Goal: Task Accomplishment & Management: Use online tool/utility

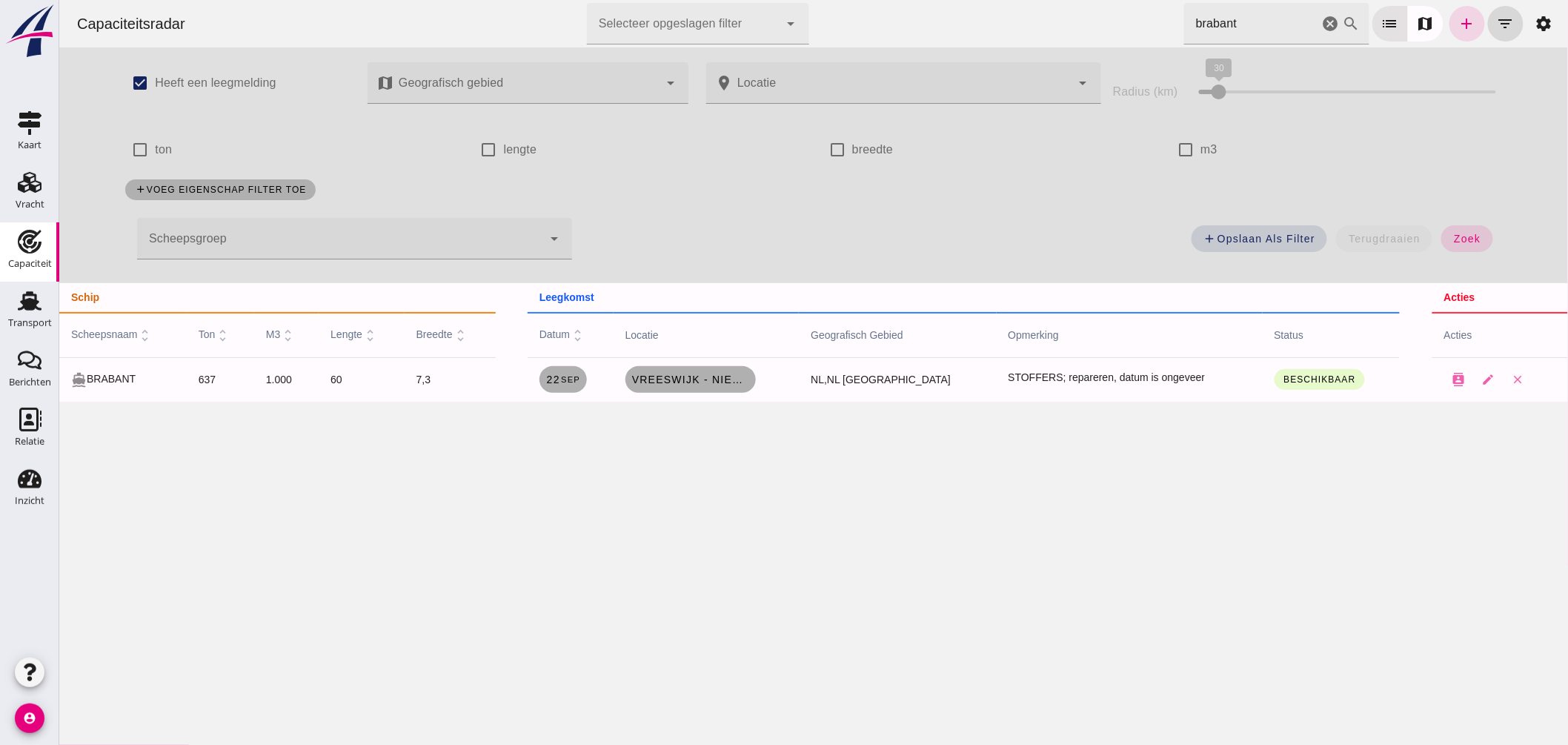
drag, startPoint x: 1232, startPoint y: 31, endPoint x: 827, endPoint y: 8, distance: 405.7
click at [829, 10] on div "Capaciteitsradar Selecteer opgeslagen filter Selecteer opgeslagen filter cancel…" at bounding box center [812, 23] width 1497 height 47
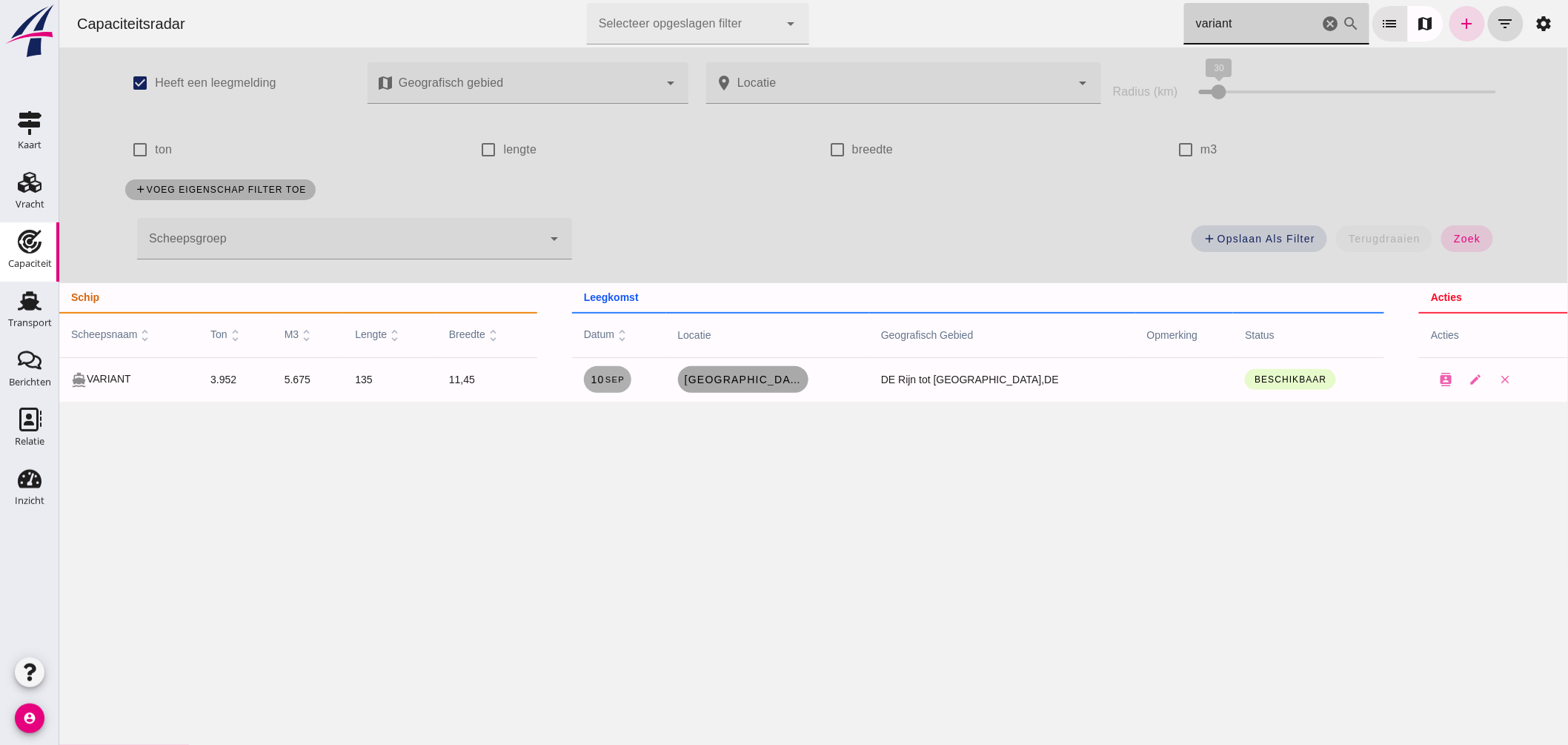
type input "variant"
click at [784, 378] on span "Mülheim an der Ruhr, de" at bounding box center [742, 379] width 118 height 12
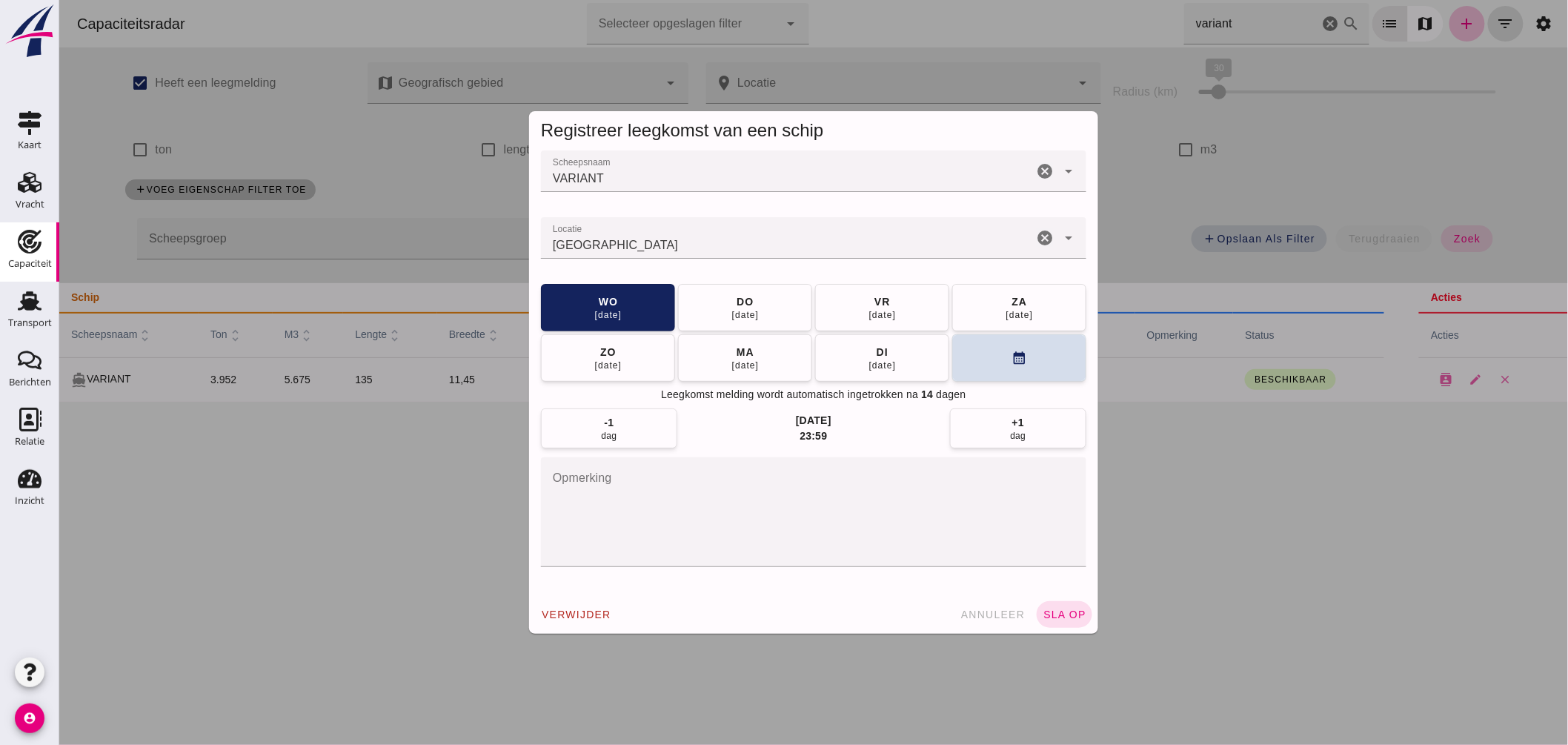
click at [825, 245] on input "Locatie" at bounding box center [785, 245] width 492 height 17
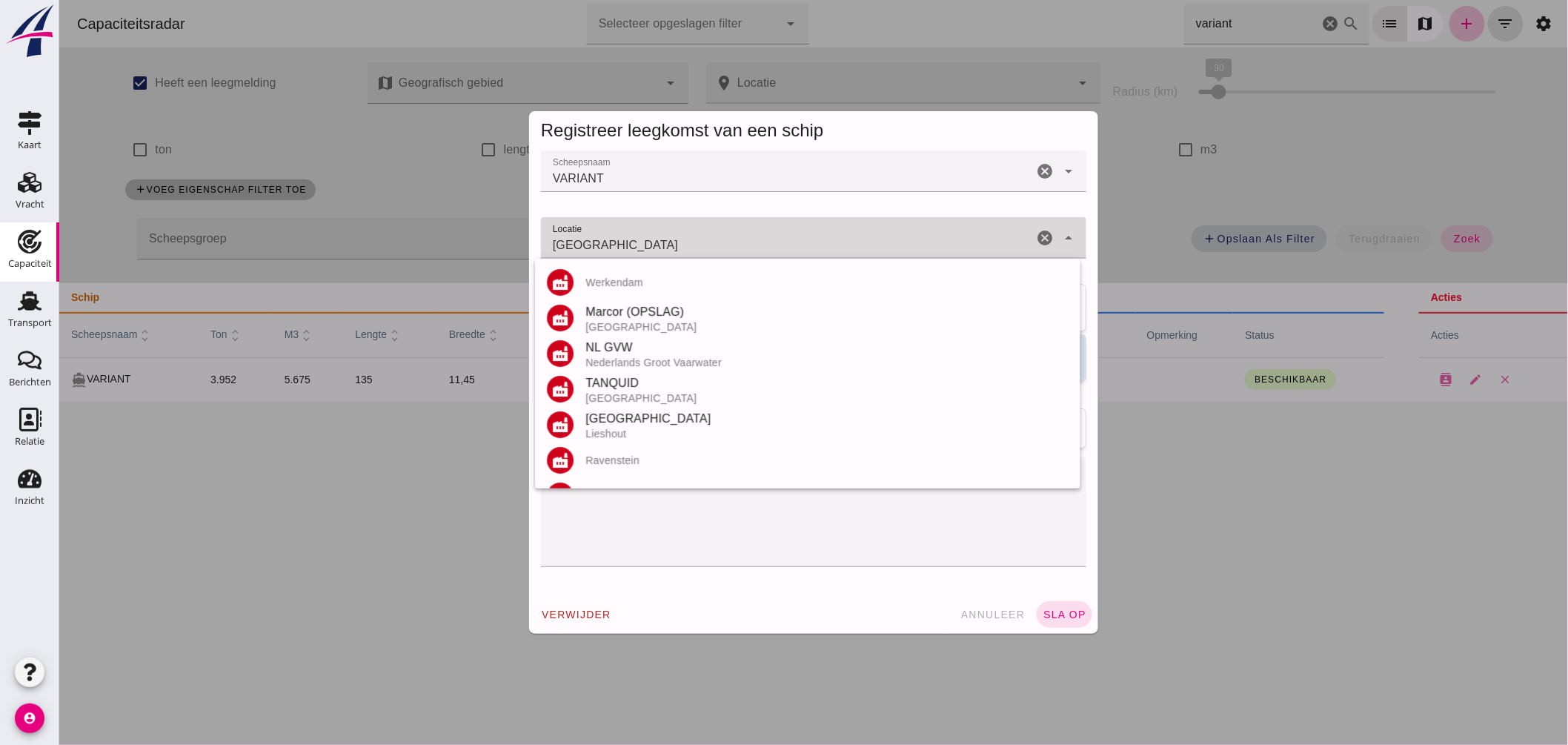
click at [825, 245] on input "Mülheim an der Ruhr - Noordrijn-Westfalen" at bounding box center [785, 245] width 492 height 17
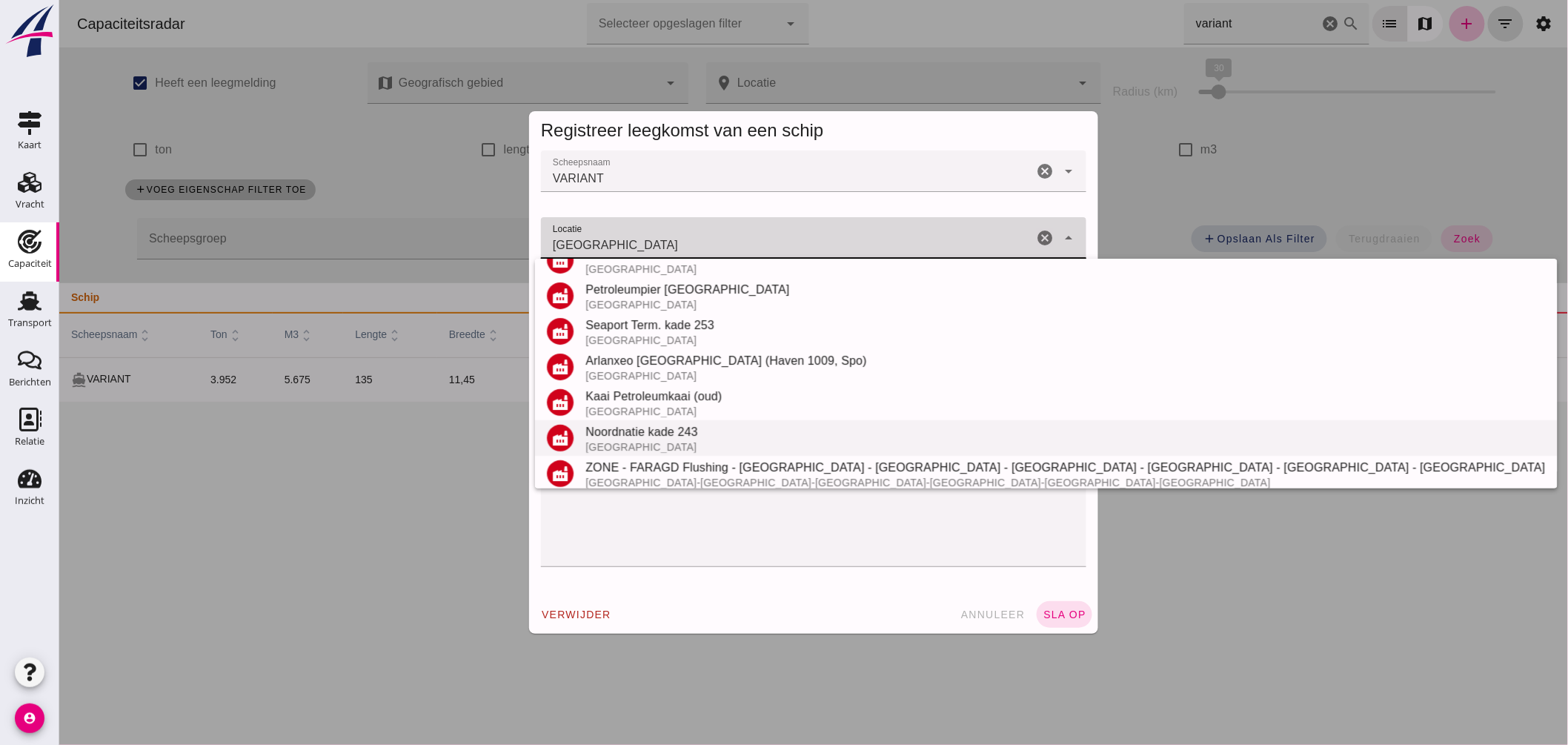
scroll to position [209, 0]
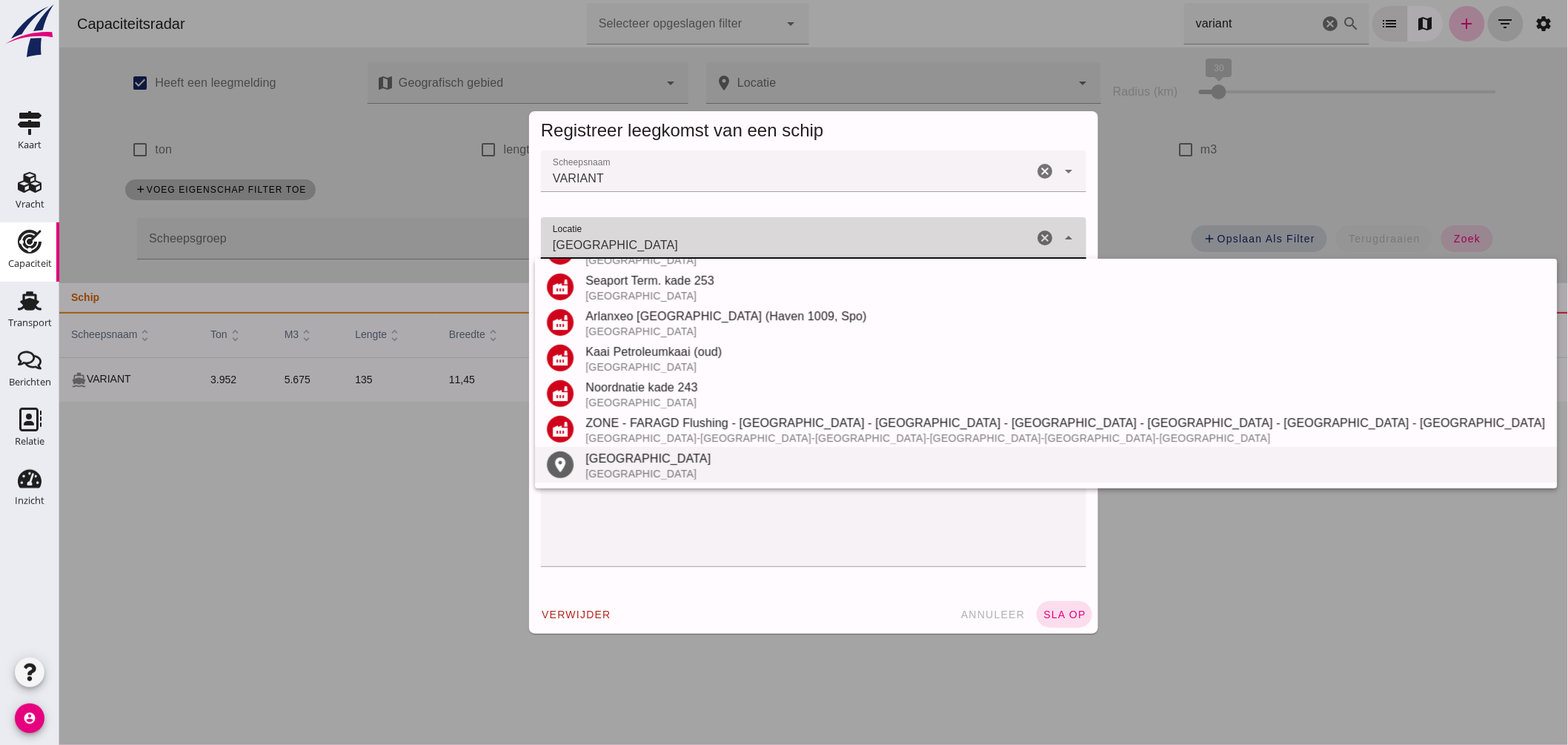
click at [645, 468] on div "België" at bounding box center [1064, 474] width 960 height 12
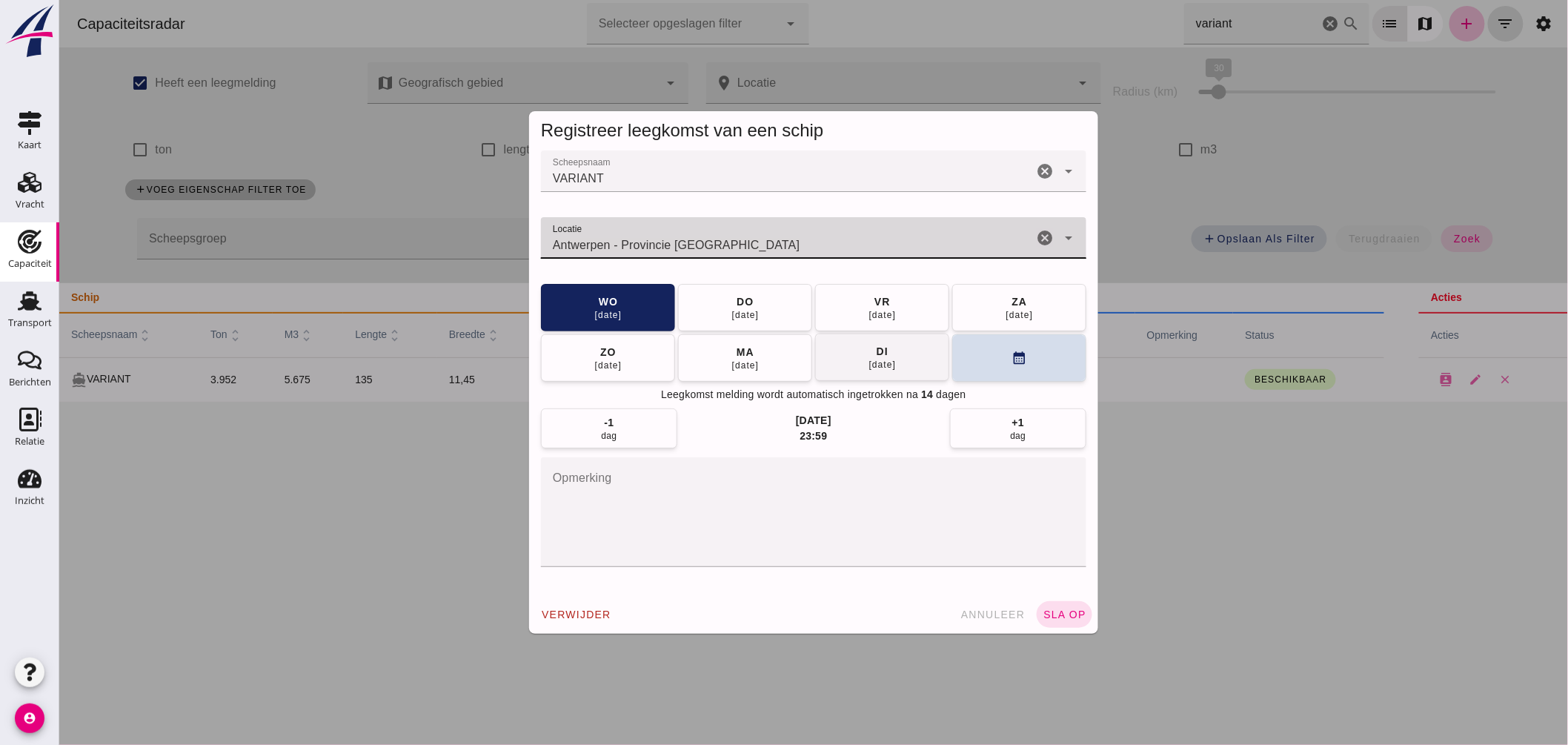
type input "Antwerpen - Provincie Antwerpen"
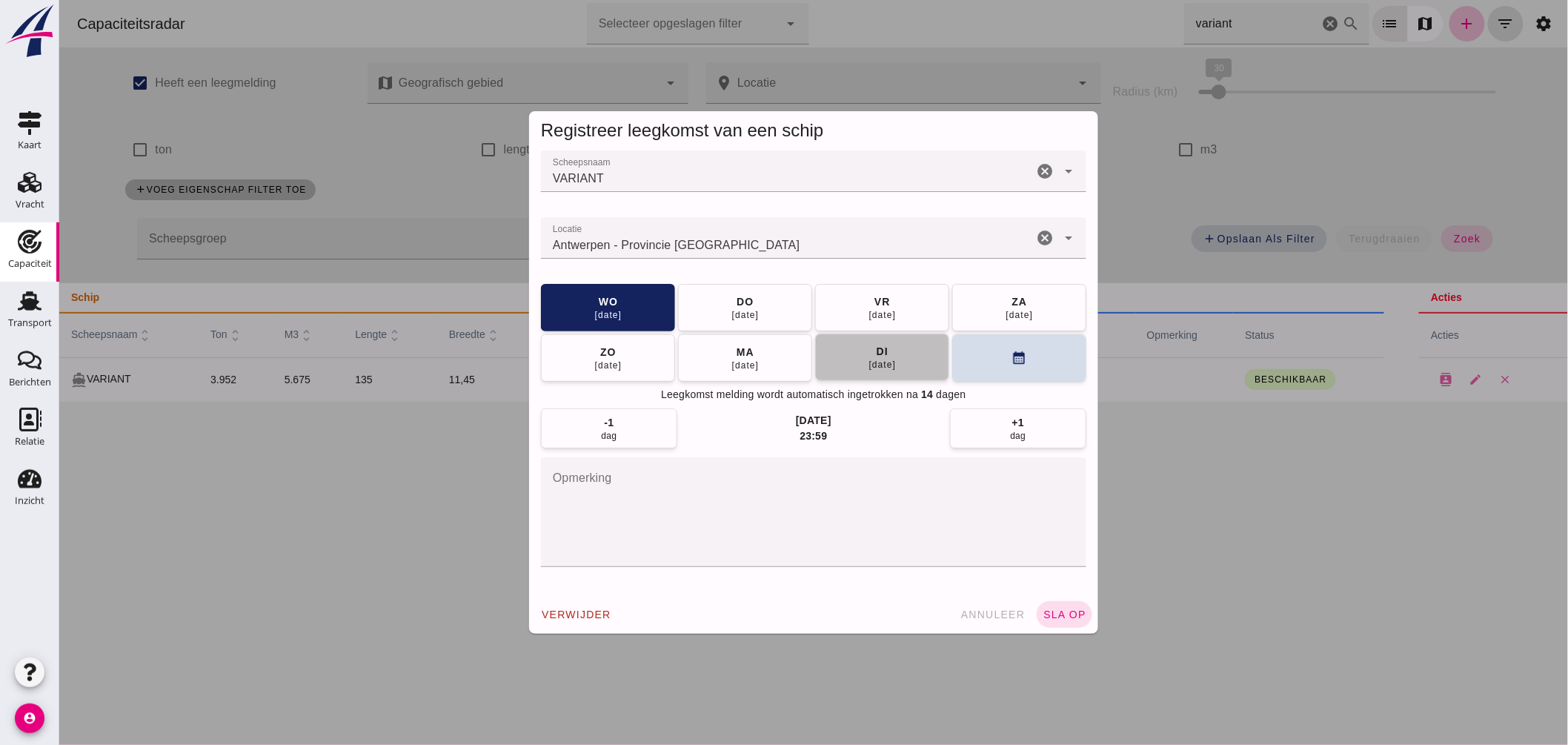
click at [868, 365] on div "16 sep" at bounding box center [882, 365] width 28 height 12
click at [1070, 598] on div "verwijder annuleer sla op" at bounding box center [812, 614] width 569 height 39
click at [1050, 611] on span "sla op" at bounding box center [1063, 614] width 43 height 12
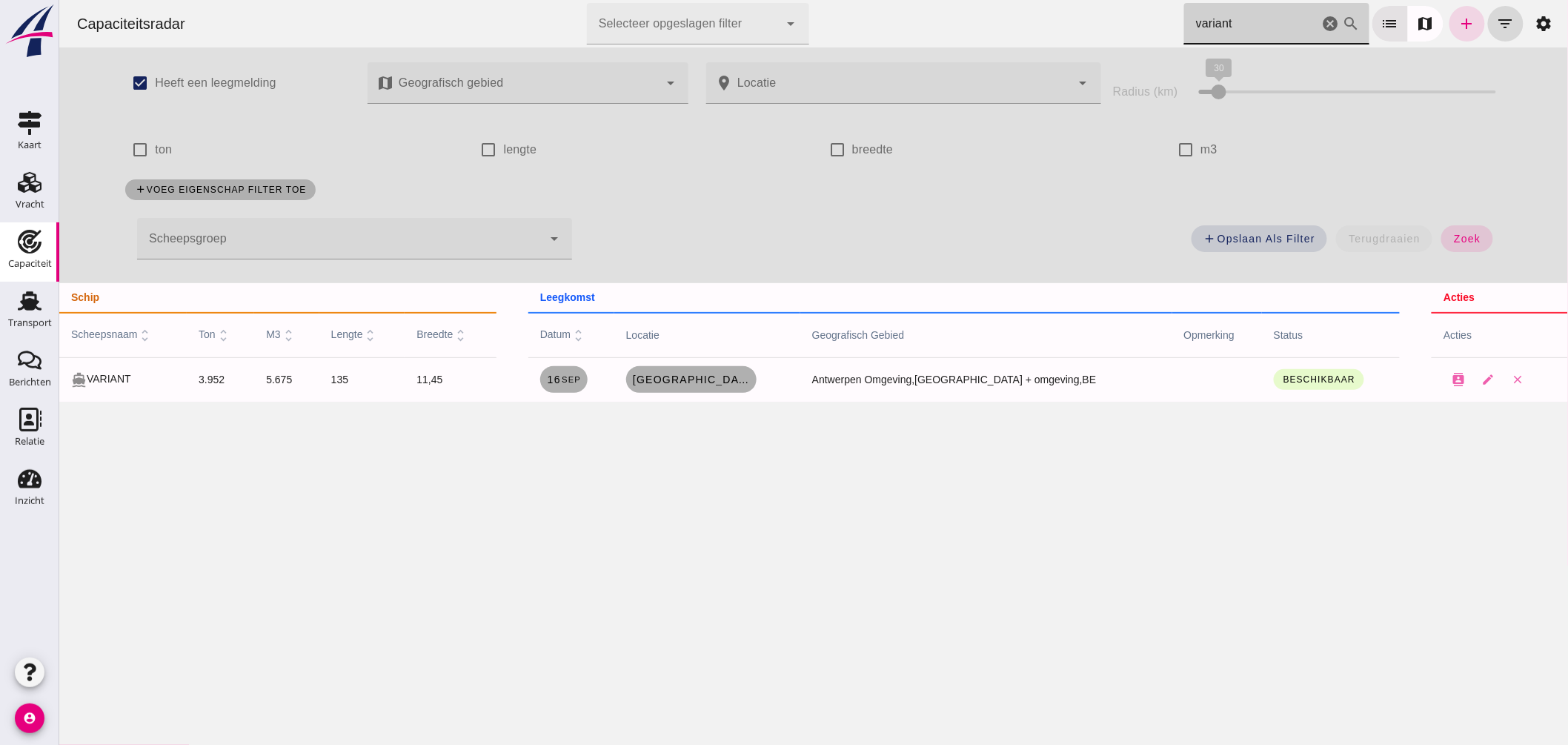
click at [1257, 25] on input "variant" at bounding box center [1250, 23] width 135 height 41
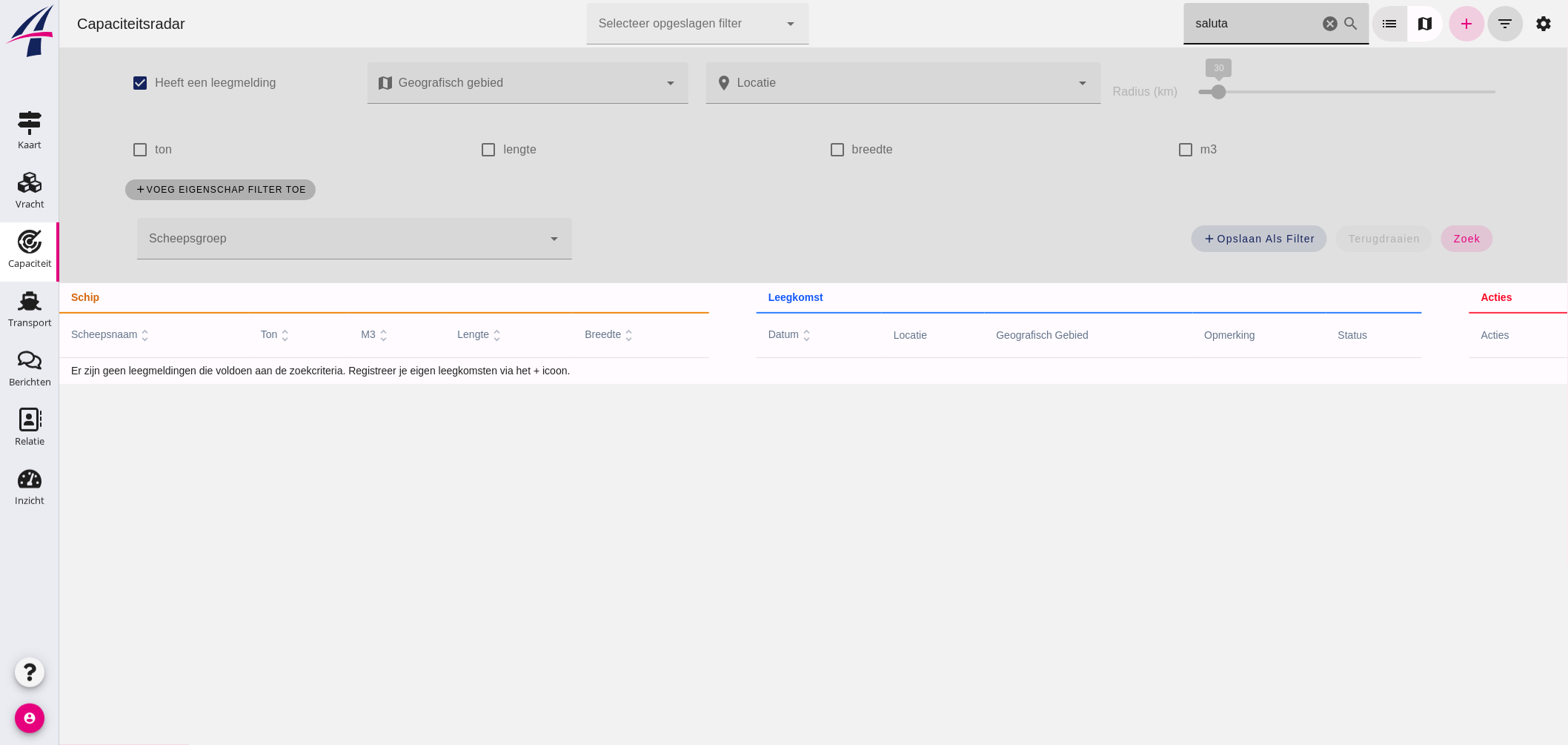
type input "saluta"
click at [1457, 30] on icon "add" at bounding box center [1466, 23] width 17 height 17
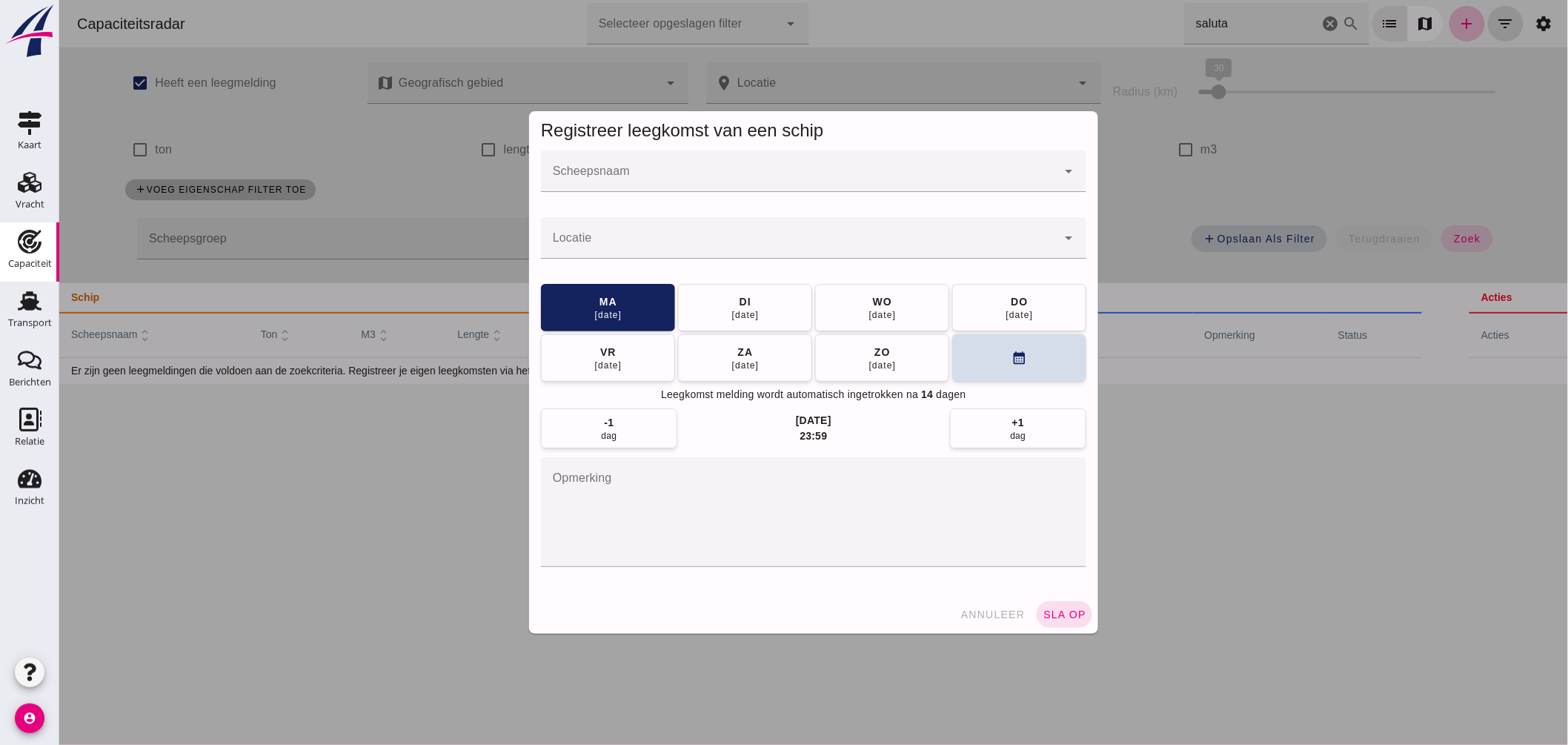
click at [699, 168] on div at bounding box center [798, 170] width 516 height 41
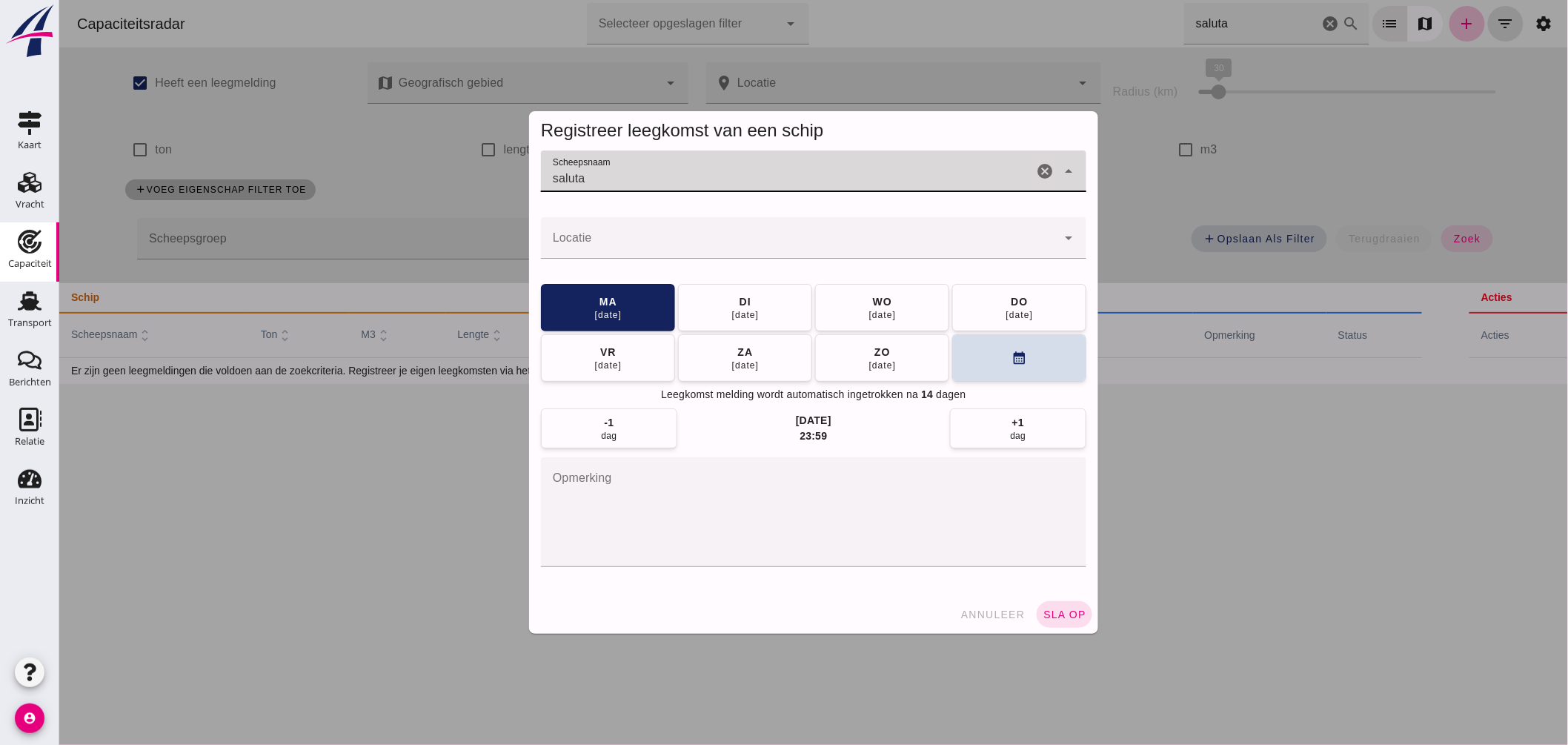
type input "saluta"
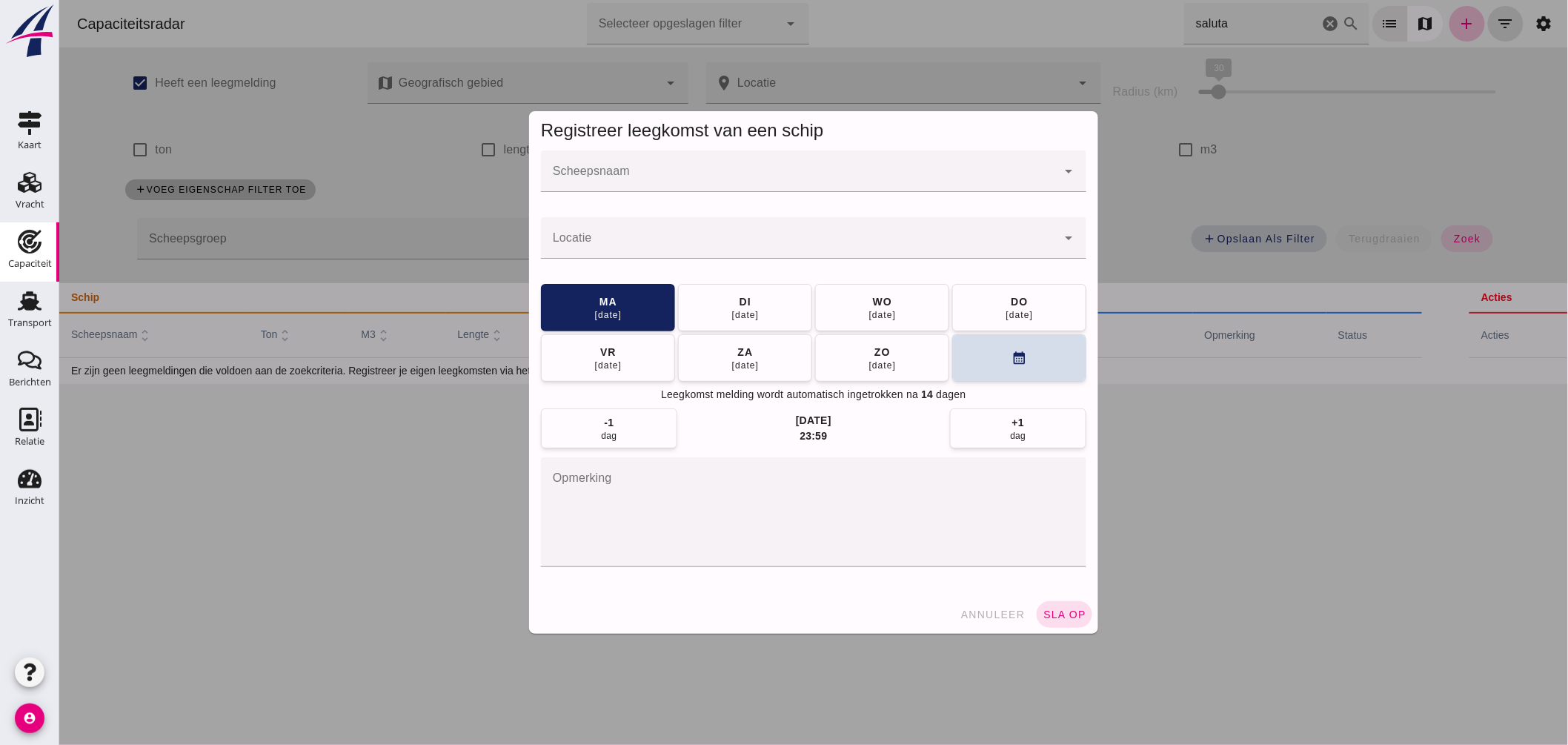
click at [719, 159] on div at bounding box center [798, 170] width 516 height 41
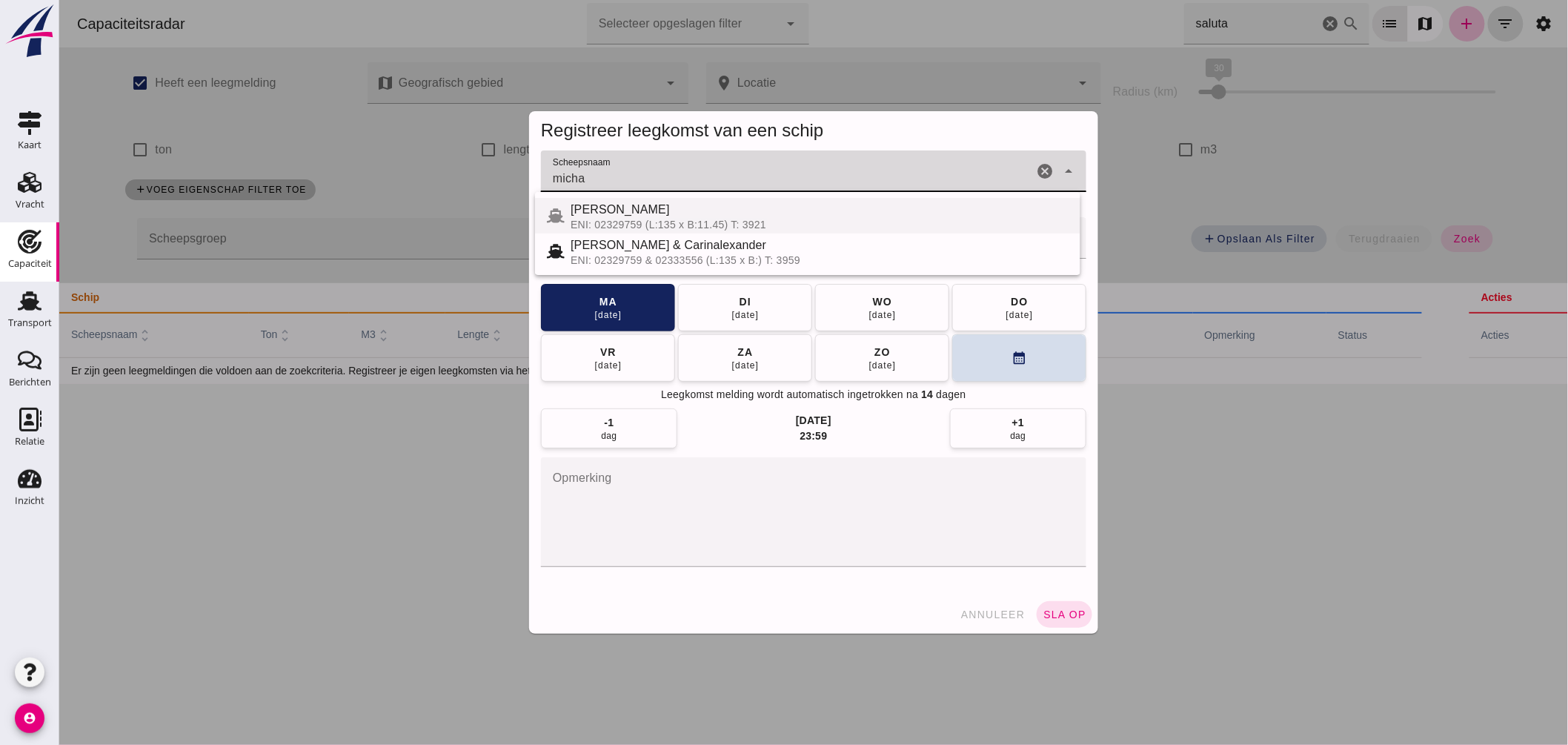
click at [669, 219] on div "ENI: 02329759 (L:135 x B:11.45) T: 3921" at bounding box center [818, 224] width 498 height 12
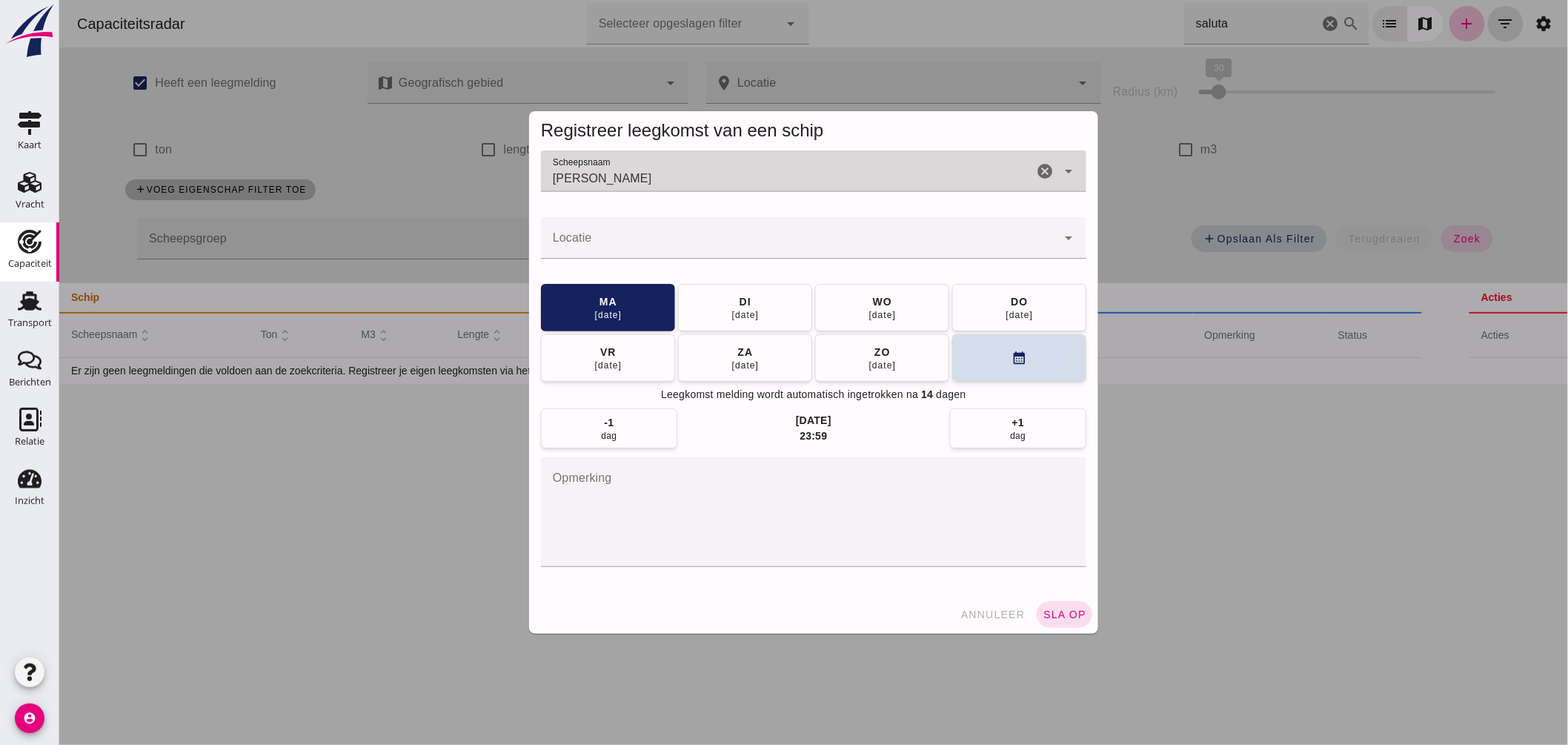
type input "MICHAELANGELO"
click at [645, 240] on input "Locatie" at bounding box center [798, 245] width 516 height 17
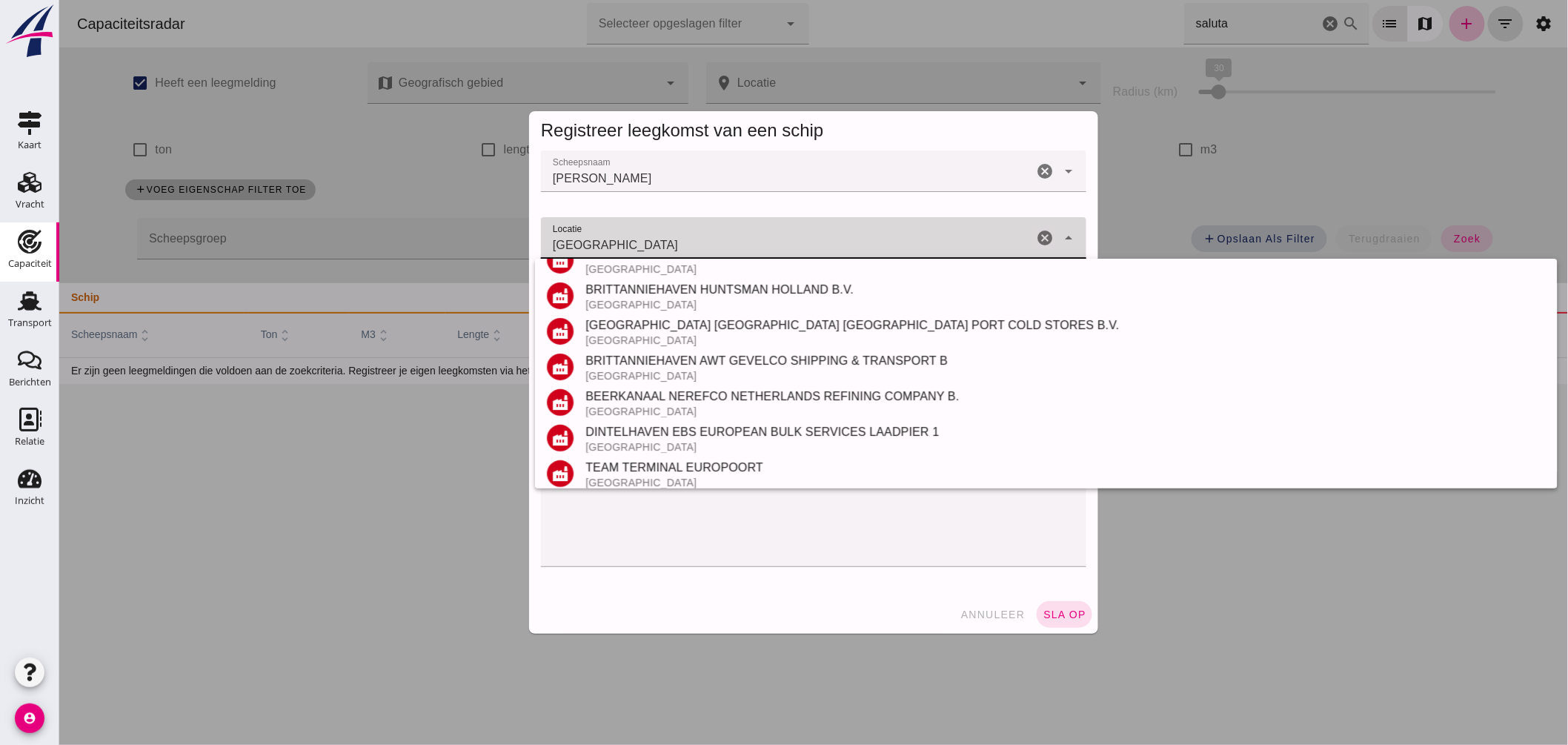
scroll to position [351, 0]
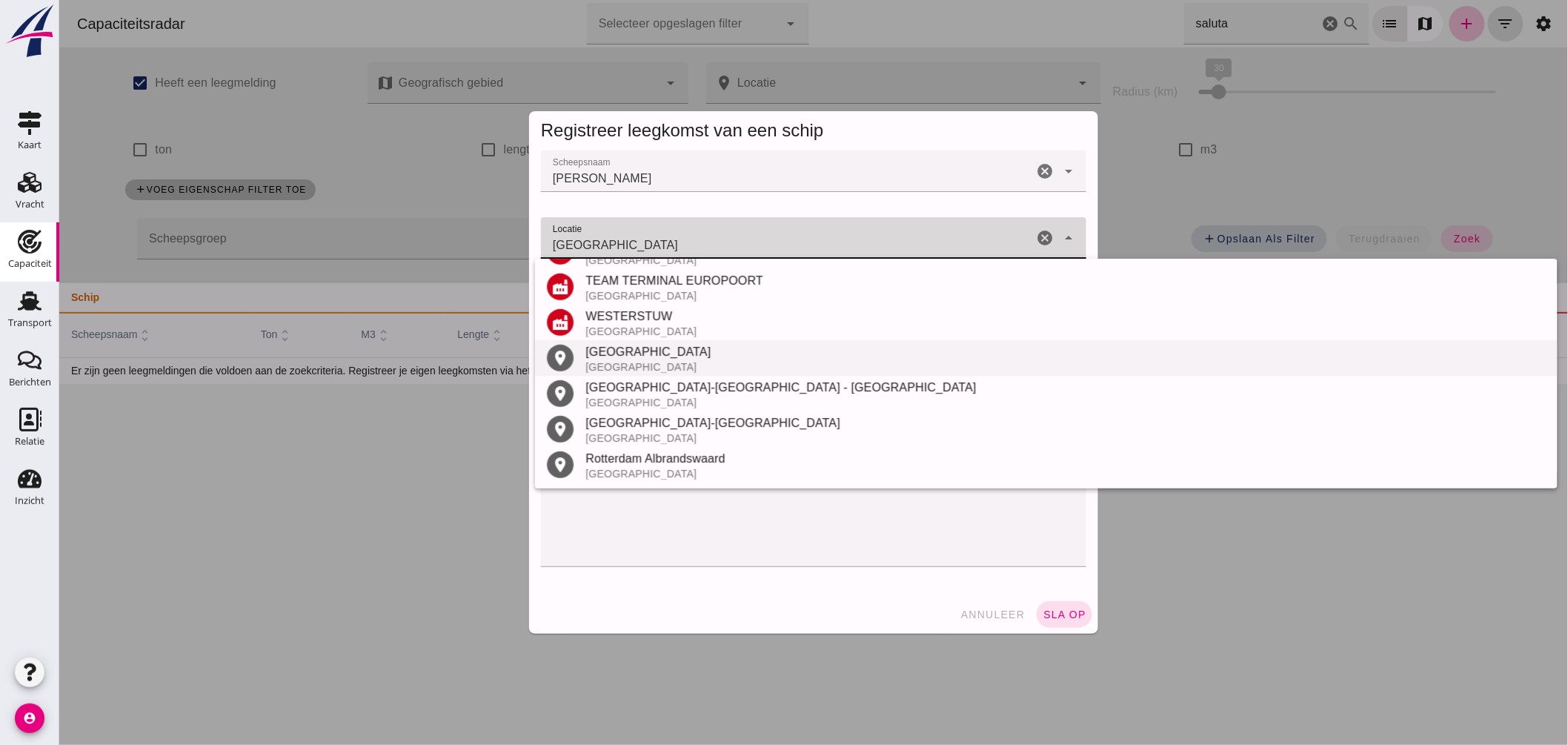
click at [649, 361] on div "Nederland" at bounding box center [1064, 367] width 960 height 12
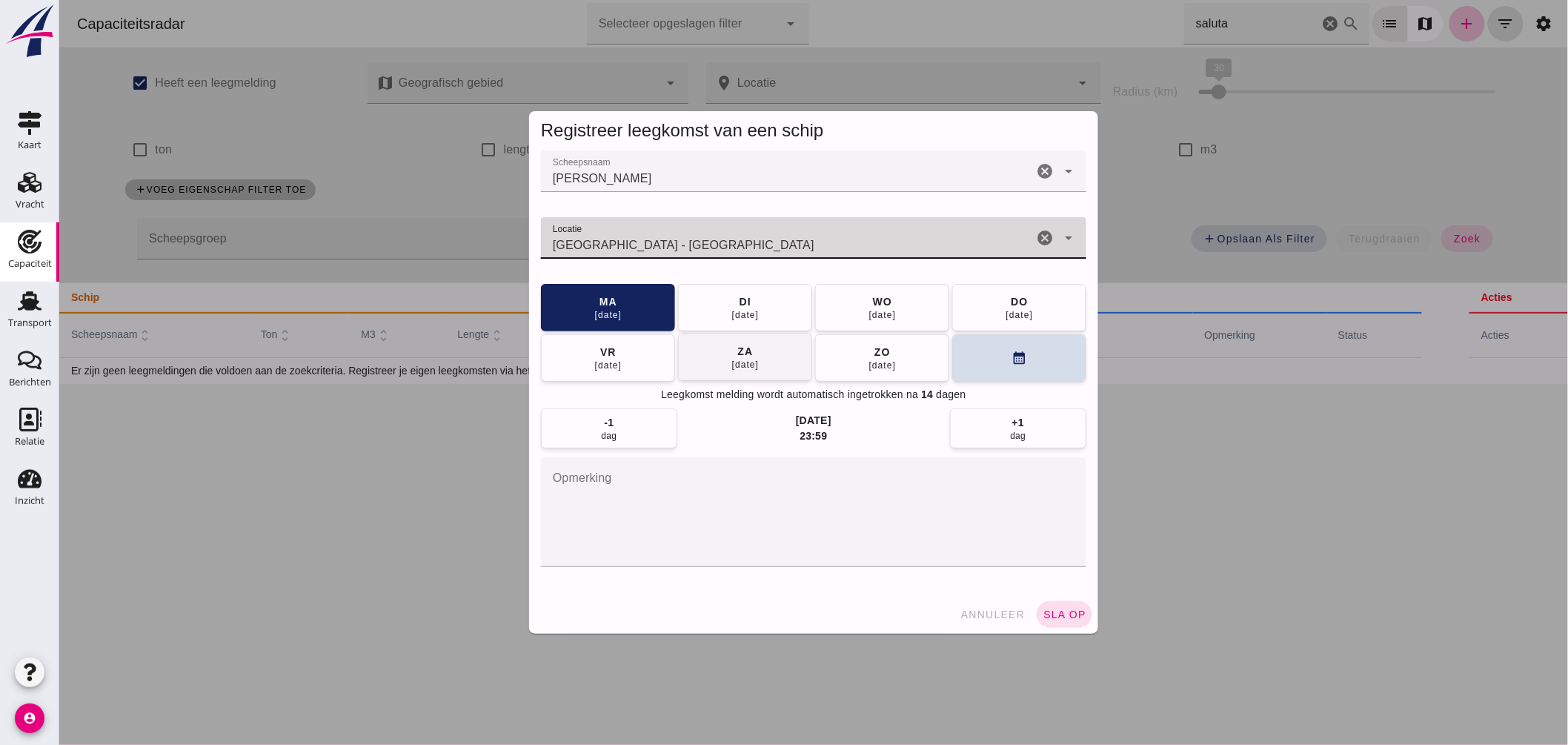
type input "Rotterdam - Zuid-Holland"
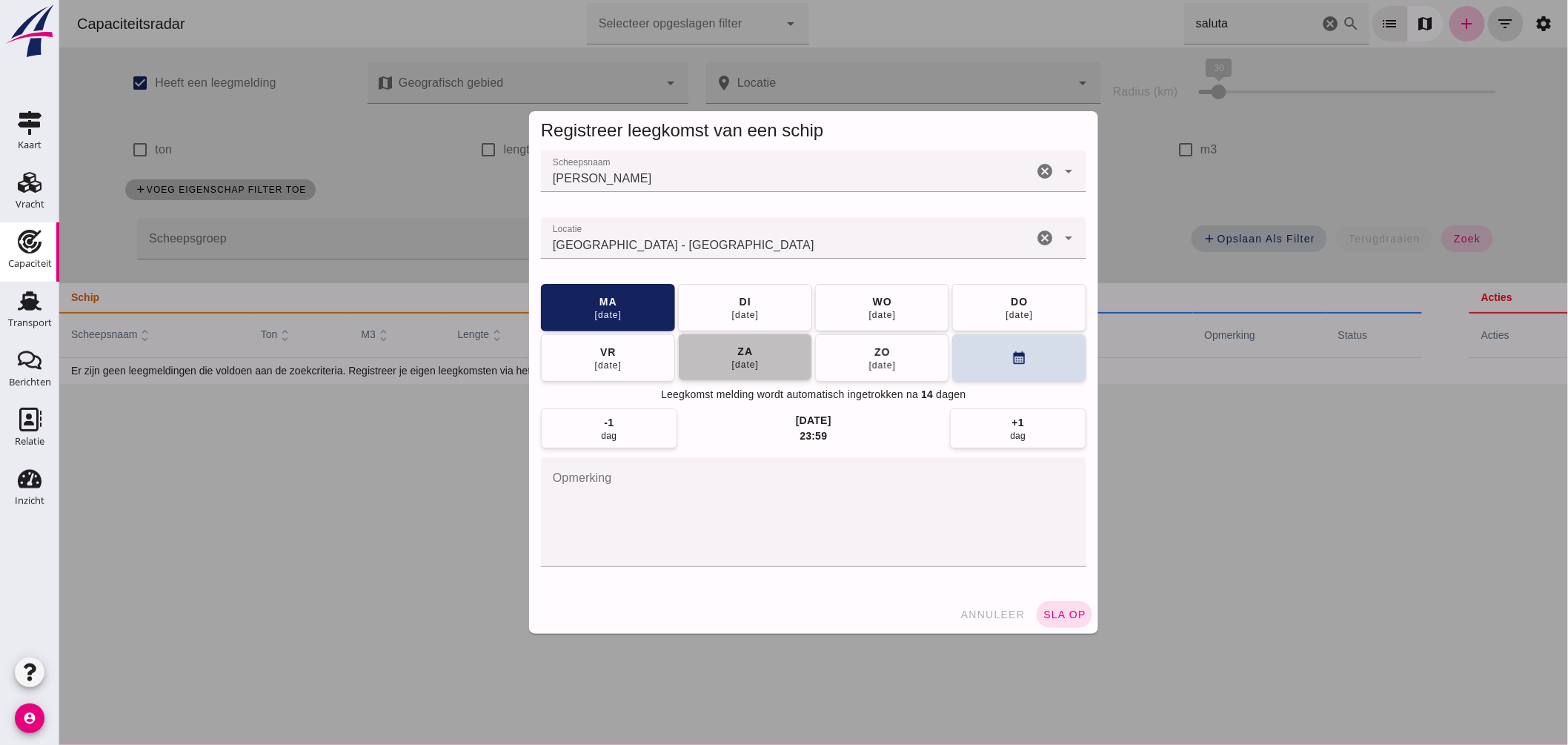
click at [753, 351] on span "za 20 sep" at bounding box center [744, 357] width 28 height 27
click at [1055, 604] on button "sla op" at bounding box center [1064, 614] width 56 height 27
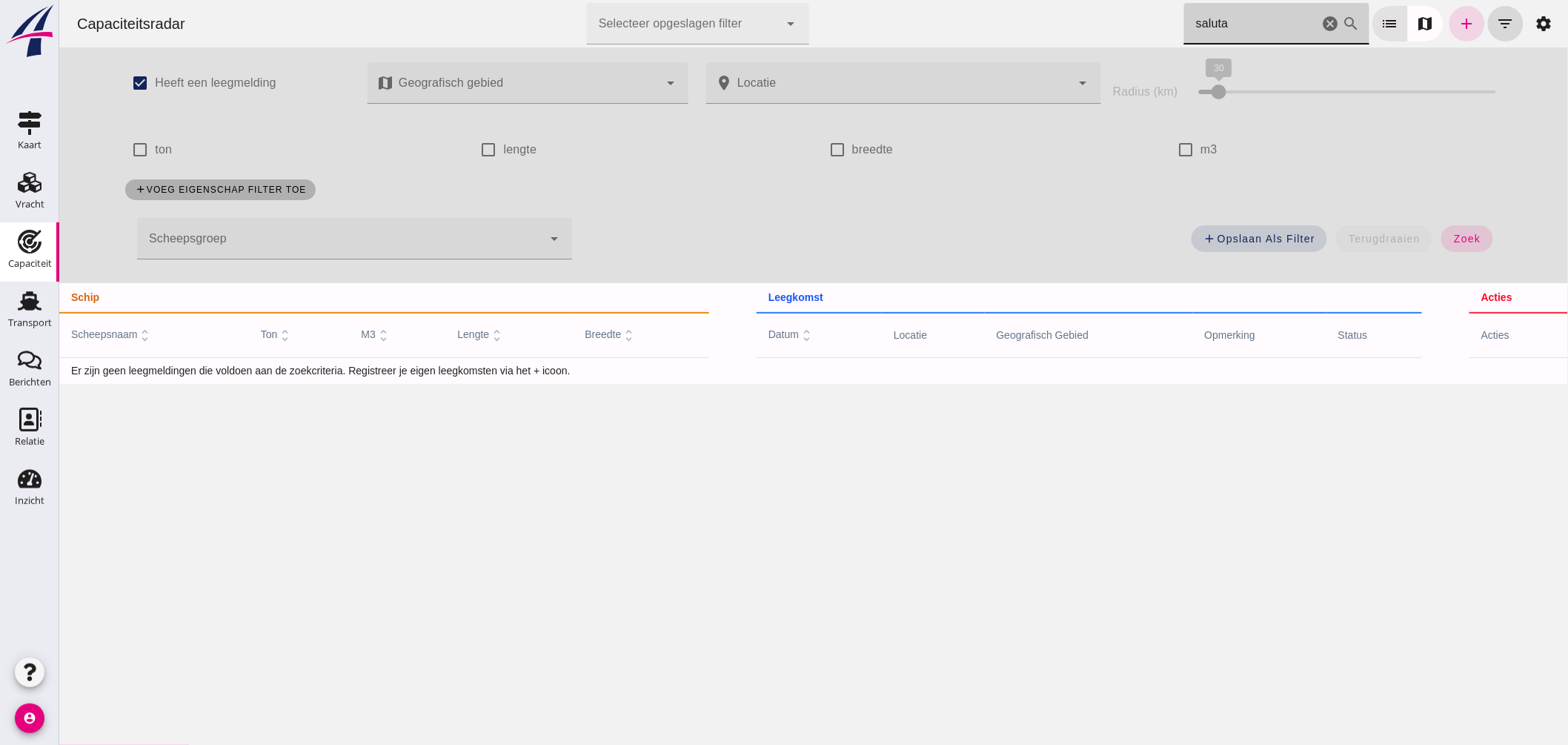
drag, startPoint x: 1227, startPoint y: 13, endPoint x: 907, endPoint y: -39, distance: 324.2
click at [907, 0] on html "Capaciteitsradar Selecteer opgeslagen filter Selecteer opgeslagen filter cancel…" at bounding box center [812, 372] width 1508 height 745
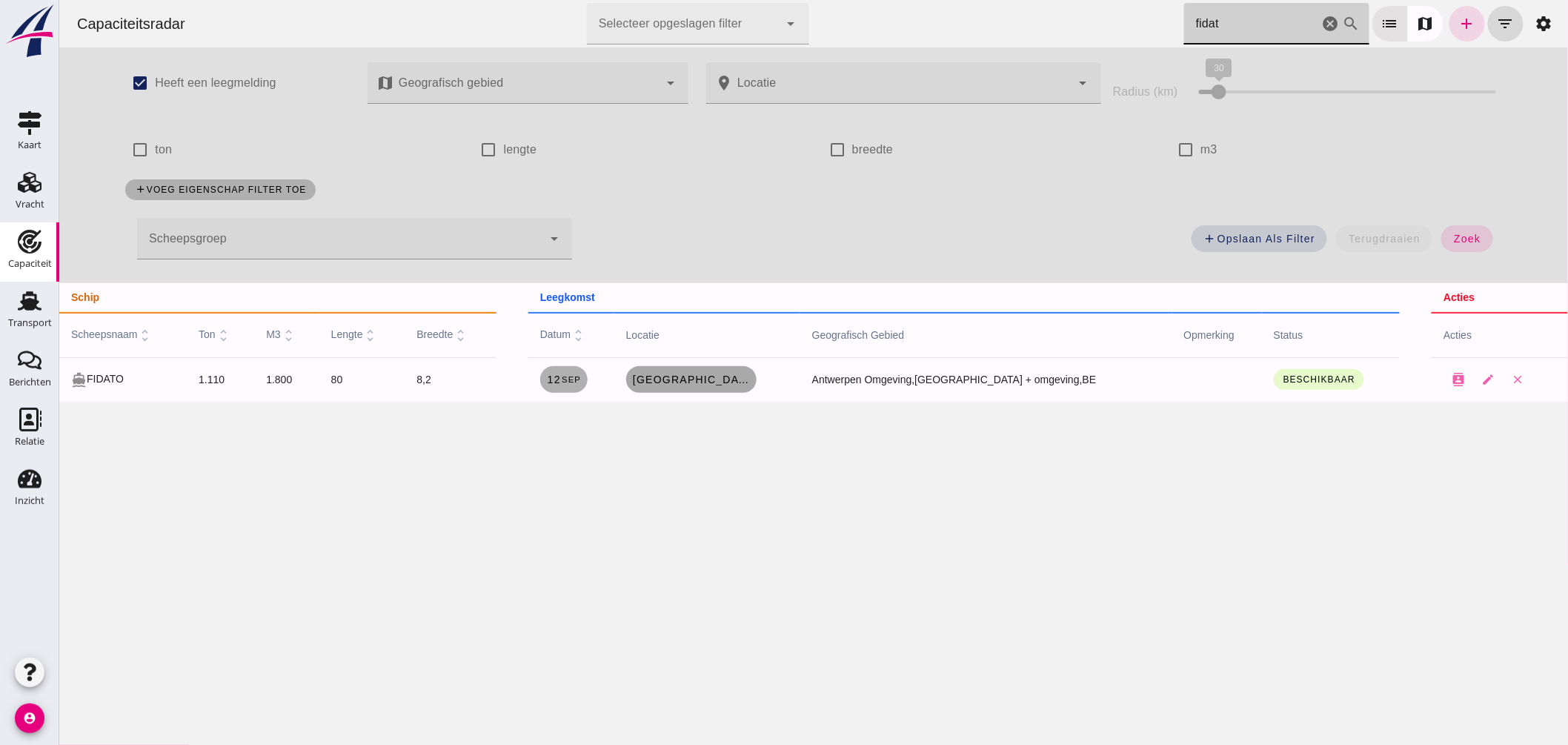
type input "fidat"
click at [690, 382] on span "Dendermonde, be" at bounding box center [690, 379] width 118 height 12
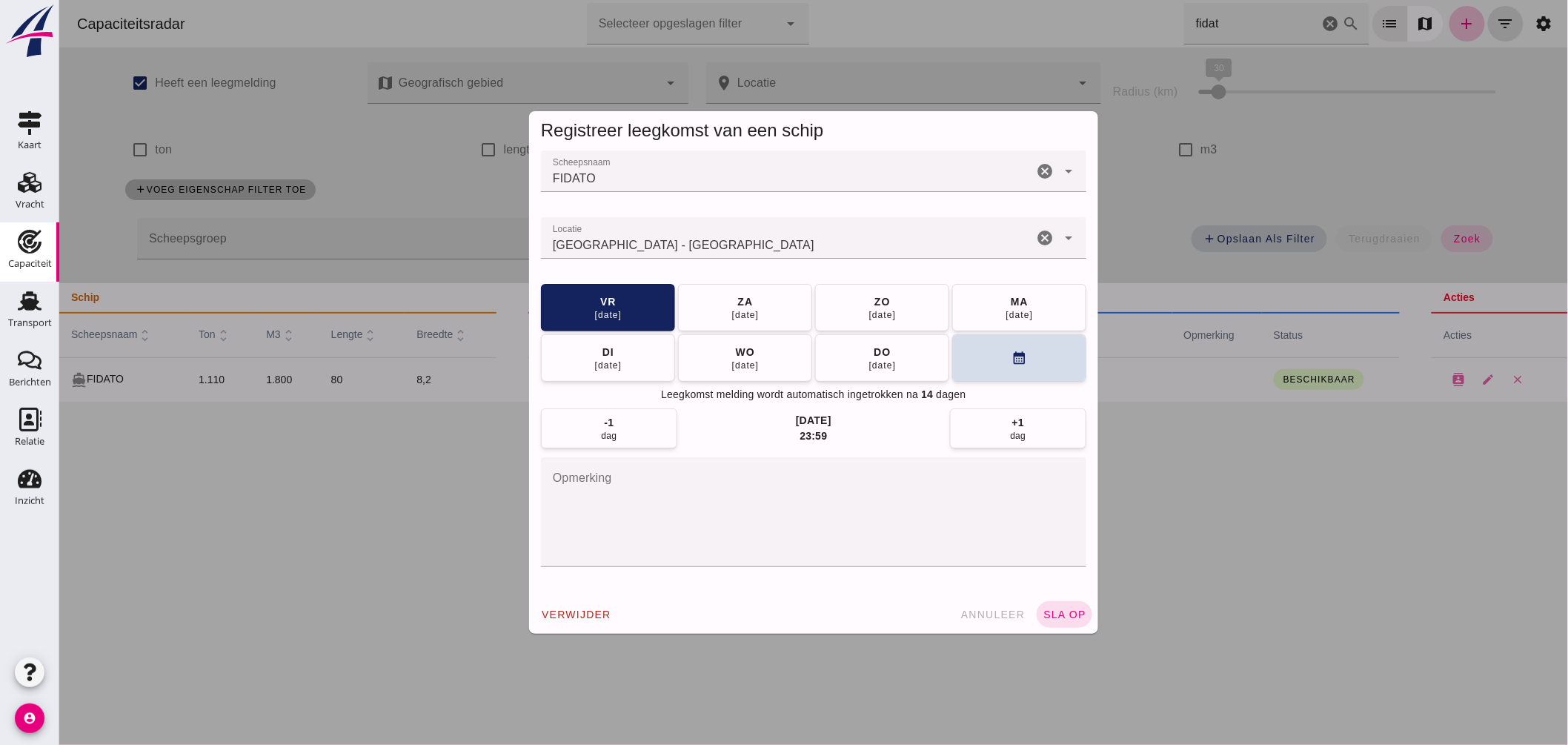
click at [728, 245] on input "Locatie" at bounding box center [785, 245] width 492 height 17
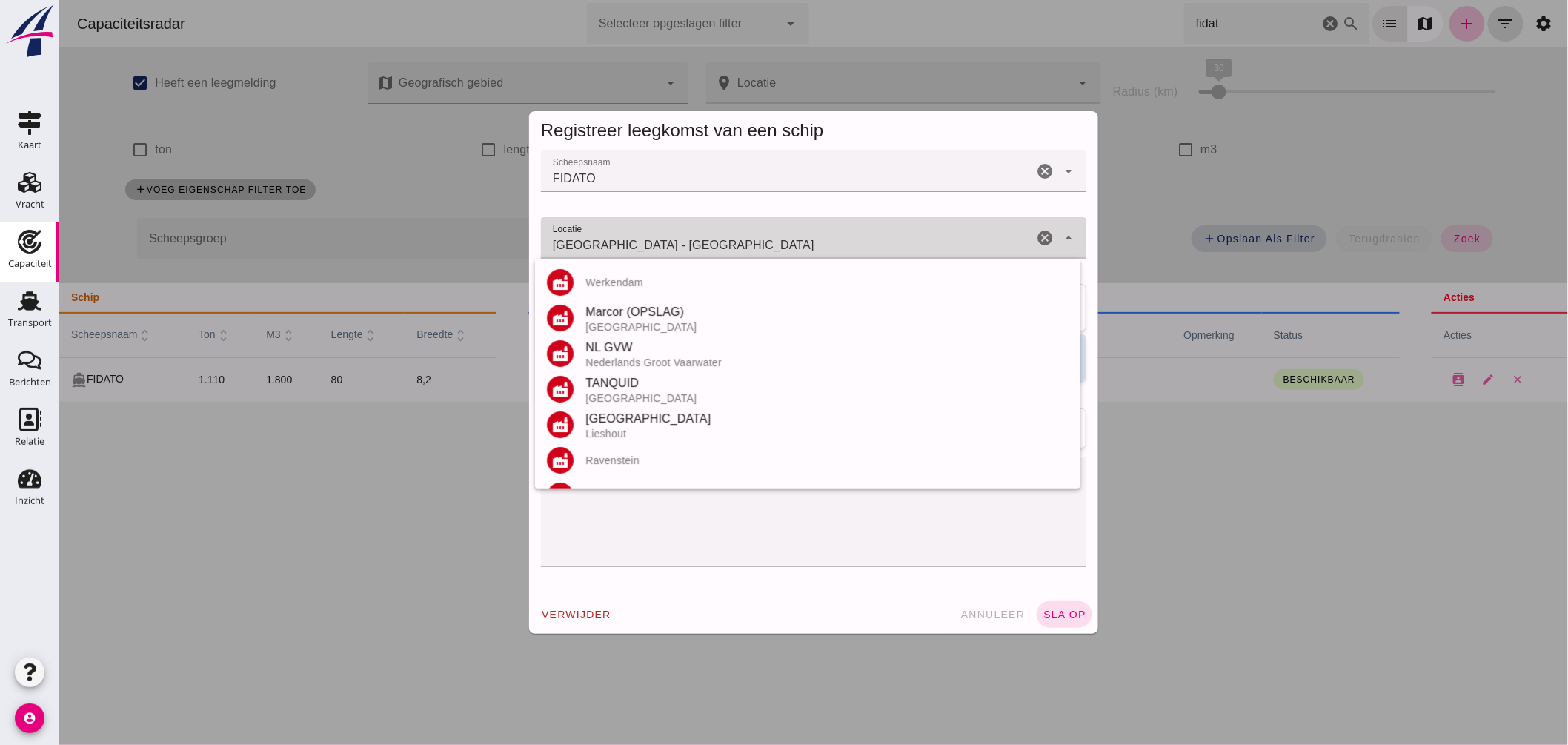
click at [728, 245] on input "Dendermonde - Oost-Vlaanderen" at bounding box center [785, 245] width 492 height 17
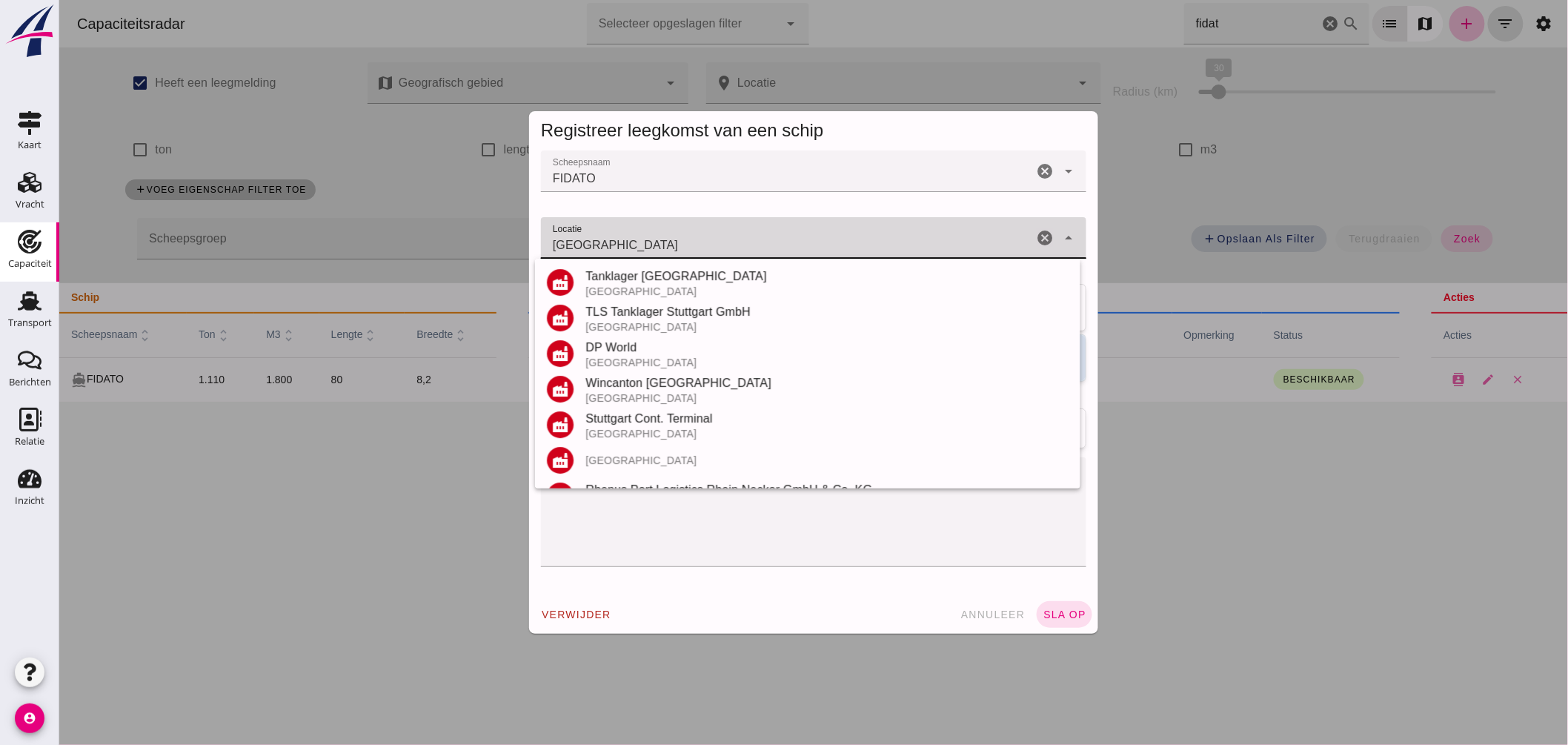
scroll to position [101, 0]
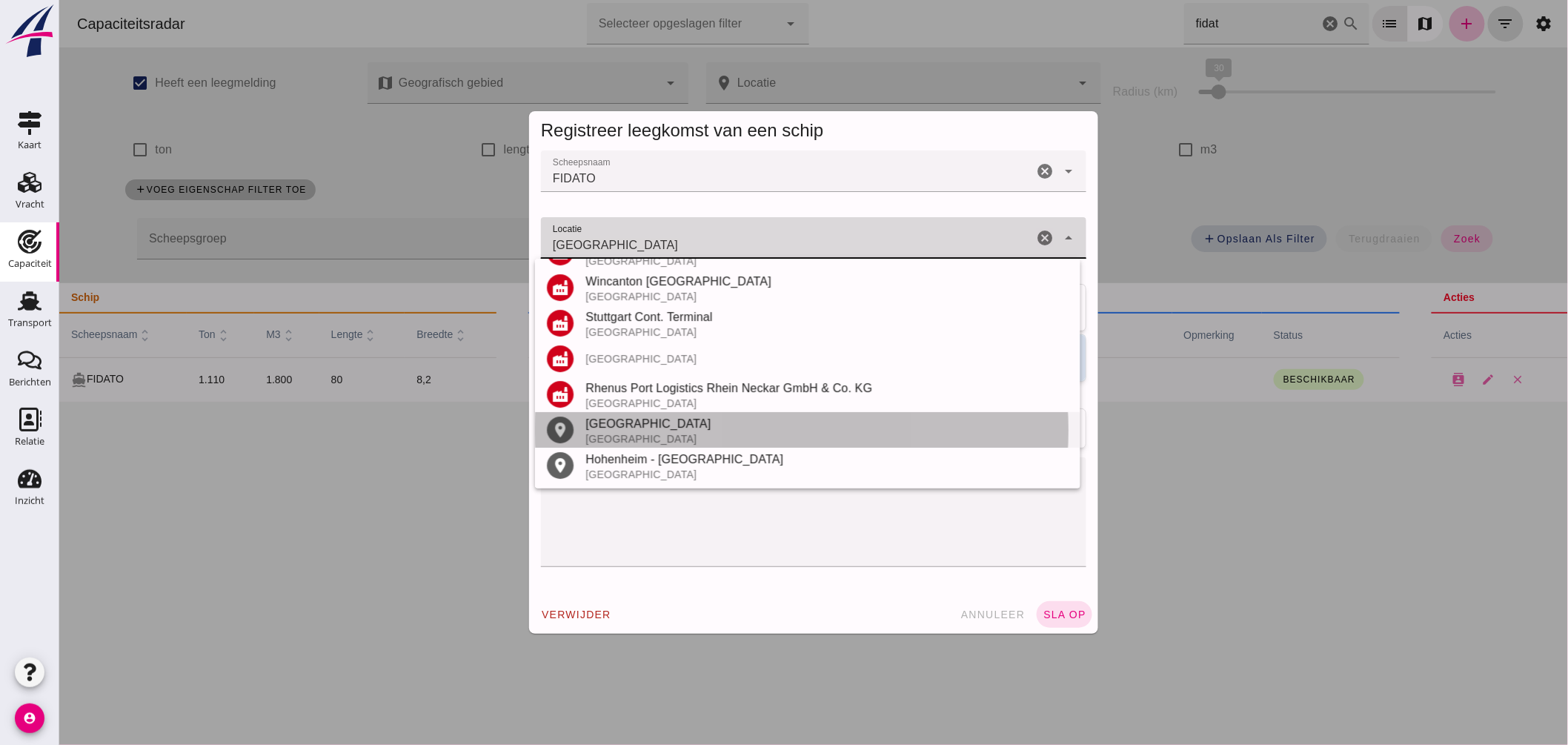
click at [622, 426] on div "Stuttgart" at bounding box center [826, 424] width 483 height 17
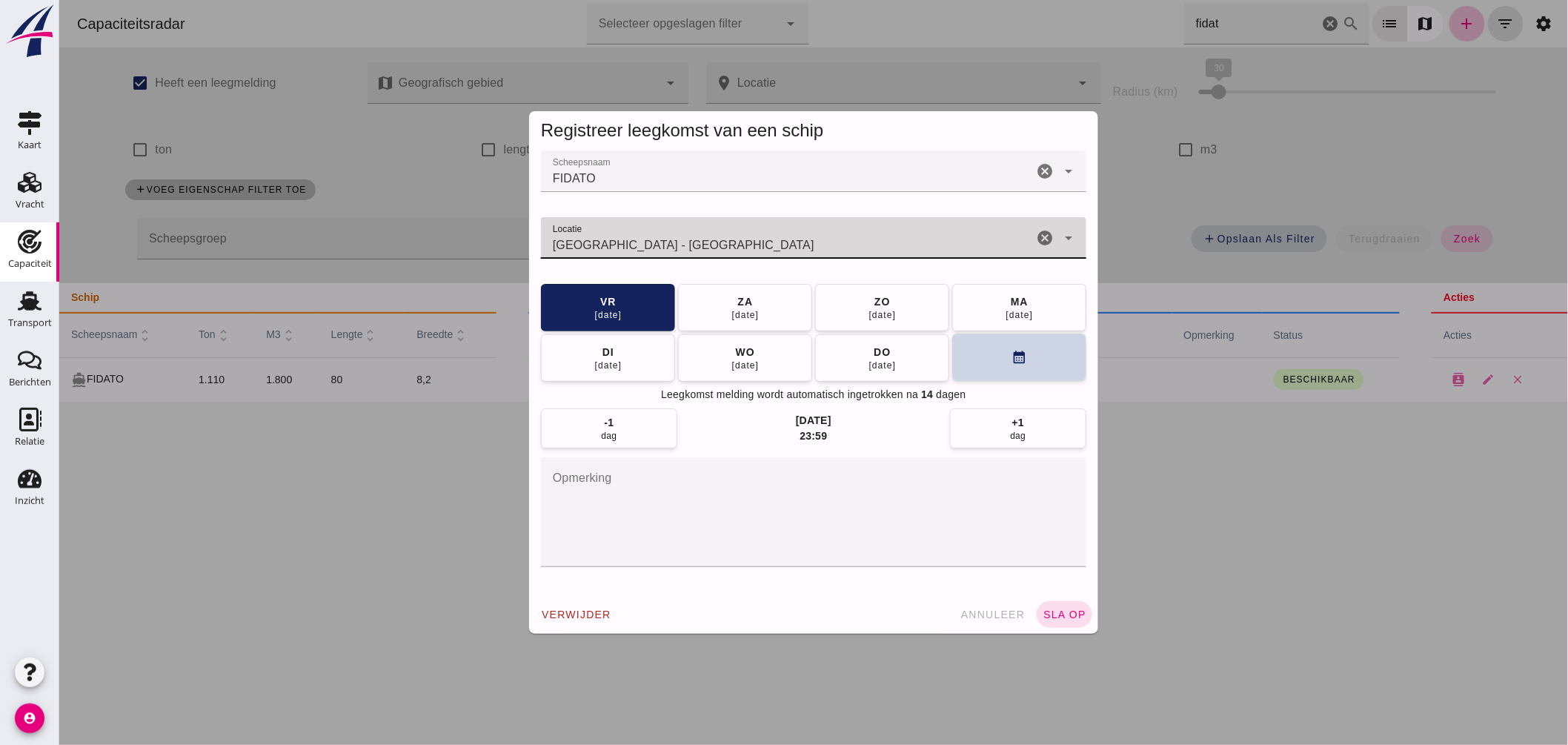
type input "Stuttgart - Baden-Württemberg"
click at [964, 368] on button "calendar_month" at bounding box center [1018, 356] width 134 height 47
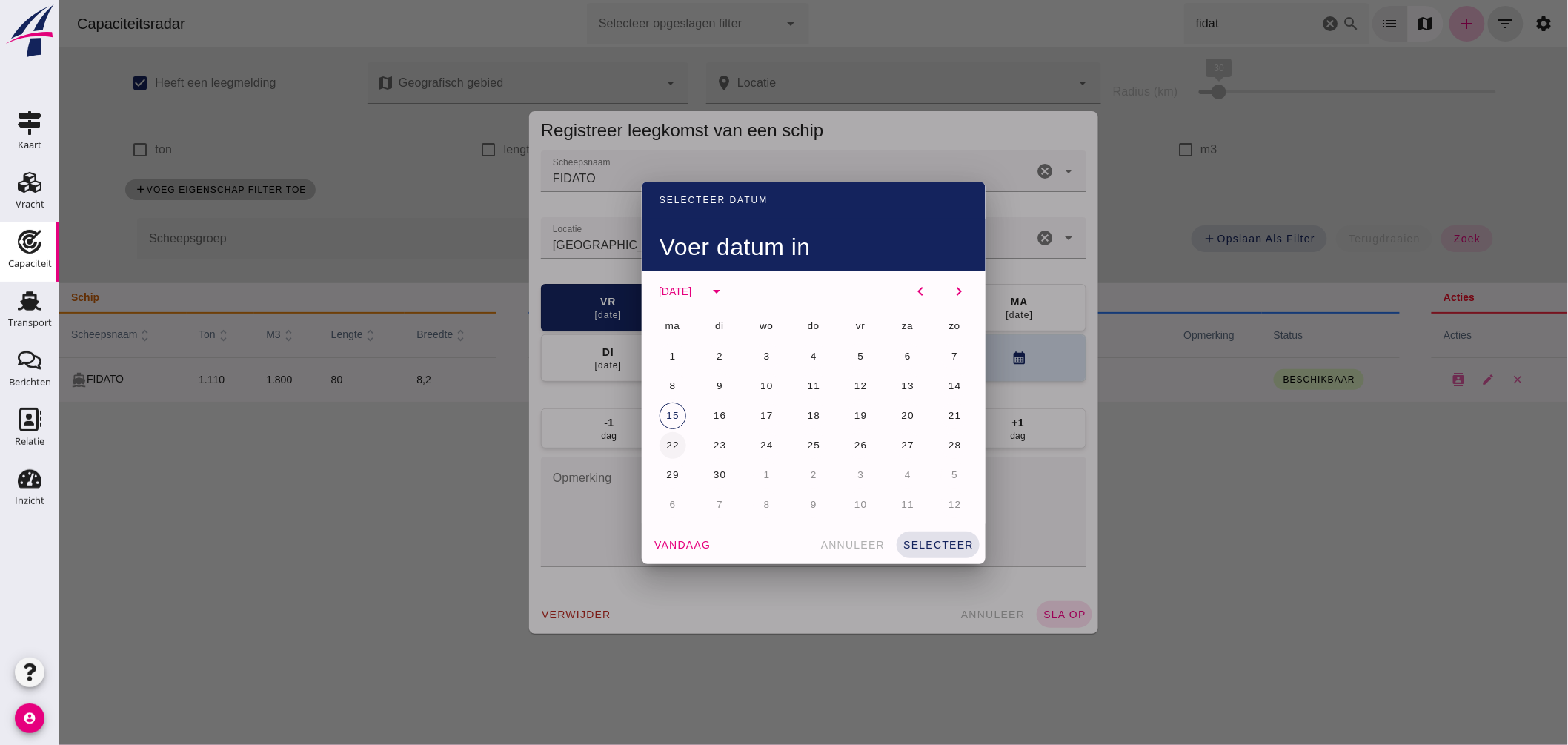
click at [665, 440] on span "22" at bounding box center [672, 446] width 14 height 12
click at [929, 529] on div "vandaag annuleer selecteer" at bounding box center [812, 545] width 344 height 39
click at [945, 543] on span "selecteer" at bounding box center [938, 545] width 71 height 12
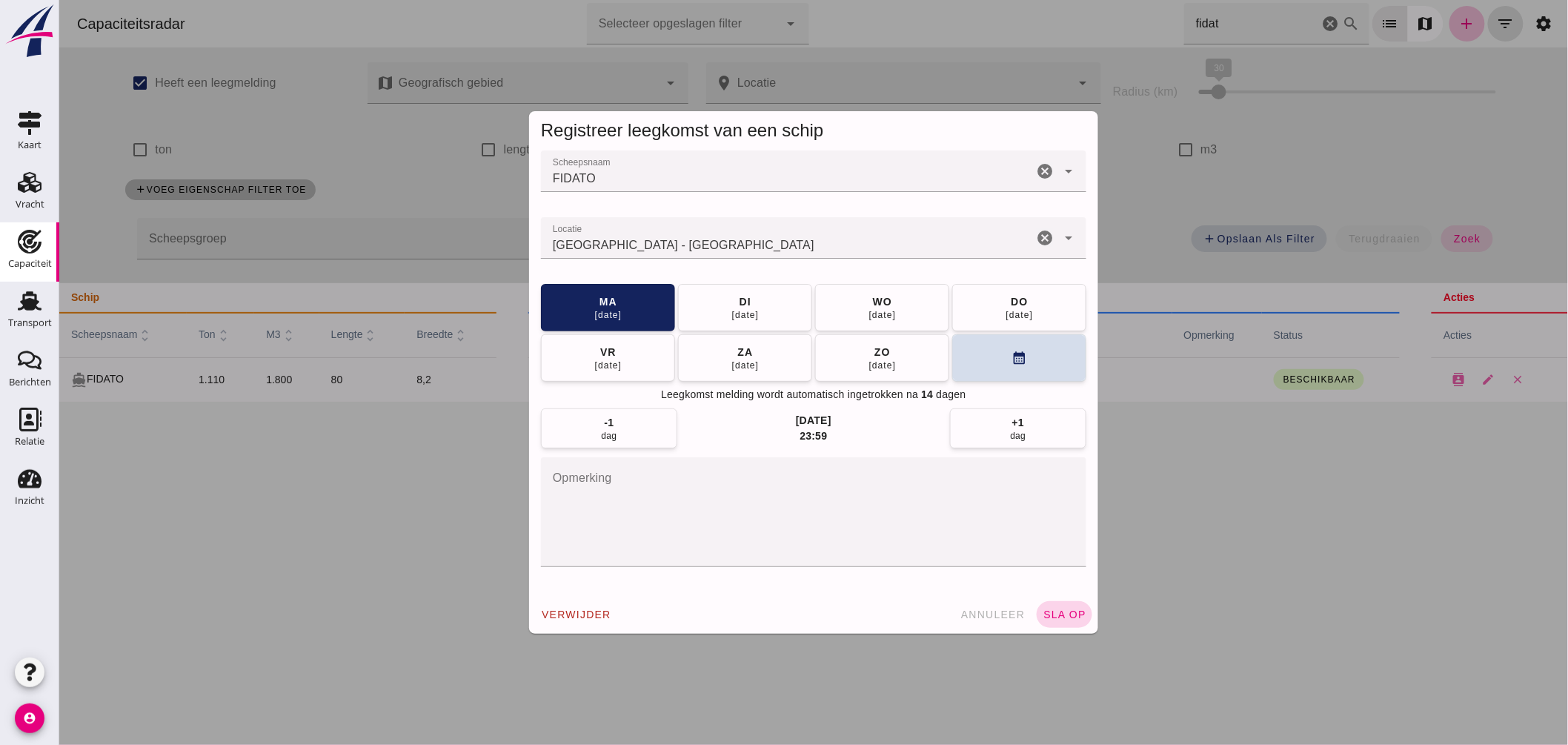
click at [1068, 610] on span "sla op" at bounding box center [1063, 614] width 43 height 12
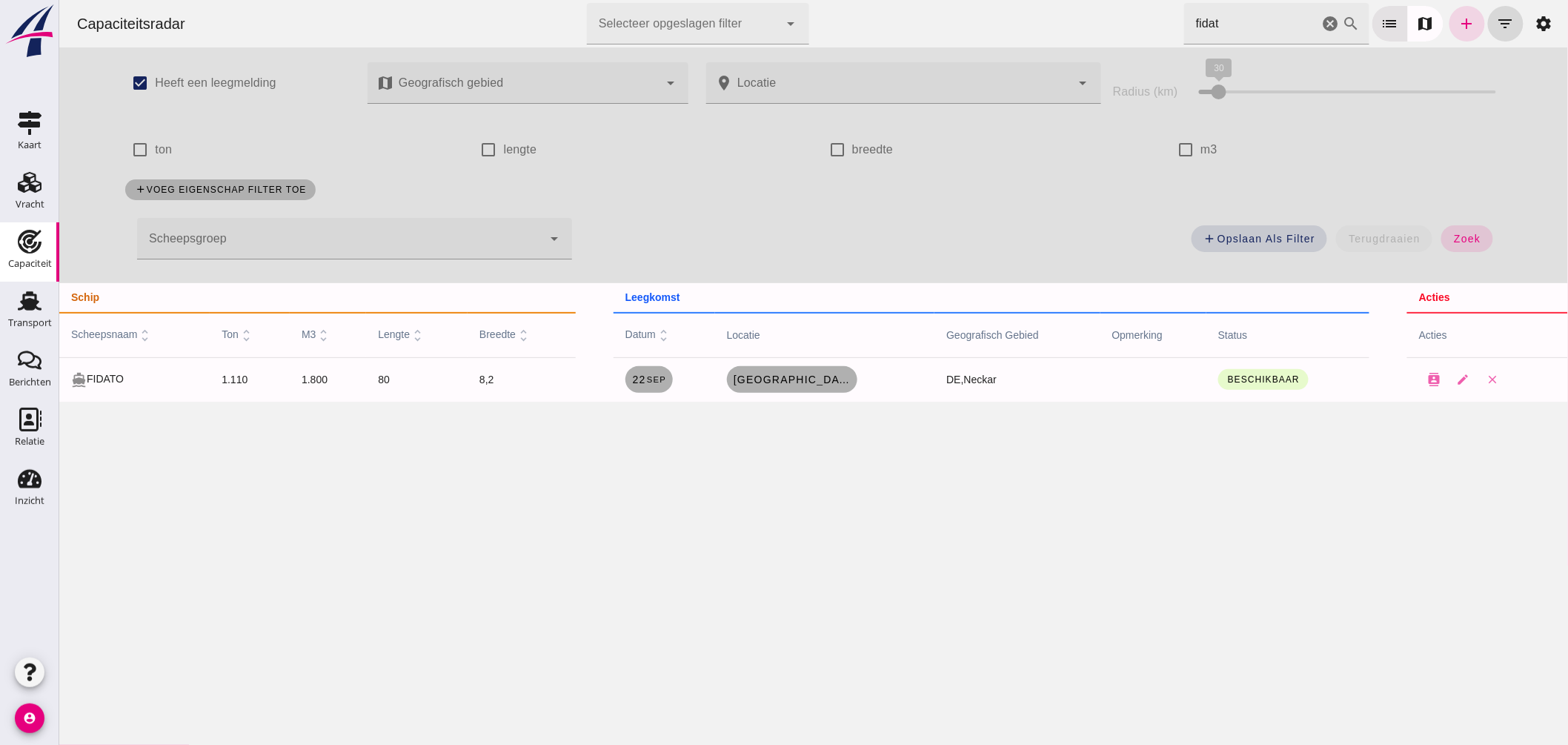
drag, startPoint x: 1208, startPoint y: 21, endPoint x: 1022, endPoint y: 12, distance: 186.2
click at [1022, 13] on div "Capaciteitsradar Selecteer opgeslagen filter Selecteer opgeslagen filter cancel…" at bounding box center [812, 23] width 1497 height 47
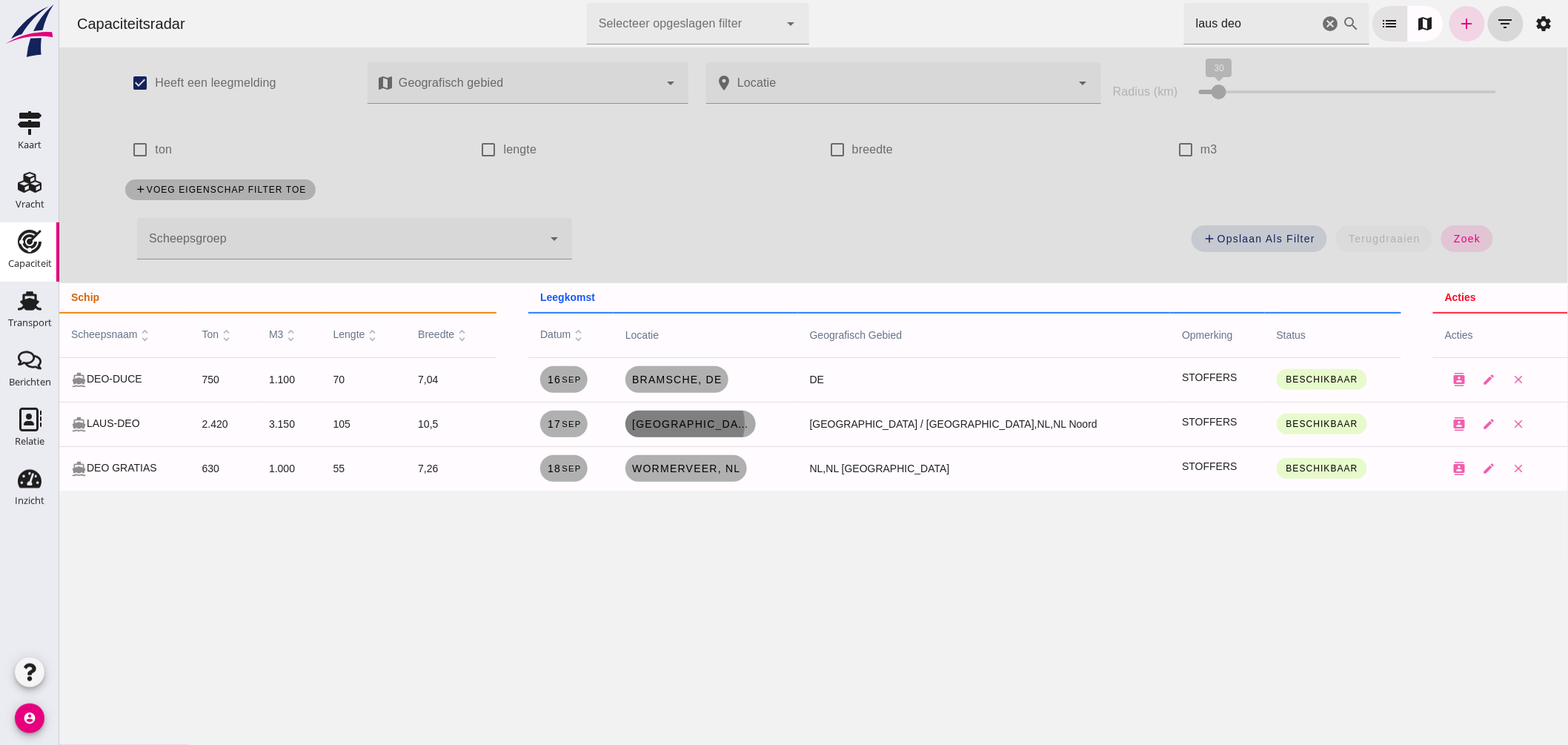
click at [720, 428] on span "Leeuwarden, nl" at bounding box center [689, 424] width 118 height 12
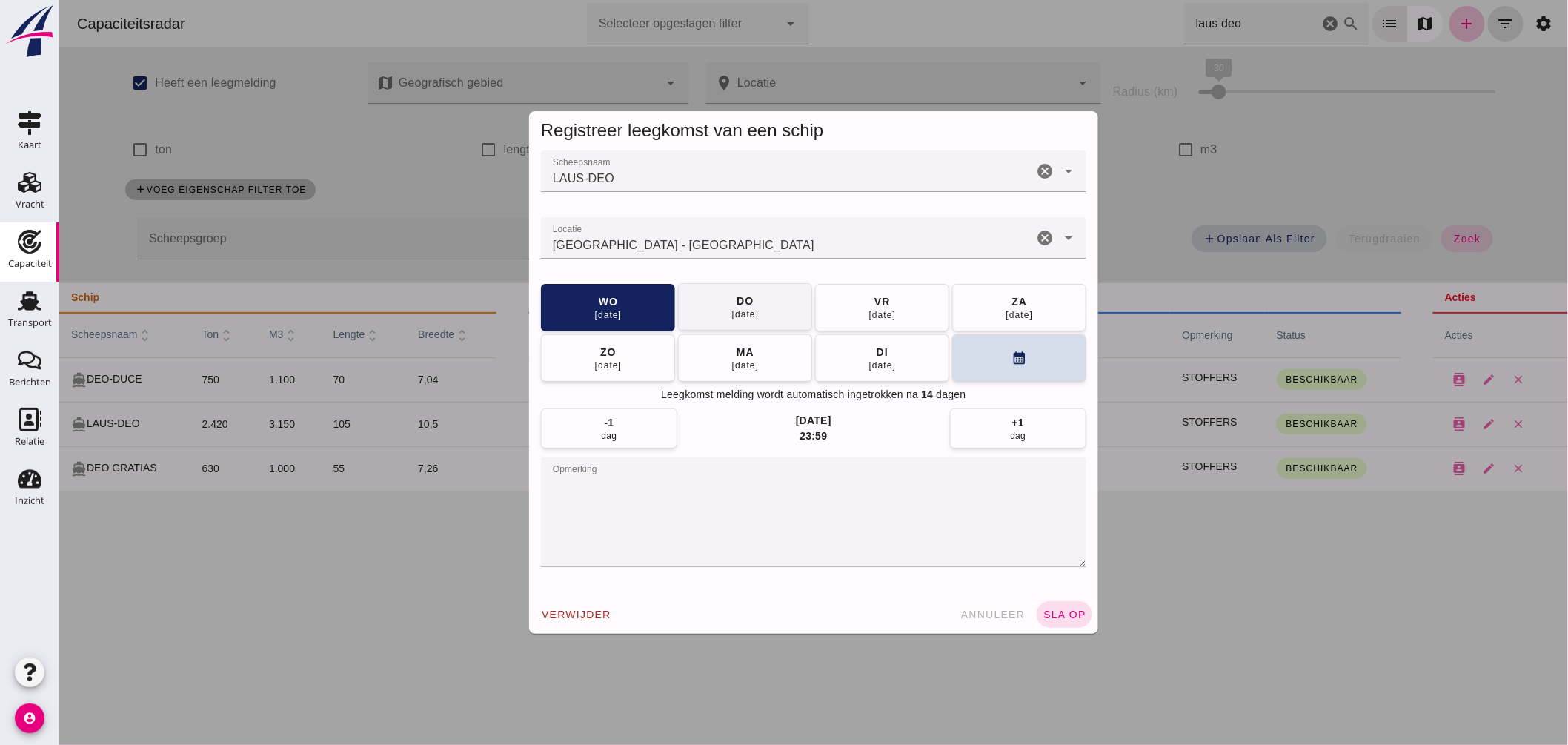
click at [745, 297] on div "do" at bounding box center [744, 300] width 17 height 14
click at [1062, 612] on span "sla op" at bounding box center [1063, 614] width 43 height 12
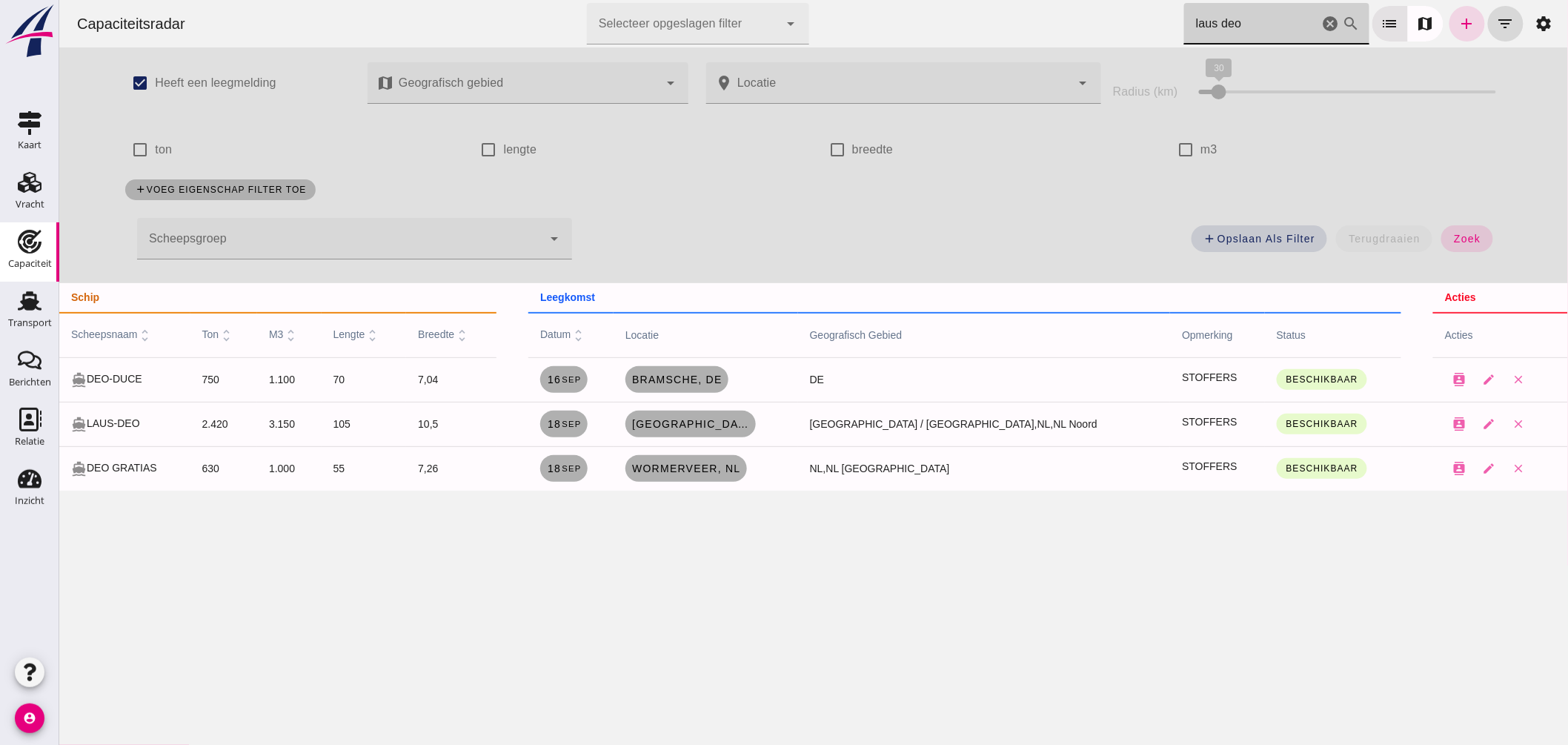
drag, startPoint x: 1103, startPoint y: 30, endPoint x: 847, endPoint y: 8, distance: 256.9
click at [847, 8] on div "Capaciteitsradar Selecteer opgeslagen filter Selecteer opgeslagen filter cancel…" at bounding box center [812, 23] width 1497 height 47
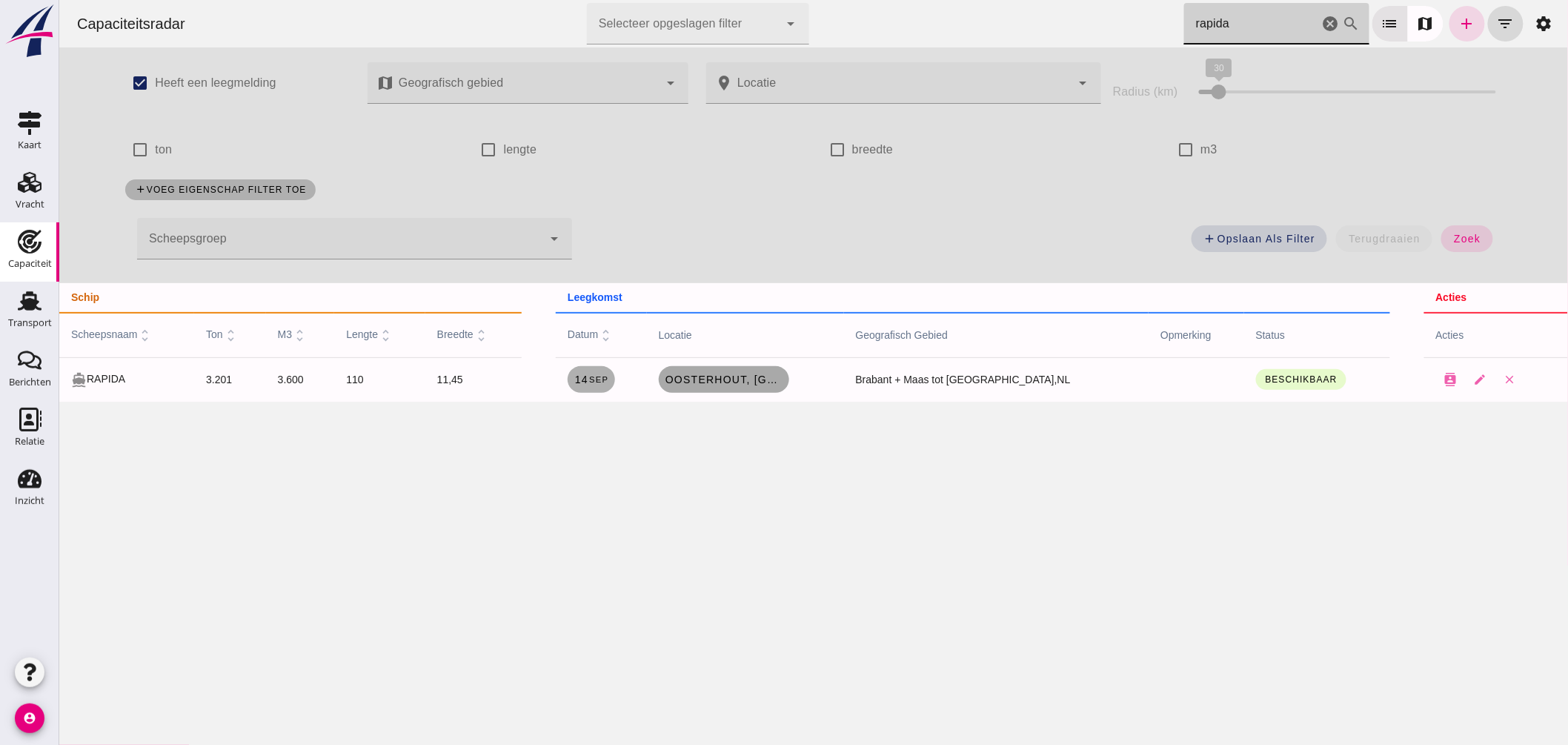
type input "rapida"
click at [756, 382] on span "Oosterhout, nl" at bounding box center [723, 379] width 118 height 12
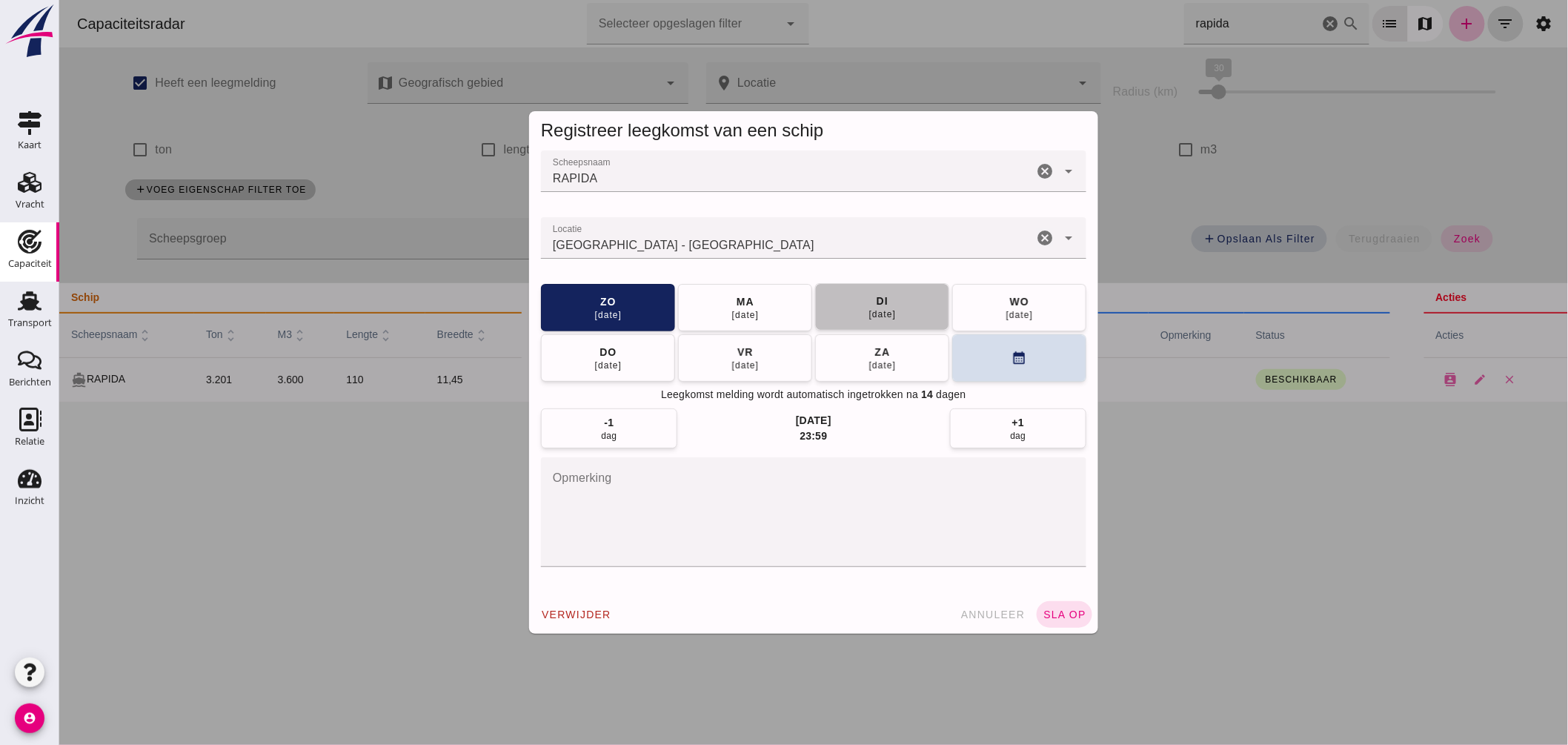
click at [872, 318] on div "16 sep" at bounding box center [882, 314] width 28 height 12
click at [1064, 610] on span "sla op" at bounding box center [1063, 614] width 43 height 12
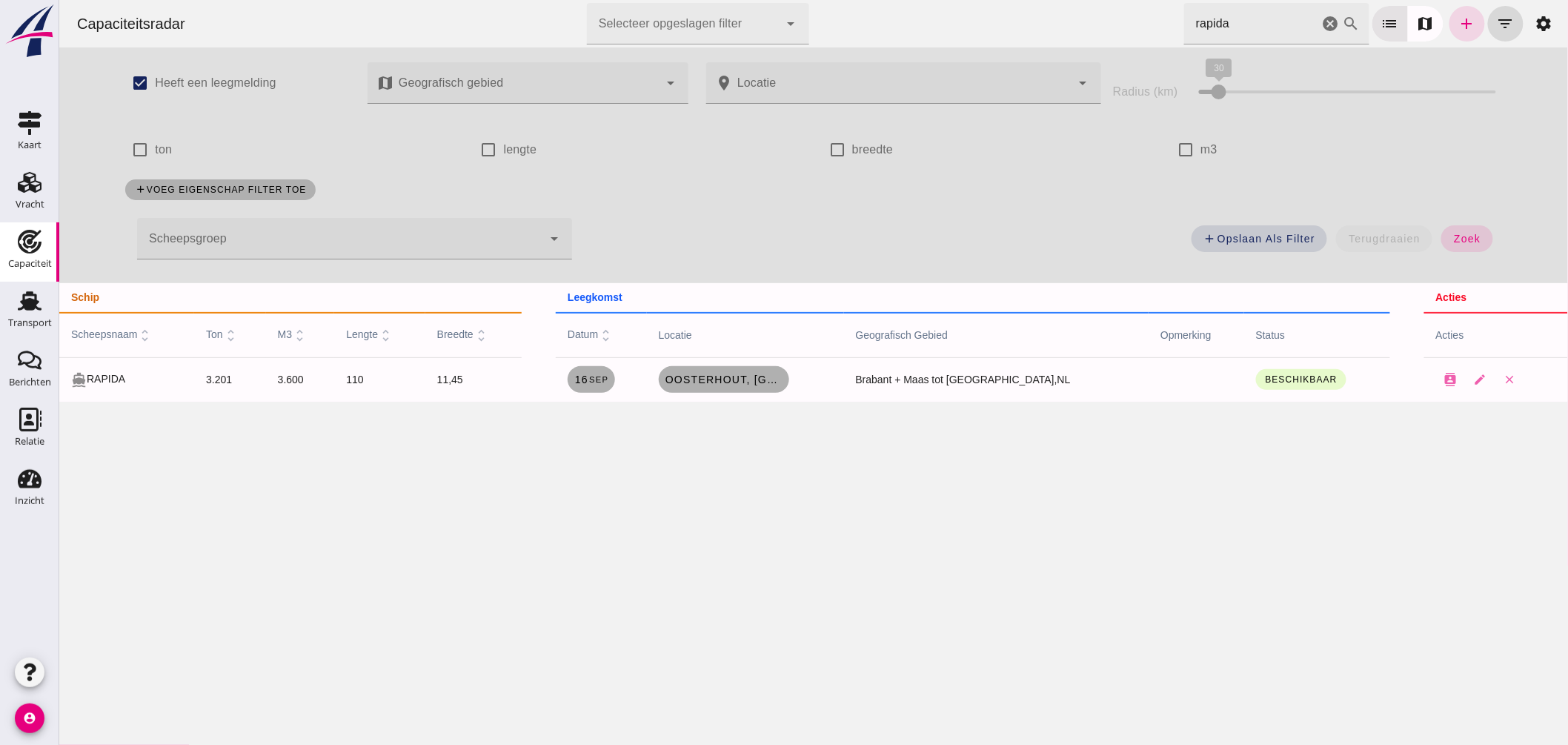
click at [1322, 20] on icon "cancel" at bounding box center [1330, 23] width 17 height 17
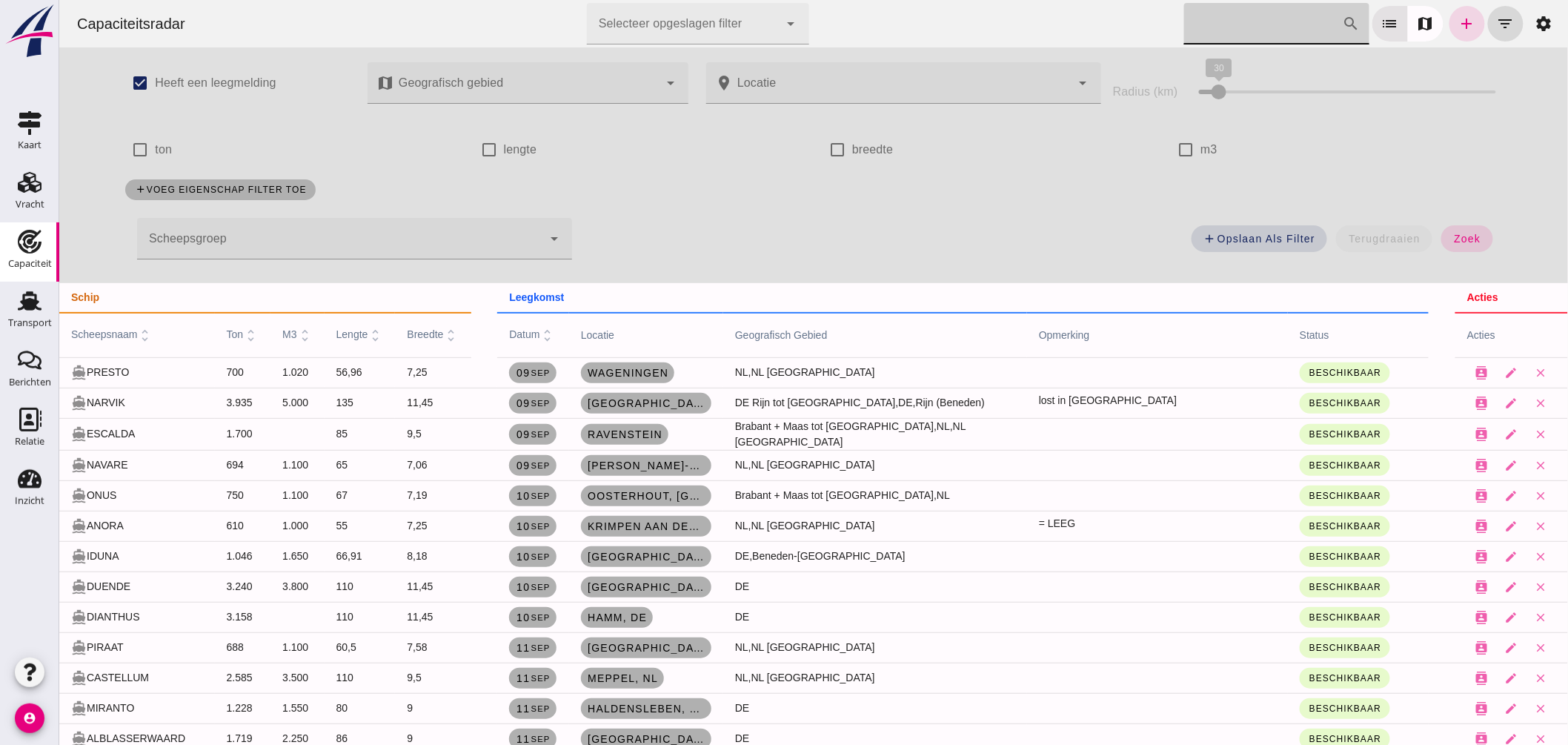
click at [1261, 17] on input "Zoek op scheepsnaam" at bounding box center [1262, 23] width 159 height 41
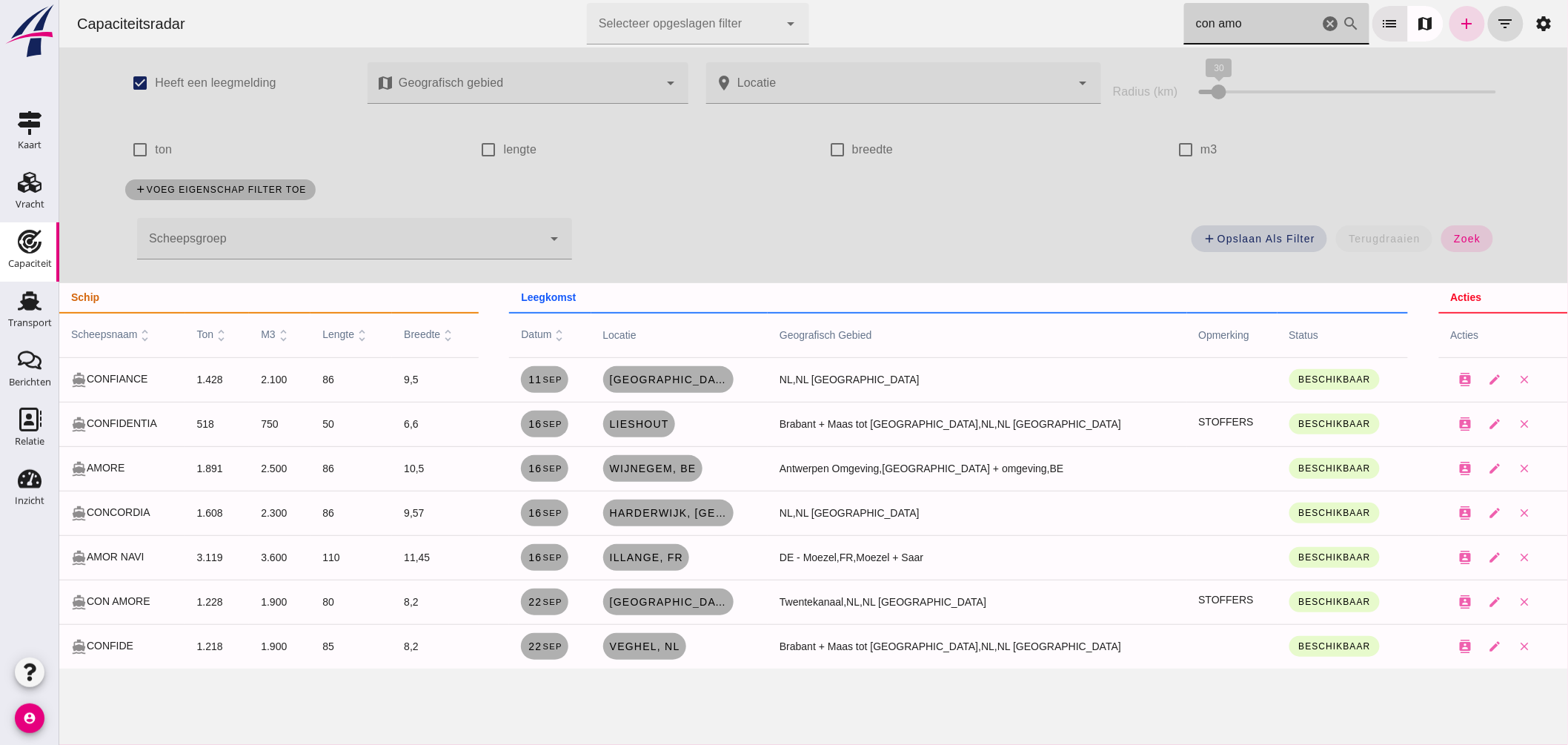
drag, startPoint x: 1057, startPoint y: 1, endPoint x: 986, endPoint y: -39, distance: 81.5
click at [986, 0] on html "Capaciteitsradar Selecteer opgeslagen filter Selecteer opgeslagen filter cancel…" at bounding box center [812, 372] width 1508 height 745
type input "o"
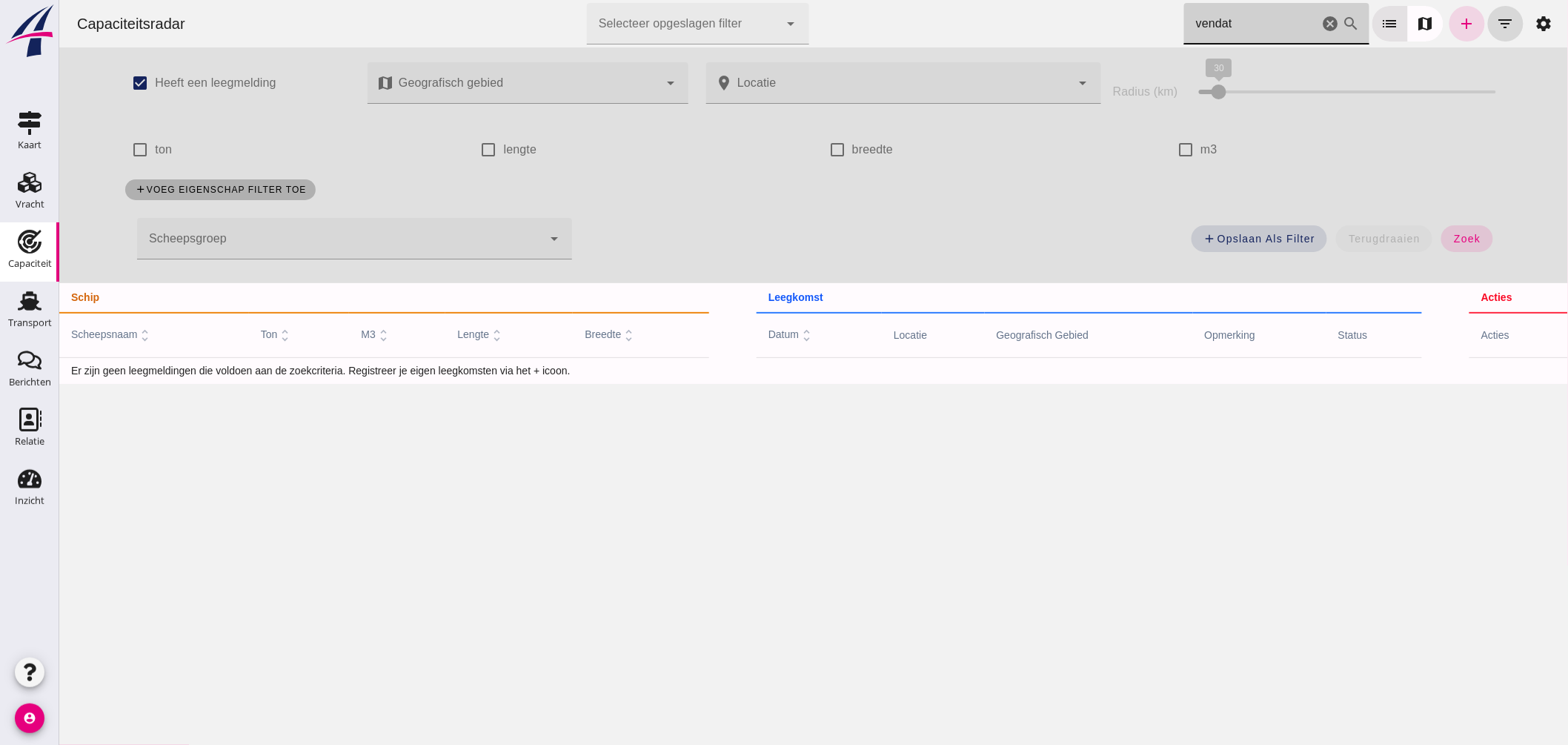
type input "vendat"
click at [1457, 32] on icon "add" at bounding box center [1466, 23] width 17 height 17
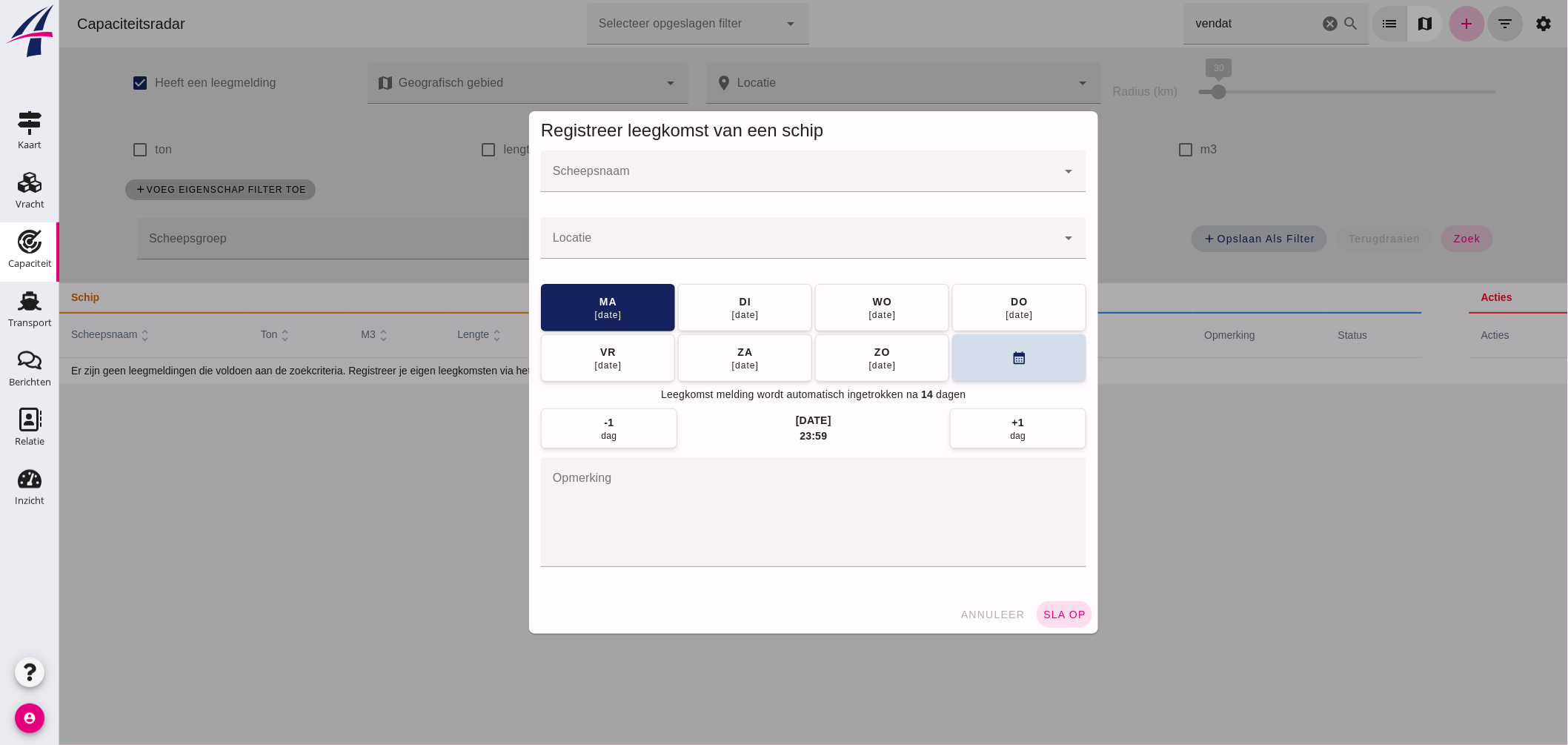
click at [658, 189] on div at bounding box center [798, 170] width 516 height 41
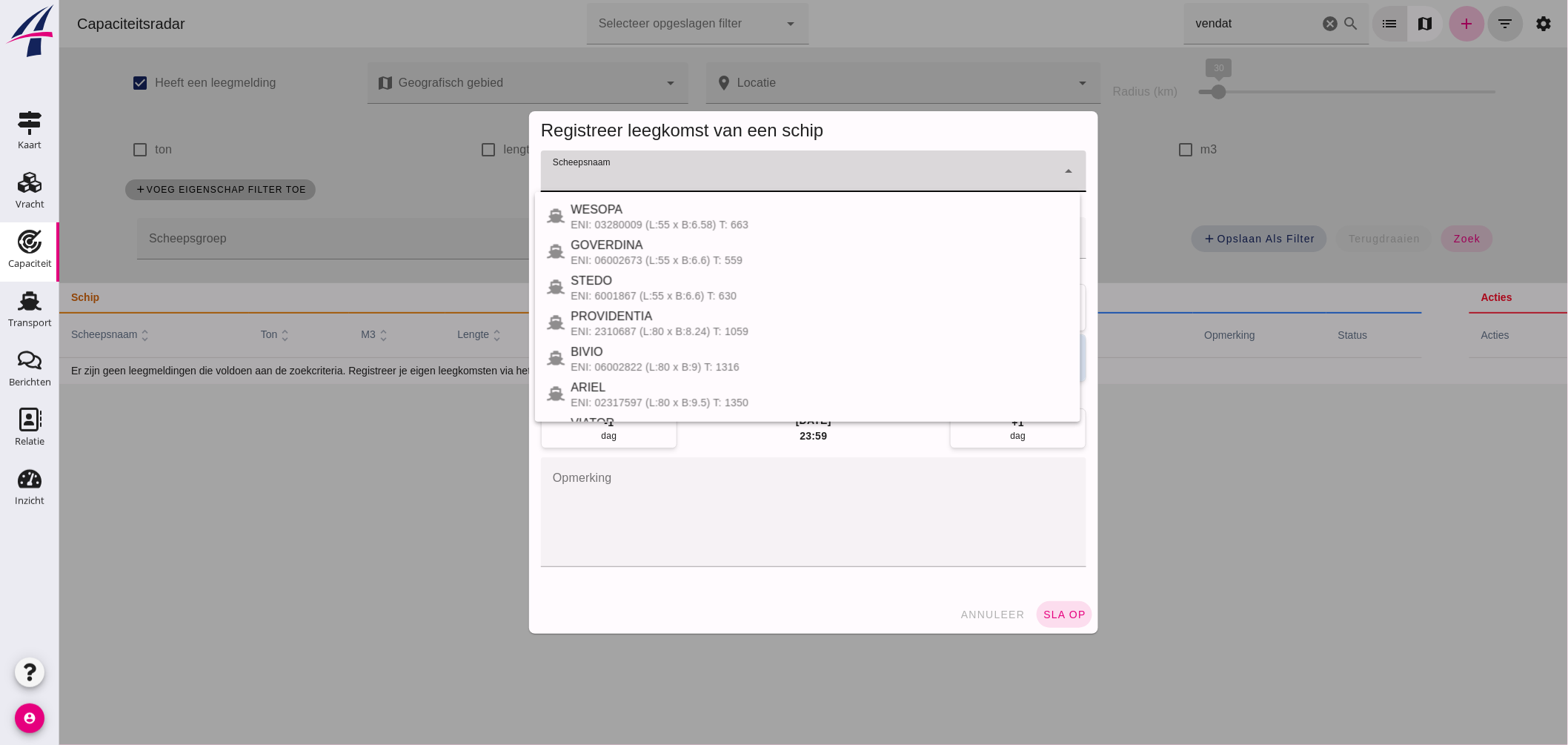
click at [652, 184] on input "Scheepsnaam" at bounding box center [798, 178] width 516 height 17
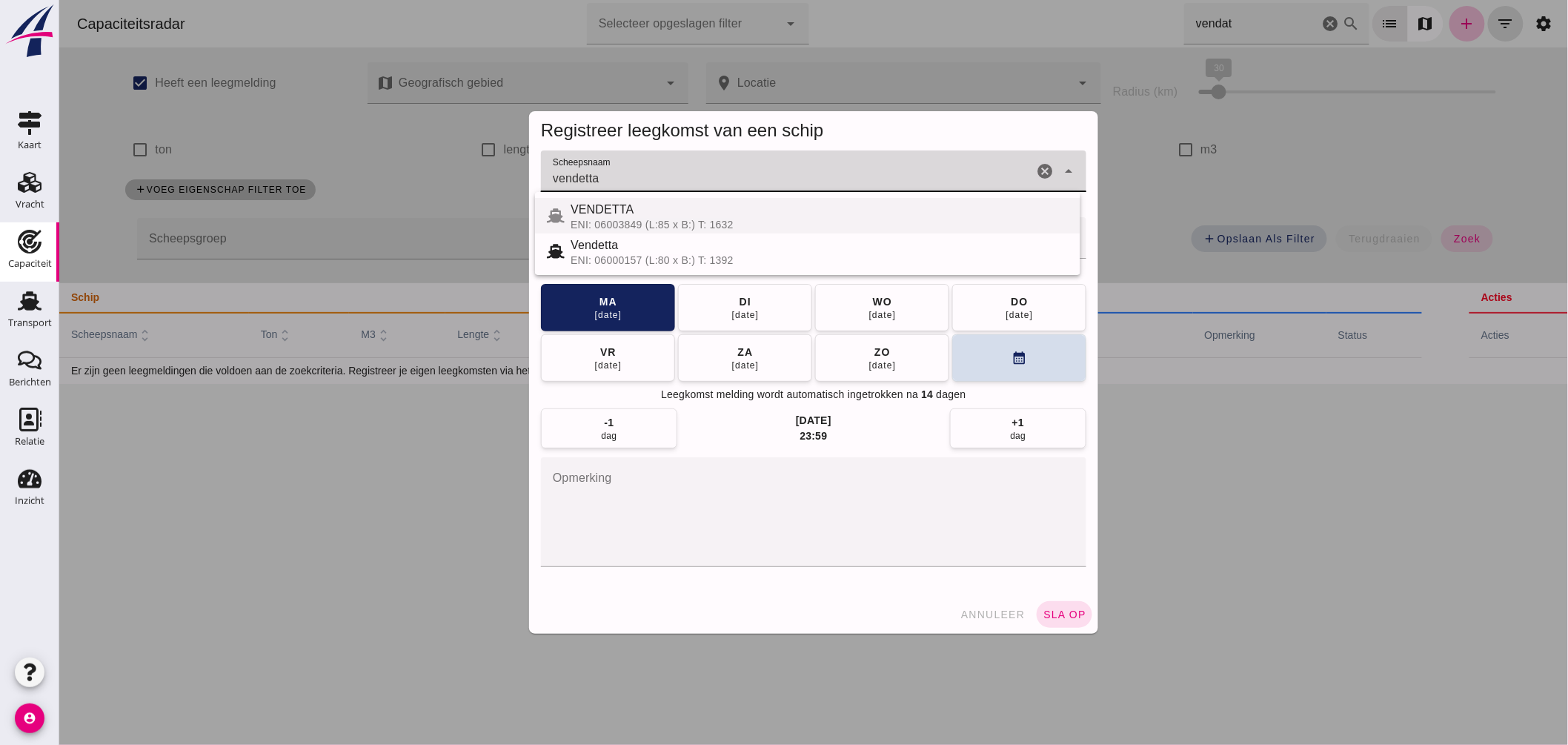
click at [634, 218] on div "ENI: 06003849 (L:85 x B:) T: 1632" at bounding box center [818, 224] width 498 height 12
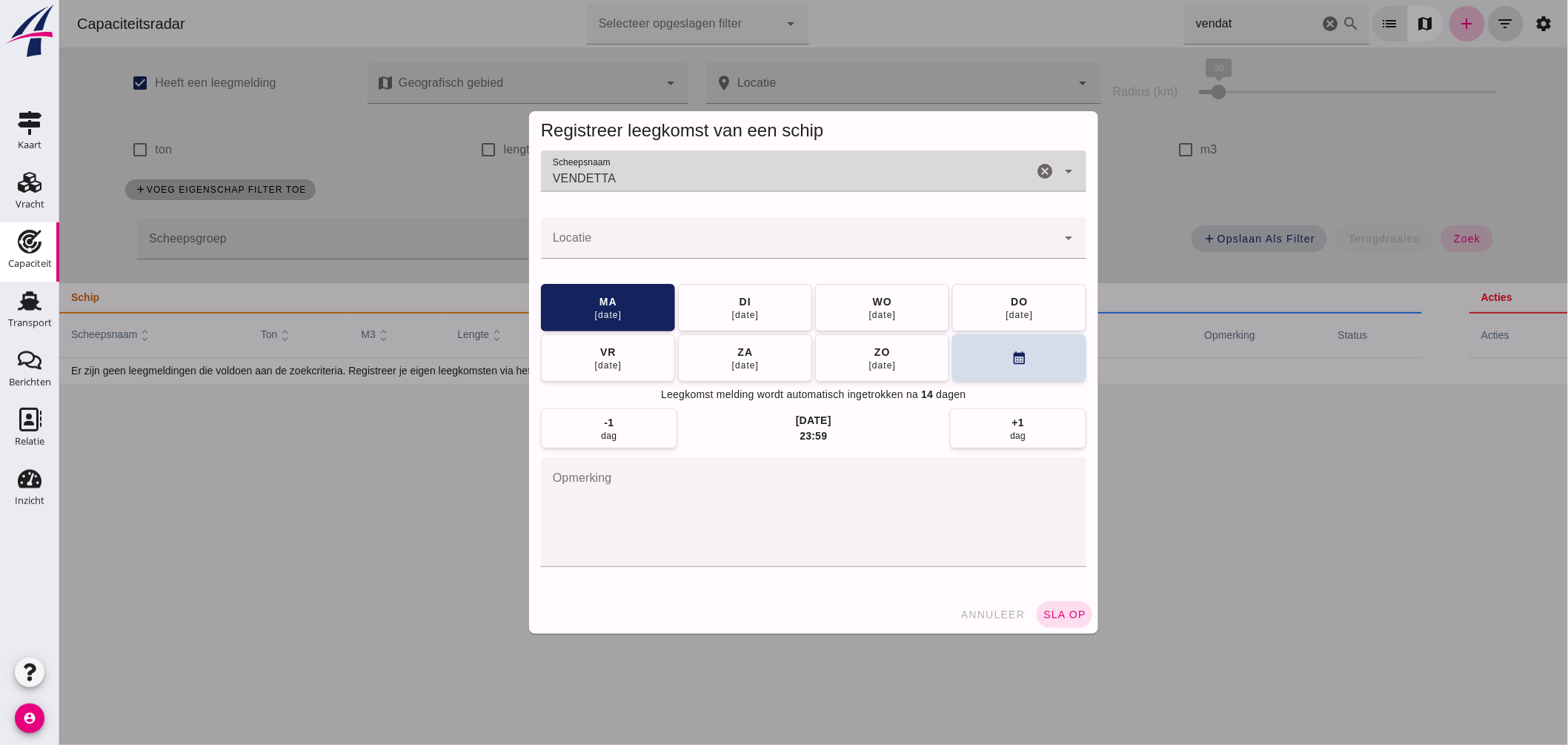
type input "VENDETTA"
click at [612, 244] on input "Locatie" at bounding box center [798, 245] width 516 height 17
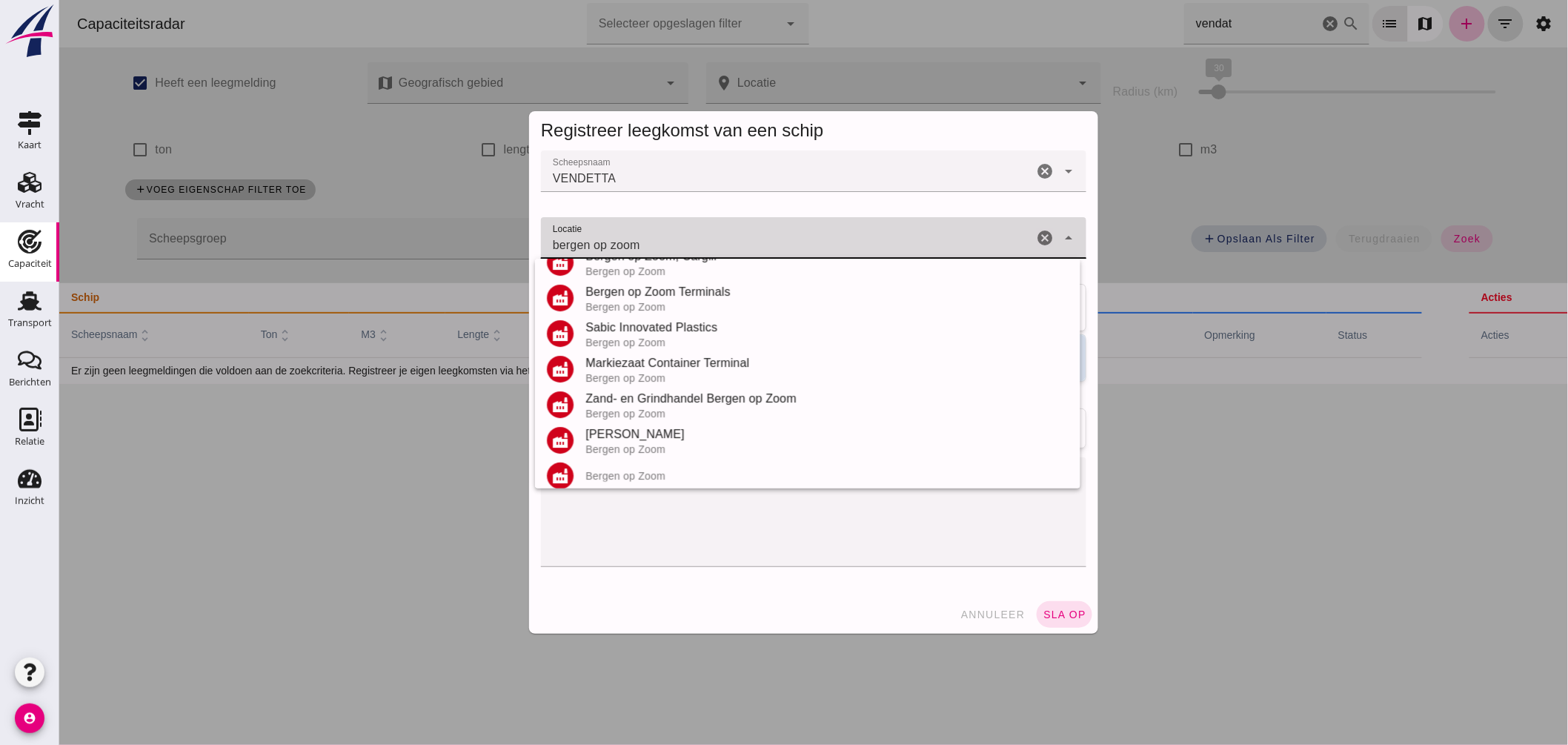
scroll to position [173, 0]
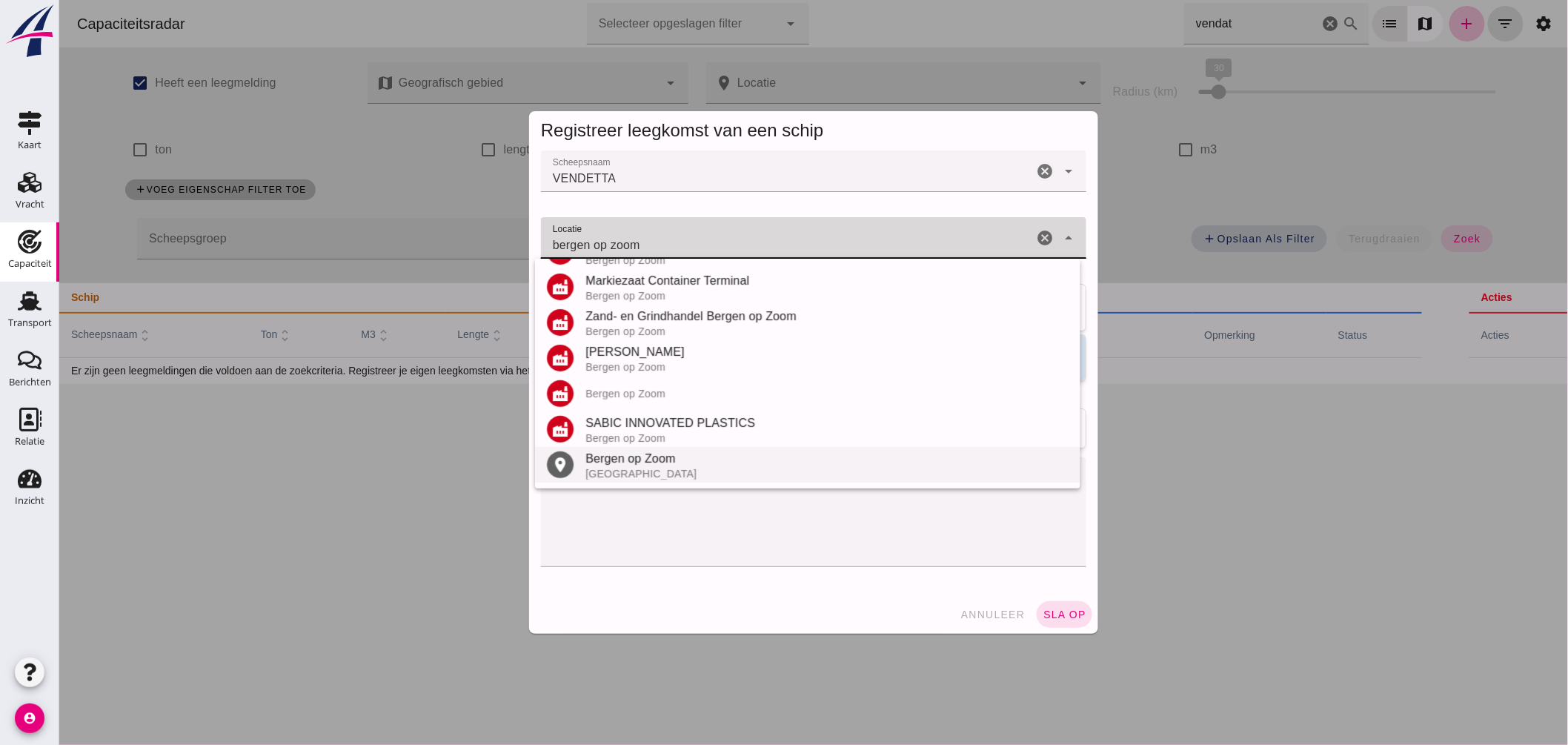
click at [647, 460] on div "Bergen op Zoom" at bounding box center [826, 458] width 483 height 17
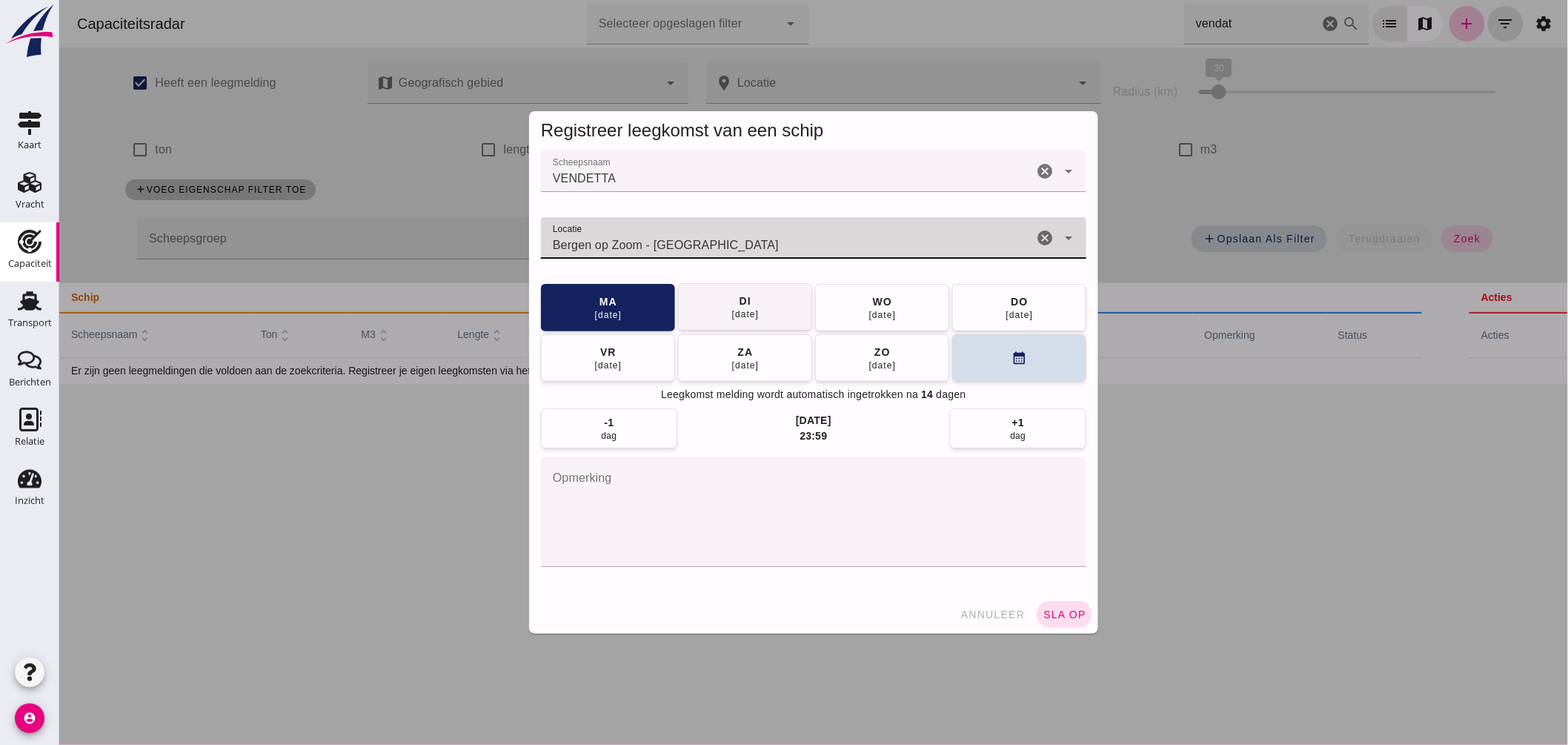
type input "Bergen op Zoom - Noord-Brabant"
click at [758, 305] on button "di 16 sep" at bounding box center [744, 307] width 134 height 47
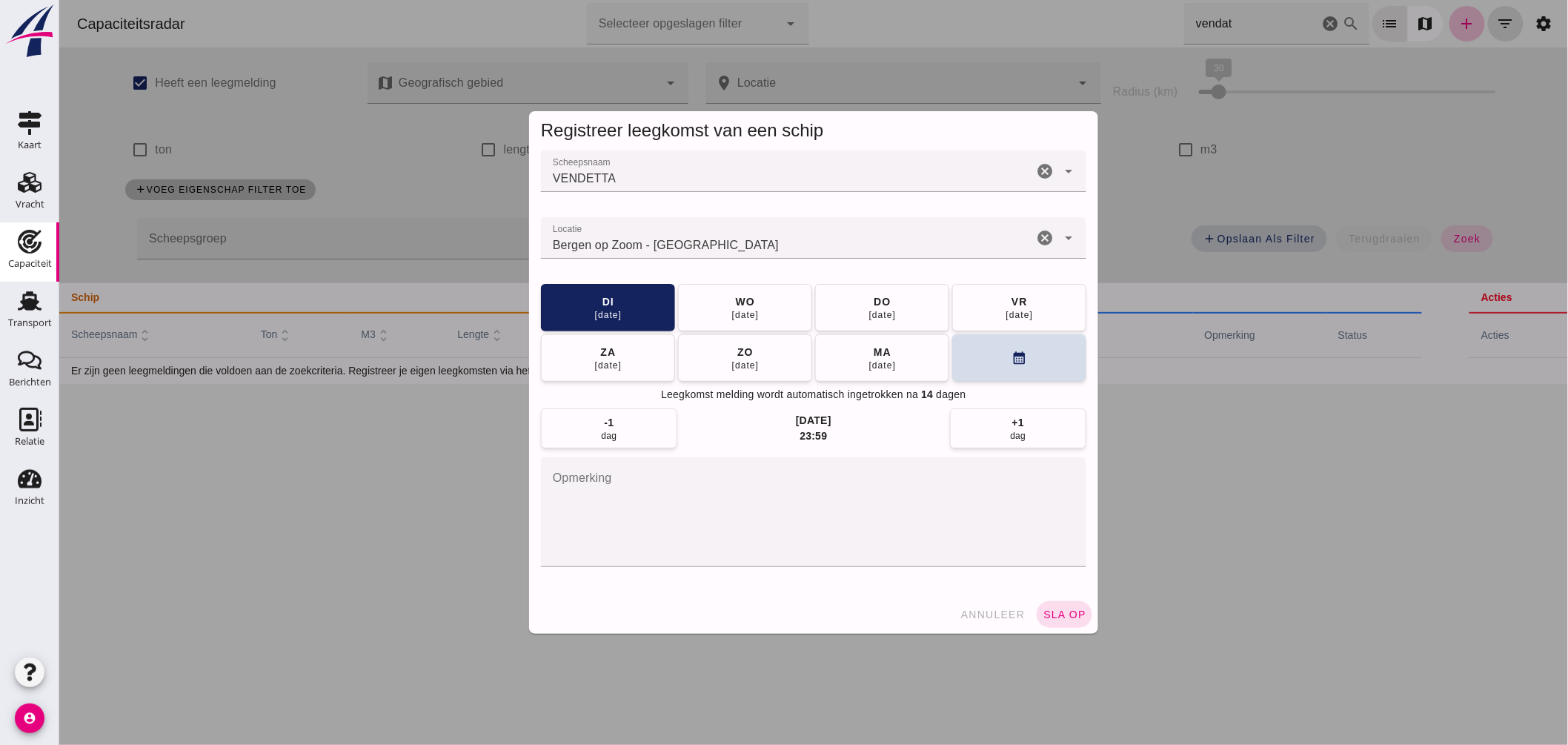
click at [642, 529] on textarea "opmerking" at bounding box center [812, 512] width 546 height 110
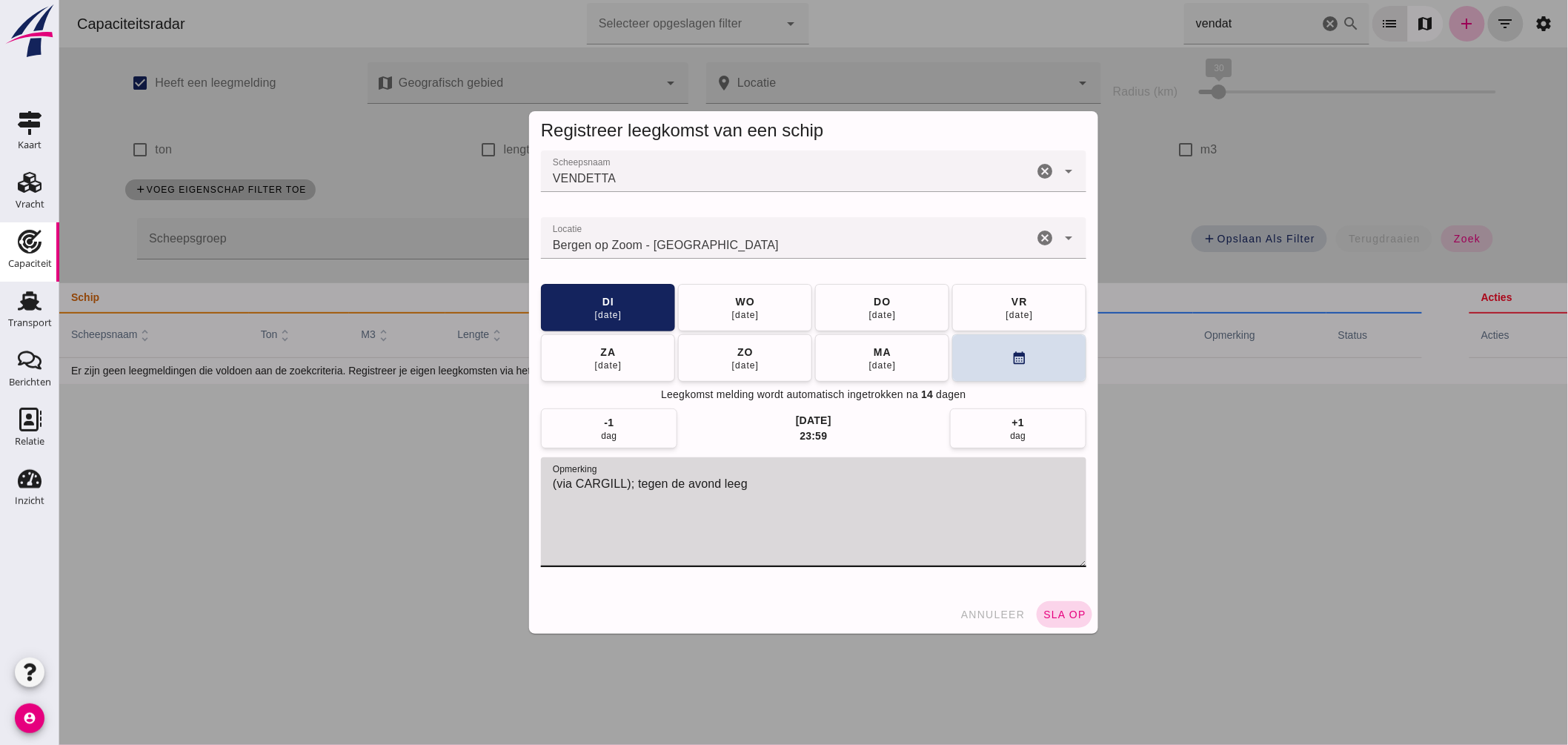
type textarea "(via CARGILL); tegen de avond leeg"
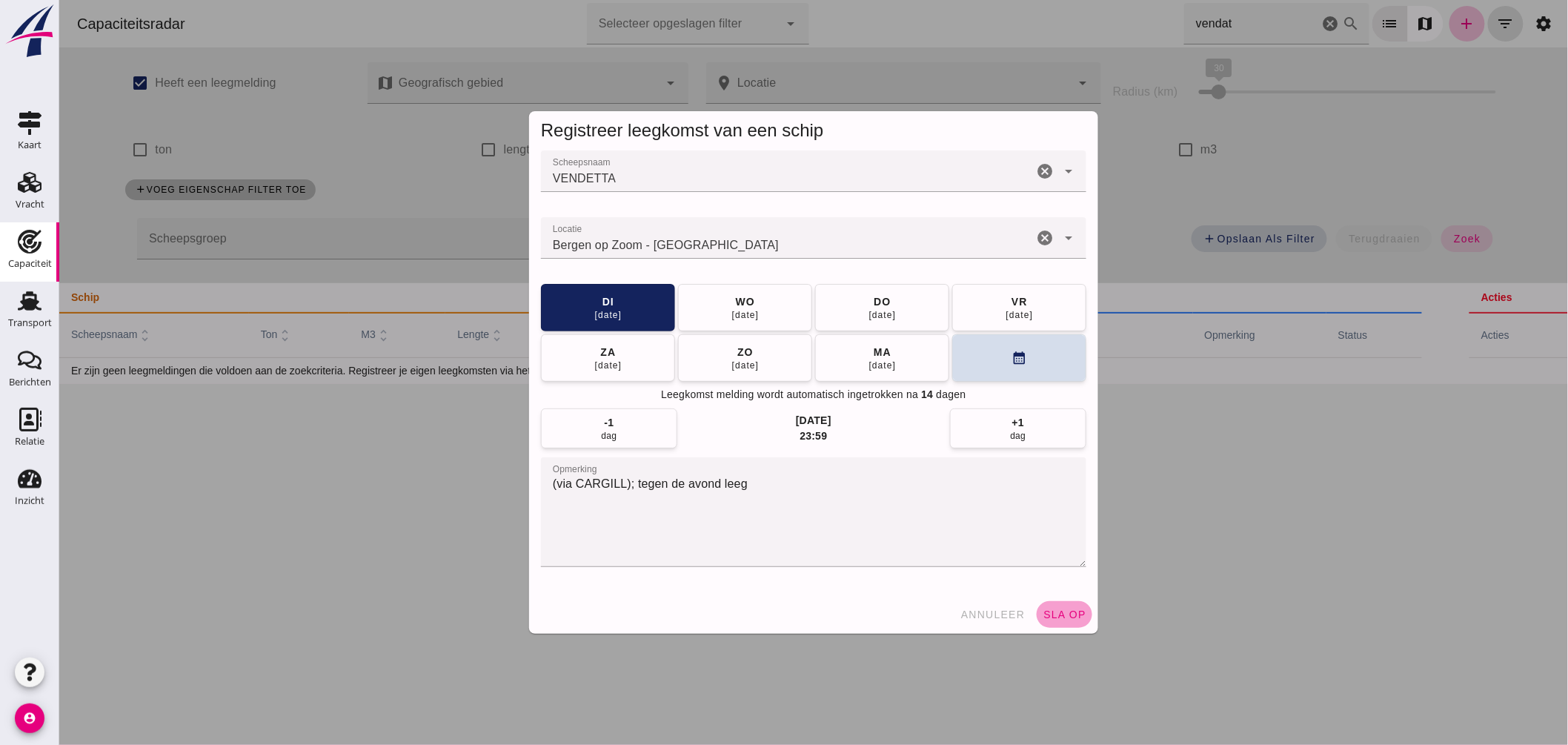
click at [1061, 607] on button "sla op" at bounding box center [1064, 614] width 56 height 27
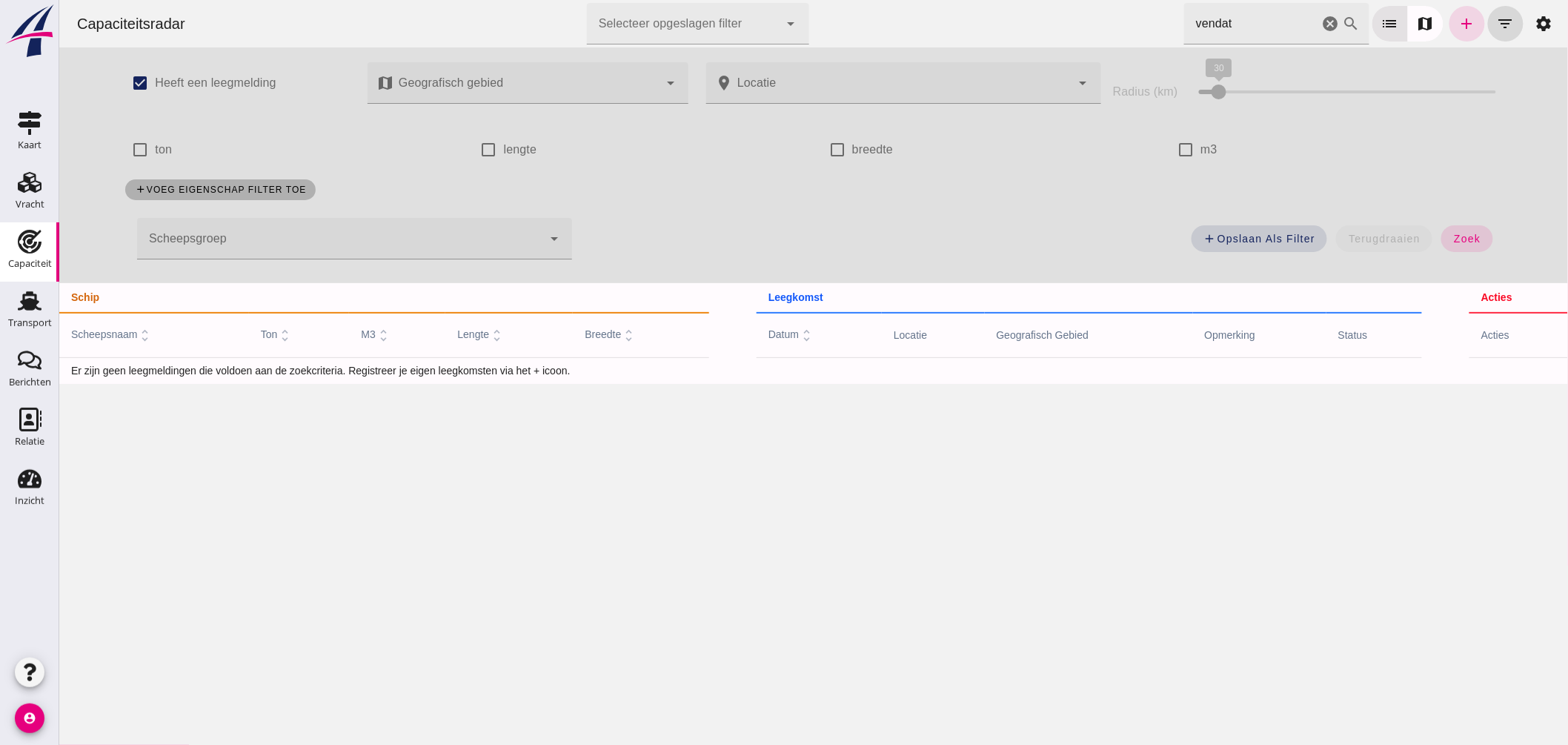
click at [1254, 28] on input "vendat" at bounding box center [1250, 23] width 135 height 41
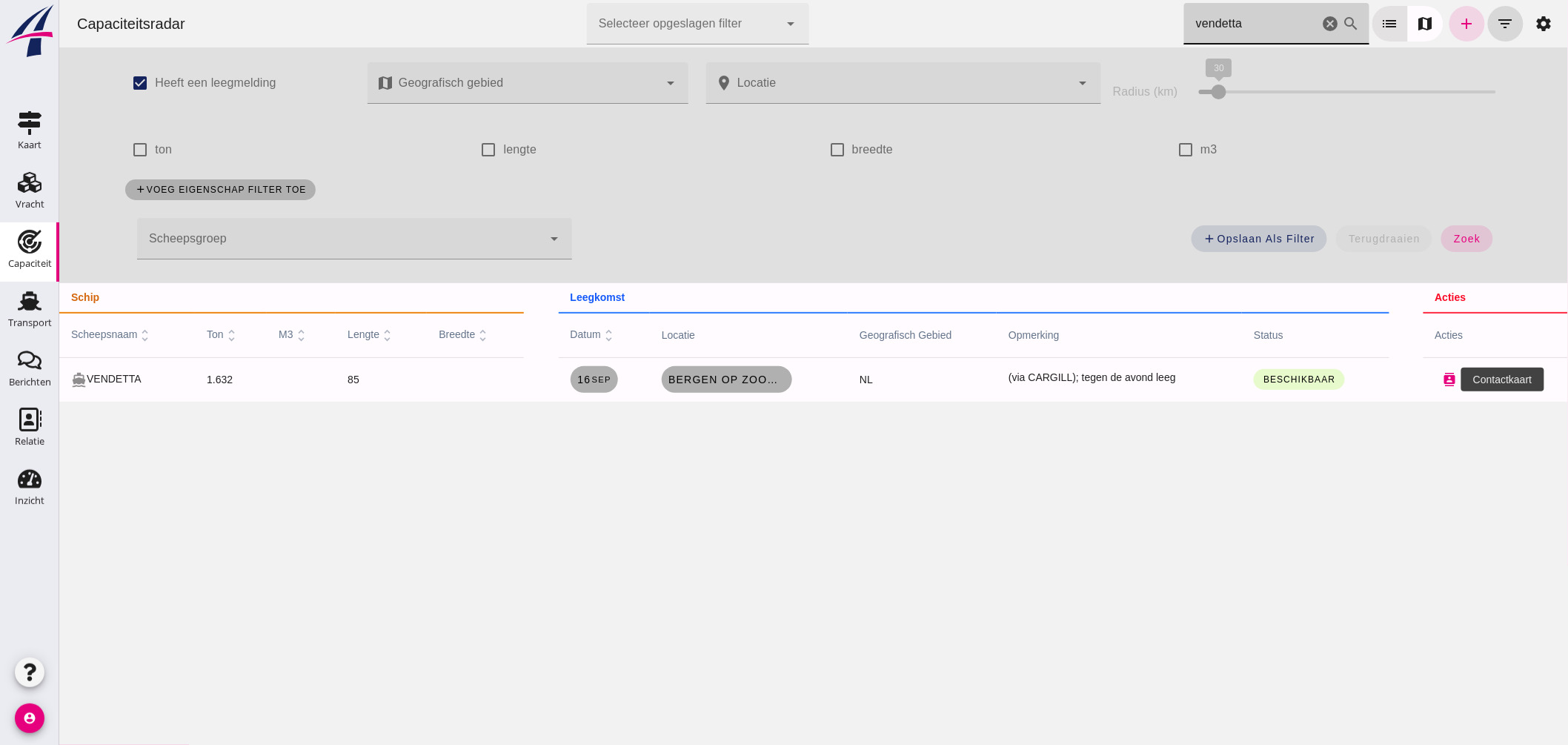
type input "vendetta"
click at [1443, 379] on icon "contacts" at bounding box center [1450, 379] width 13 height 13
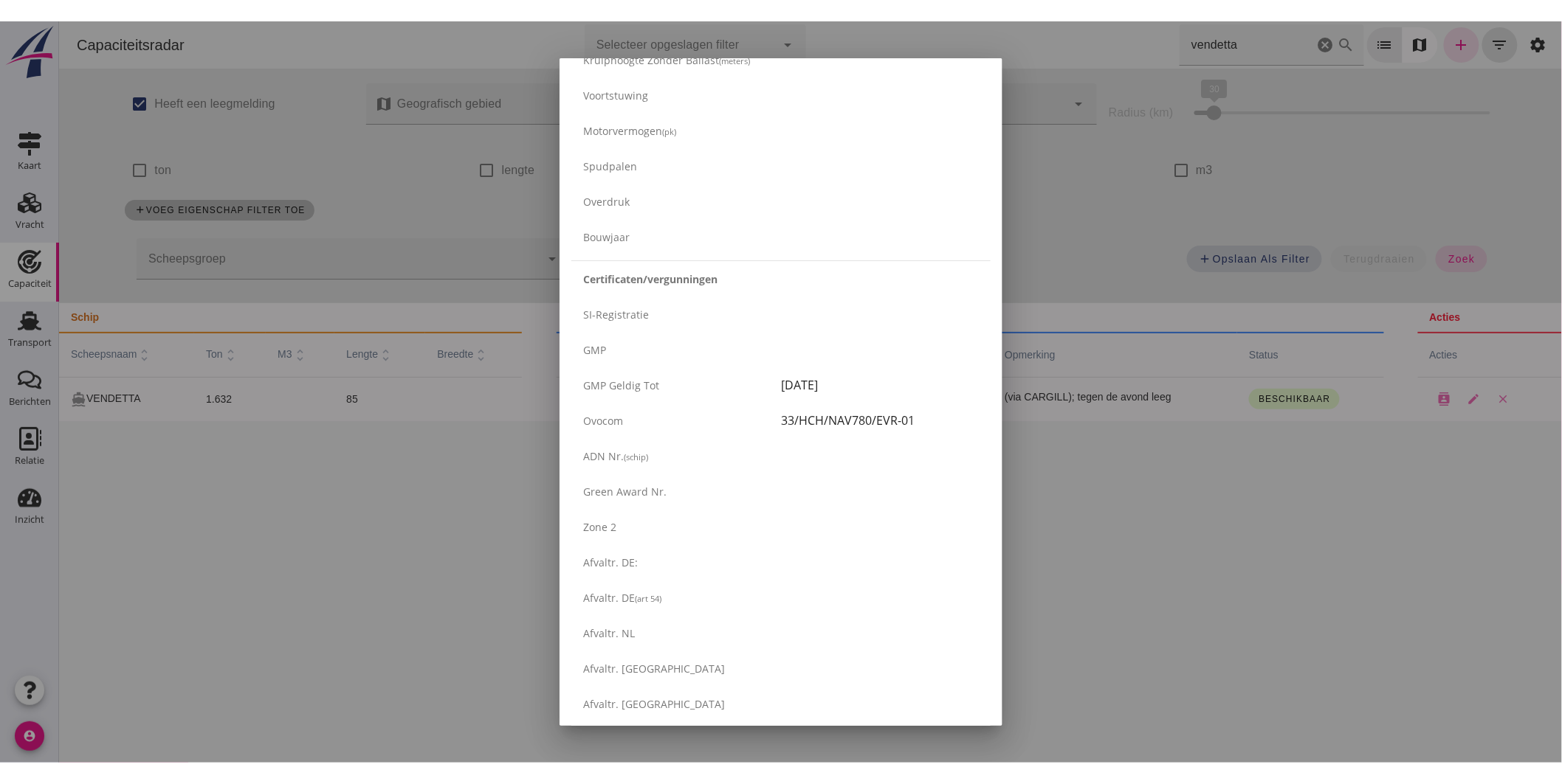
scroll to position [2214, 0]
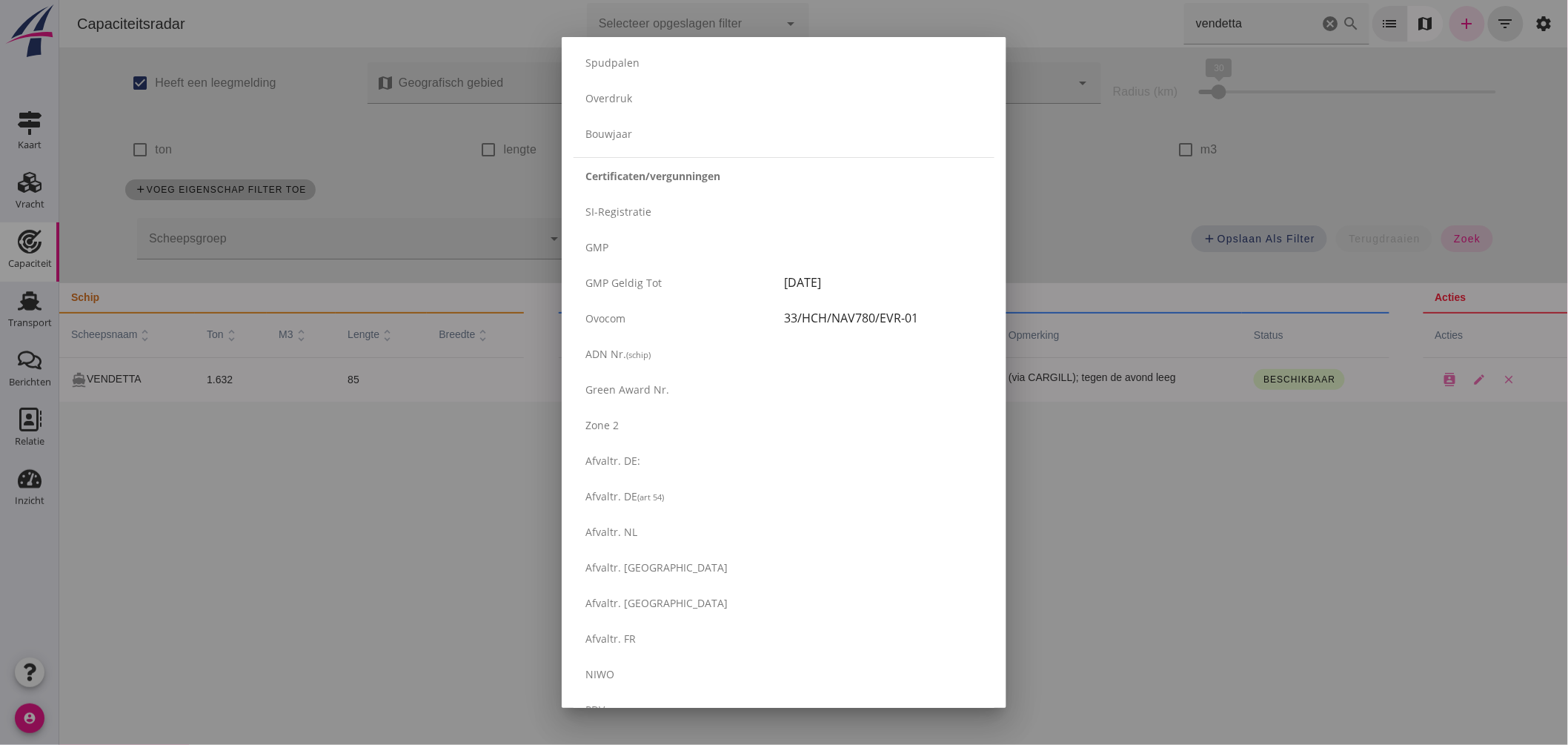
drag, startPoint x: 1186, startPoint y: 467, endPoint x: 742, endPoint y: 4, distance: 641.5
click at [1186, 467] on div at bounding box center [784, 372] width 1568 height 745
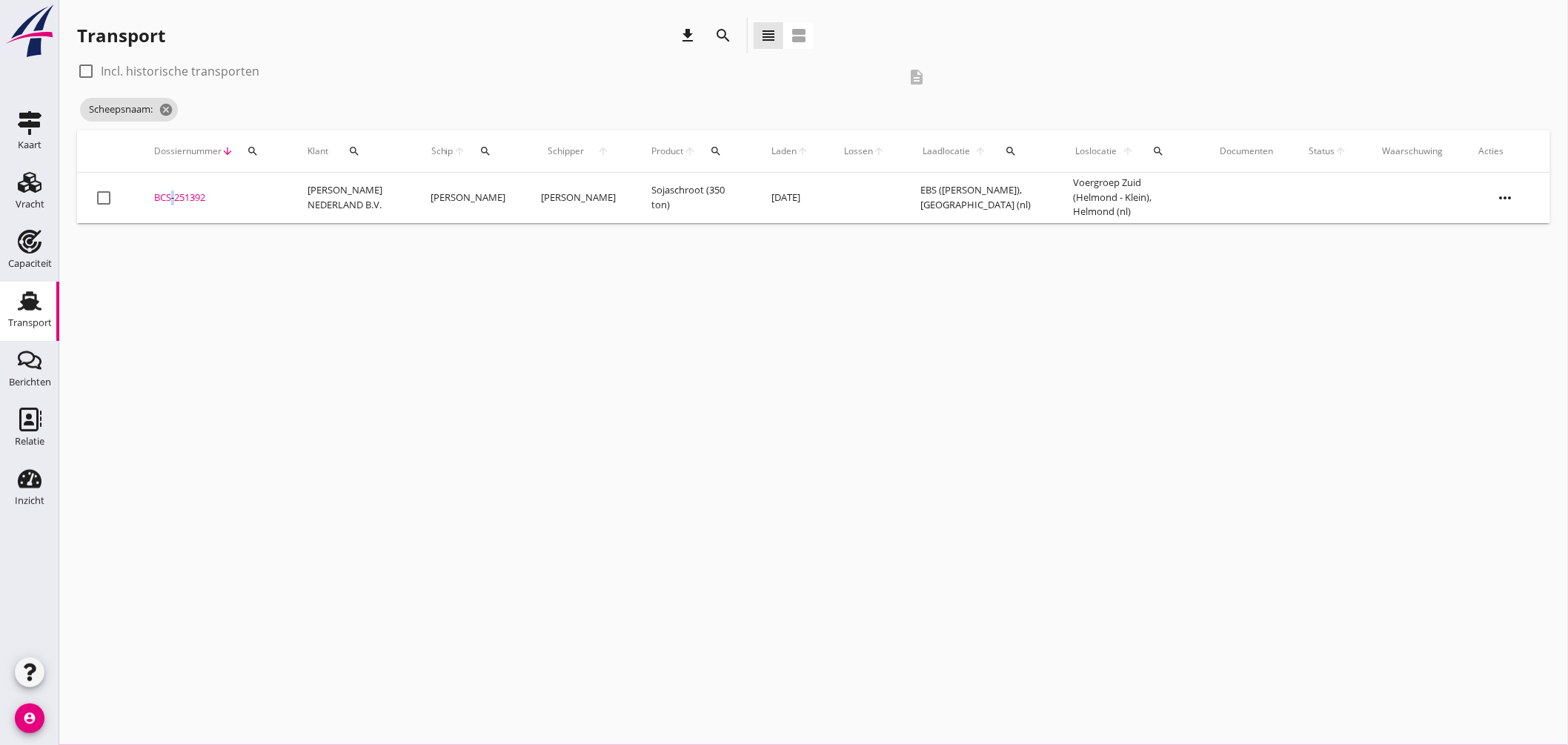
click at [169, 190] on td "BCS-251392 upload_file Drop hier uw bestand om het aan het dossier toe te voegen" at bounding box center [213, 197] width 153 height 50
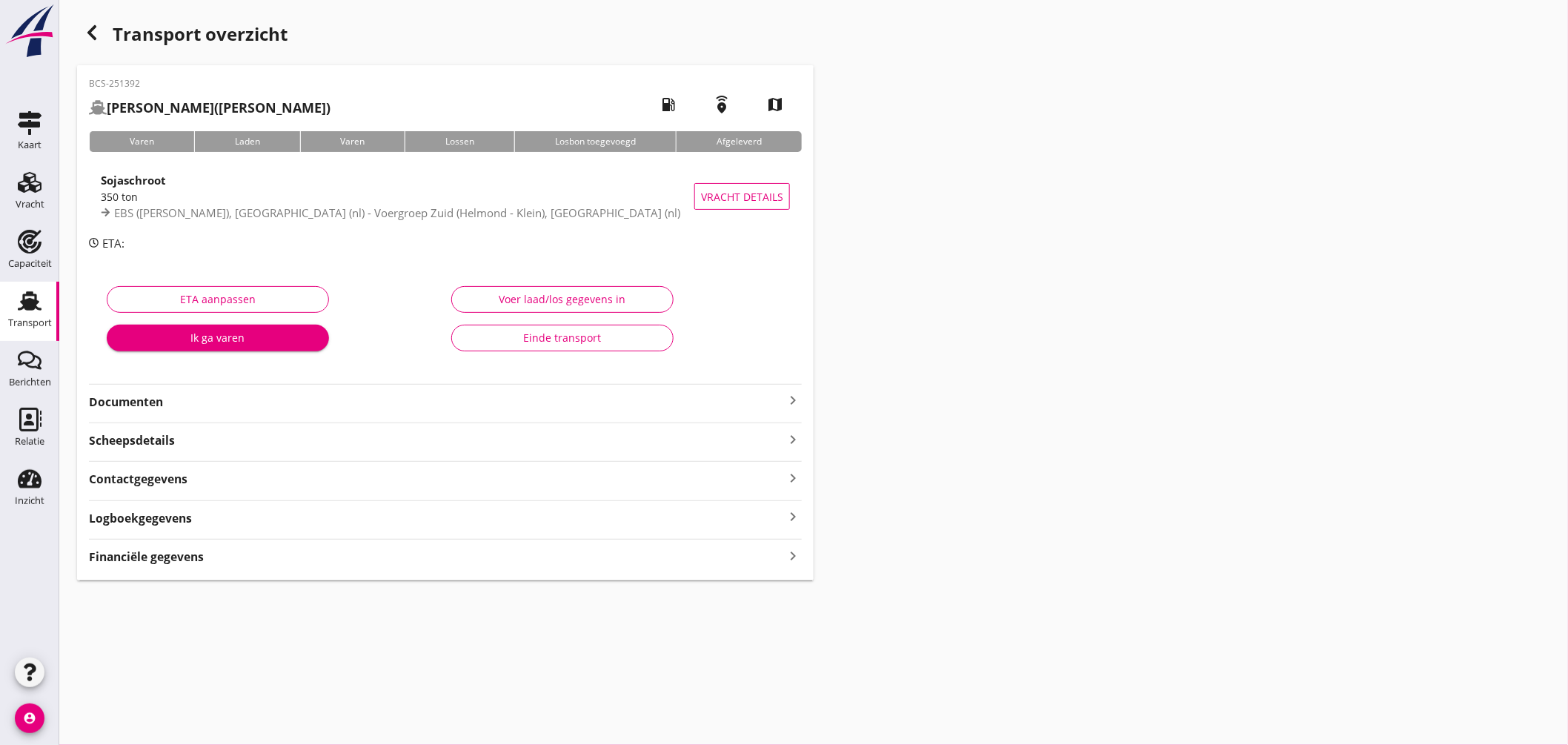
click at [794, 402] on icon "keyboard_arrow_right" at bounding box center [793, 399] width 17 height 17
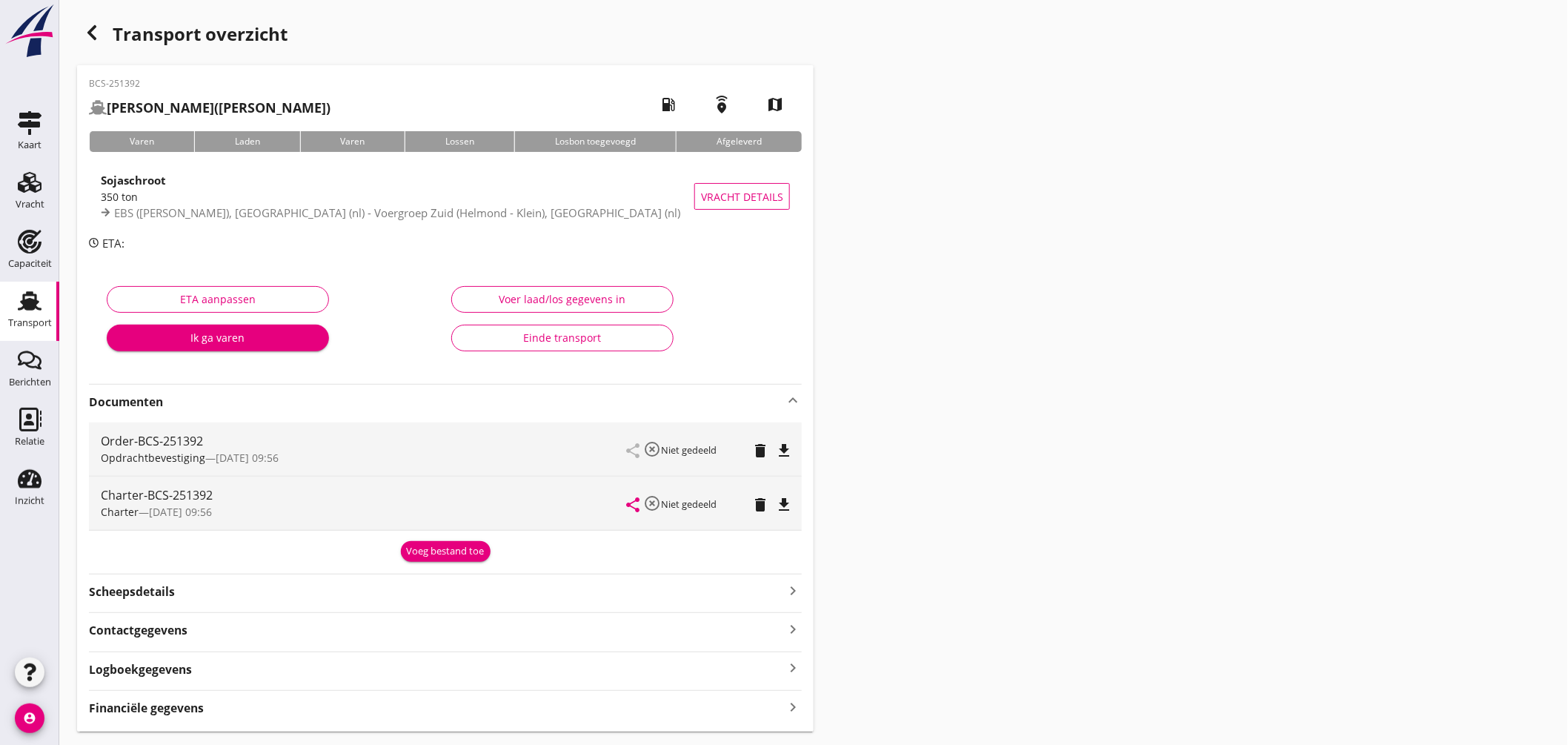
click at [778, 501] on icon "file_download" at bounding box center [784, 504] width 17 height 17
click at [34, 299] on use at bounding box center [29, 301] width 24 height 19
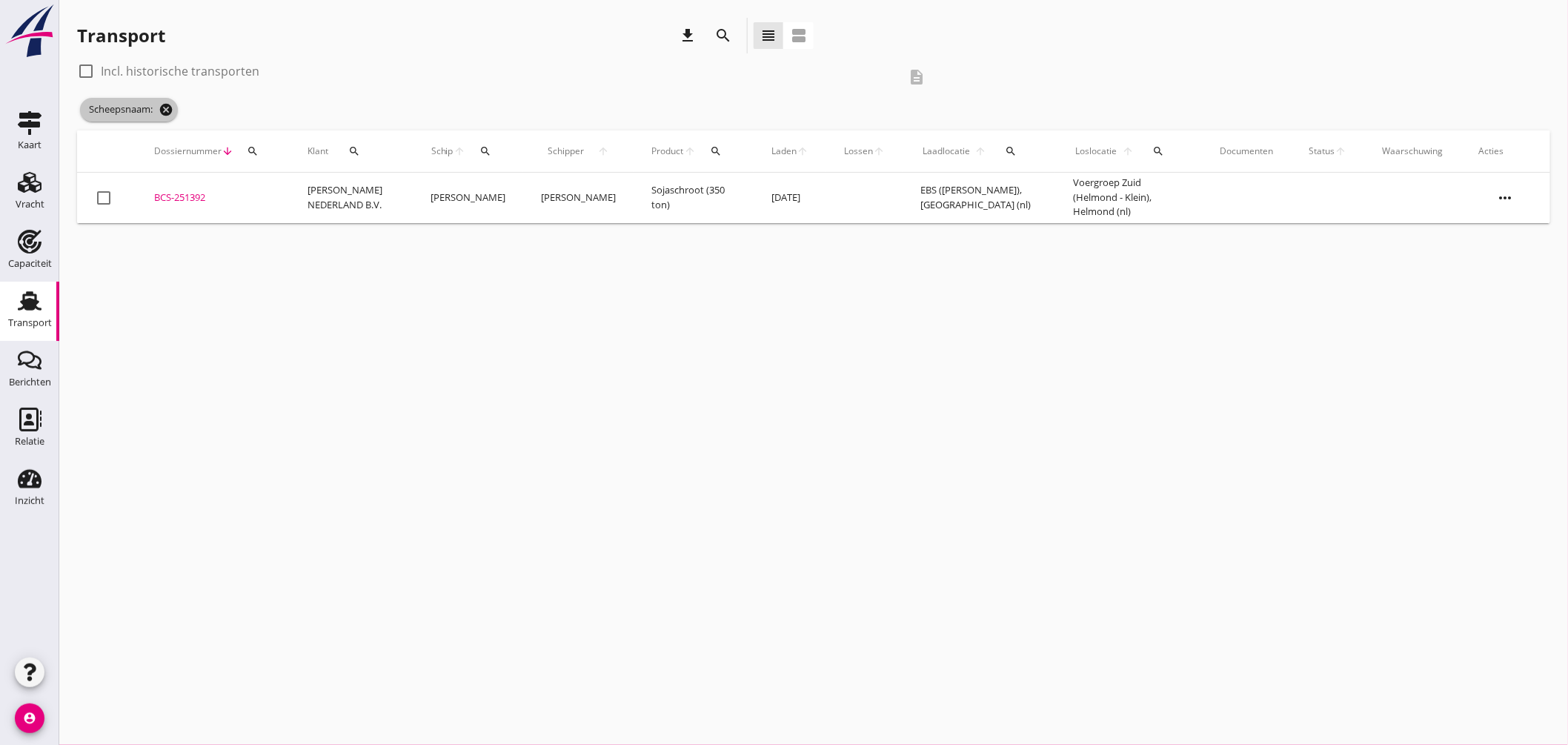
click at [166, 107] on icon "cancel" at bounding box center [166, 109] width 14 height 14
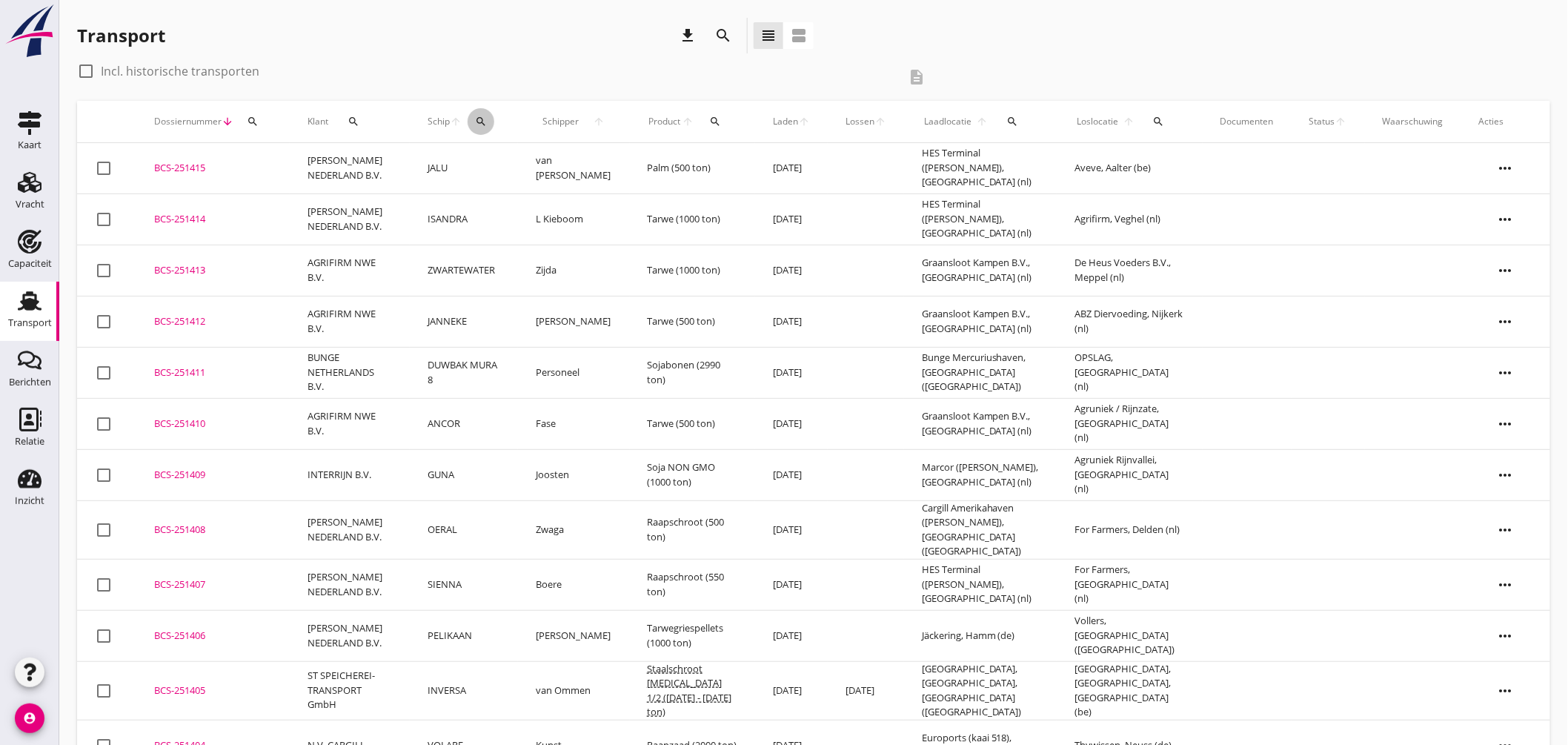
click at [487, 116] on icon "search" at bounding box center [480, 121] width 12 height 12
click at [527, 165] on input "Zoek op (scheeps)naam" at bounding box center [562, 165] width 154 height 24
drag, startPoint x: 535, startPoint y: 198, endPoint x: 549, endPoint y: 193, distance: 14.9
click at [536, 198] on div at bounding box center [518, 200] width 41 height 30
click at [687, 154] on icon "check" at bounding box center [696, 163] width 17 height 17
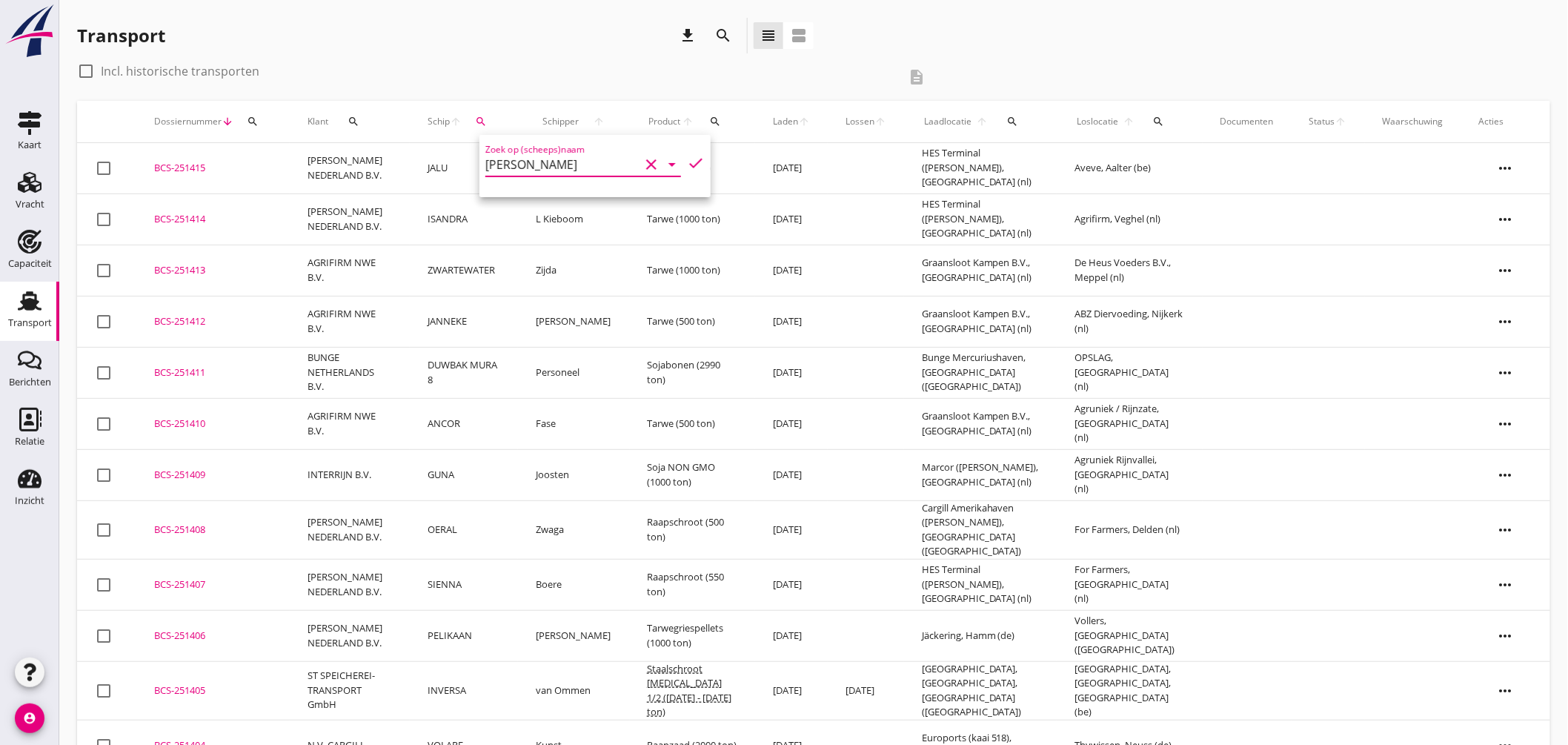
type input "ROBBIE"
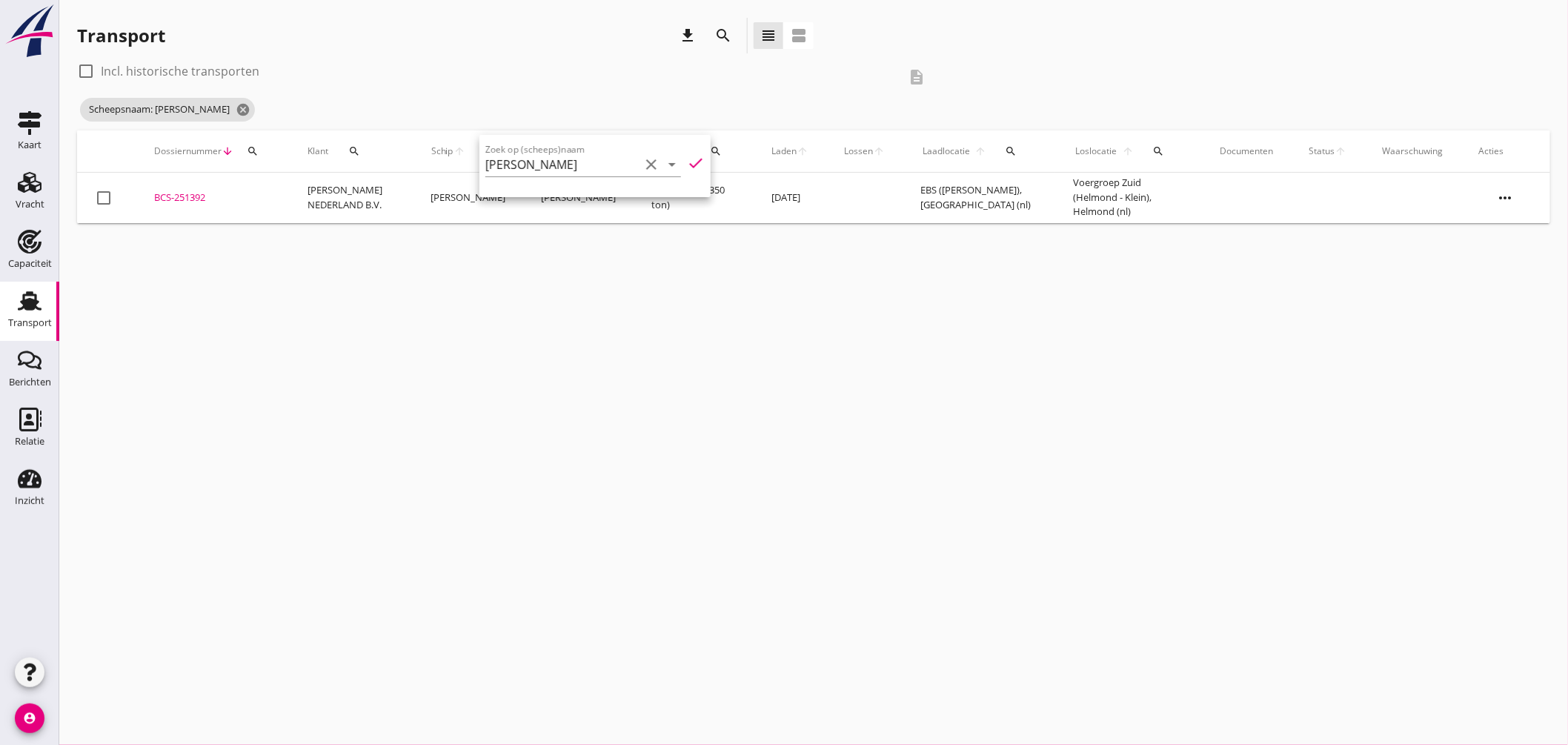
click at [711, 256] on div "cancel You are impersonating another user. Transport download search view_headl…" at bounding box center [813, 372] width 1508 height 745
click at [236, 104] on icon "cancel" at bounding box center [243, 109] width 14 height 14
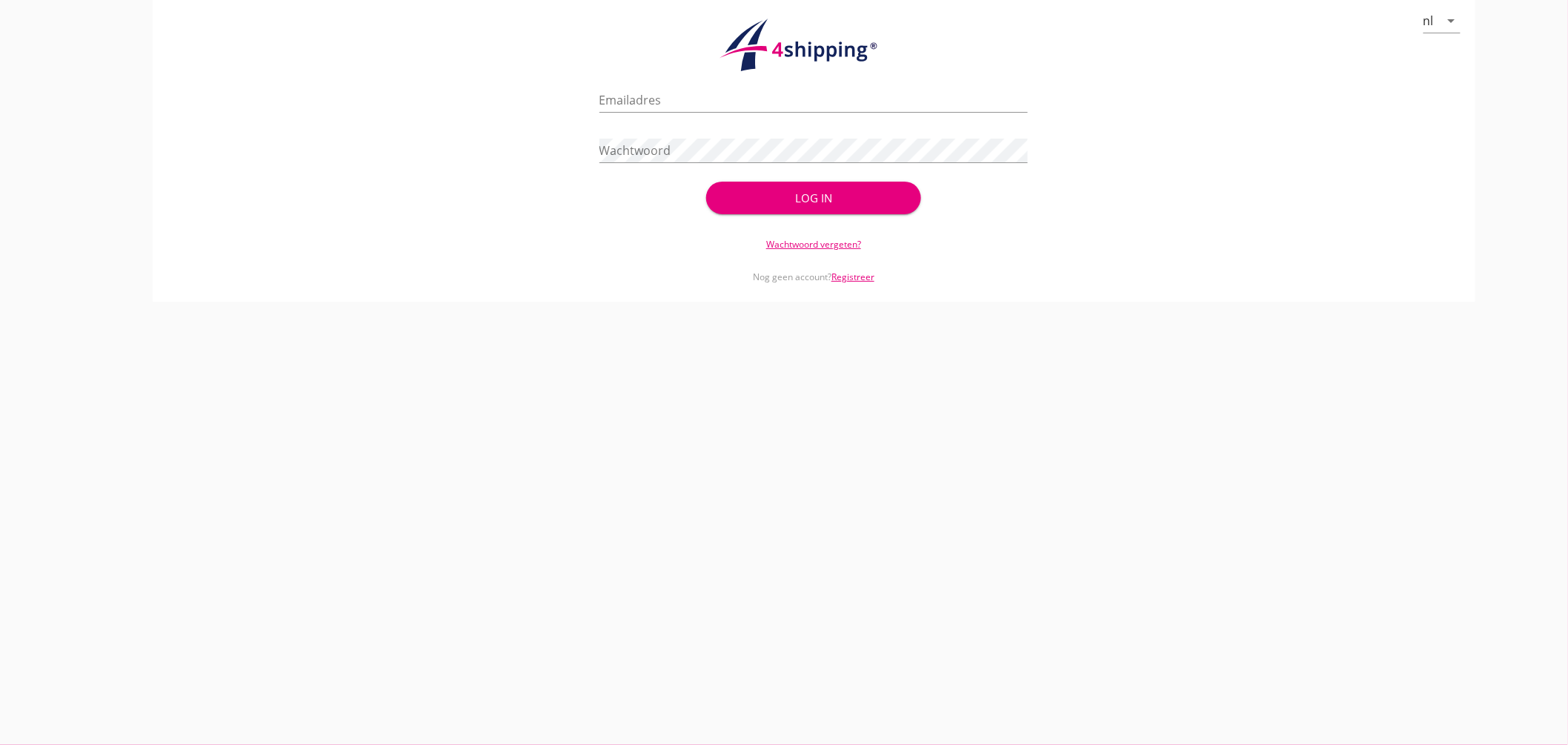
type input "[EMAIL_ADDRESS][DOMAIN_NAME]"
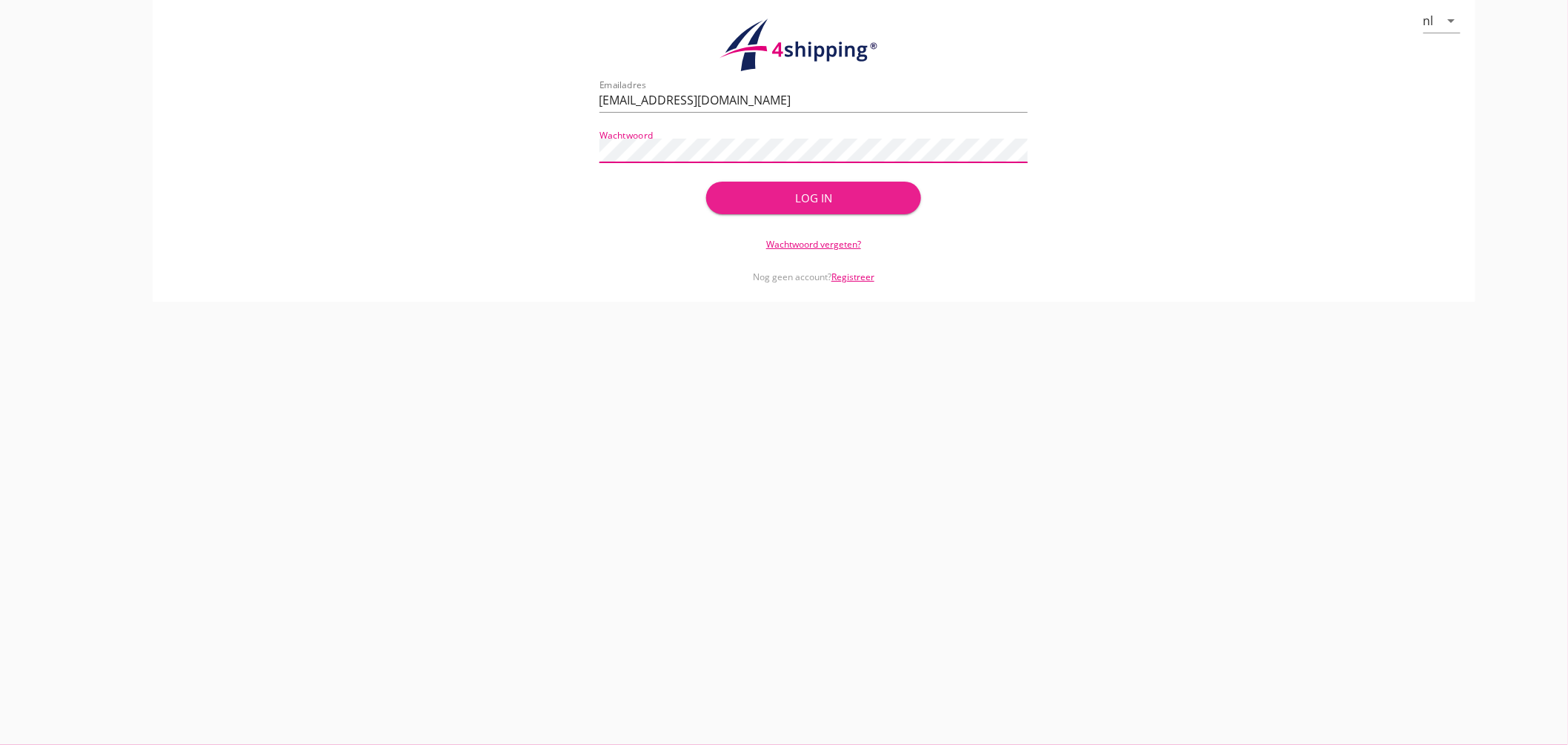
click at [781, 188] on button "Log in" at bounding box center [813, 198] width 214 height 33
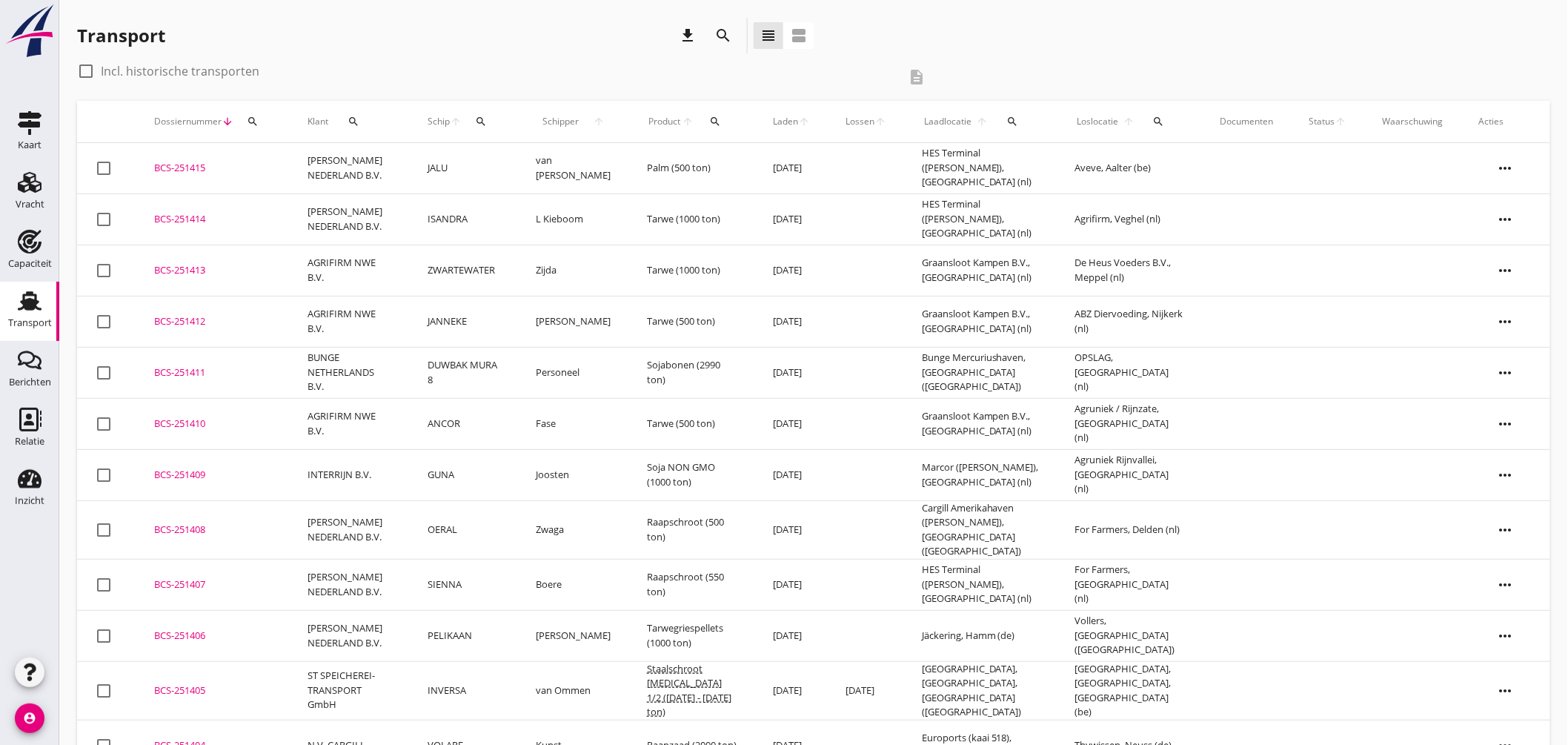
click at [487, 117] on icon "search" at bounding box center [480, 121] width 12 height 12
click at [565, 166] on input "Zoek op (scheeps)naam" at bounding box center [562, 165] width 154 height 24
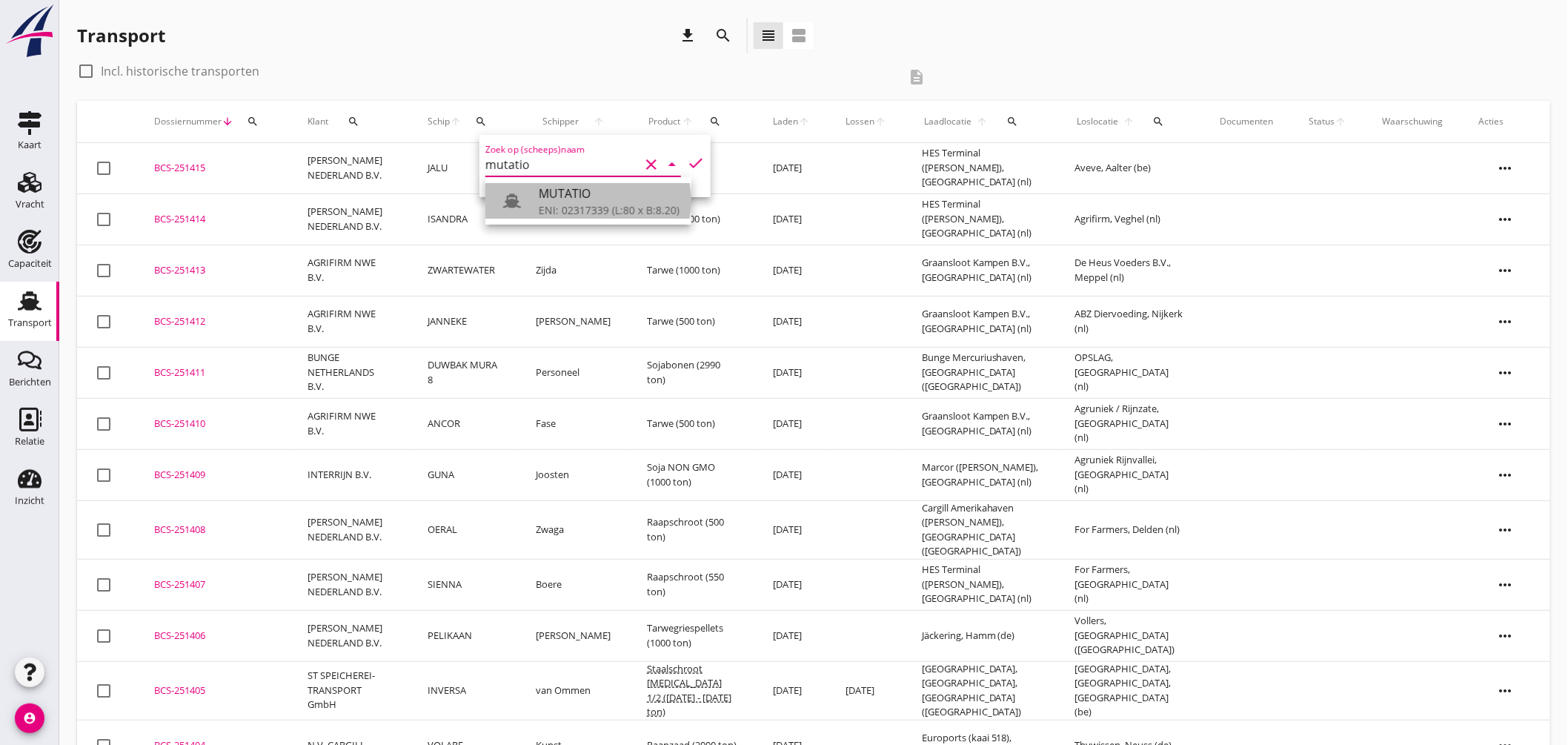
click at [558, 196] on div "MUTATIO" at bounding box center [609, 193] width 141 height 17
click at [697, 156] on div "Zoek op (scheeps)naam MUTATIO clear arrow_drop_down check" at bounding box center [595, 166] width 231 height 63
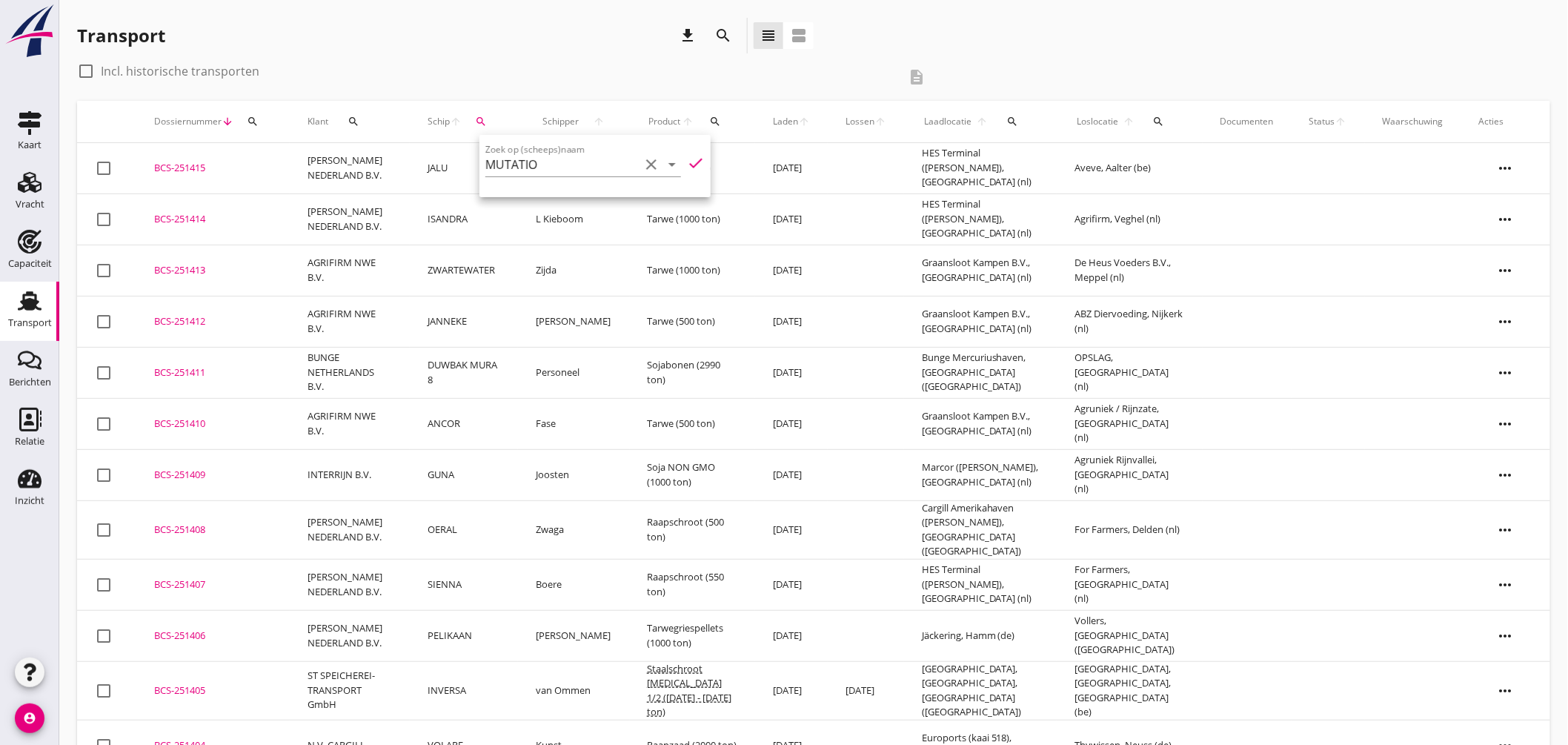
click at [691, 156] on icon "check" at bounding box center [696, 163] width 17 height 17
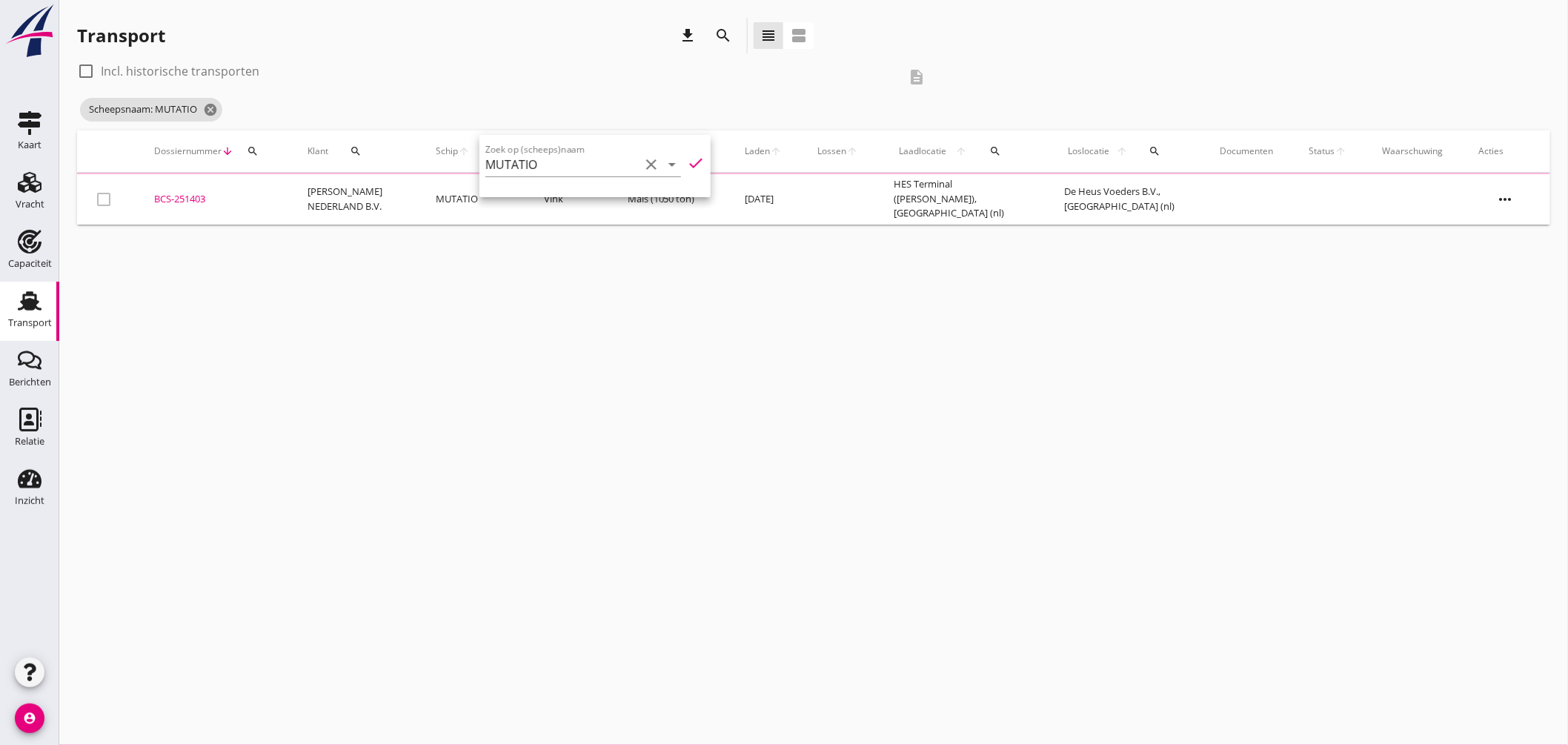
click at [623, 255] on div "cancel You are impersonating another user. Transport download search view_headl…" at bounding box center [813, 372] width 1508 height 745
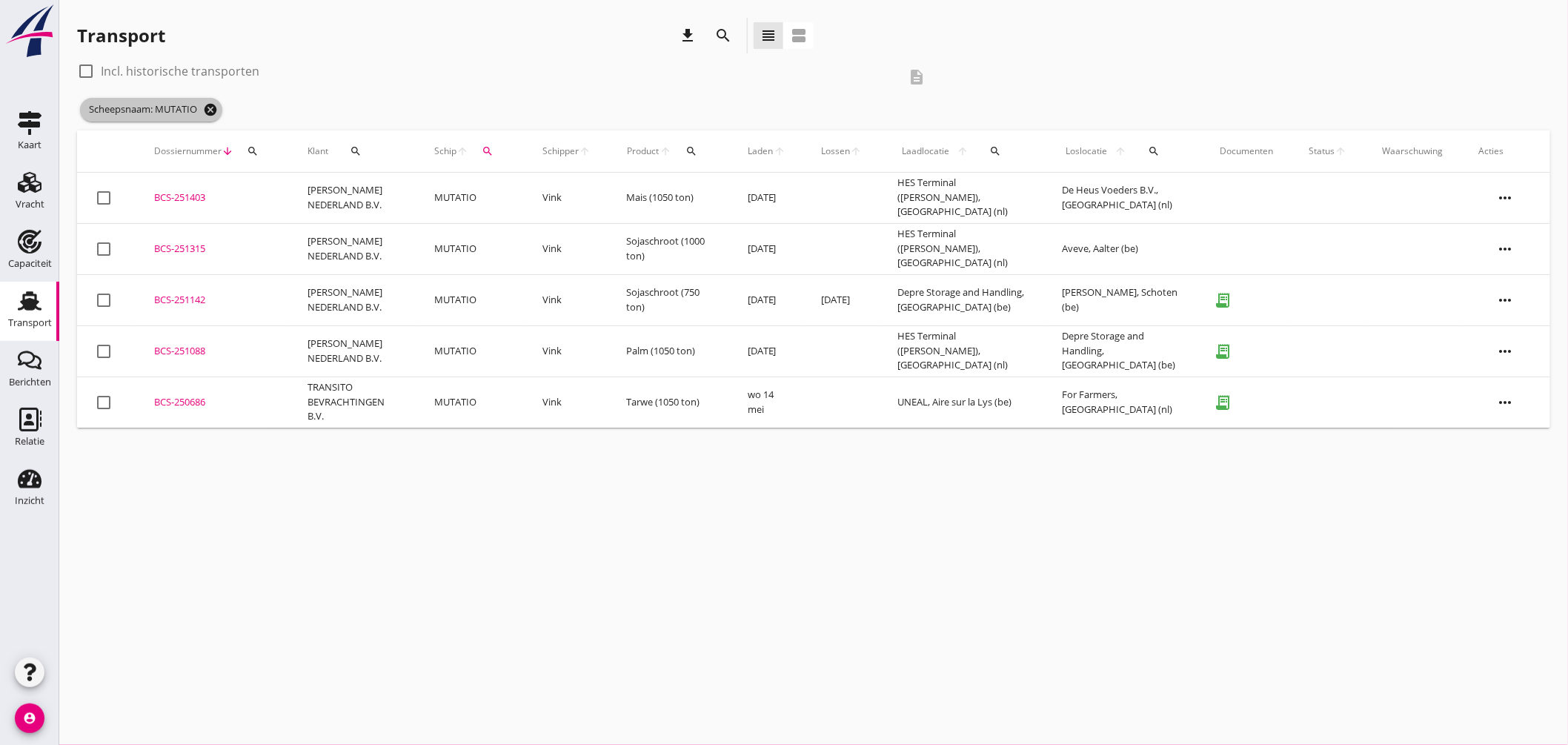
click at [217, 110] on icon "cancel" at bounding box center [210, 109] width 14 height 14
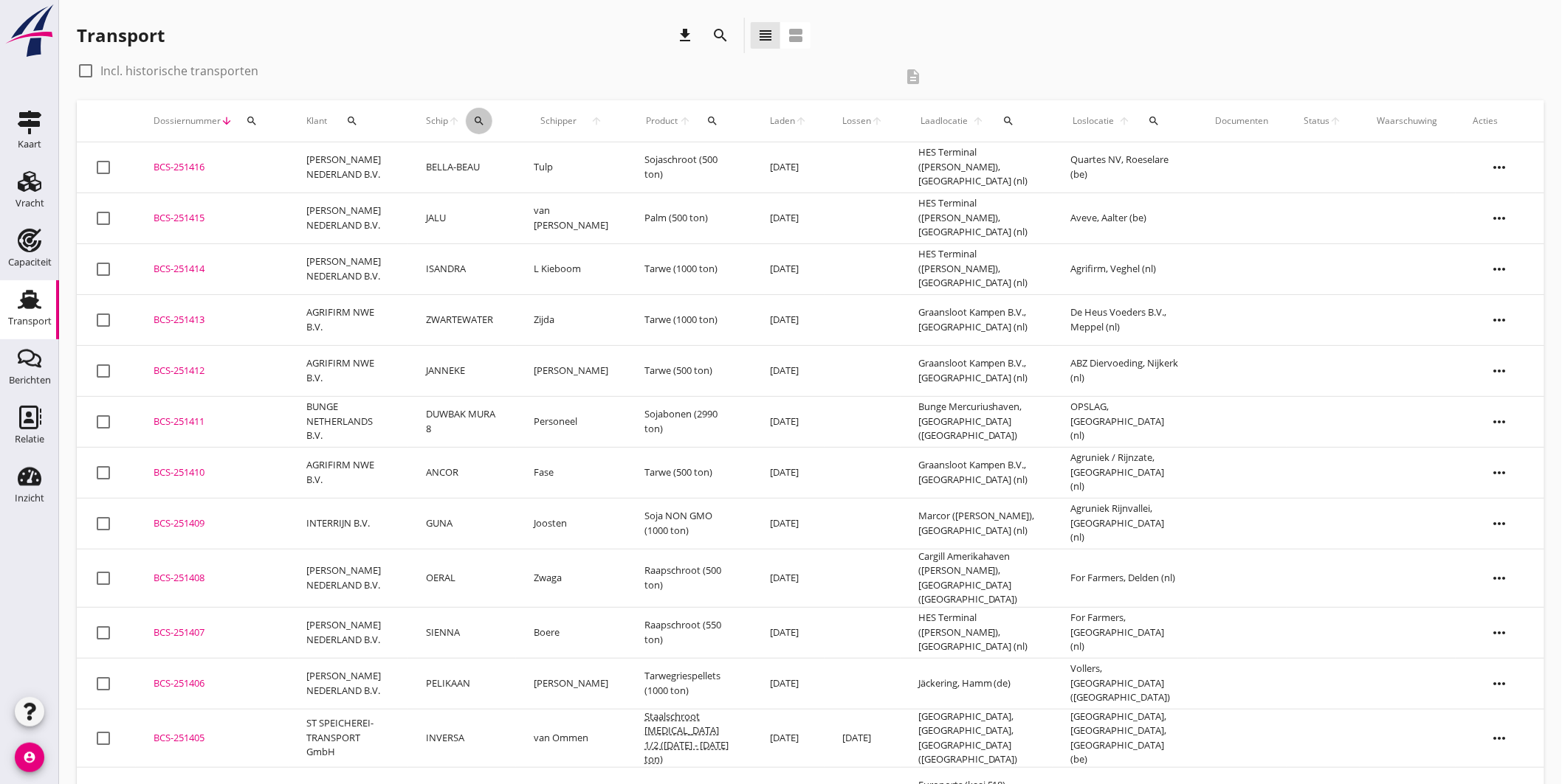
click at [485, 121] on icon "search" at bounding box center [478, 121] width 12 height 12
click at [547, 170] on input "Zoek op (scheeps)naam" at bounding box center [560, 164] width 153 height 24
type input "frya"
click at [688, 155] on icon "check" at bounding box center [693, 162] width 17 height 17
click at [539, 173] on input "frya" at bounding box center [560, 164] width 153 height 24
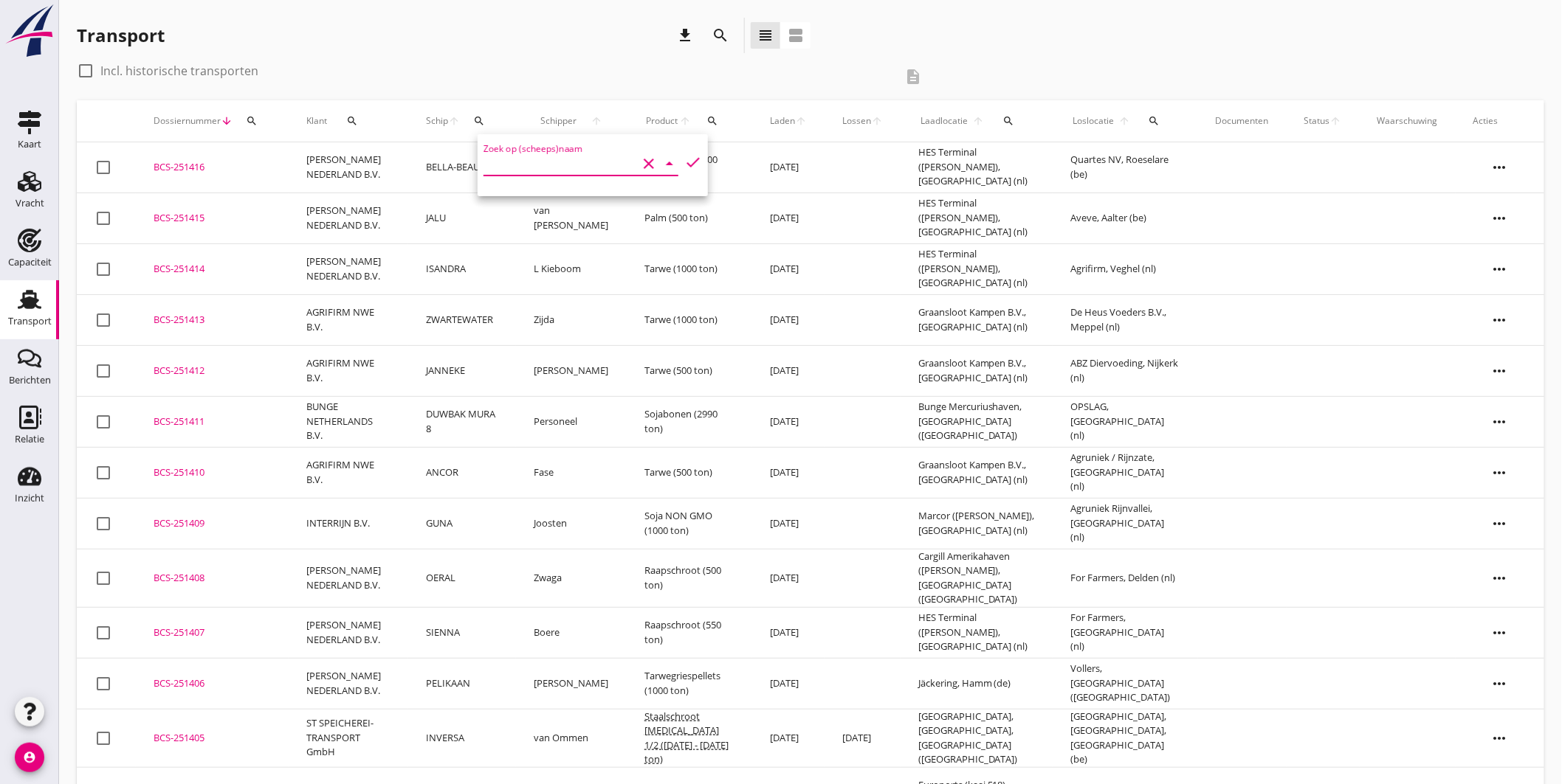
click at [174, 74] on label "Incl. historische transporten" at bounding box center [179, 70] width 158 height 14
checkbox input "true"
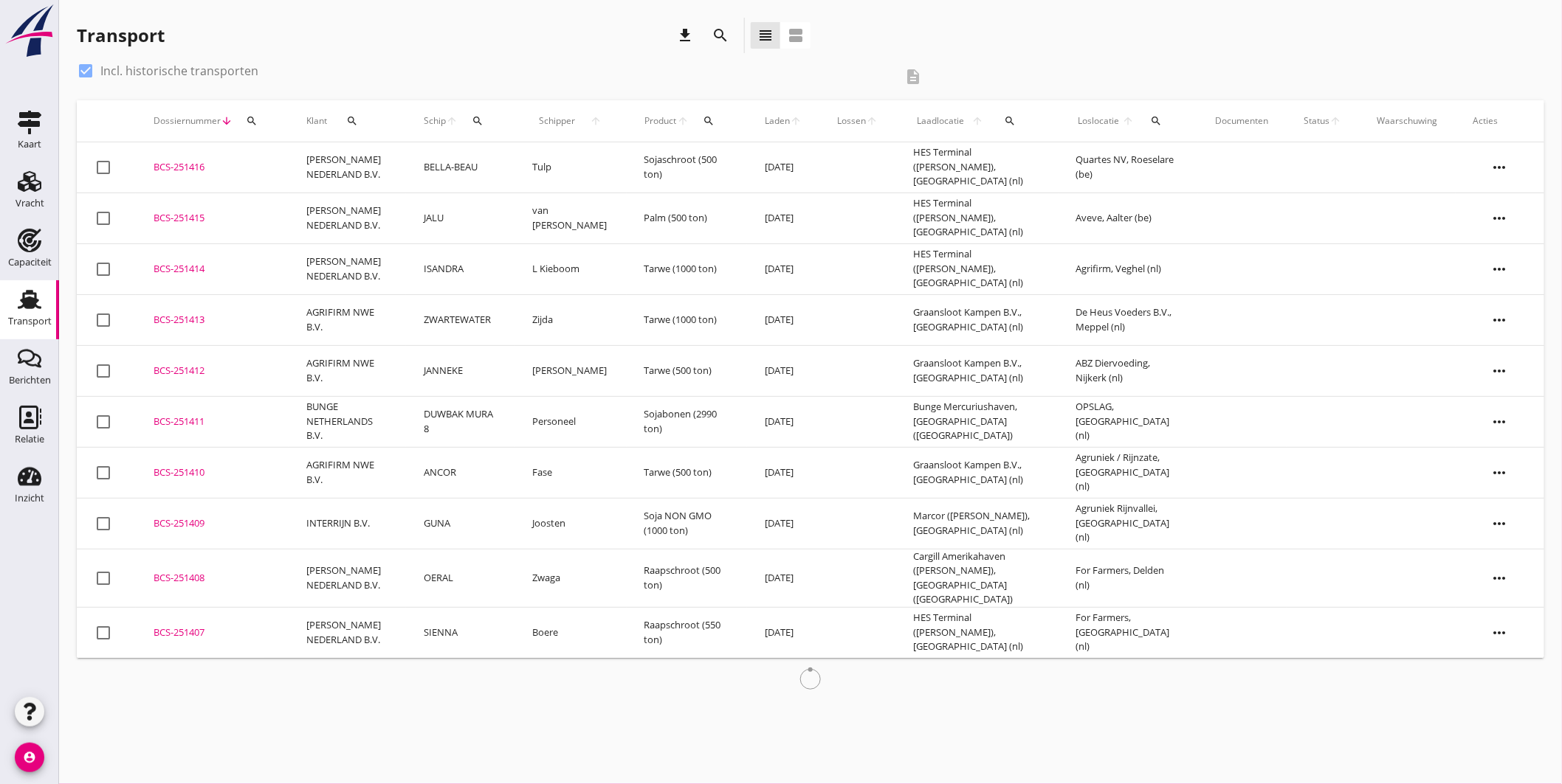
click at [499, 127] on th "Schip arrow_upward search" at bounding box center [459, 121] width 108 height 41
click at [488, 119] on div "search" at bounding box center [478, 121] width 27 height 12
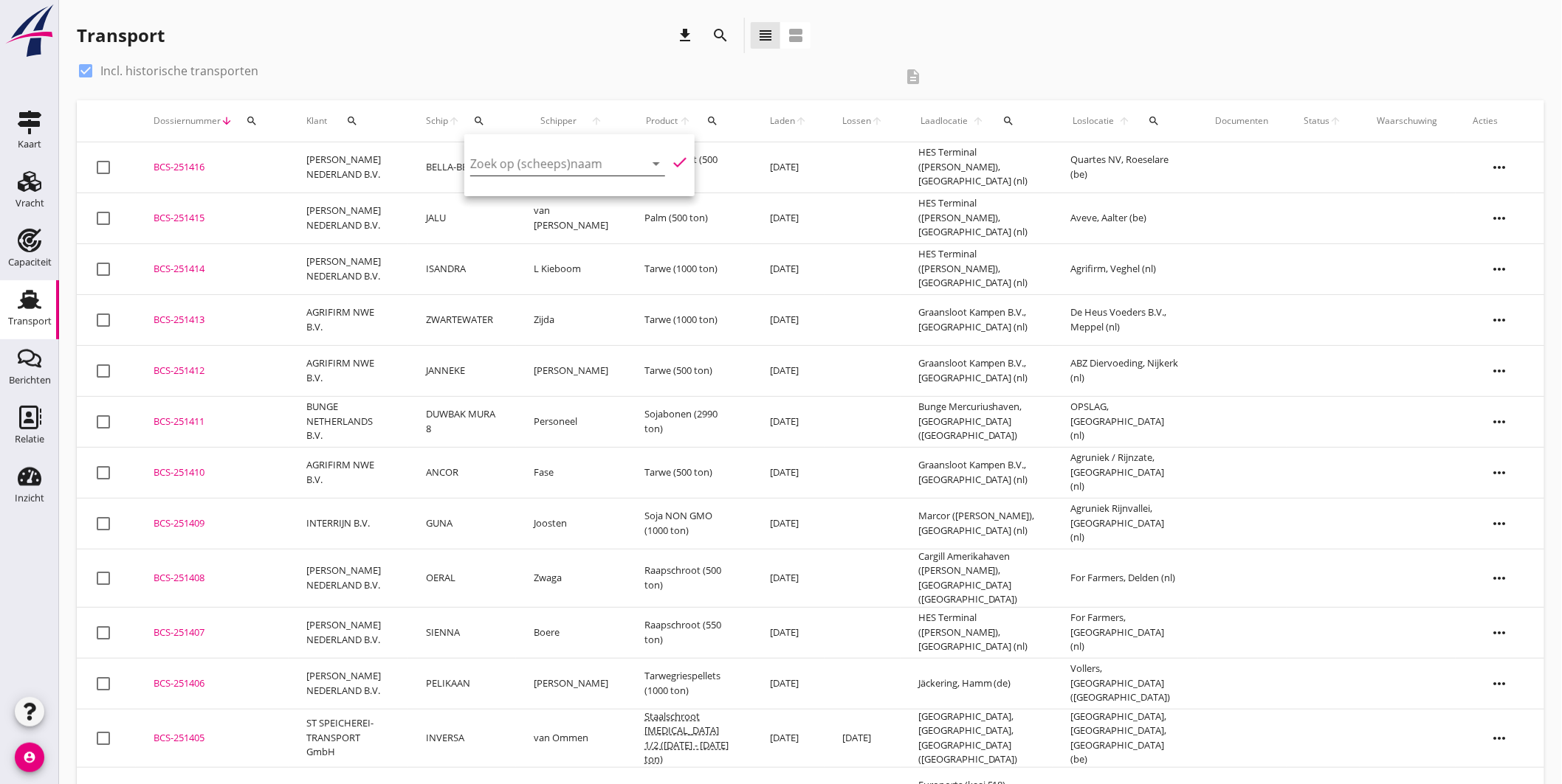
click at [521, 163] on input "Zoek op (scheeps)naam" at bounding box center [547, 164] width 153 height 24
type input "frya"
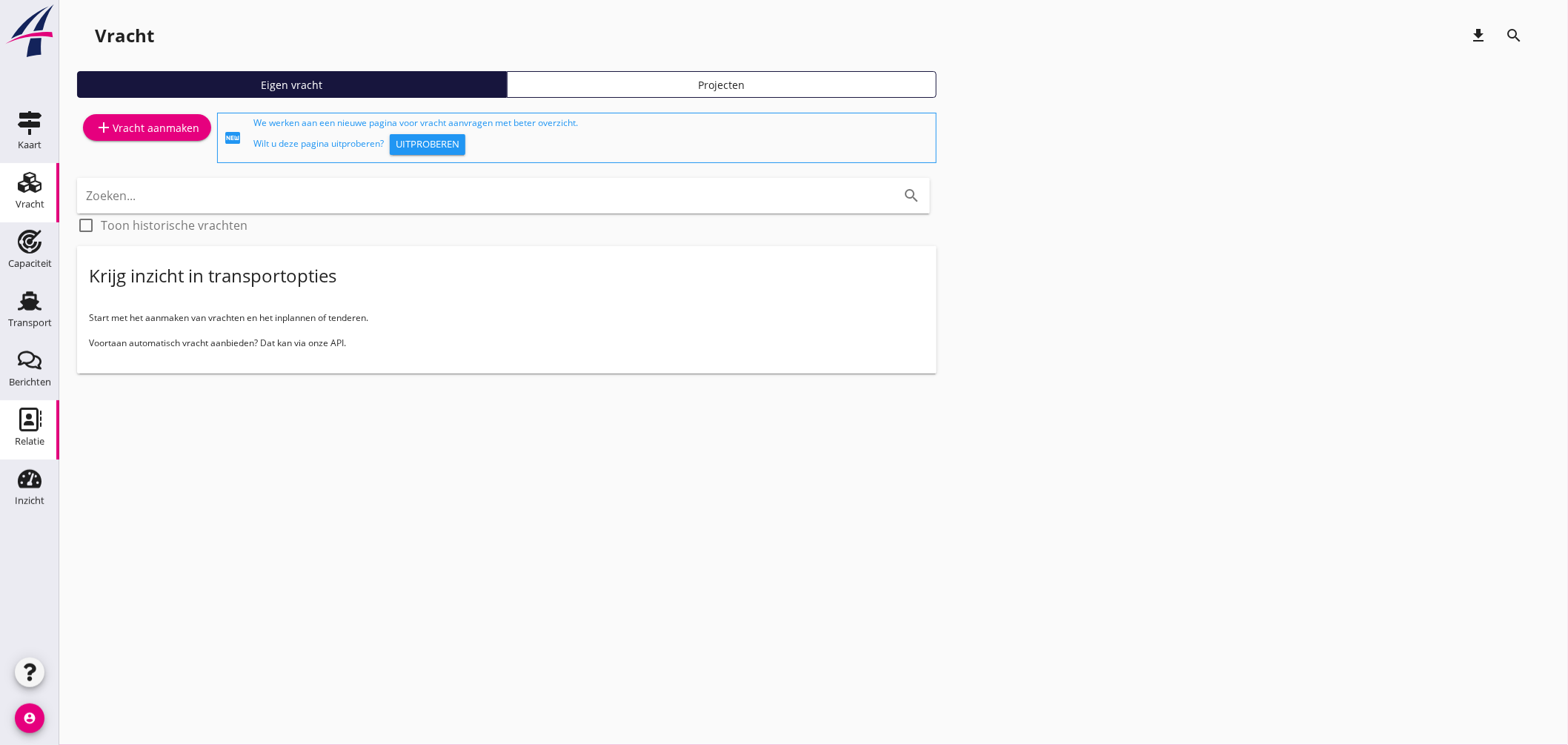
click at [30, 417] on use at bounding box center [30, 419] width 22 height 24
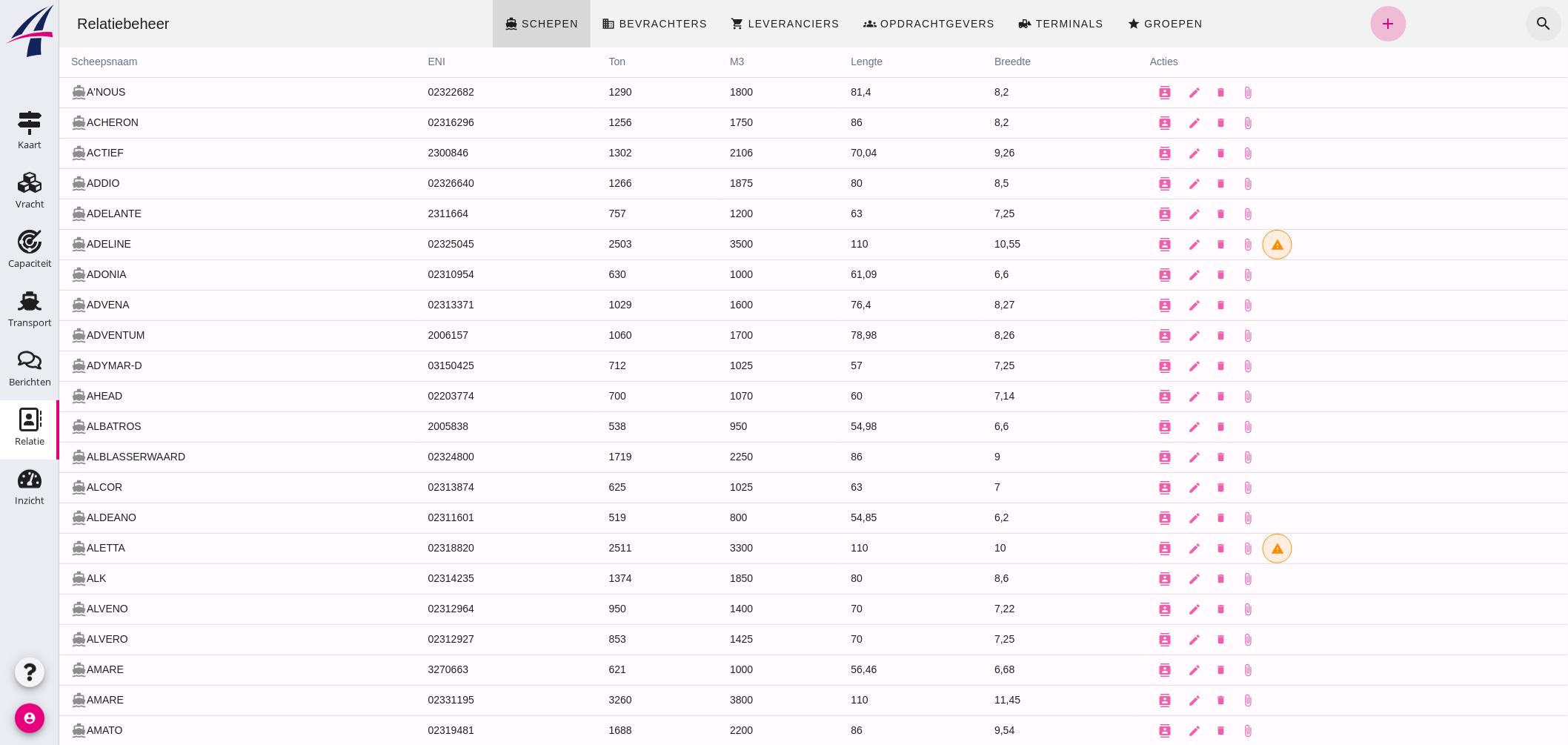
click at [1534, 27] on icon "search" at bounding box center [1543, 23] width 17 height 17
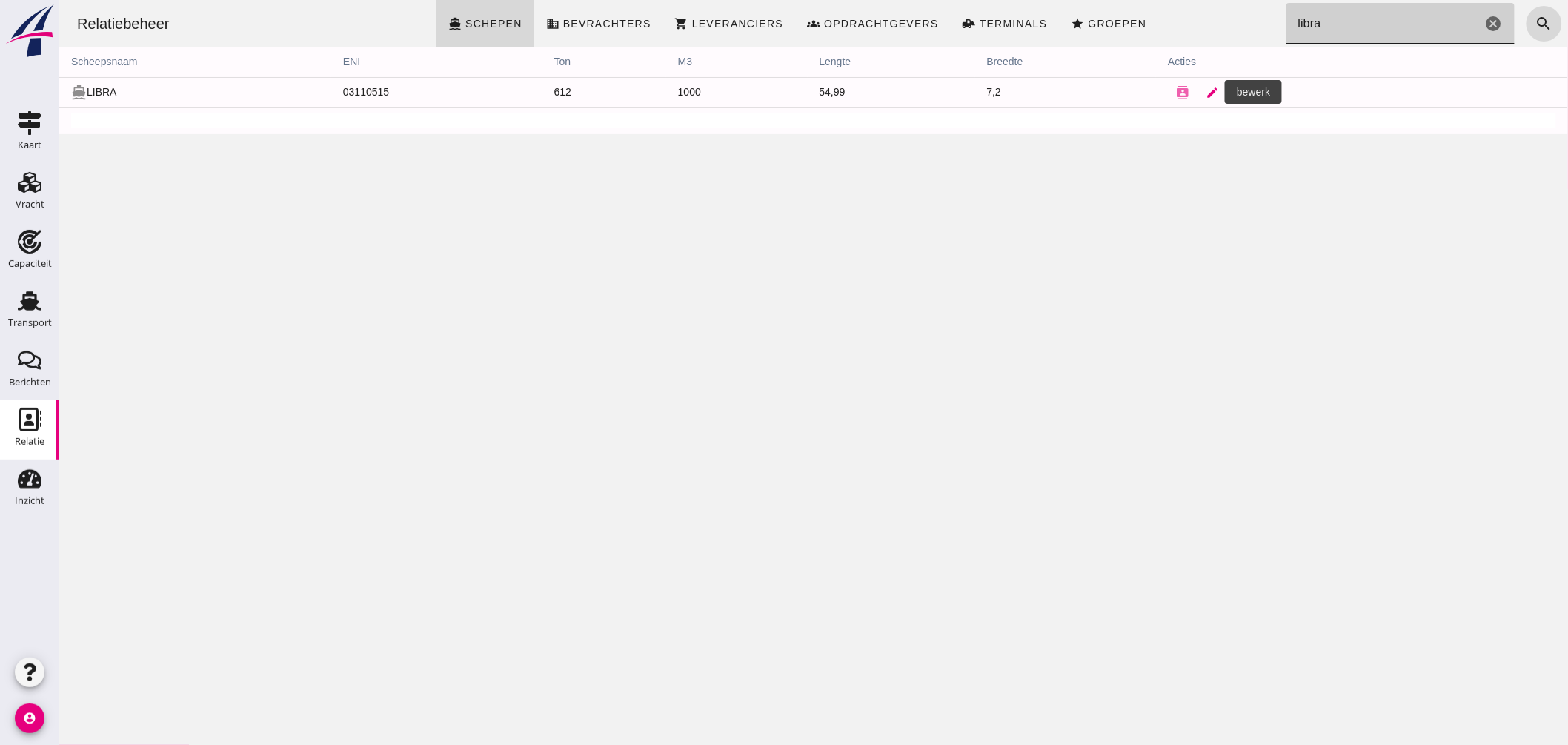
type input "libra"
click at [1205, 97] on icon "edit" at bounding box center [1212, 92] width 13 height 13
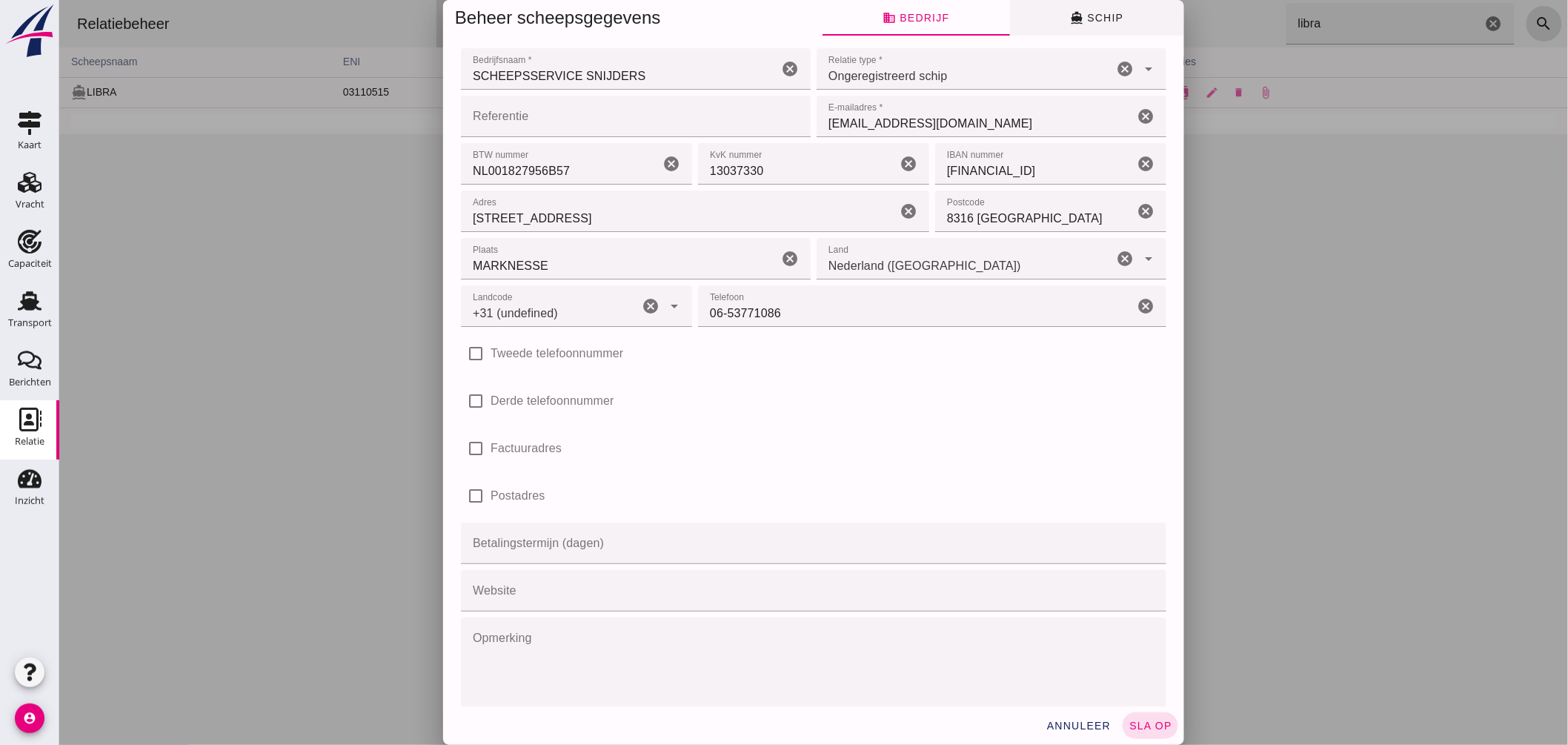
click at [1096, 9] on button "directions_boat Schip" at bounding box center [1096, 17] width 174 height 36
type input "+31 (NL)"
click at [1097, 18] on span "directions_boat Schip" at bounding box center [1095, 18] width 53 height 13
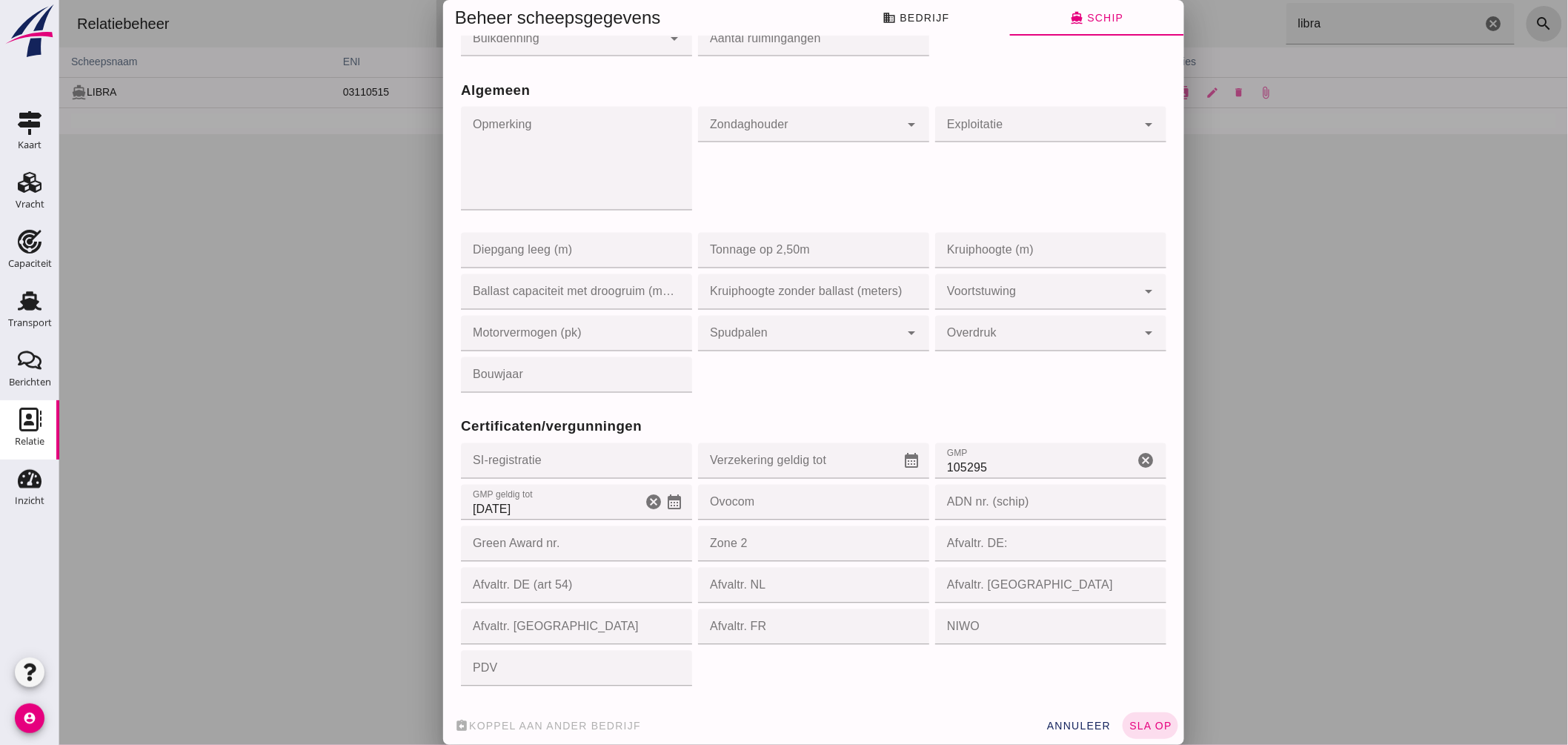
scroll to position [1235, 0]
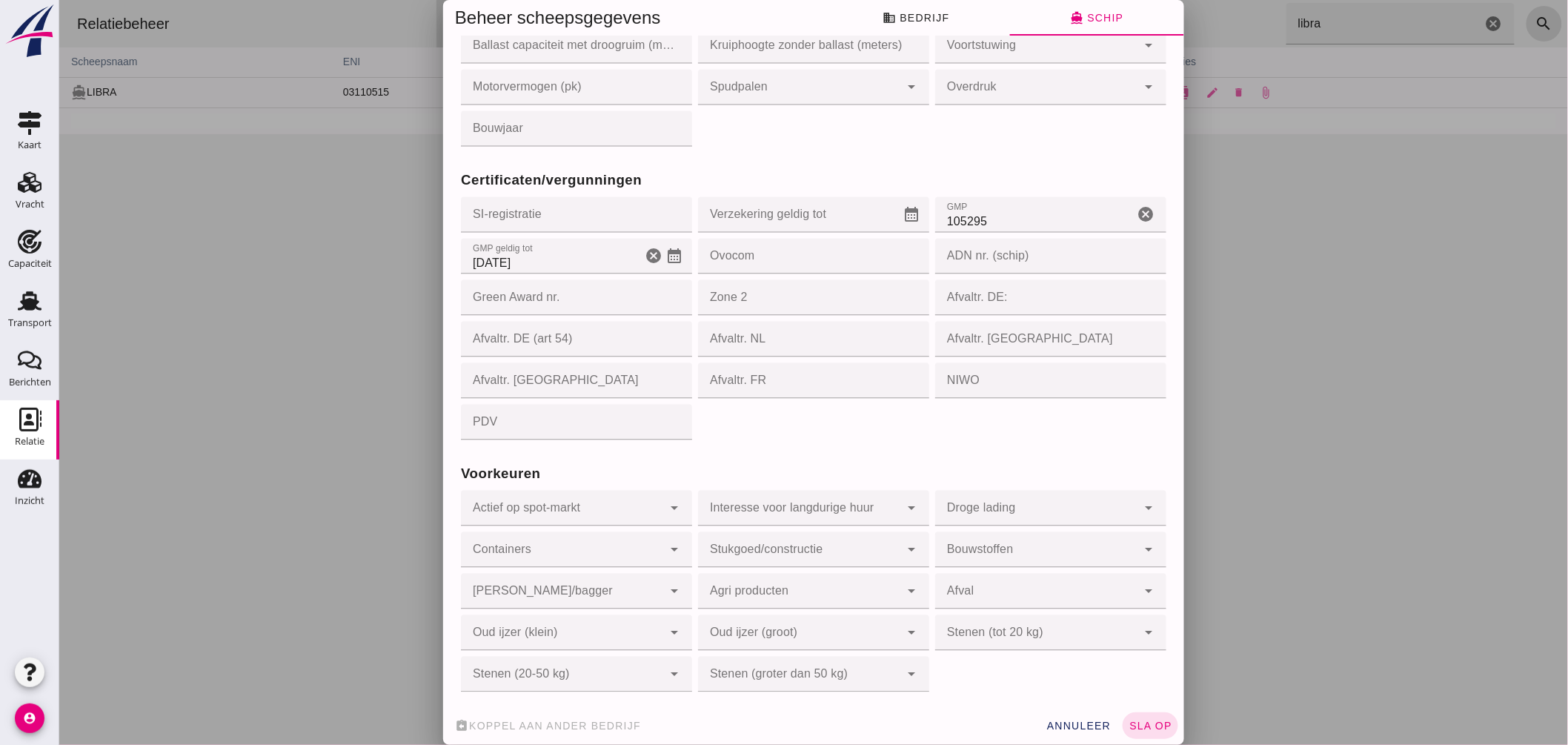
click at [665, 254] on icon "calendar_month" at bounding box center [674, 255] width 17 height 17
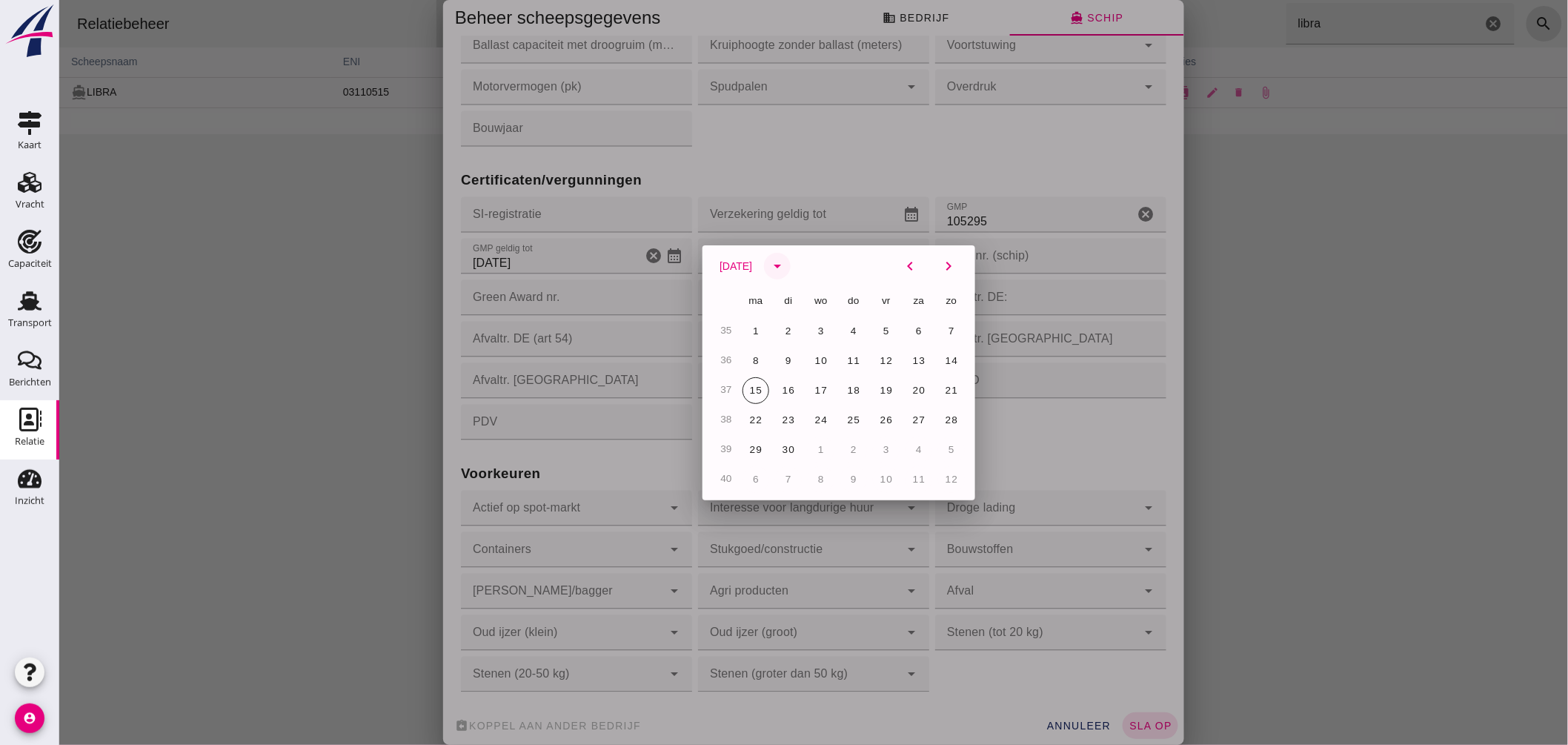
click at [785, 260] on icon "arrow_drop_down" at bounding box center [777, 266] width 17 height 17
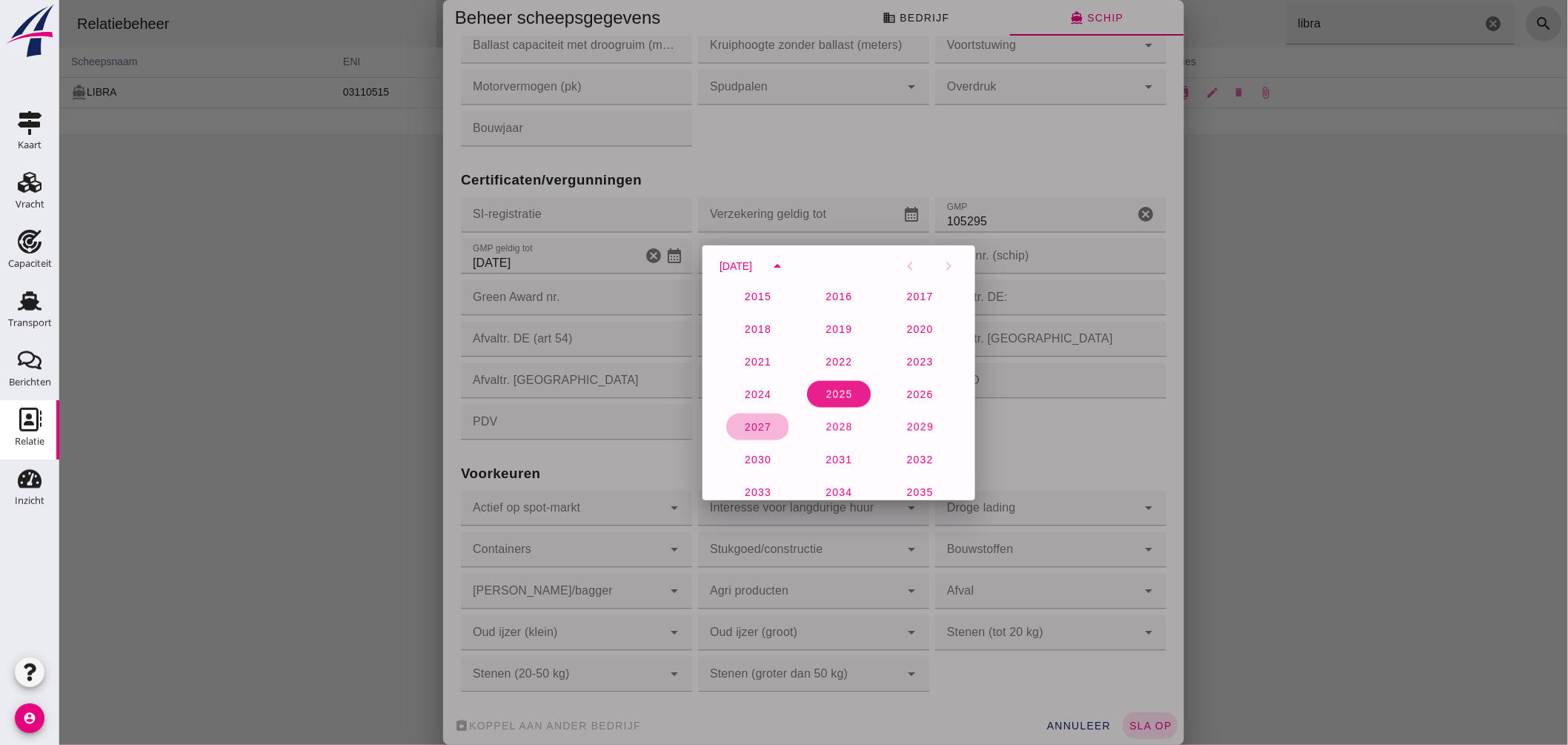
click at [754, 421] on span "2027" at bounding box center [757, 426] width 27 height 12
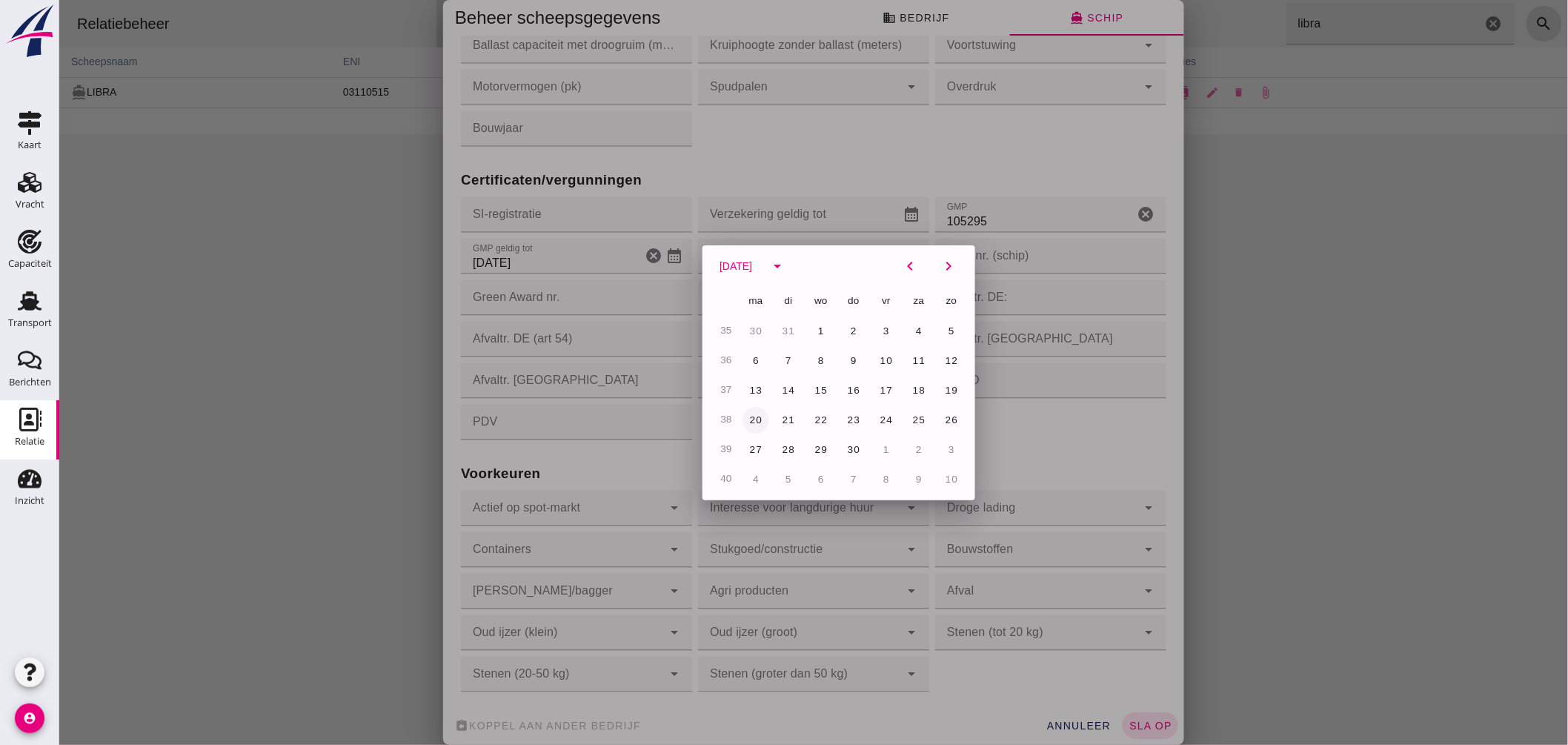
click at [749, 407] on button "20" at bounding box center [756, 421] width 27 height 27
type input "20-9-2027"
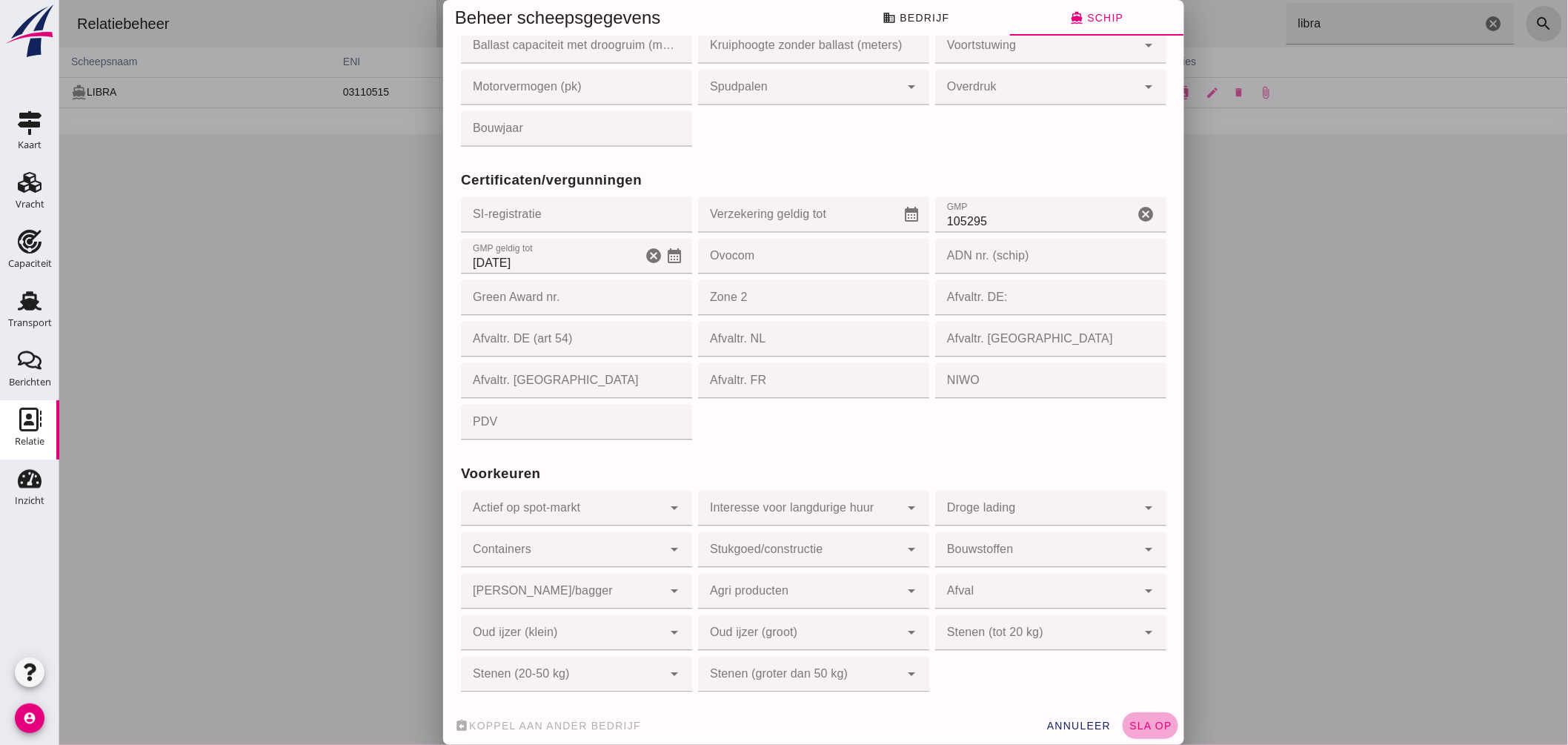
click at [1152, 713] on button "sla op" at bounding box center [1150, 726] width 56 height 27
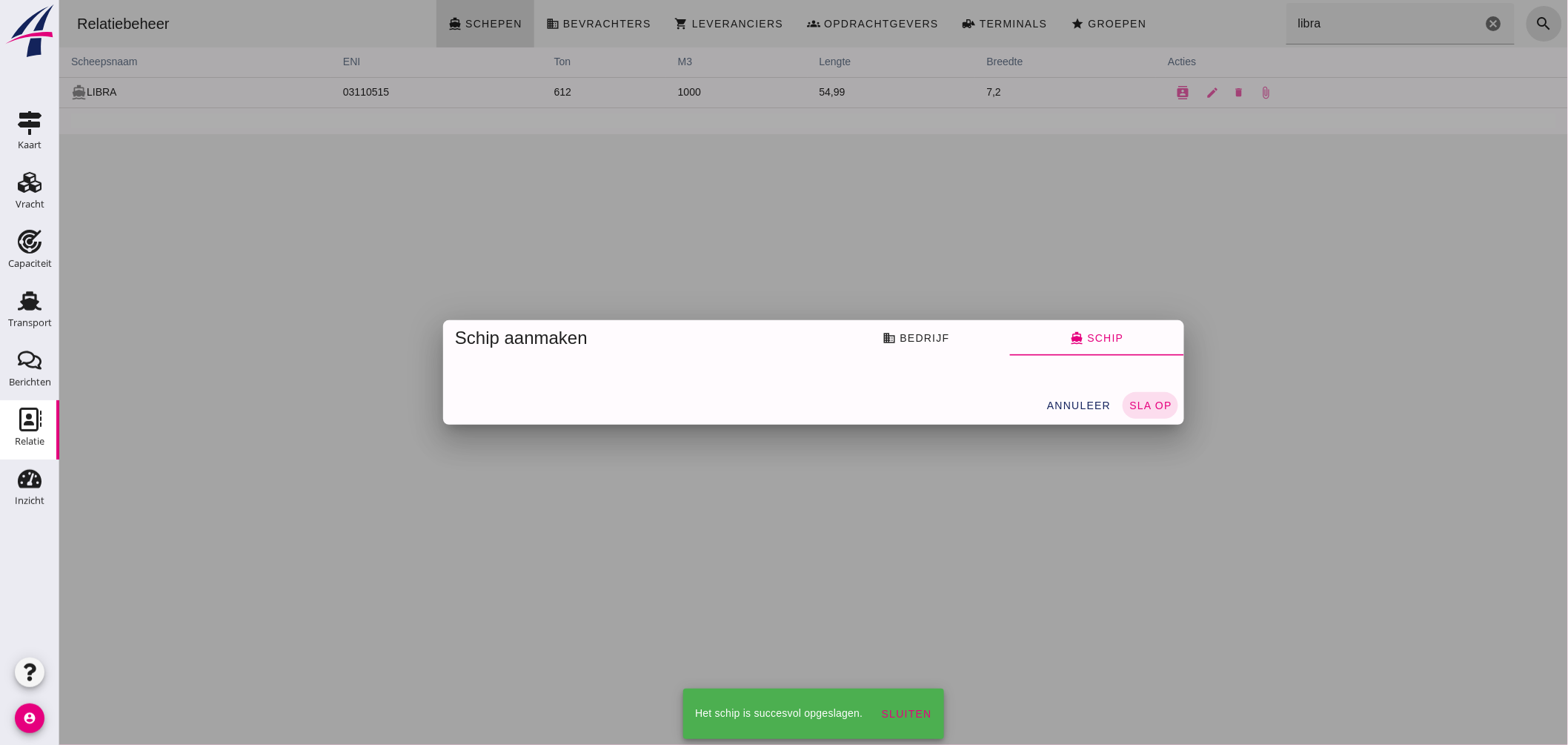
scroll to position [0, 0]
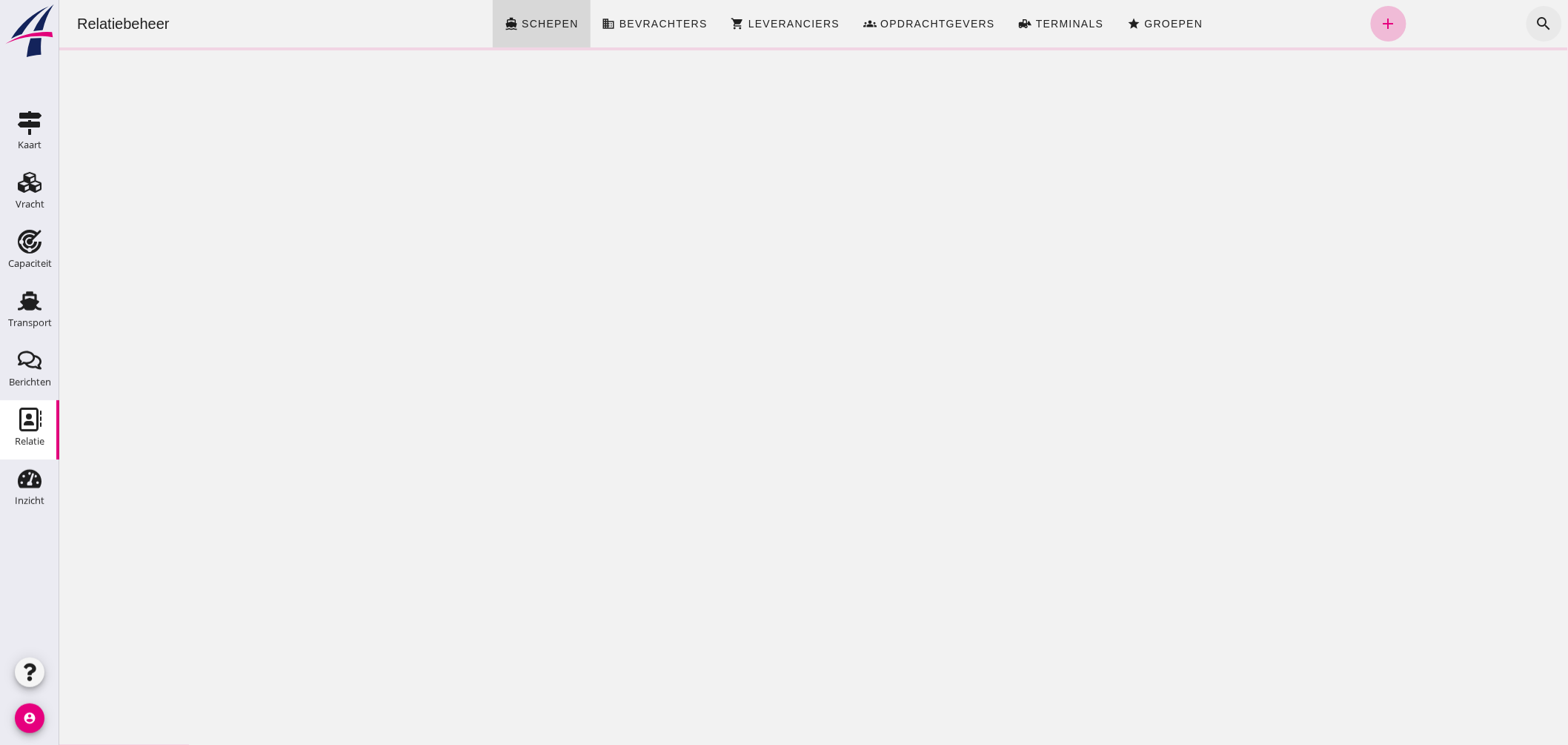
click at [1534, 24] on icon "search" at bounding box center [1543, 23] width 17 height 17
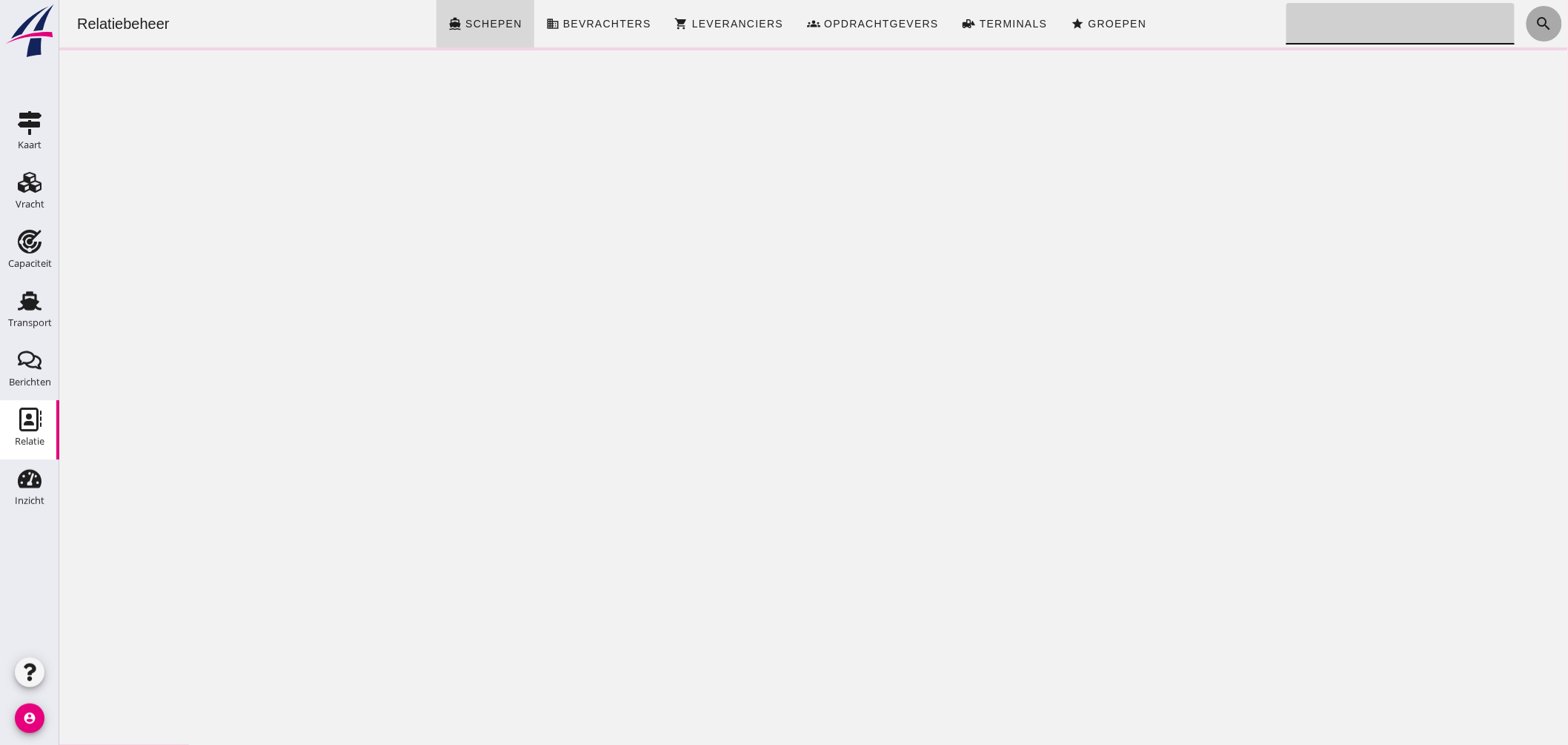
click at [1411, 24] on input "Zoeken..." at bounding box center [1396, 23] width 219 height 41
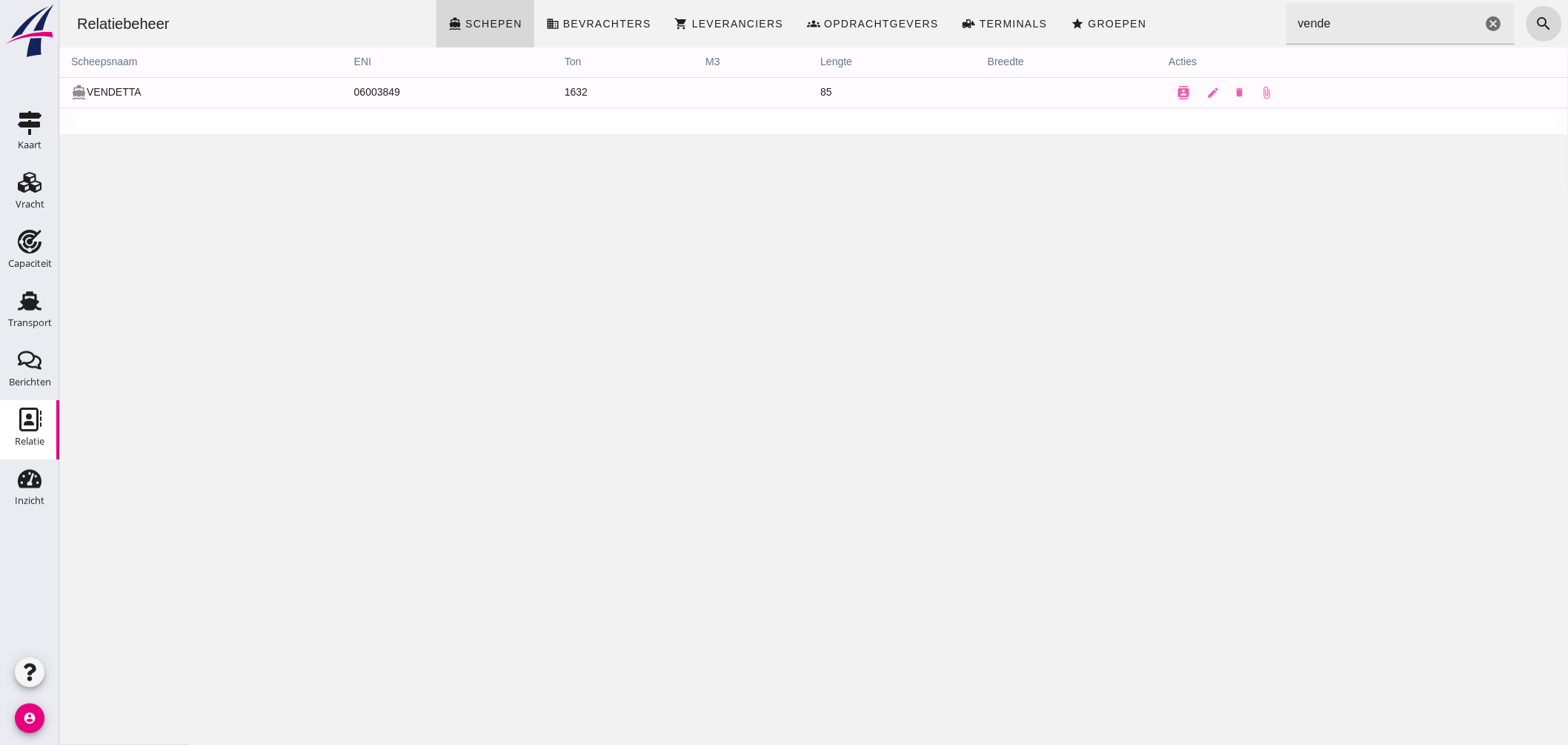
click at [122, 90] on td "directions_boat VENDETTA" at bounding box center [200, 92] width 283 height 31
click at [1176, 93] on icon "contacts" at bounding box center [1183, 92] width 13 height 13
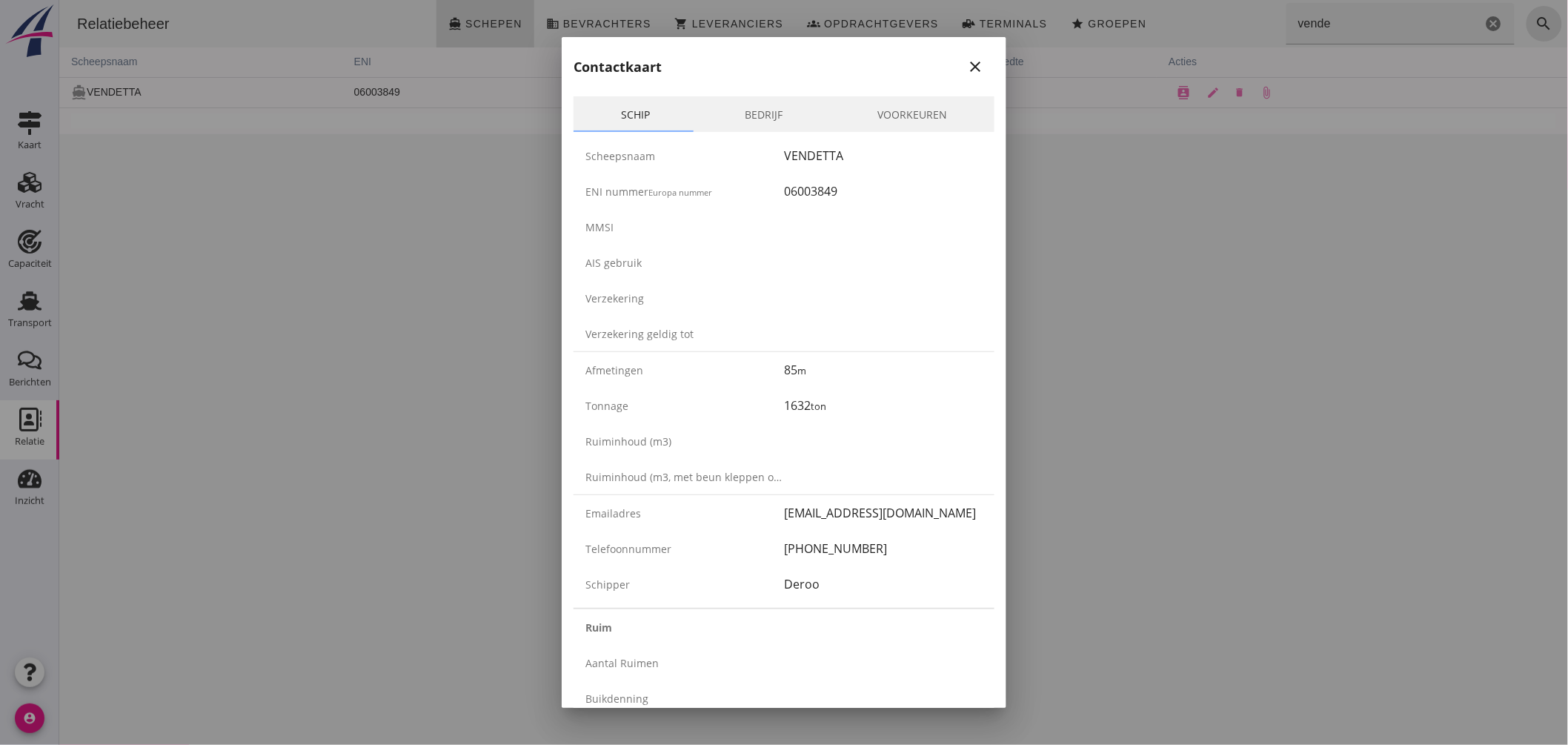
click at [1121, 269] on div at bounding box center [784, 372] width 1568 height 745
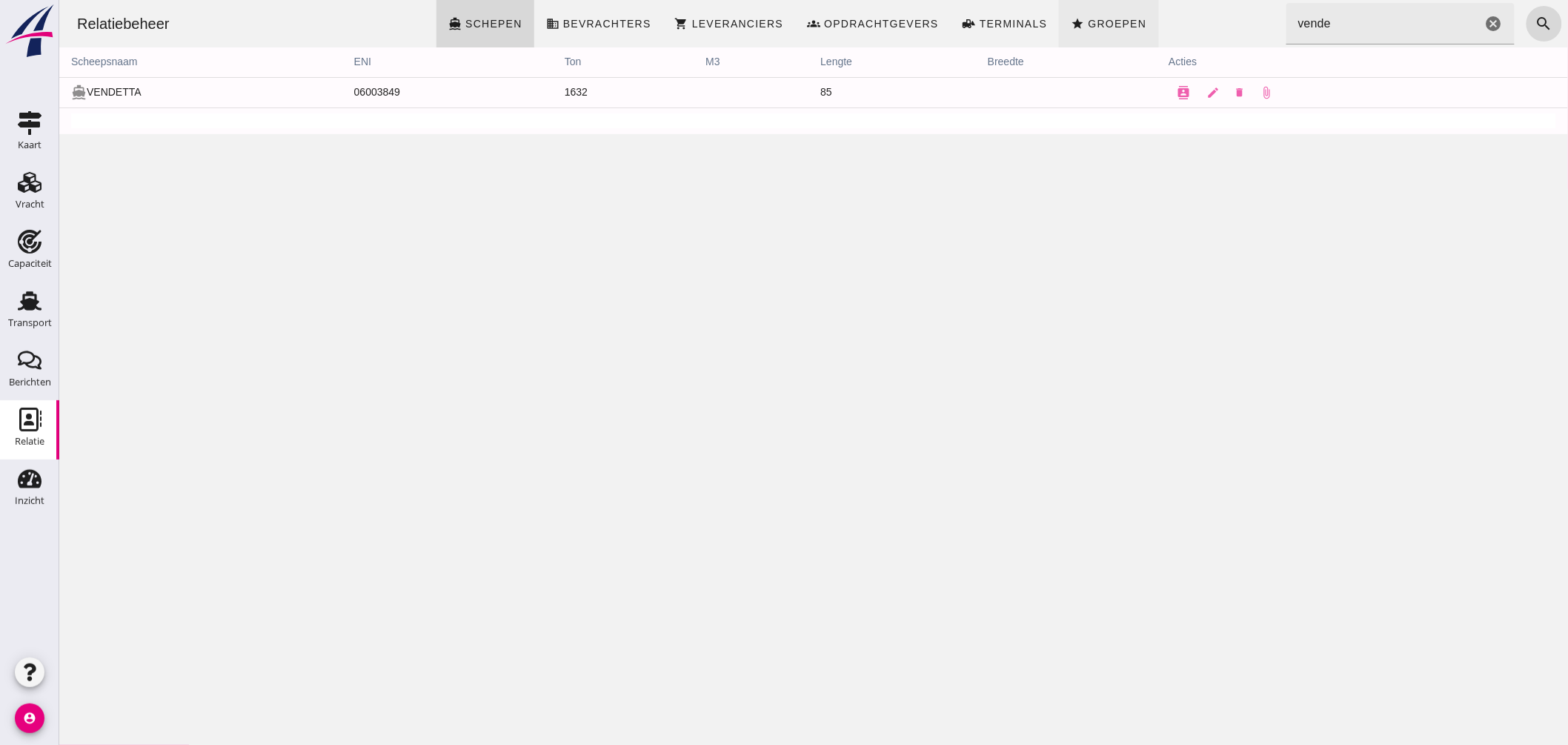
drag, startPoint x: 1373, startPoint y: 25, endPoint x: 1068, endPoint y: 5, distance: 305.7
click at [1084, 8] on div "Relatiebeheer directions_boat Schepen business Bevrachters shopping_cart Levera…" at bounding box center [812, 23] width 1497 height 47
drag, startPoint x: 1343, startPoint y: 34, endPoint x: 1151, endPoint y: 13, distance: 193.1
click at [1151, 13] on div "Relatiebeheer directions_boat Schepen business Bevrachters shopping_cart Levera…" at bounding box center [812, 23] width 1497 height 47
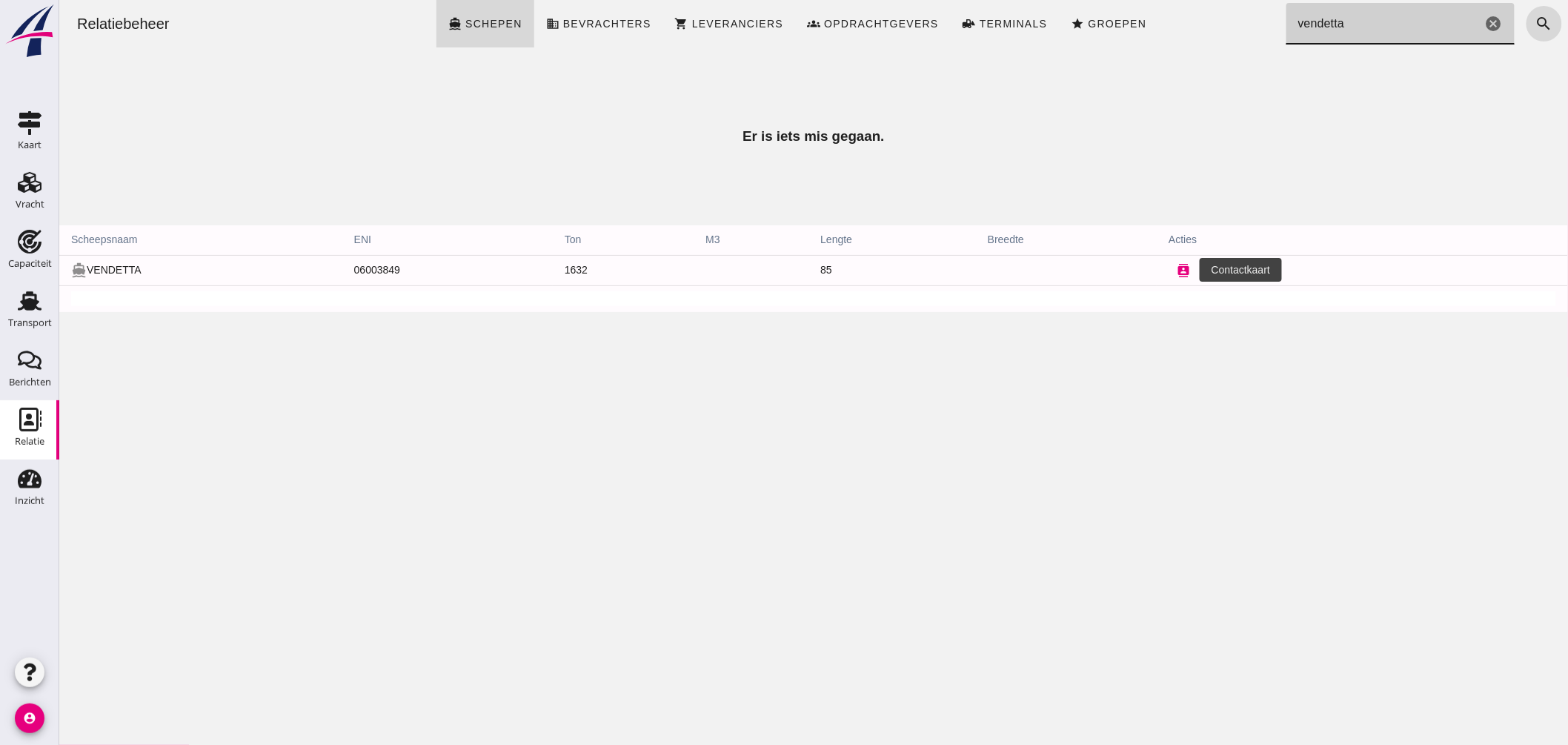
type input "vendetta"
click at [1176, 274] on icon "contacts" at bounding box center [1183, 270] width 13 height 13
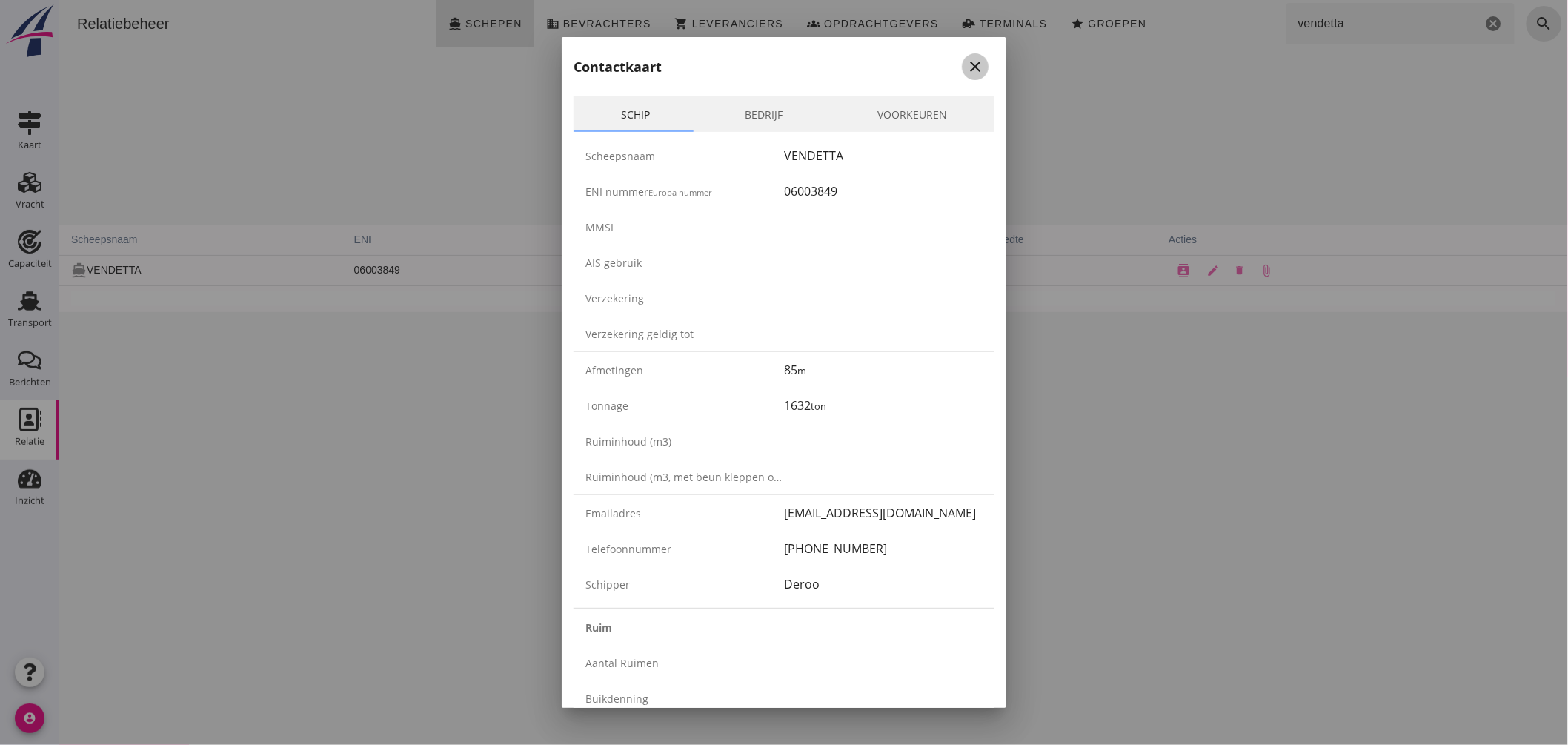
click at [966, 58] on icon "close" at bounding box center [975, 66] width 17 height 17
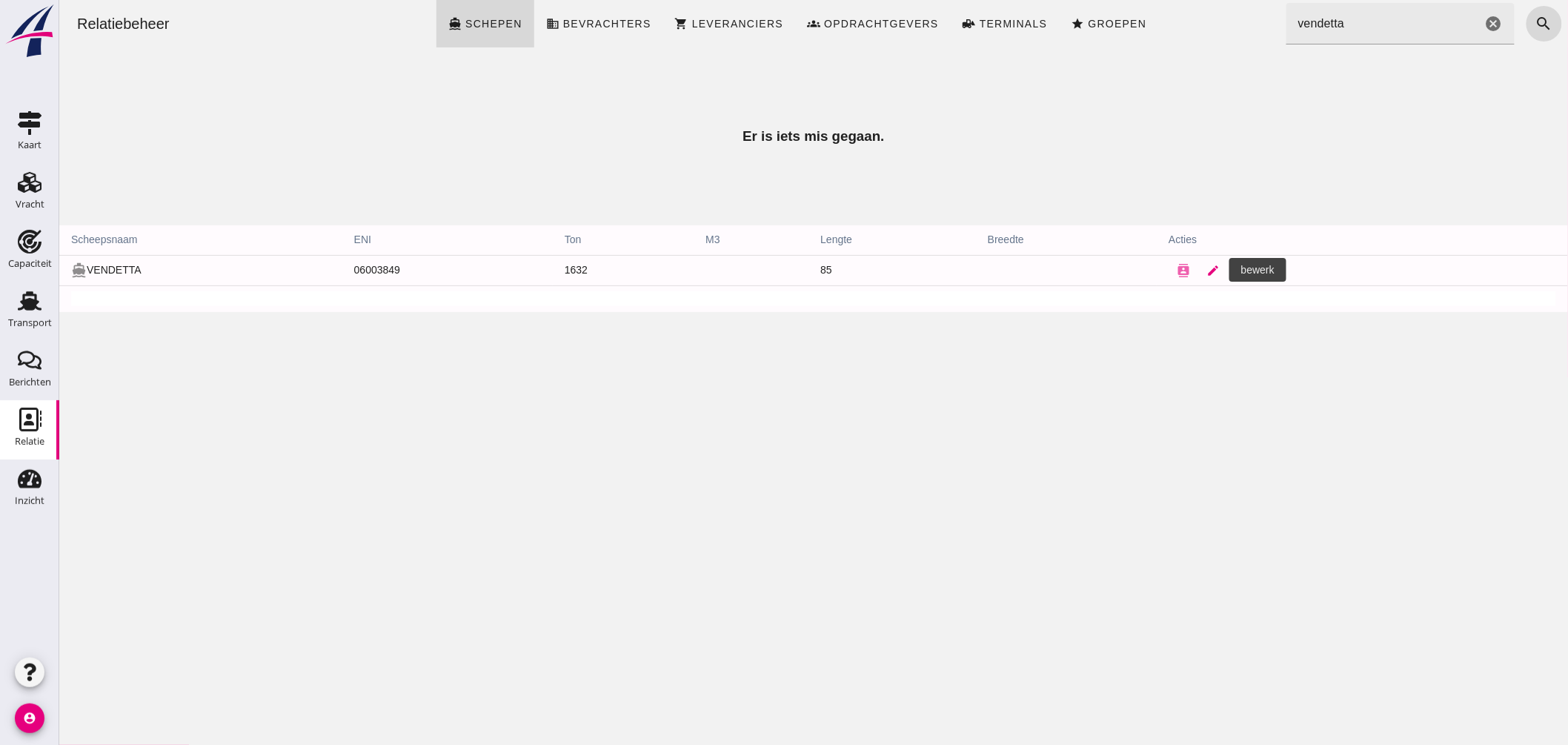
click at [1206, 270] on icon "edit" at bounding box center [1213, 270] width 13 height 13
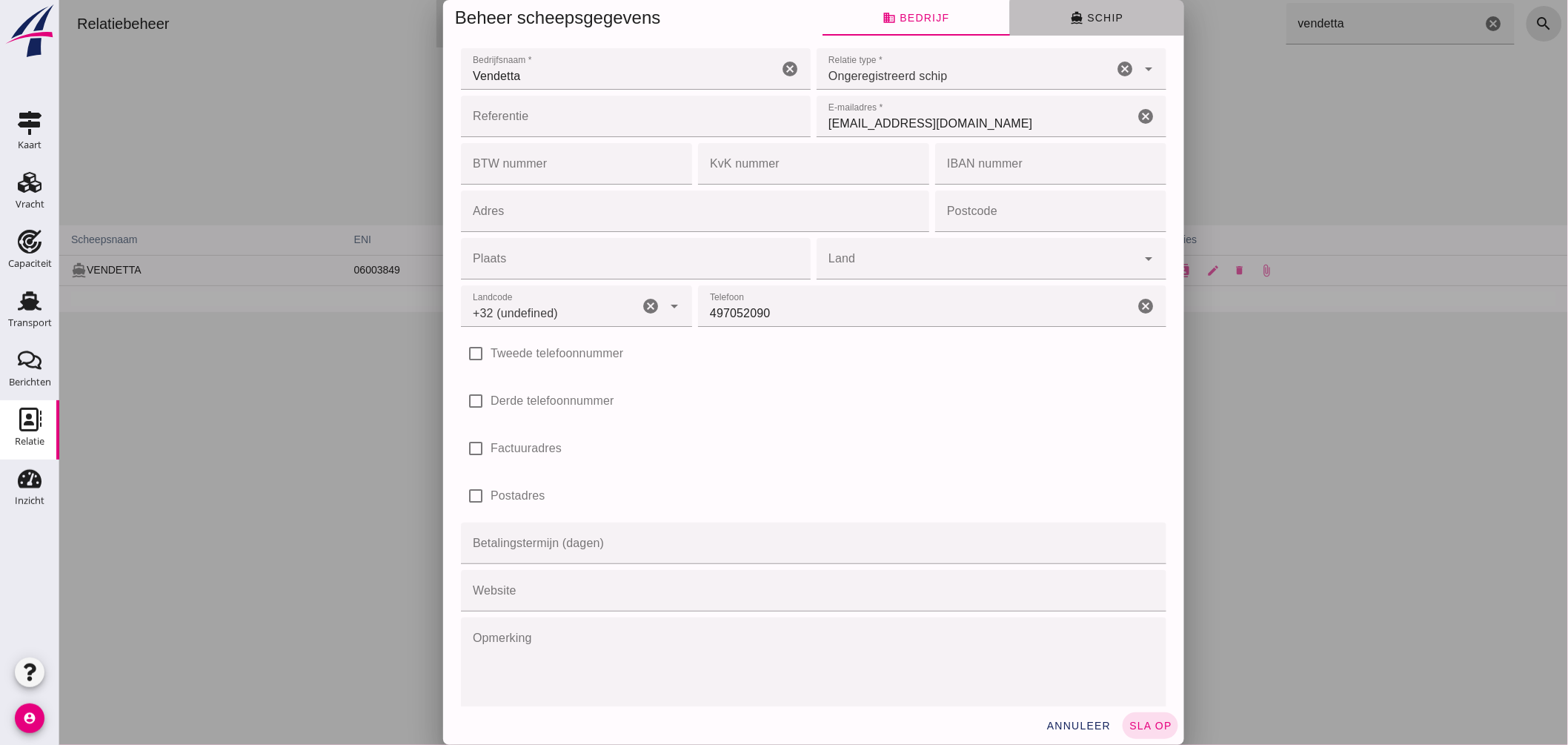
click at [1087, 12] on span "directions_boat Schip" at bounding box center [1095, 18] width 53 height 13
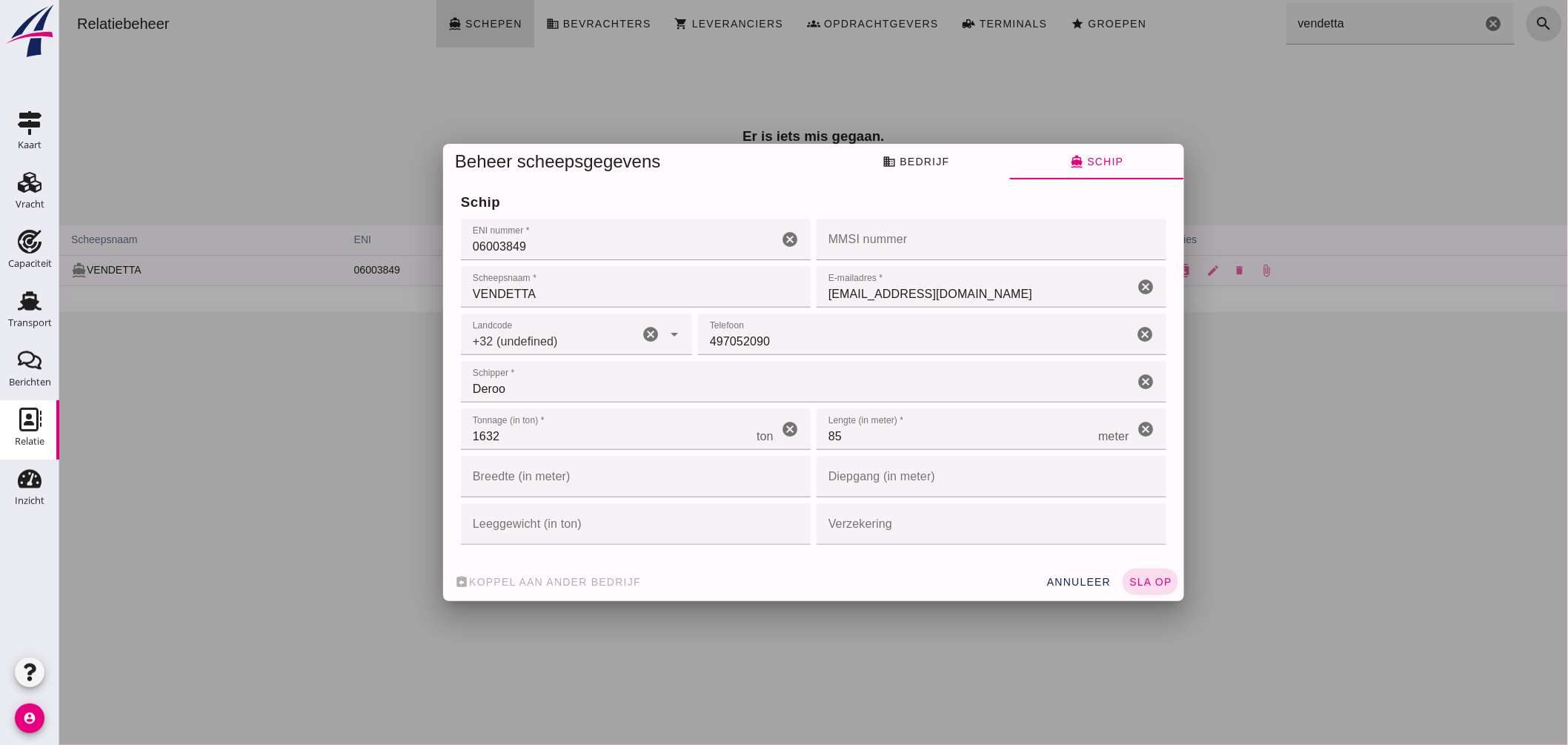
click at [568, 478] on input "Breedte (in meter)" at bounding box center [612, 475] width 305 height 41
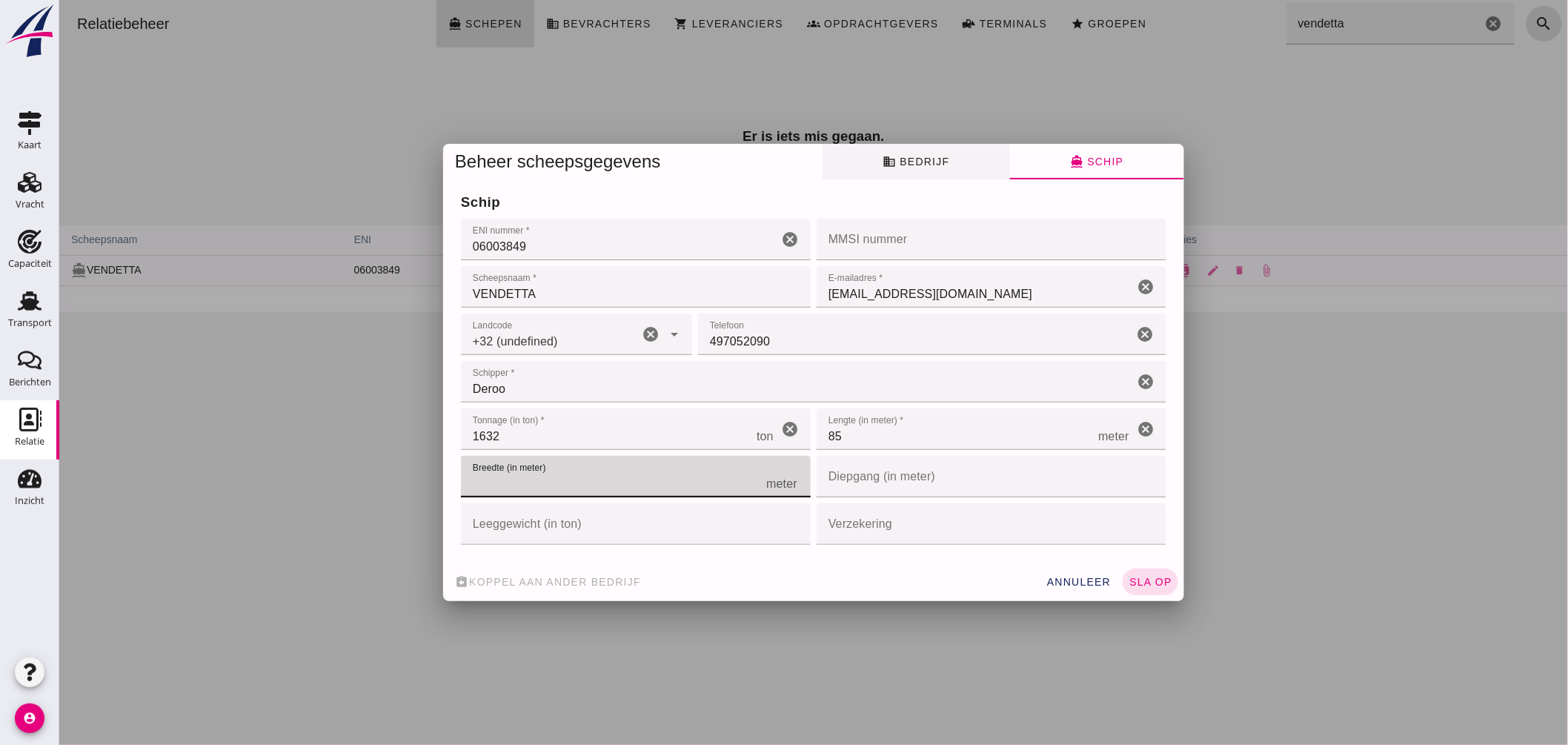
click at [929, 174] on button "business Bedrijf" at bounding box center [915, 161] width 188 height 36
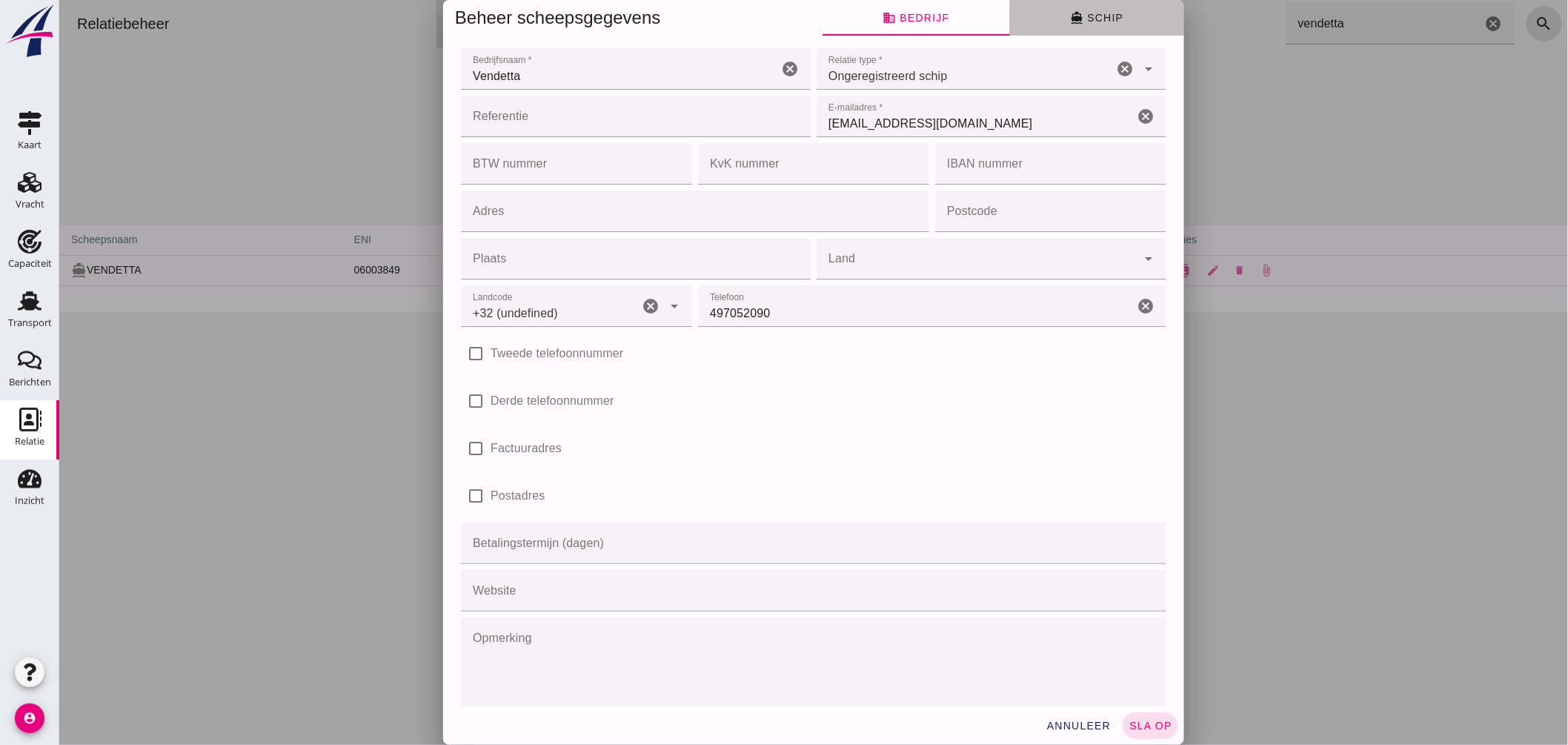
click at [1112, 10] on button "directions_boat Schip" at bounding box center [1096, 17] width 174 height 36
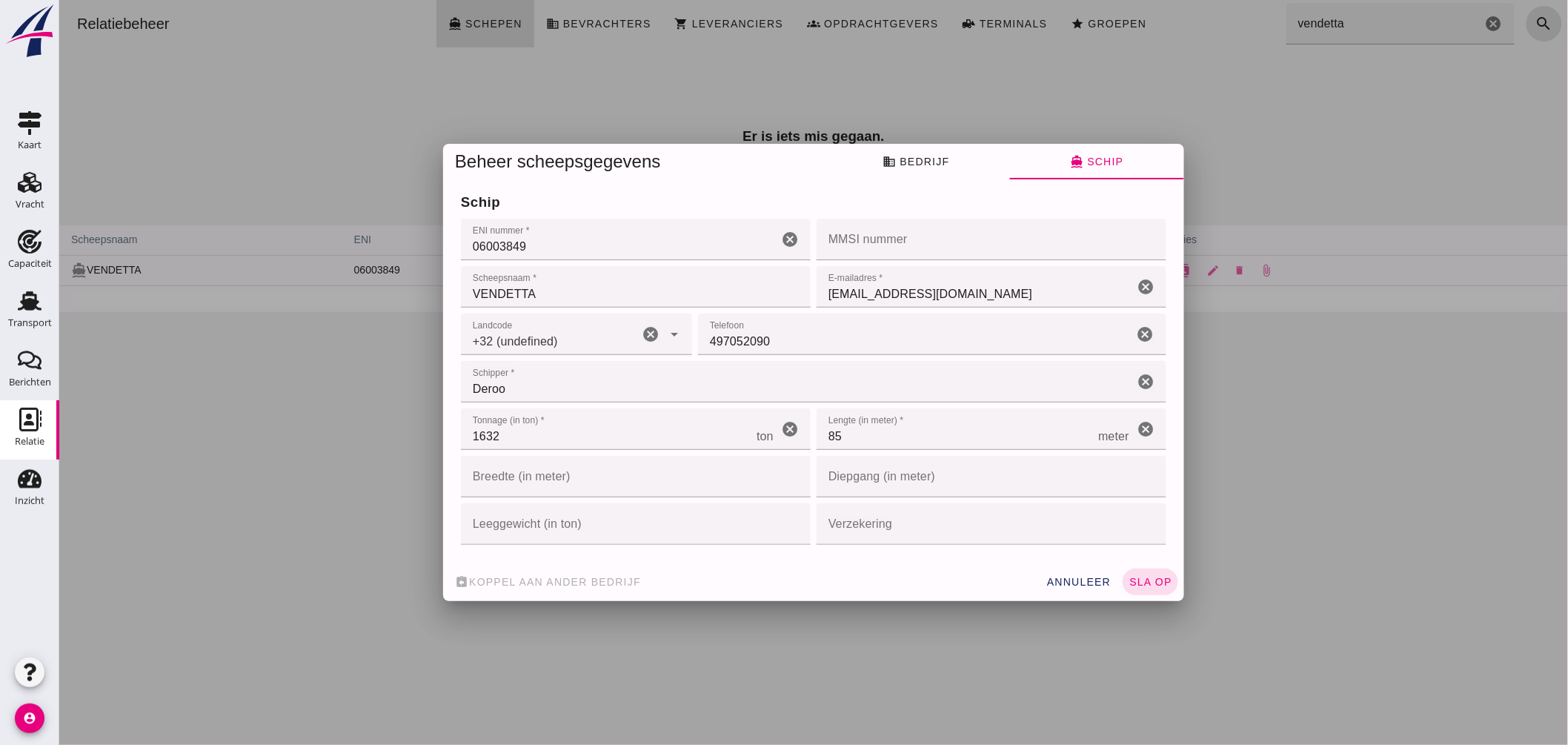
click at [905, 515] on input "Verzekering" at bounding box center [987, 524] width 341 height 41
click at [916, 167] on span "business Bedrijf" at bounding box center [914, 162] width 66 height 13
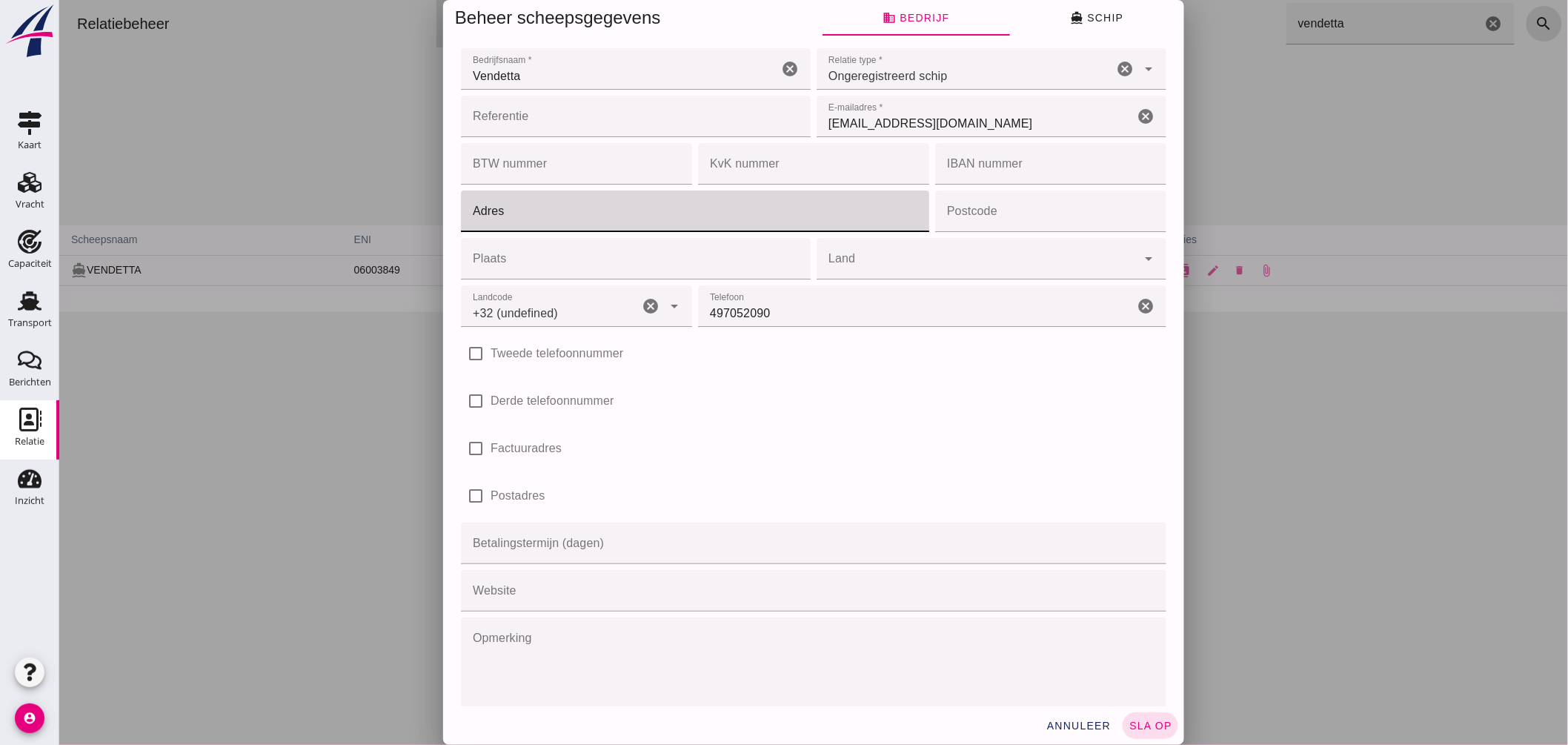
click at [794, 214] on input "Adres" at bounding box center [689, 211] width 459 height 41
type input "Roggeveldlaan 794"
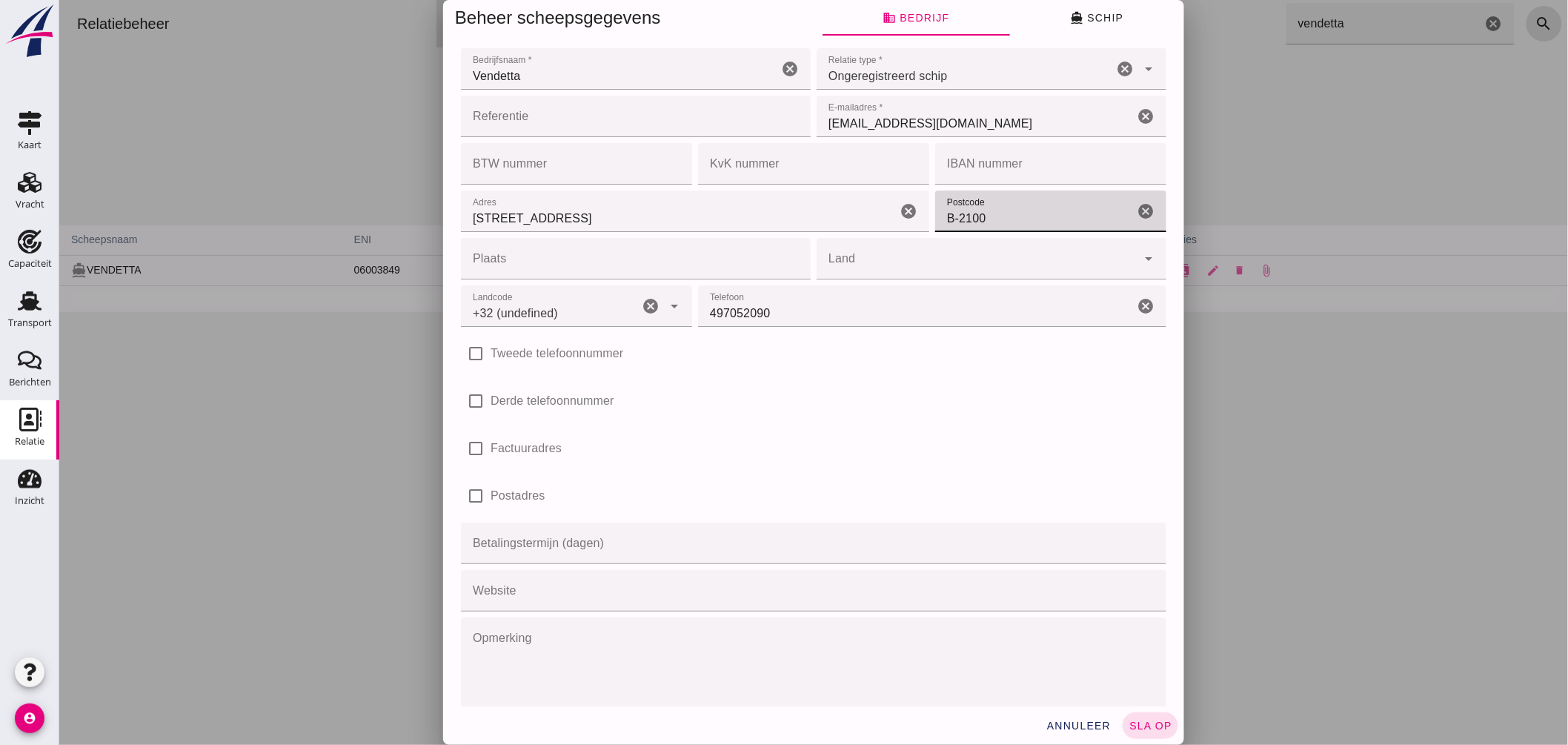
type input "B-2100"
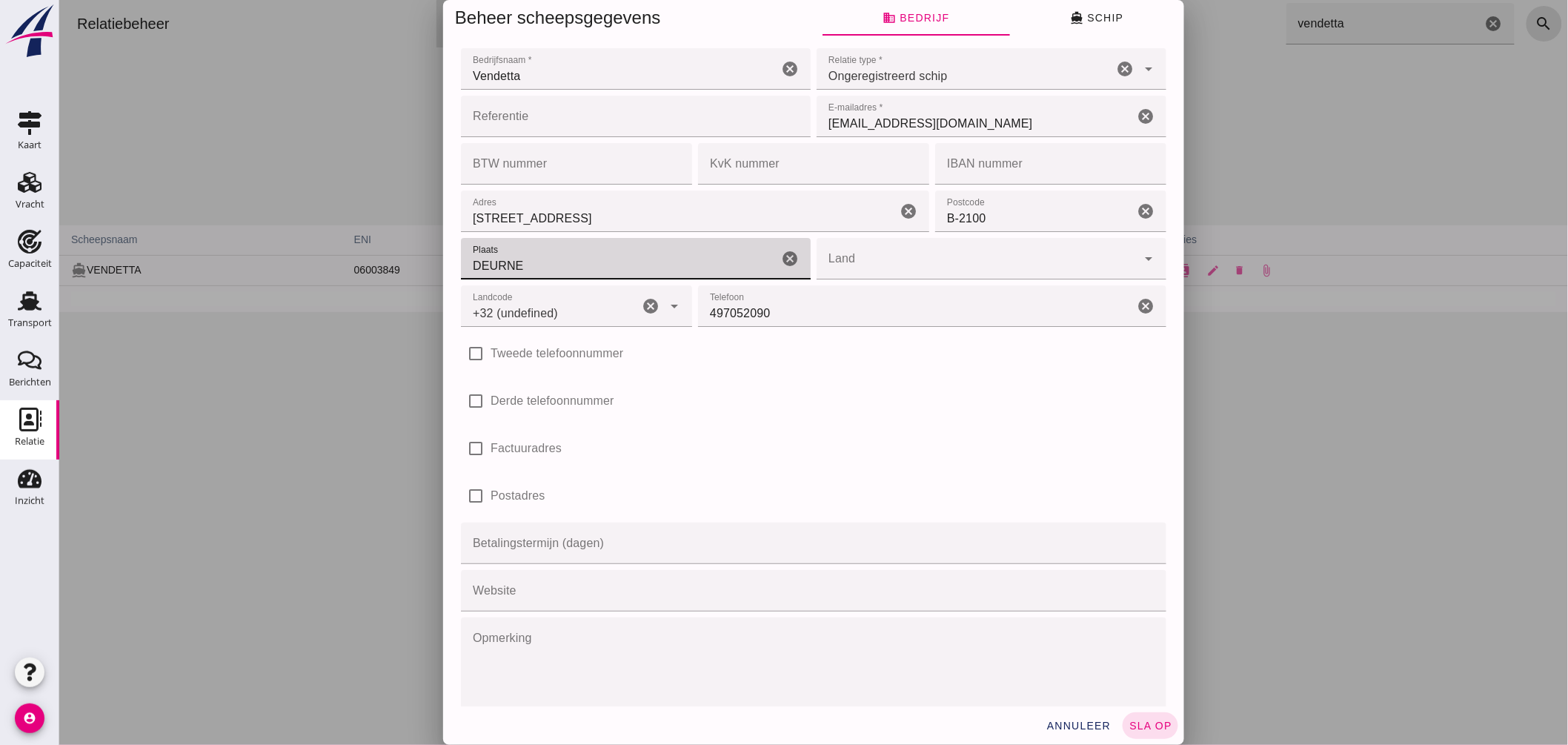
type input "DEURNE"
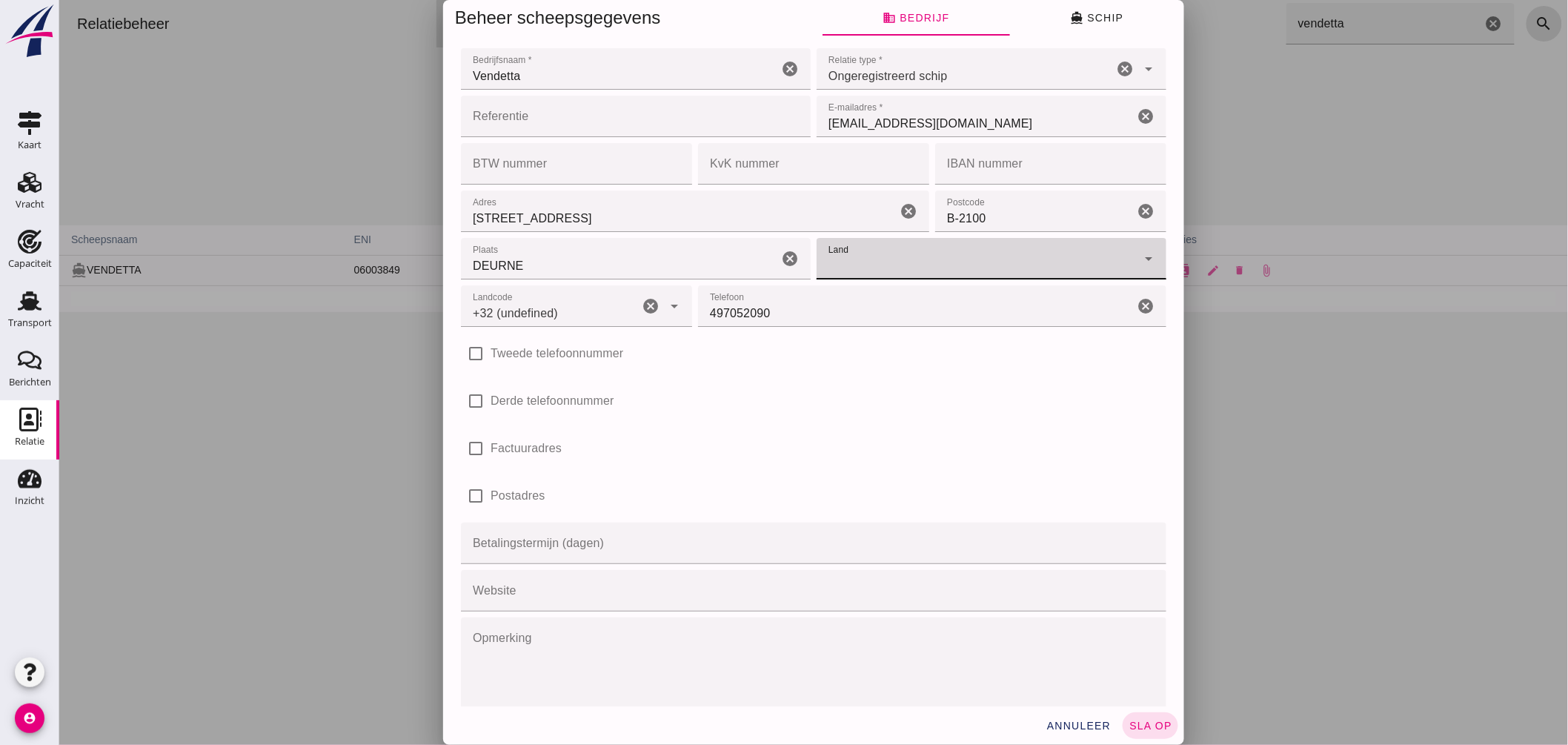
click at [1116, 266] on input "Land" at bounding box center [976, 266] width 321 height 17
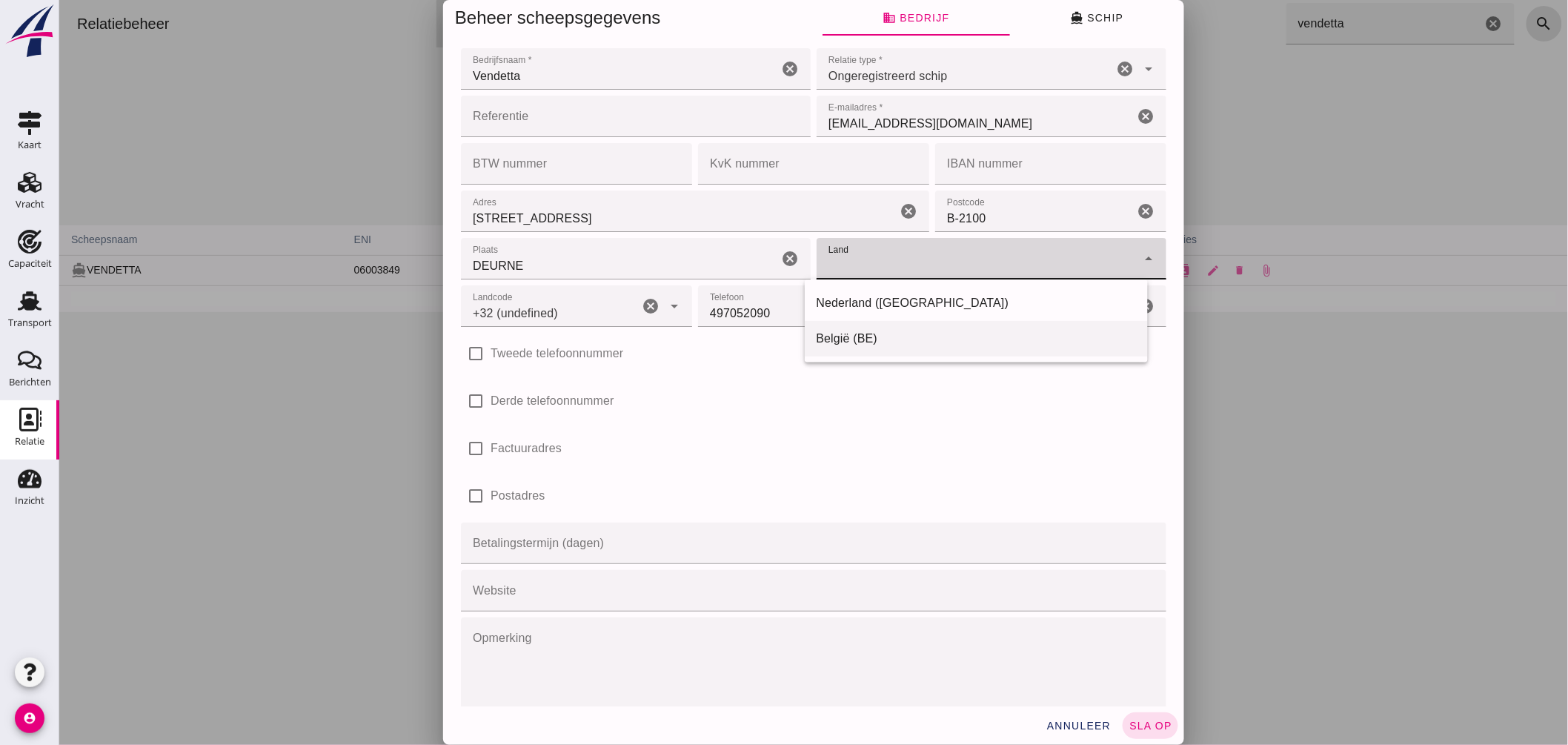
click at [848, 344] on div "België (BE)" at bounding box center [976, 339] width 321 height 17
type input "België (BE)"
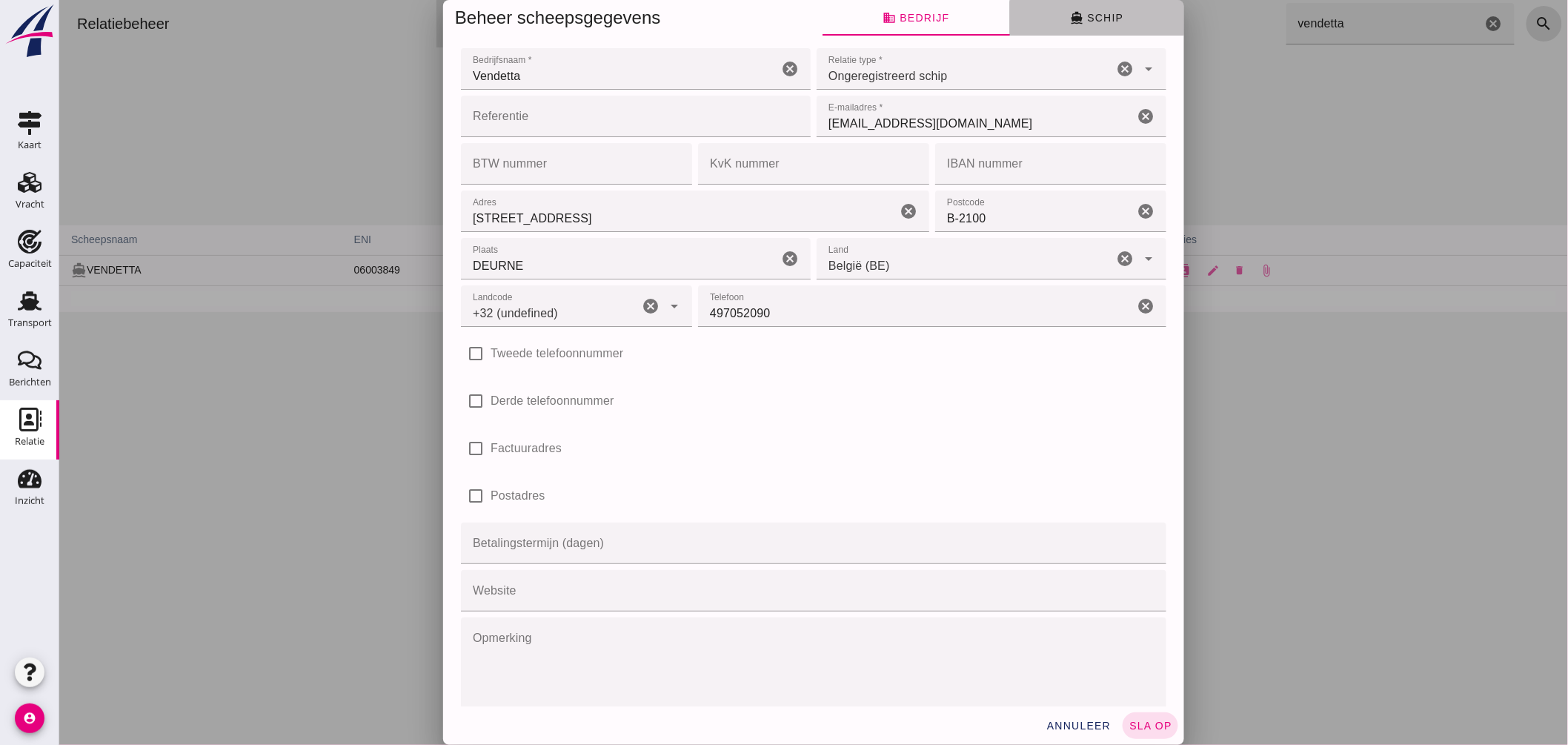
click at [1086, 12] on span "directions_boat Schip" at bounding box center [1095, 18] width 53 height 13
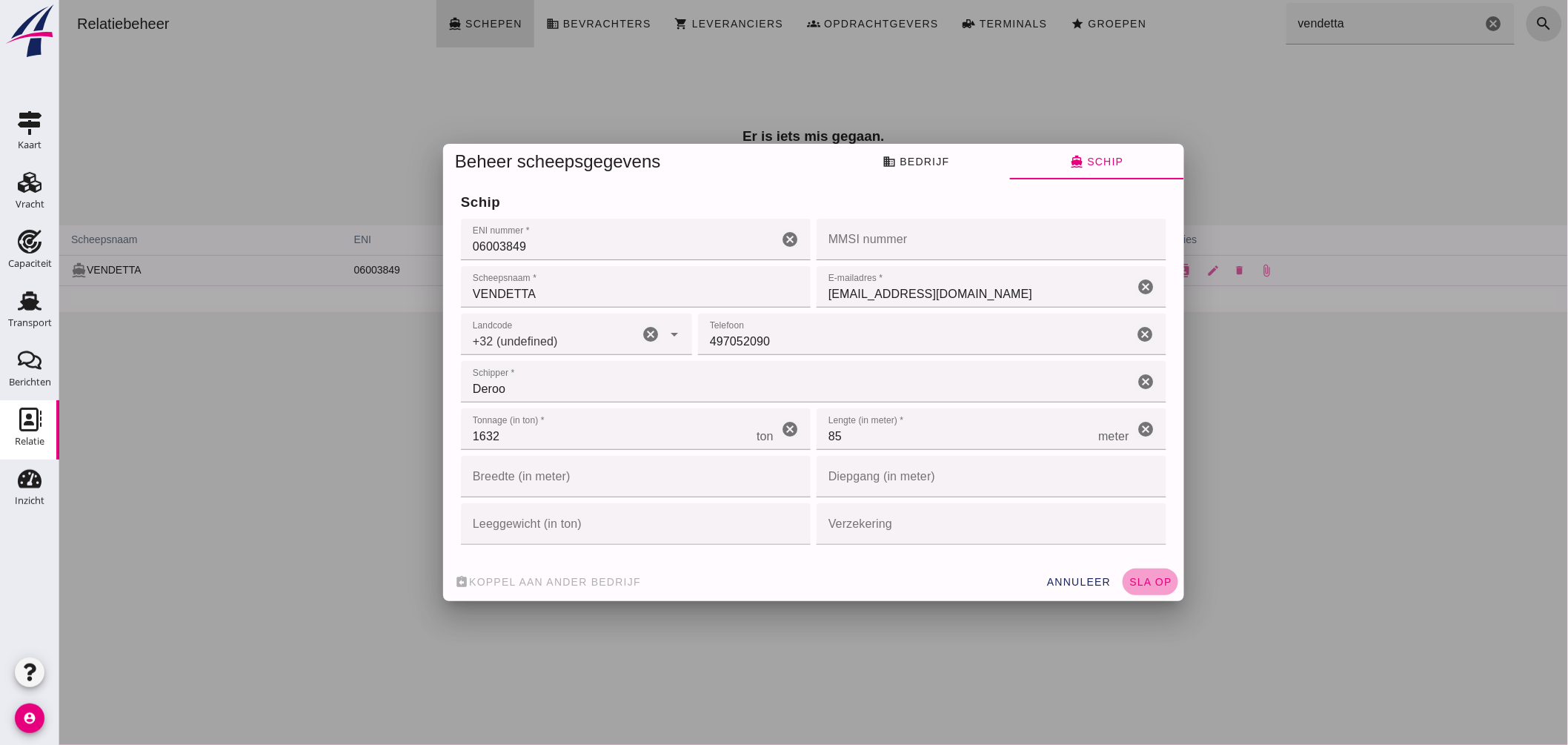
click at [1138, 576] on span "sla op" at bounding box center [1149, 581] width 43 height 12
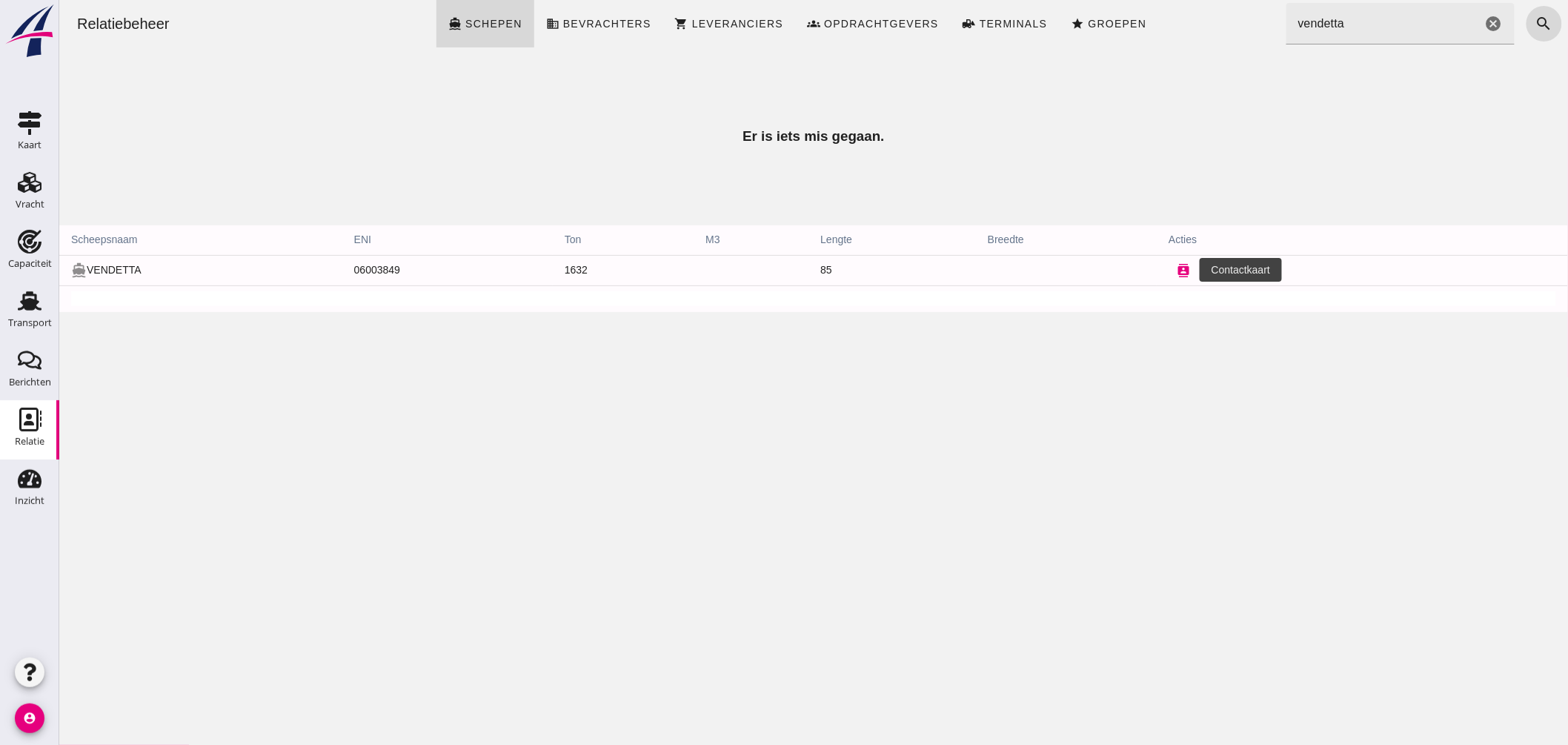
click at [1176, 264] on icon "contacts" at bounding box center [1183, 270] width 13 height 13
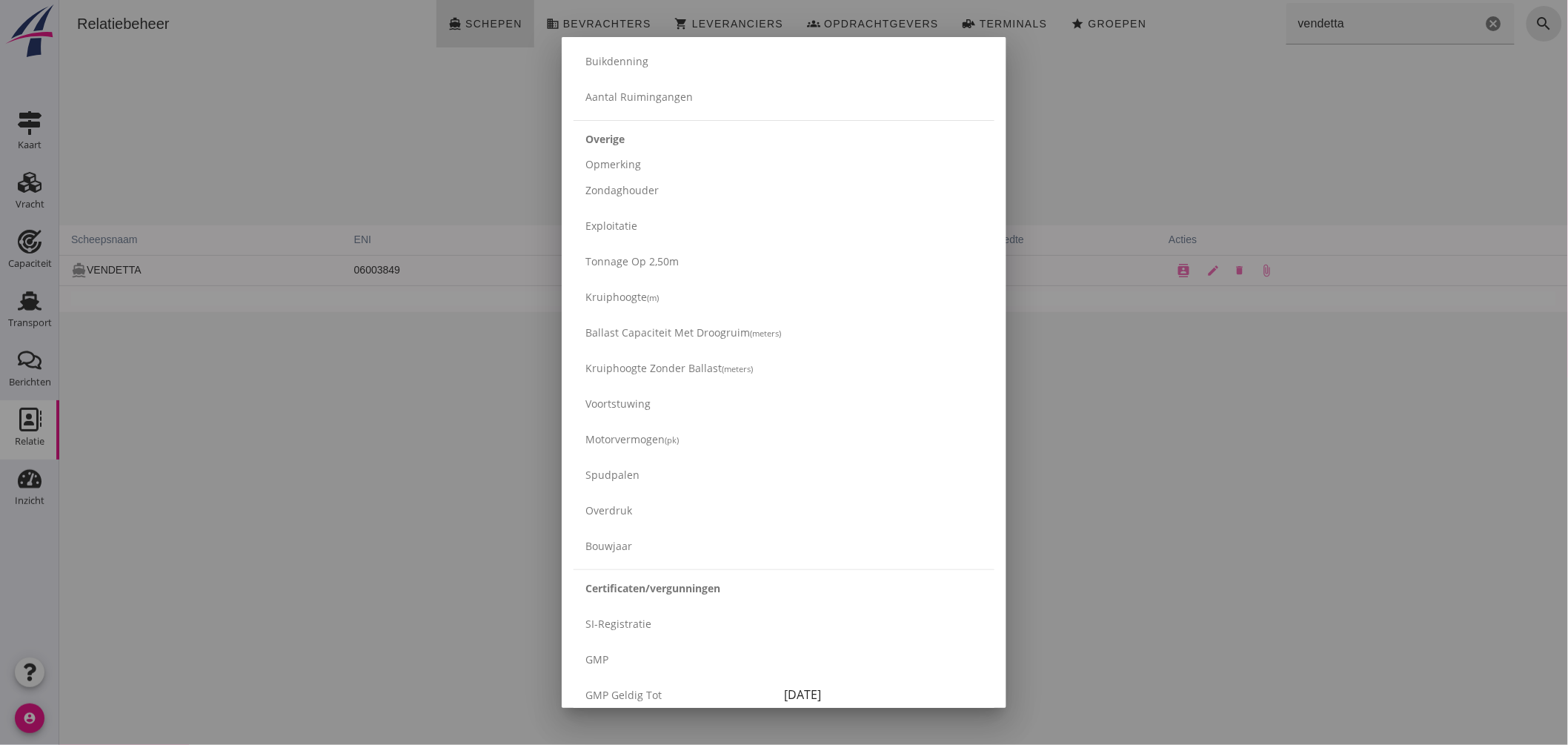
scroll to position [2140, 0]
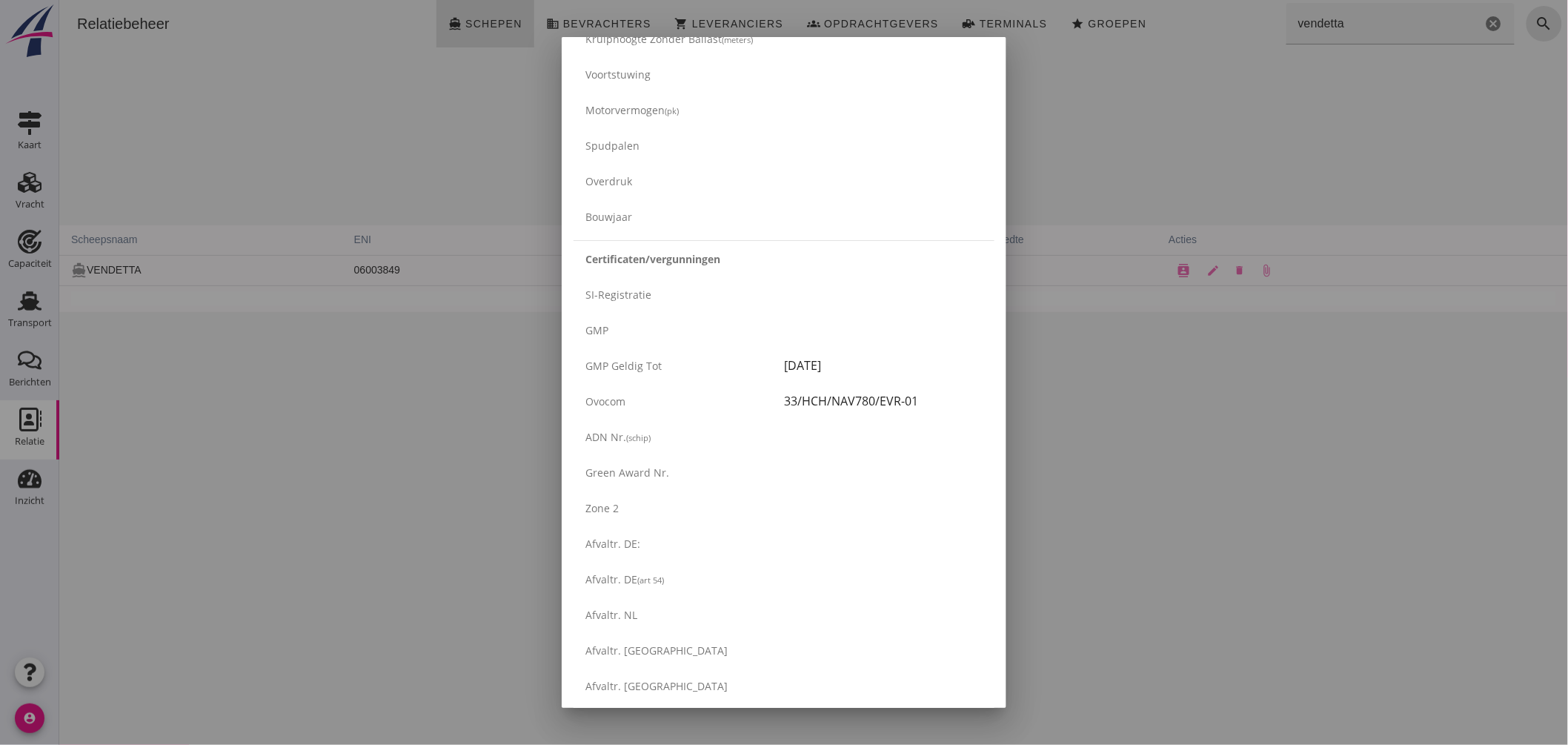
click at [1180, 405] on div at bounding box center [784, 372] width 1568 height 745
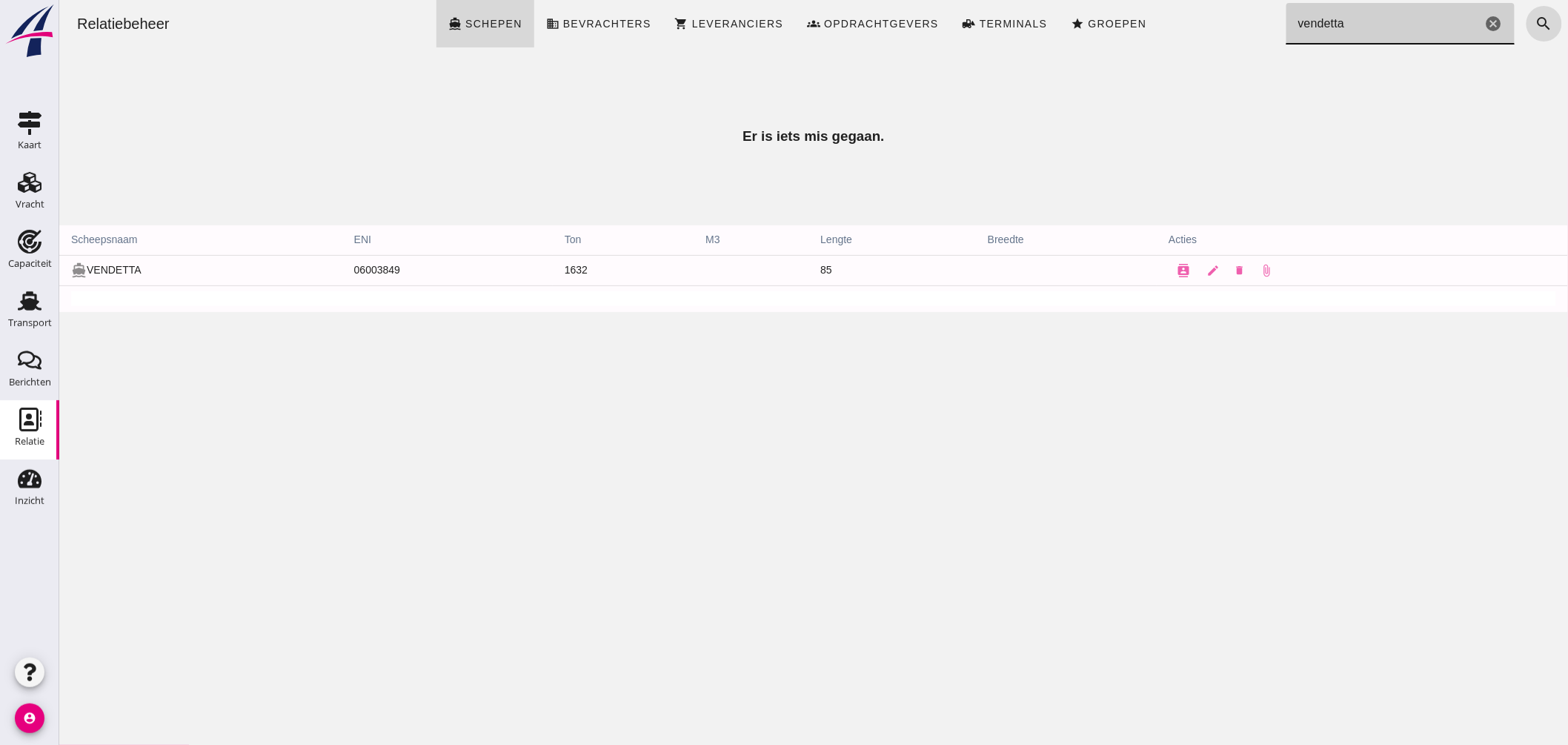
drag, startPoint x: 1386, startPoint y: 14, endPoint x: 835, endPoint y: -19, distance: 552.0
click at [835, 0] on html "Relatiebeheer directions_boat Schepen business Bevrachters shopping_cart Levera…" at bounding box center [812, 372] width 1508 height 745
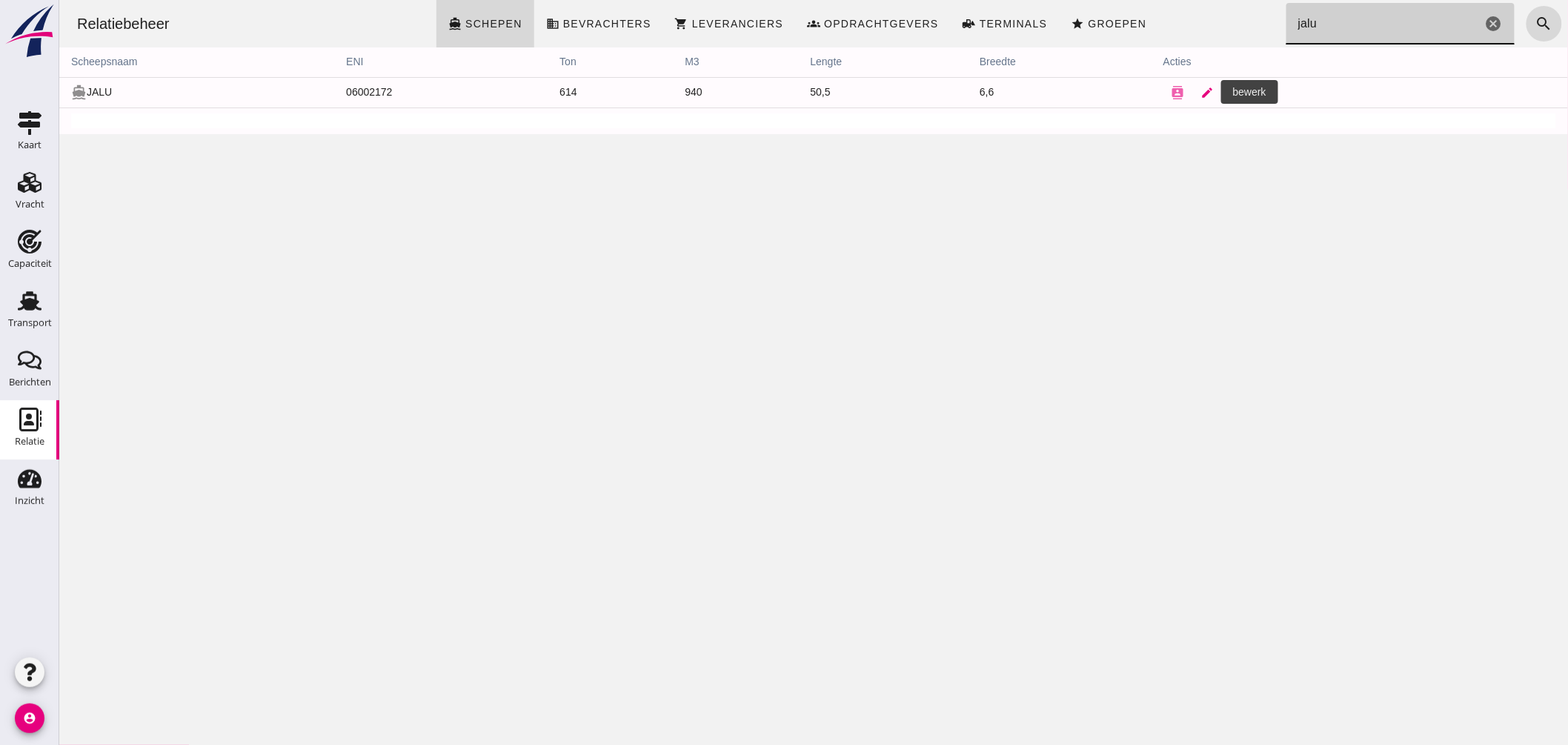
type input "jalu"
click at [1200, 95] on icon "edit" at bounding box center [1207, 92] width 13 height 13
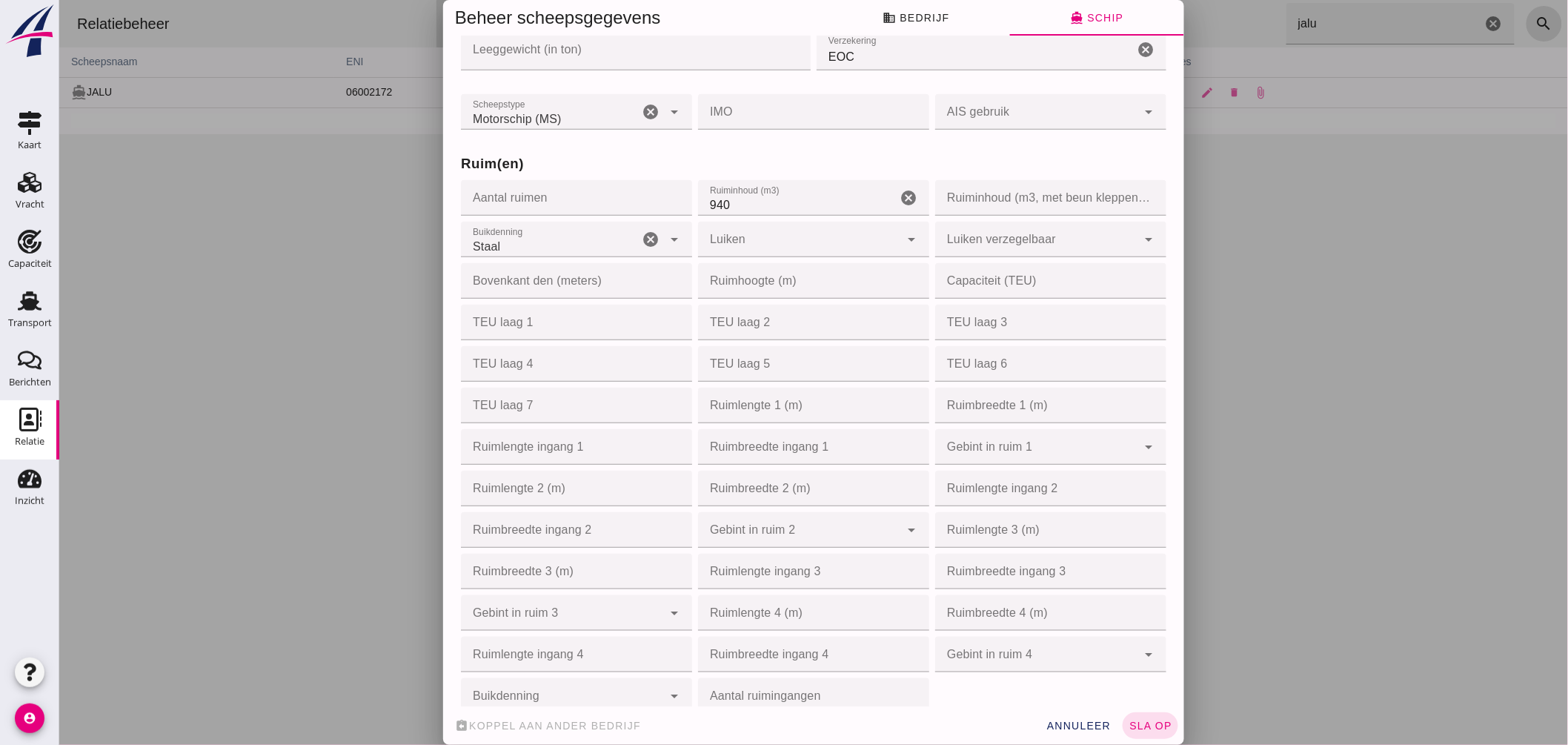
scroll to position [248, 0]
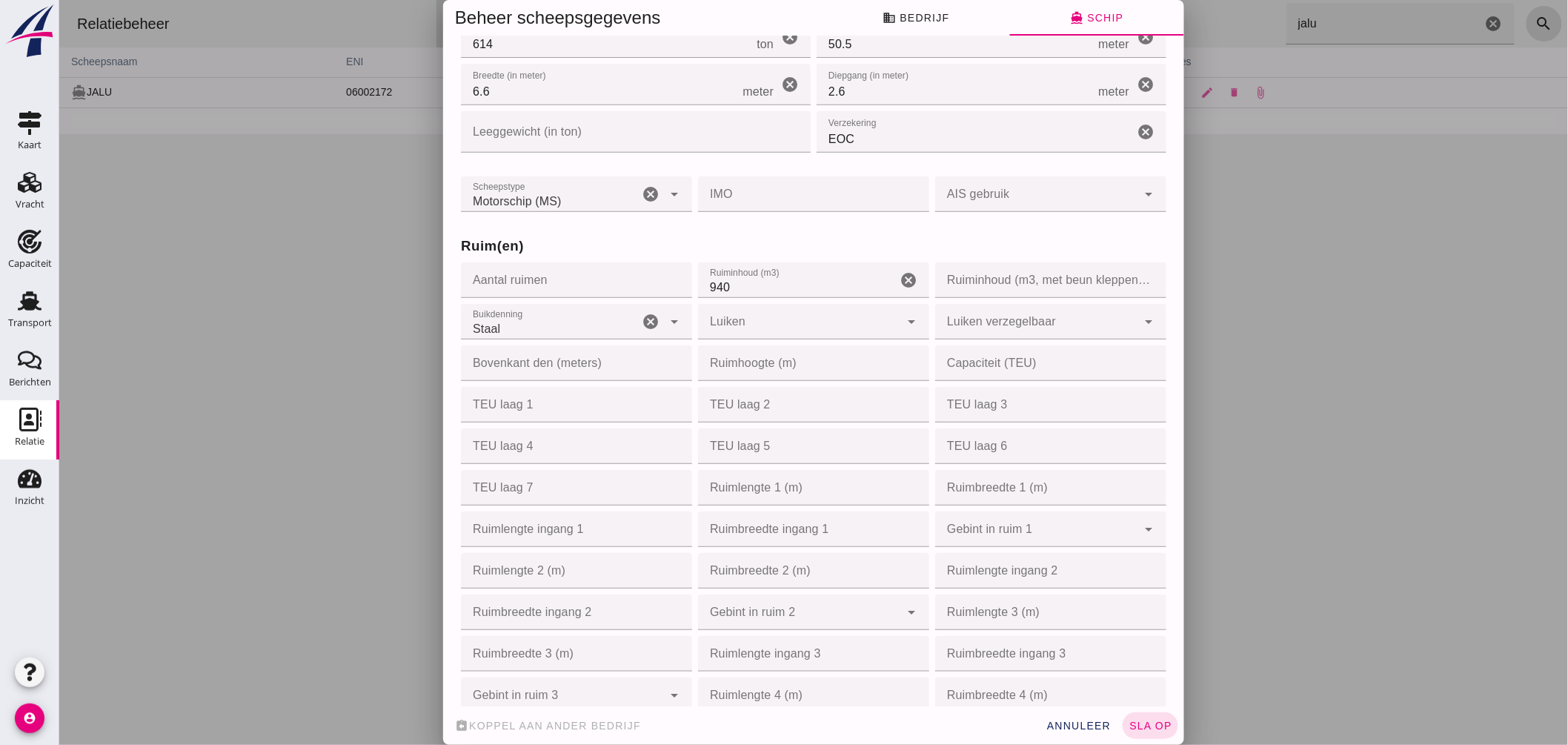
click at [1270, 267] on div at bounding box center [812, 372] width 1508 height 745
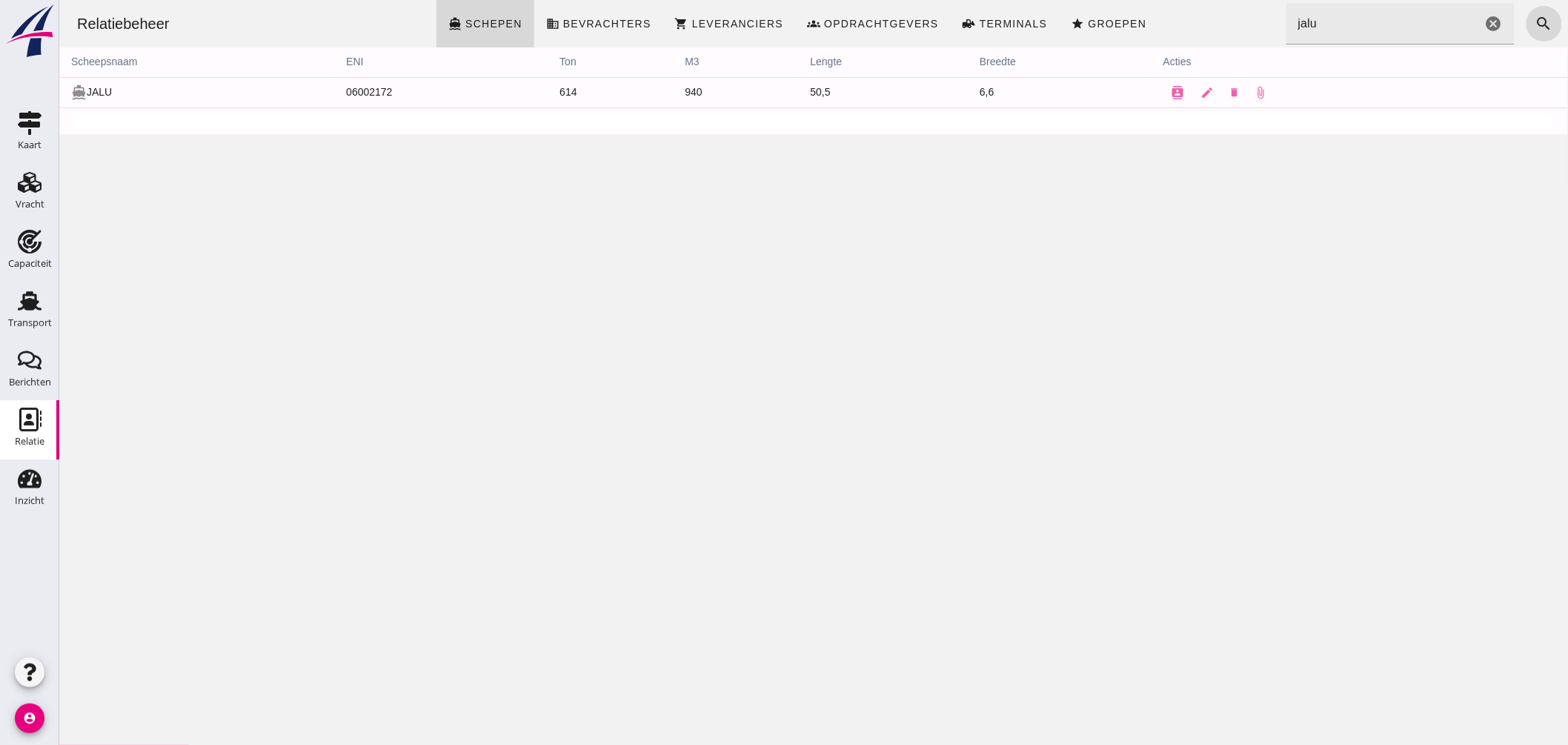
scroll to position [0, 0]
click at [1484, 21] on icon "cancel" at bounding box center [1493, 23] width 17 height 17
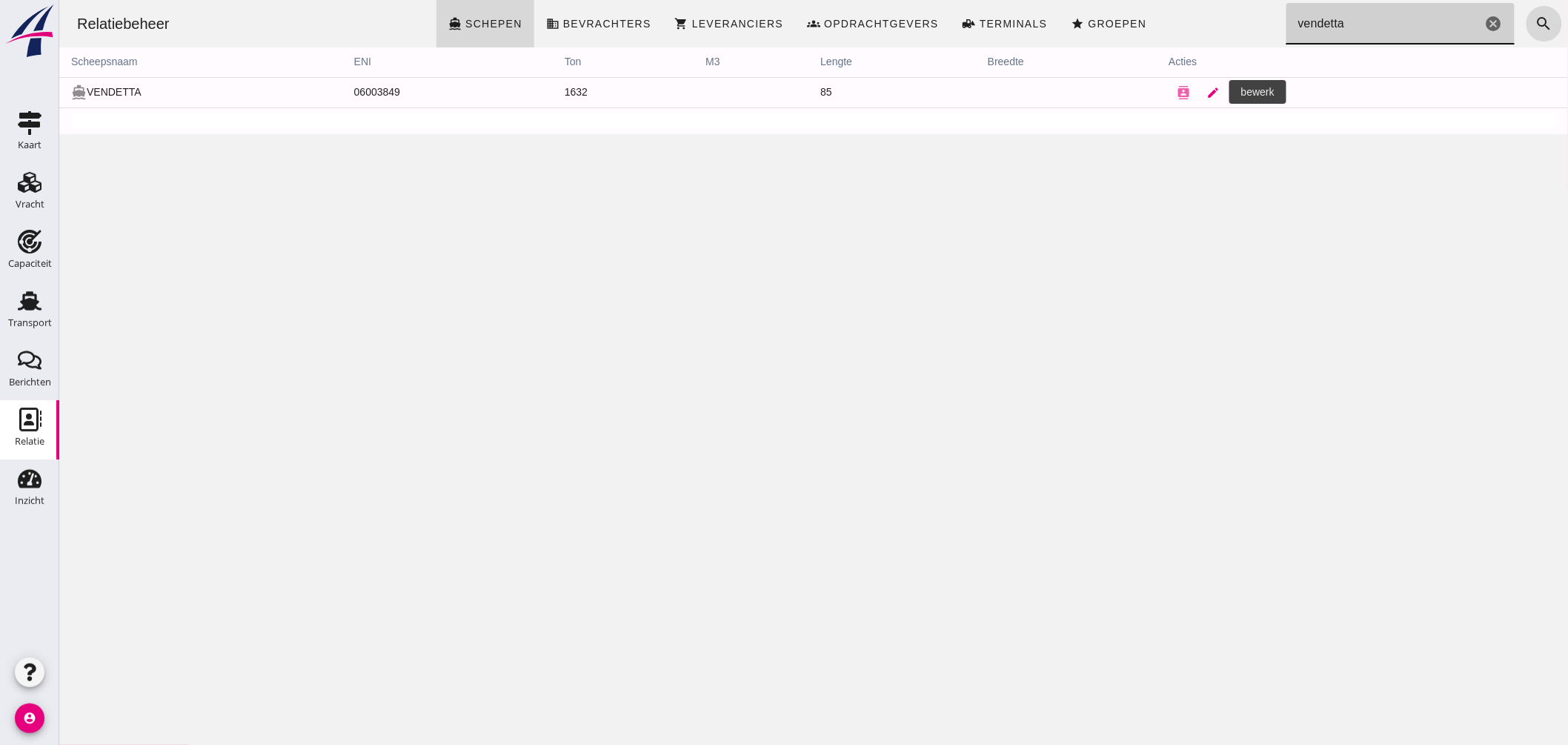
type input "vendetta"
click at [1206, 90] on icon "edit" at bounding box center [1213, 92] width 13 height 13
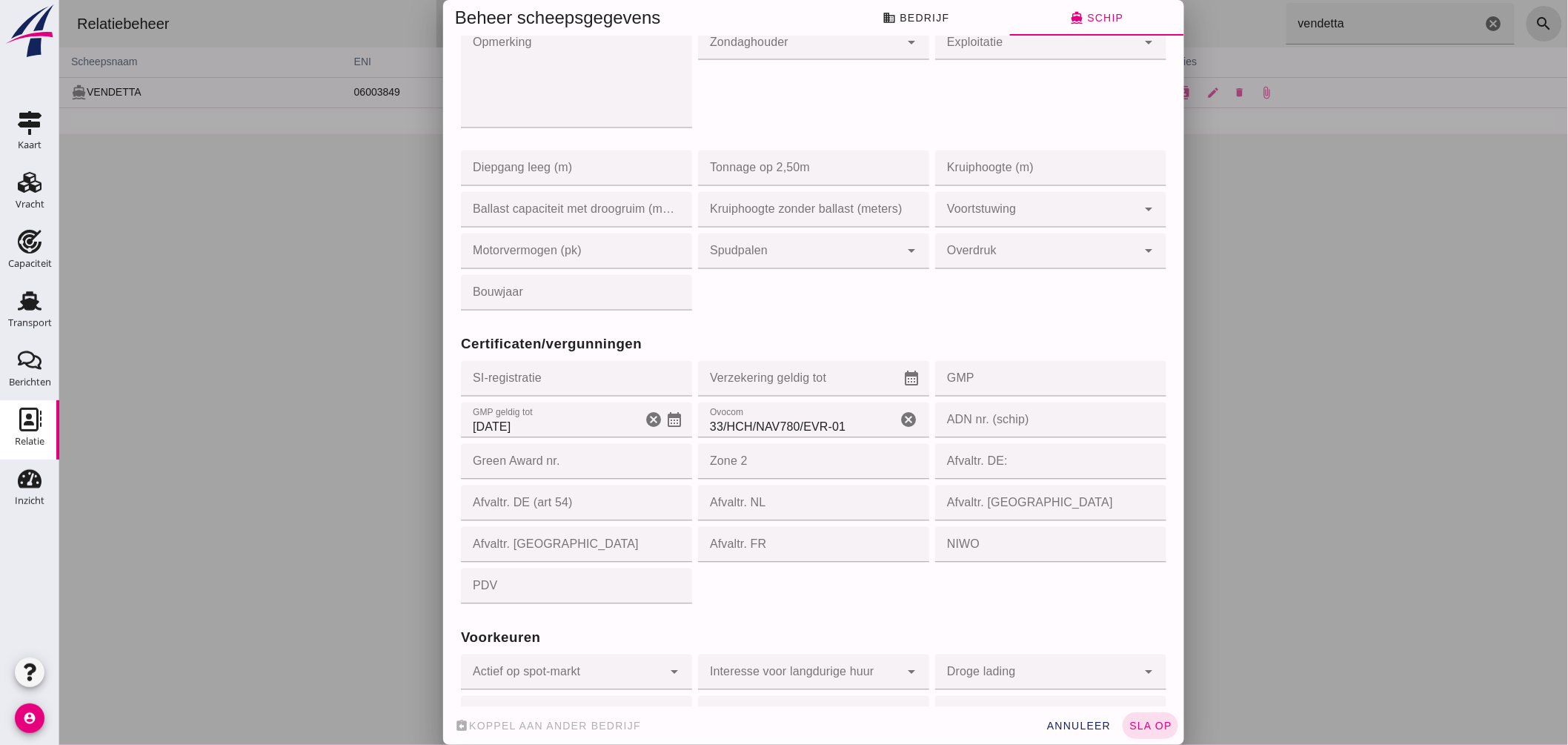
scroll to position [988, 0]
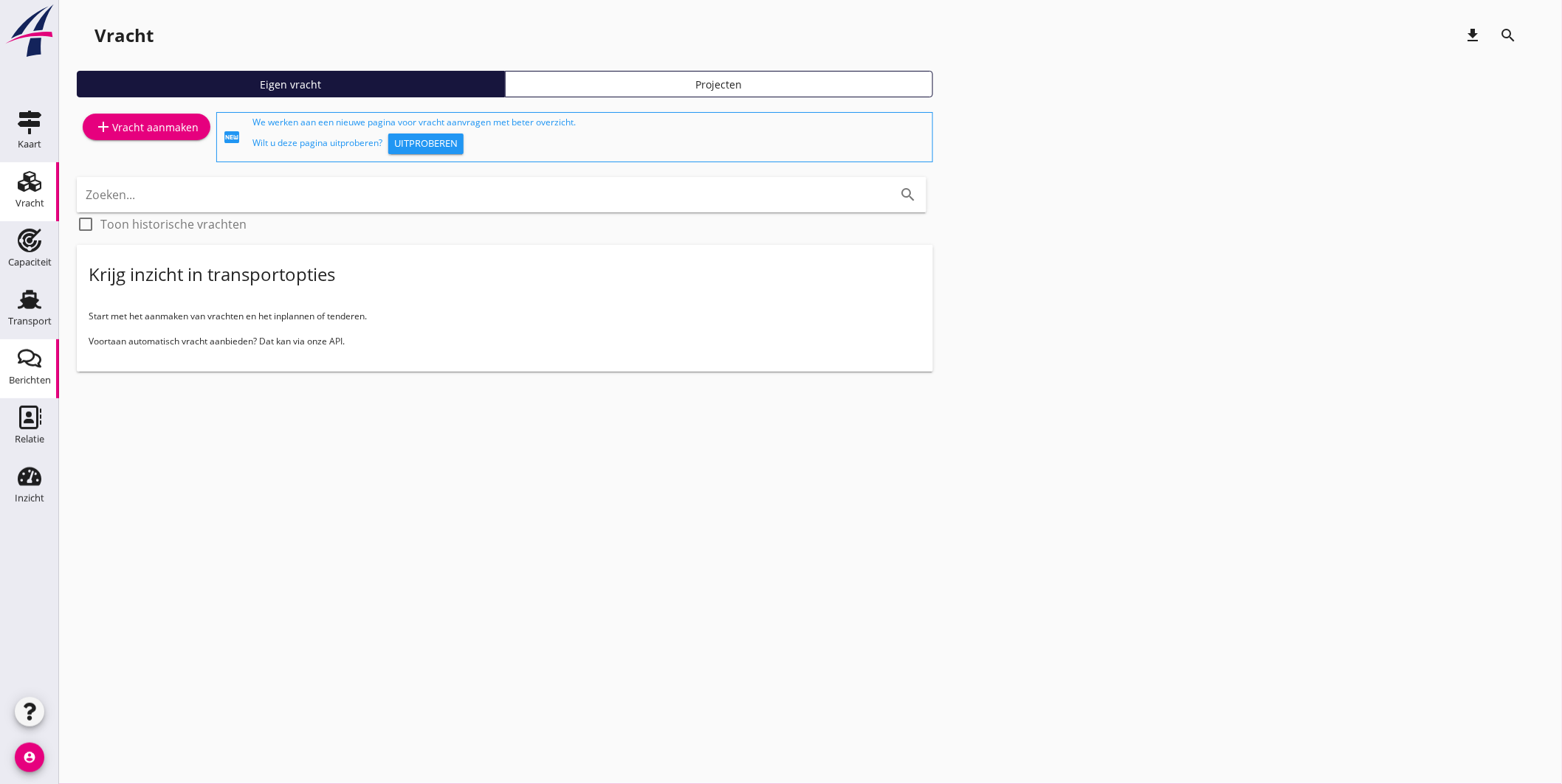
click at [24, 403] on link "Relatie Relatie" at bounding box center [30, 428] width 59 height 59
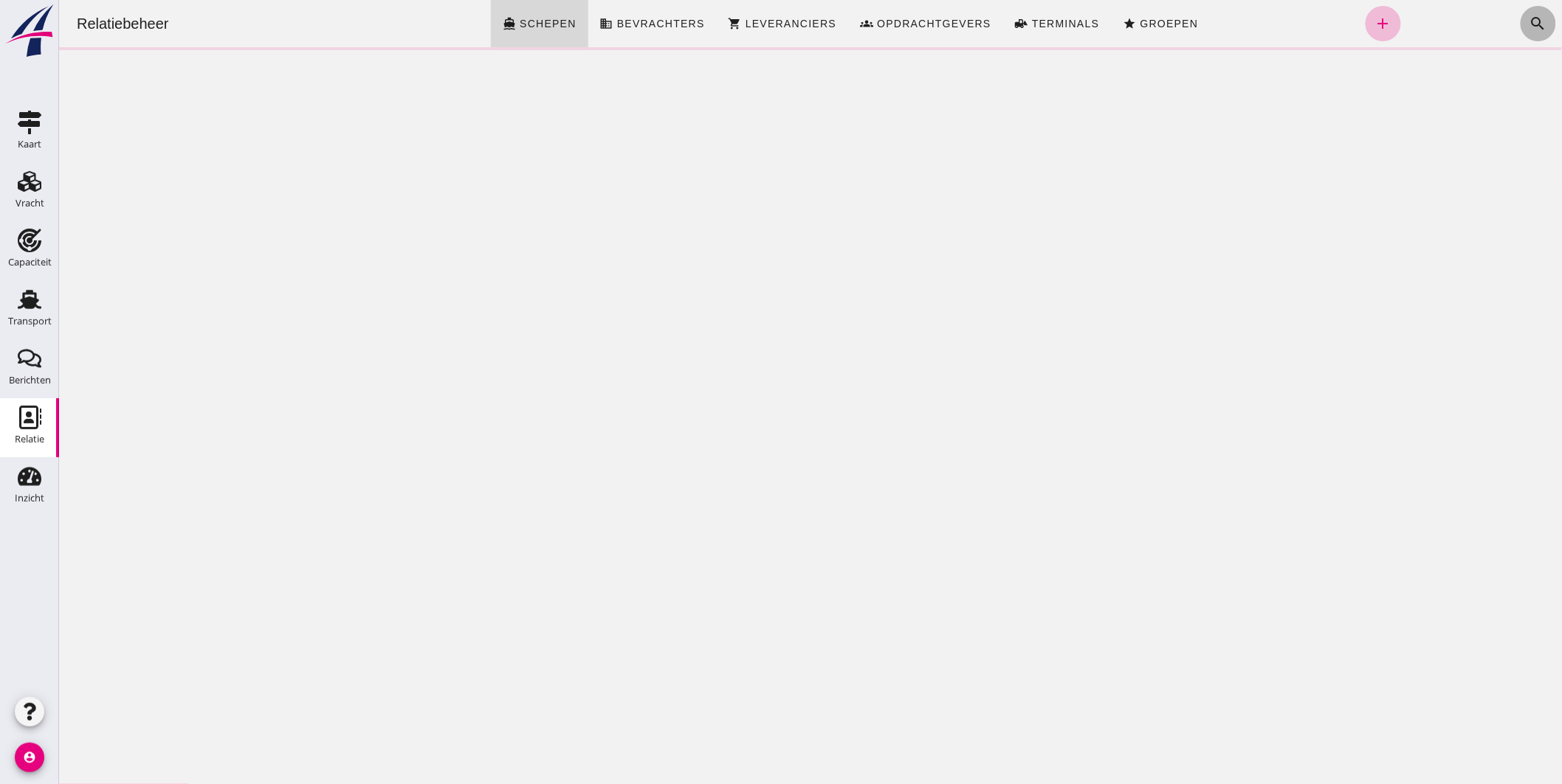
click at [1528, 21] on icon "search" at bounding box center [1537, 23] width 17 height 17
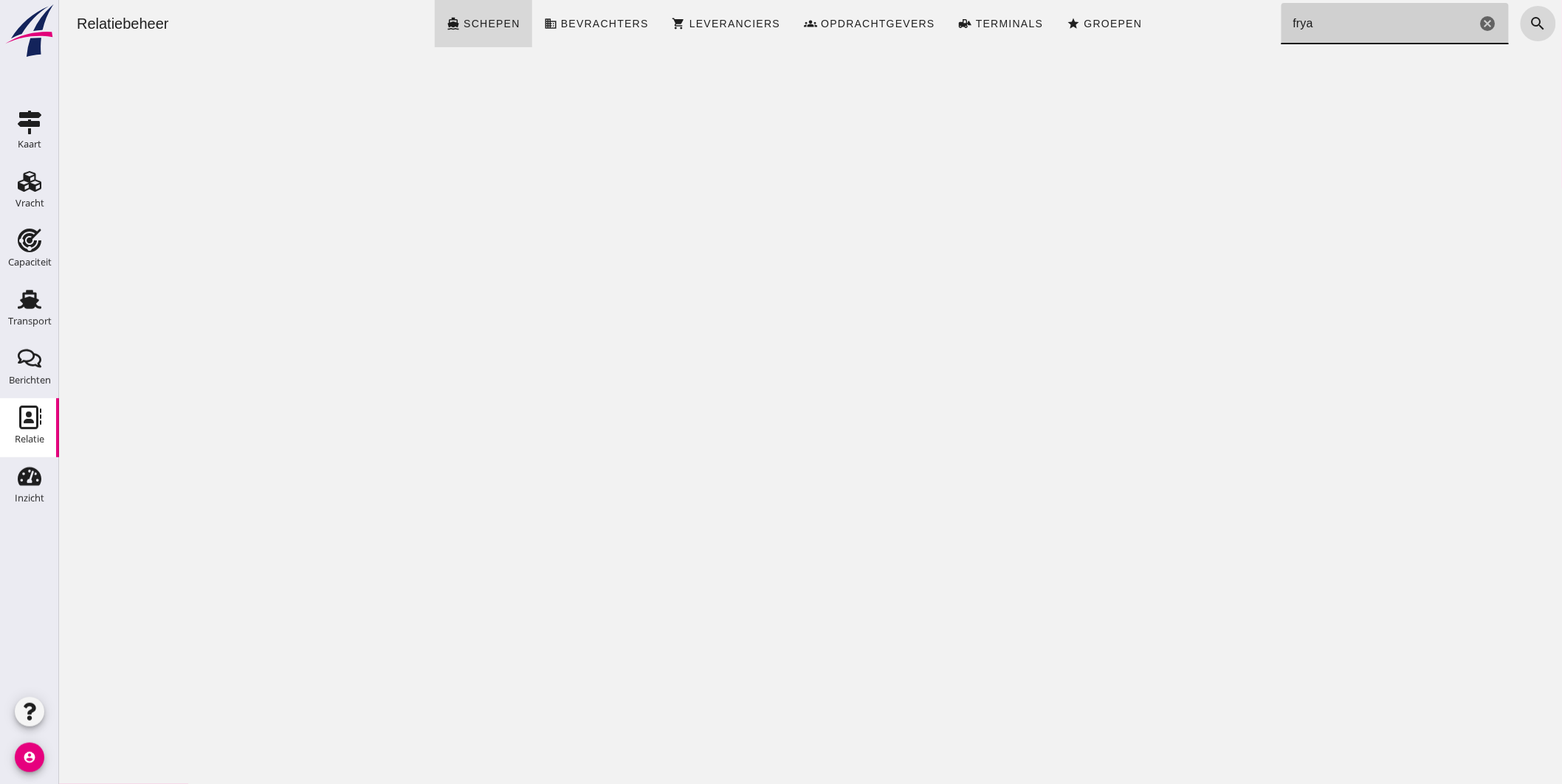
type input "frya"
click at [1479, 24] on icon "cancel" at bounding box center [1487, 23] width 17 height 17
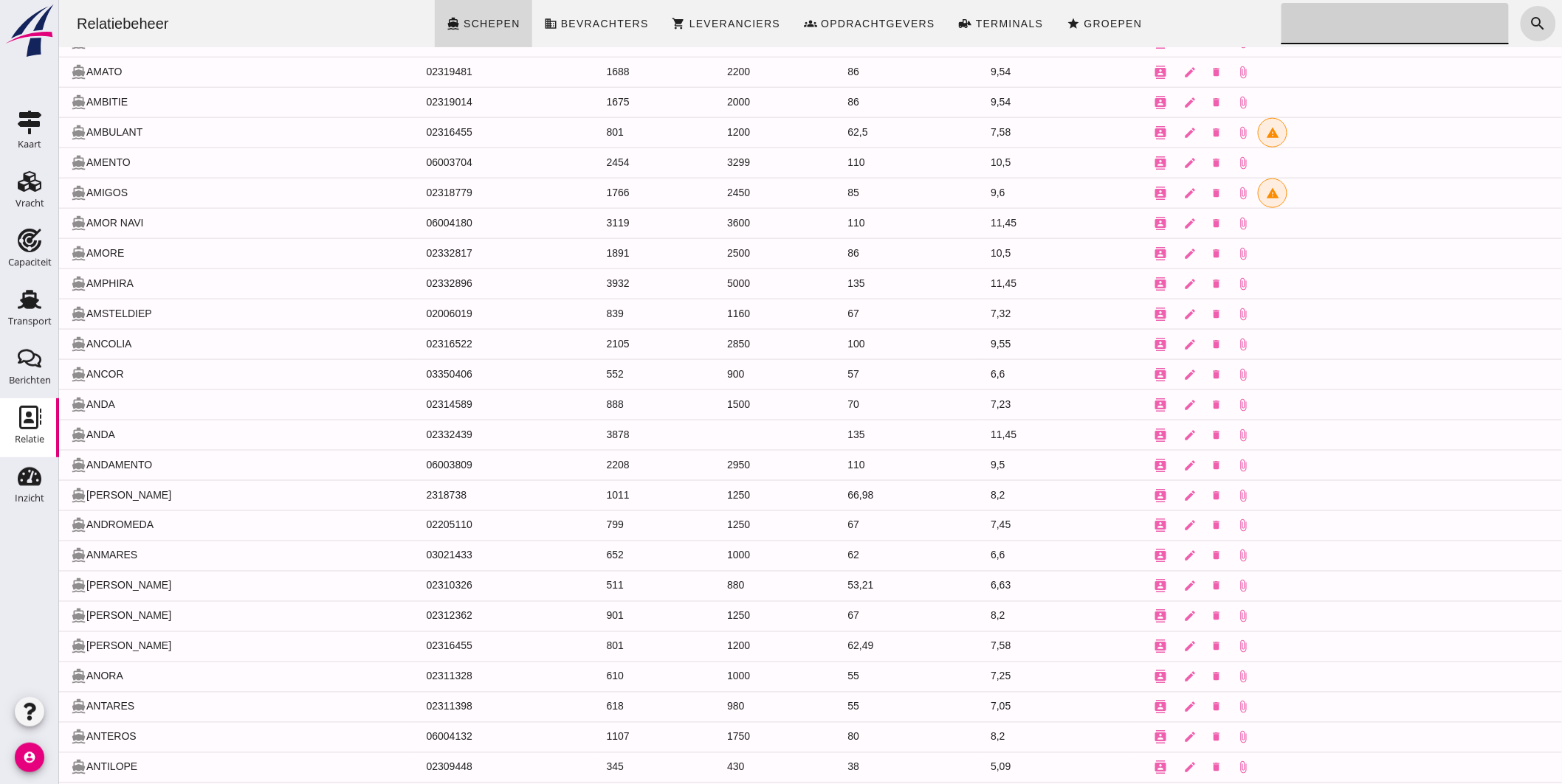
scroll to position [835, 0]
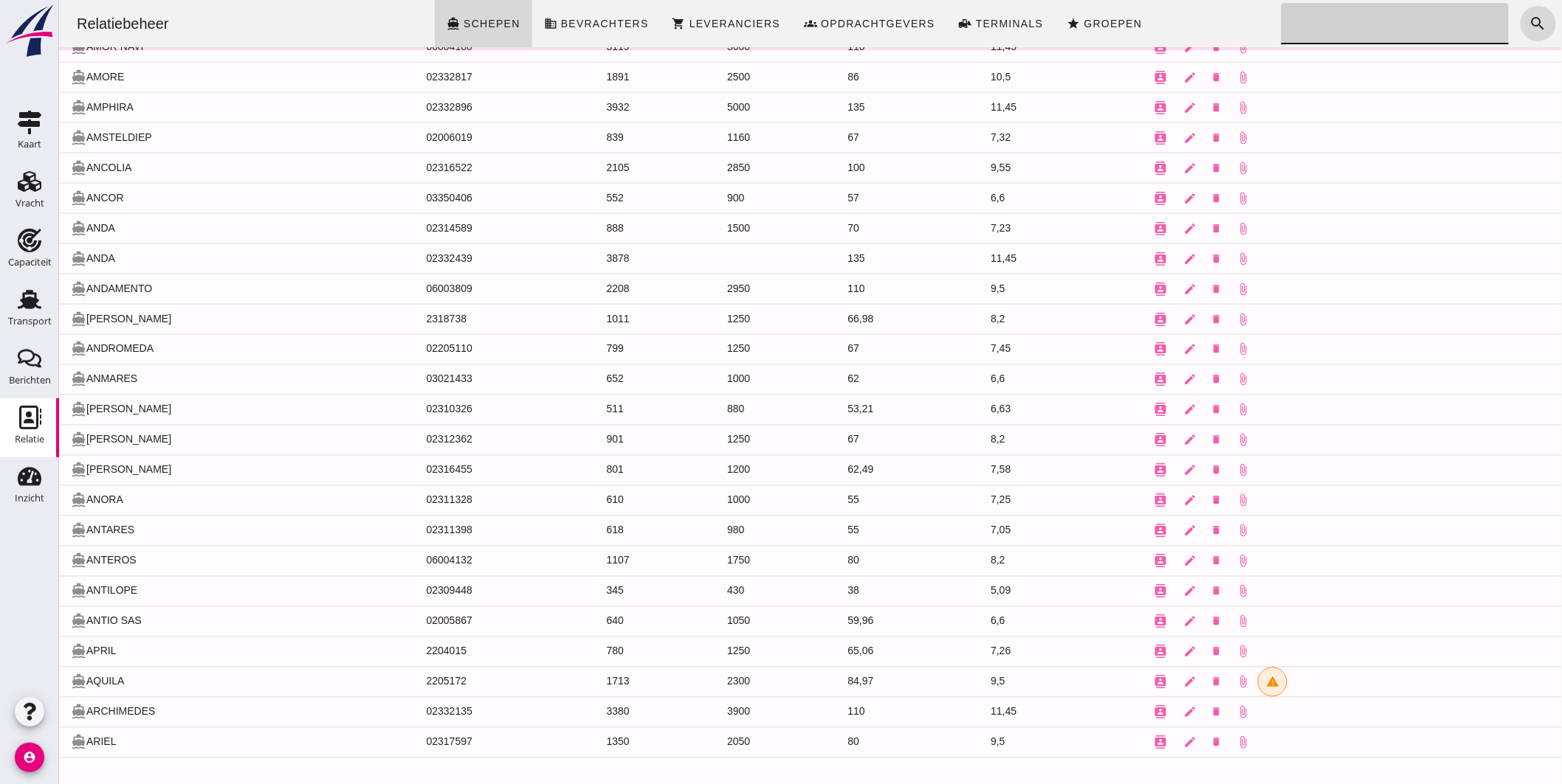
click at [1343, 15] on input "Zoeken..." at bounding box center [1390, 23] width 219 height 41
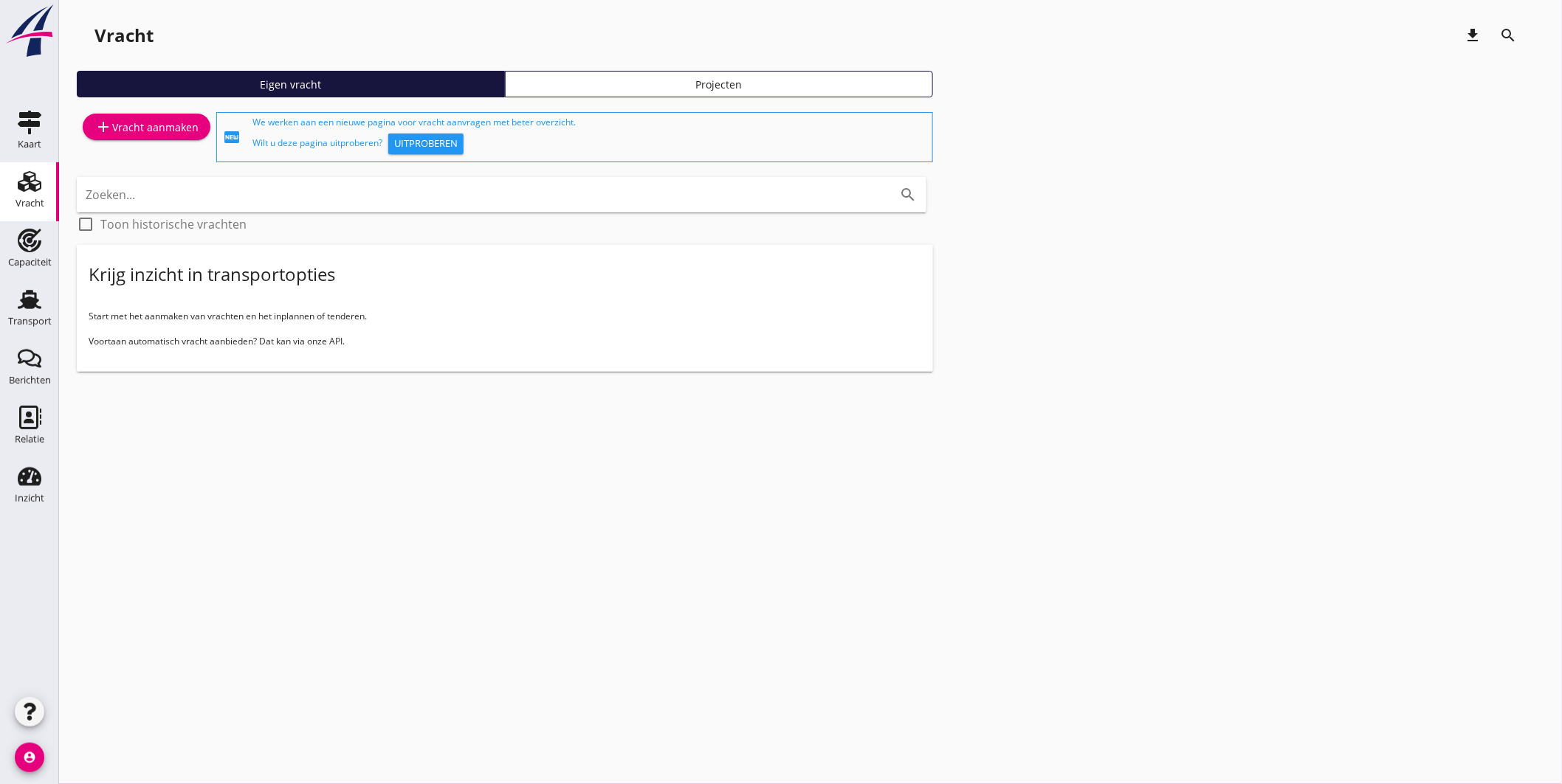
drag, startPoint x: 35, startPoint y: 292, endPoint x: 345, endPoint y: 256, distance: 312.1
click at [35, 292] on use at bounding box center [29, 300] width 24 height 19
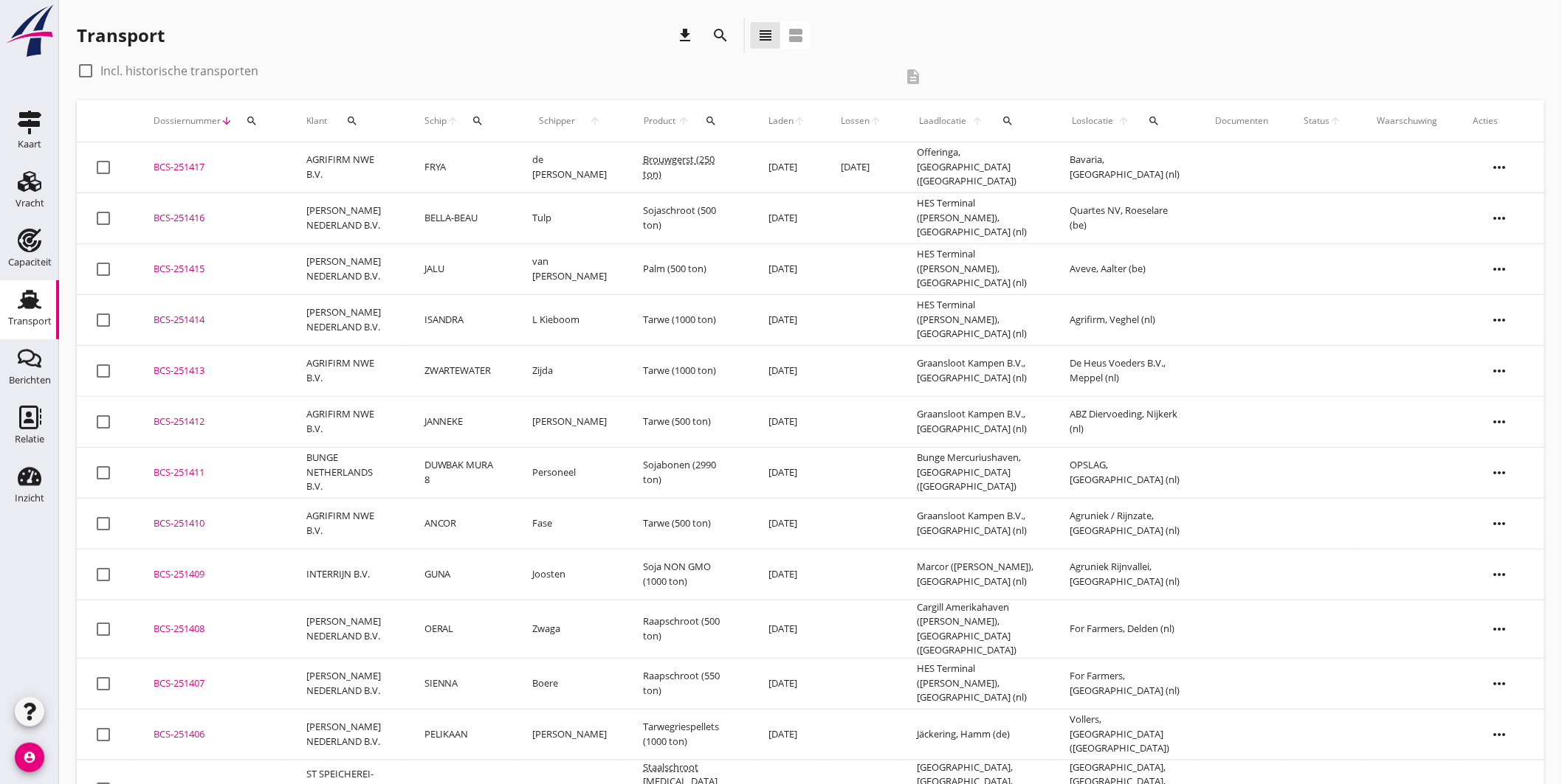
click at [475, 120] on div "search" at bounding box center [478, 121] width 27 height 12
click at [561, 165] on input "Zoek op (scheeps)naam" at bounding box center [554, 164] width 153 height 24
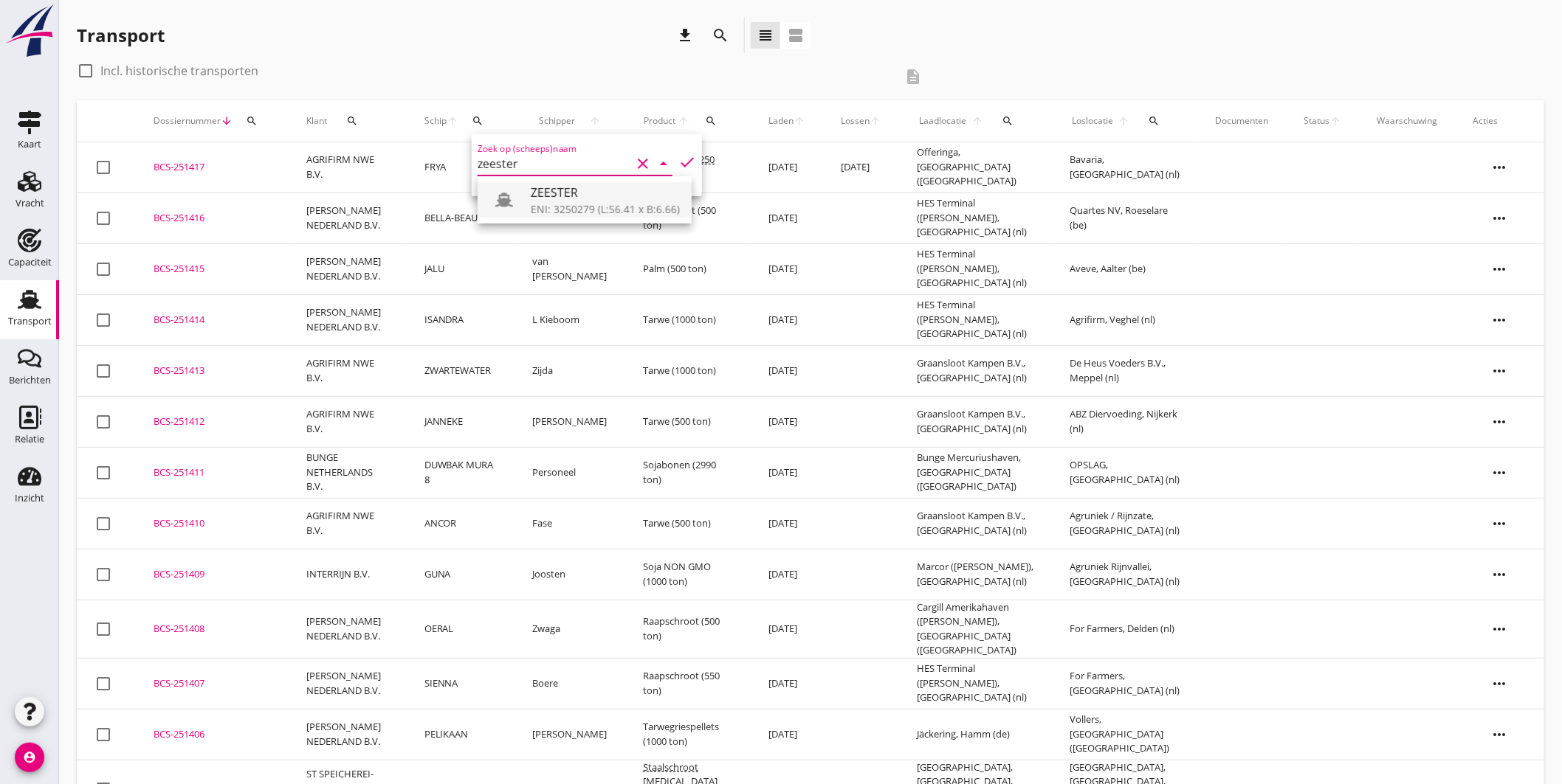
click at [554, 192] on div "ZEESTER" at bounding box center [606, 193] width 150 height 17
click at [681, 153] on icon "check" at bounding box center [688, 162] width 17 height 17
type input "ZEESTER"
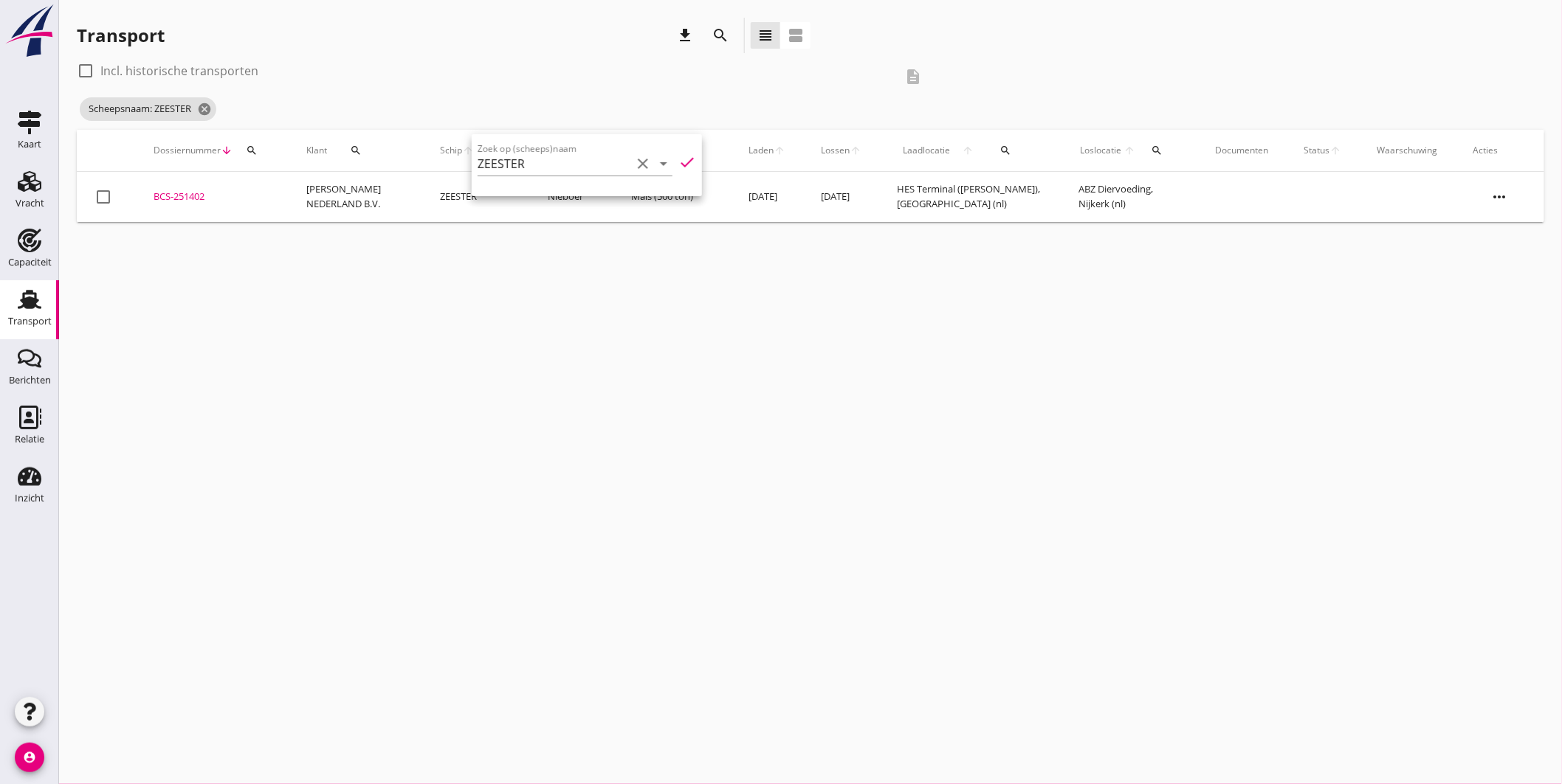
click at [198, 190] on div "BCS-251402" at bounding box center [212, 196] width 117 height 14
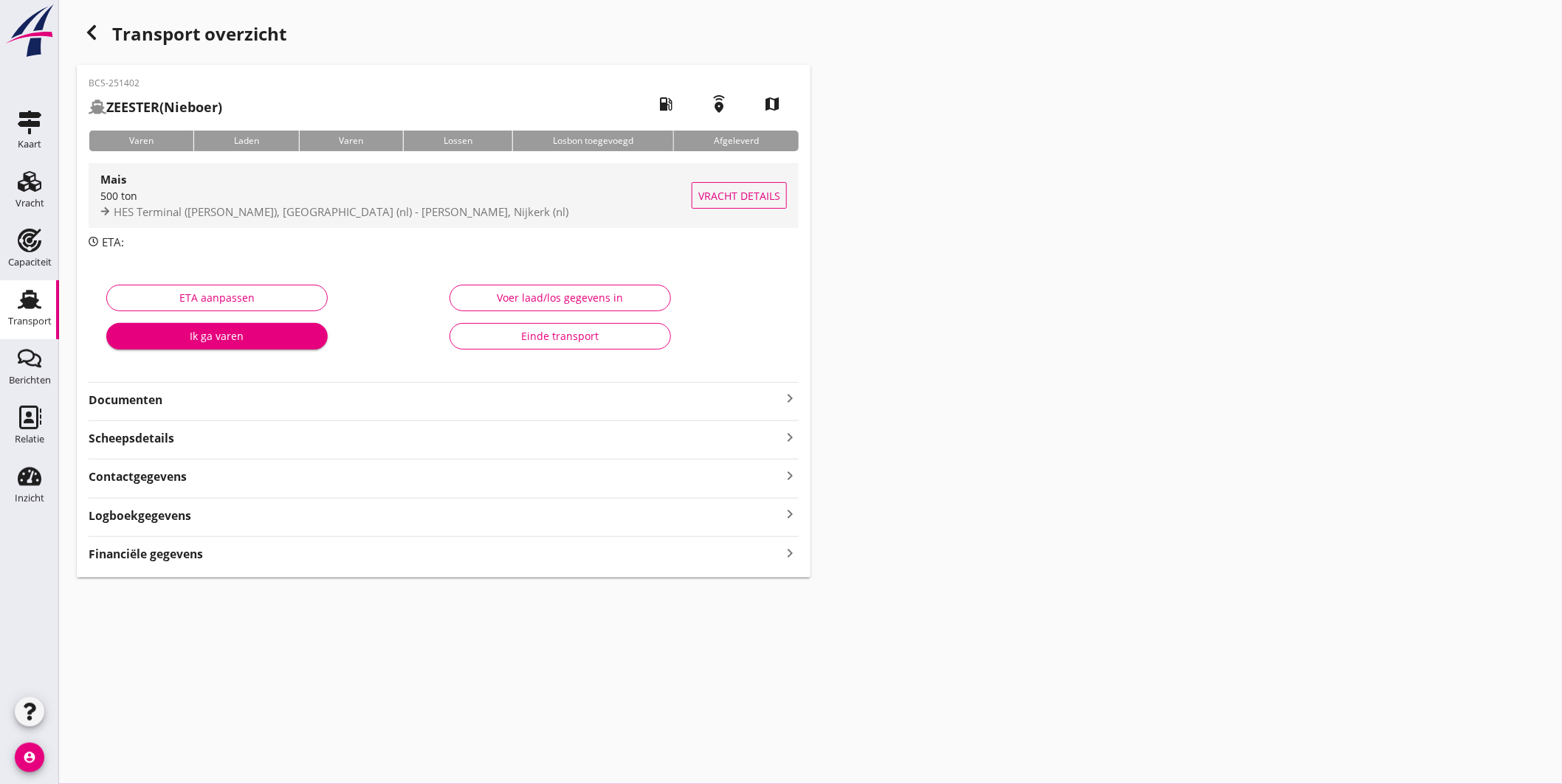
click at [485, 192] on div "500 ton" at bounding box center [396, 196] width 592 height 15
